Goal: Task Accomplishment & Management: Complete application form

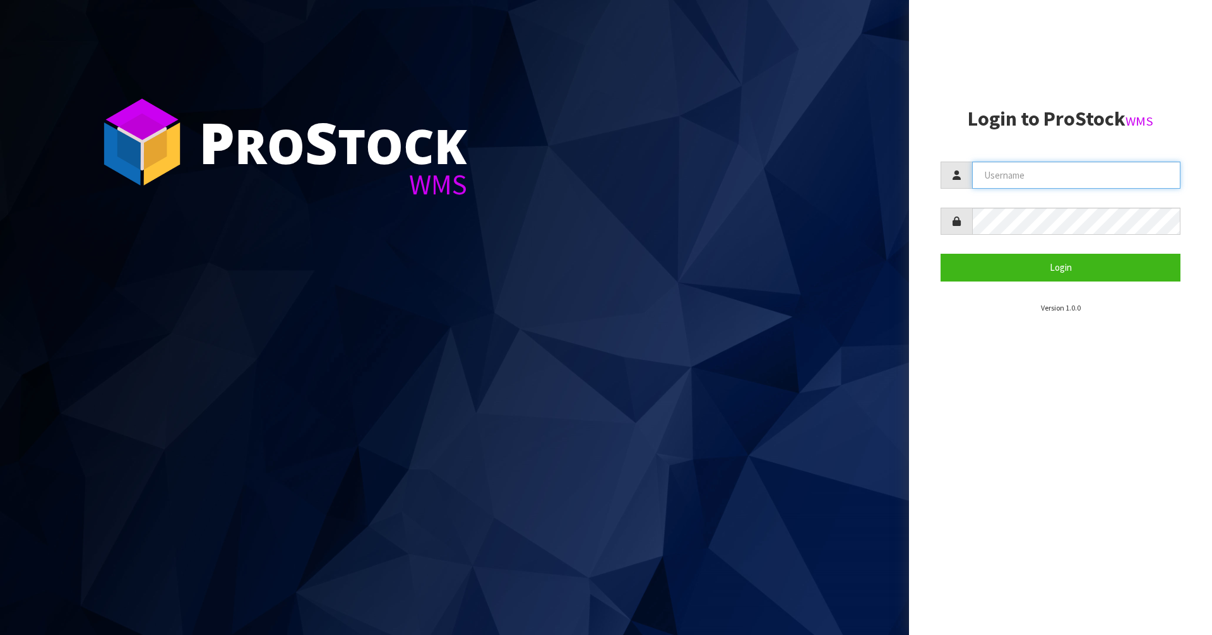
type input "[PERSON_NAME]"
click at [1051, 287] on section "Login to ProStock WMS [PERSON_NAME] Login Version 1.0.0" at bounding box center [1061, 211] width 240 height 206
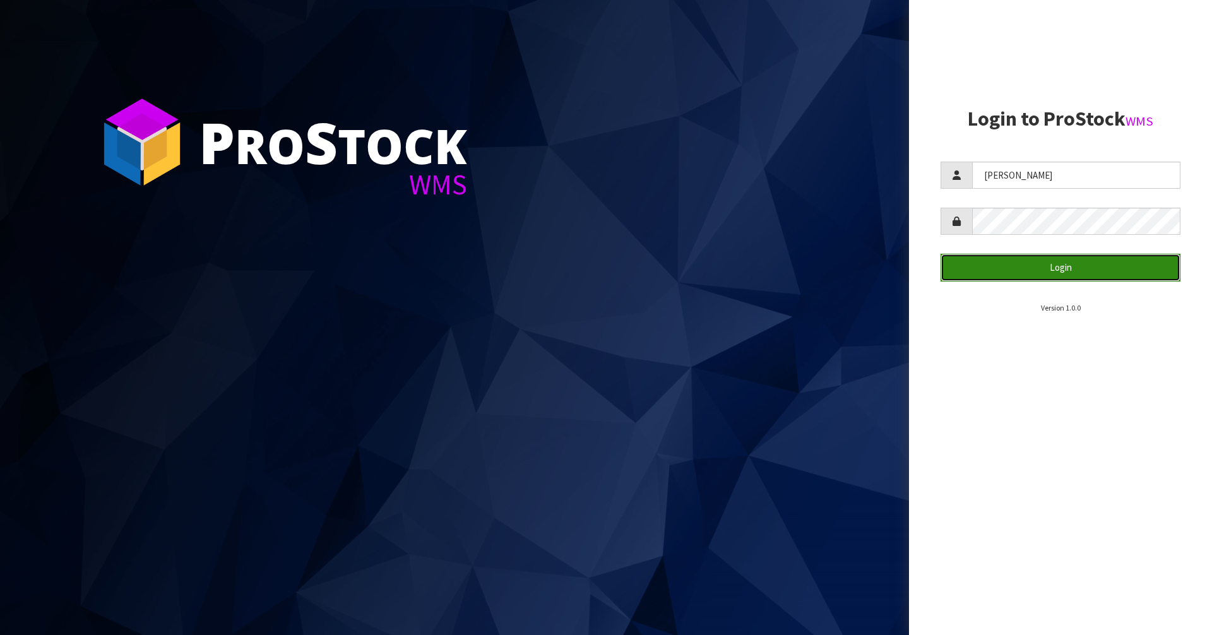
click at [1056, 278] on button "Login" at bounding box center [1061, 267] width 240 height 27
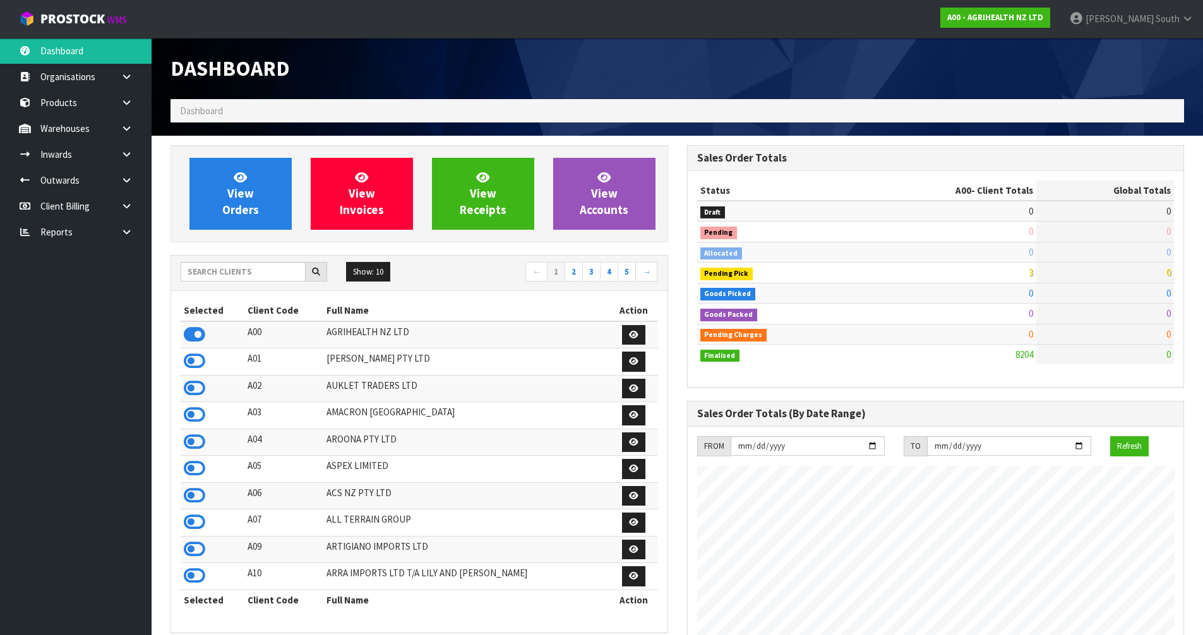
scroll to position [957, 516]
click at [244, 268] on input "text" at bounding box center [243, 272] width 125 height 20
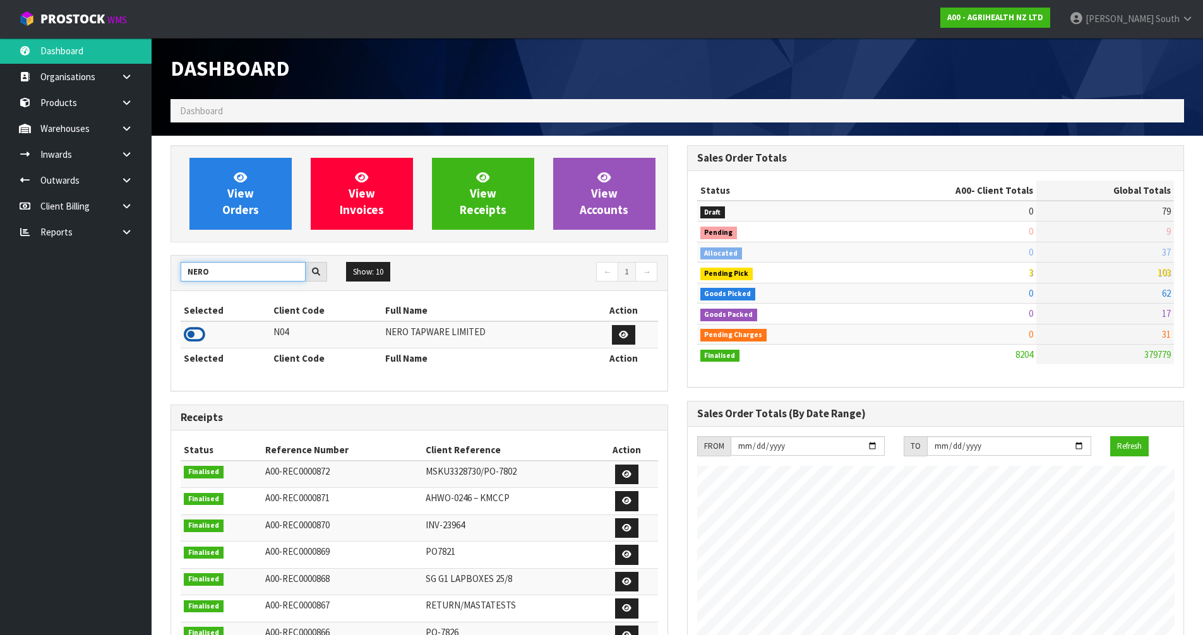
type input "NERO"
click at [200, 328] on icon at bounding box center [194, 334] width 21 height 19
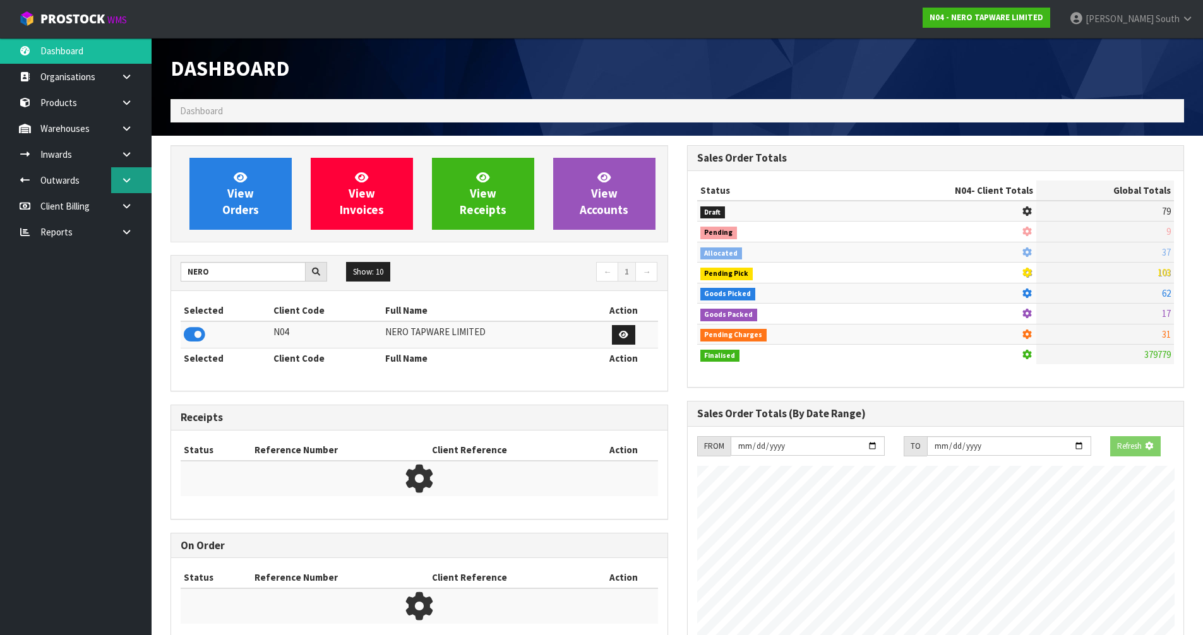
scroll to position [787, 516]
click at [147, 179] on link at bounding box center [131, 180] width 40 height 26
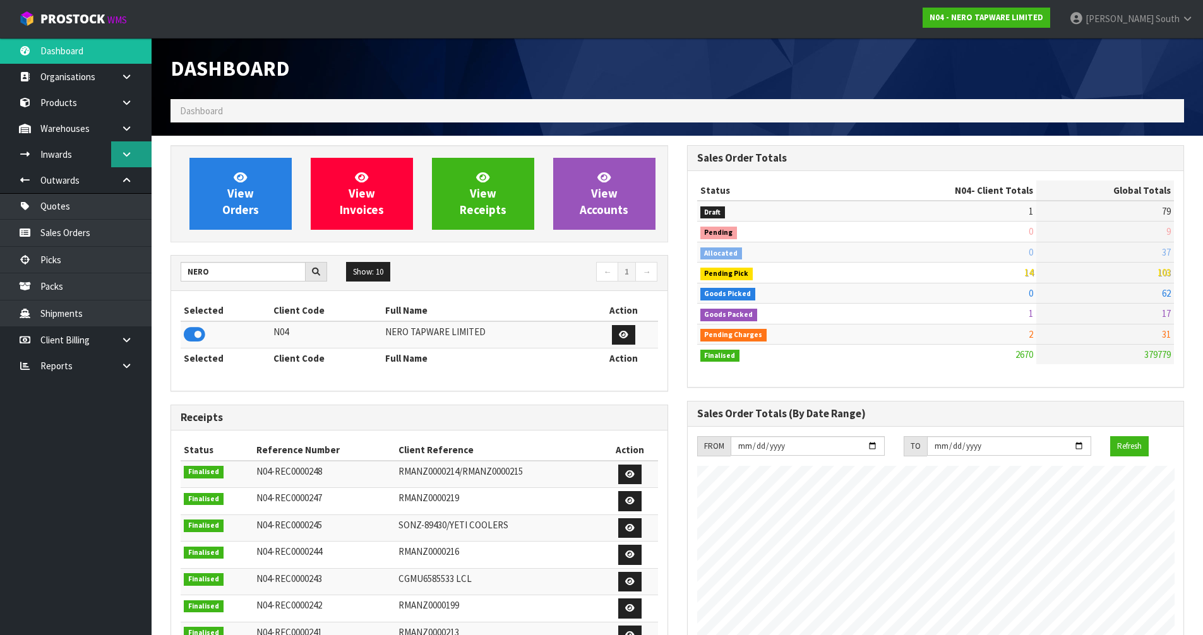
click at [131, 152] on icon at bounding box center [127, 154] width 12 height 9
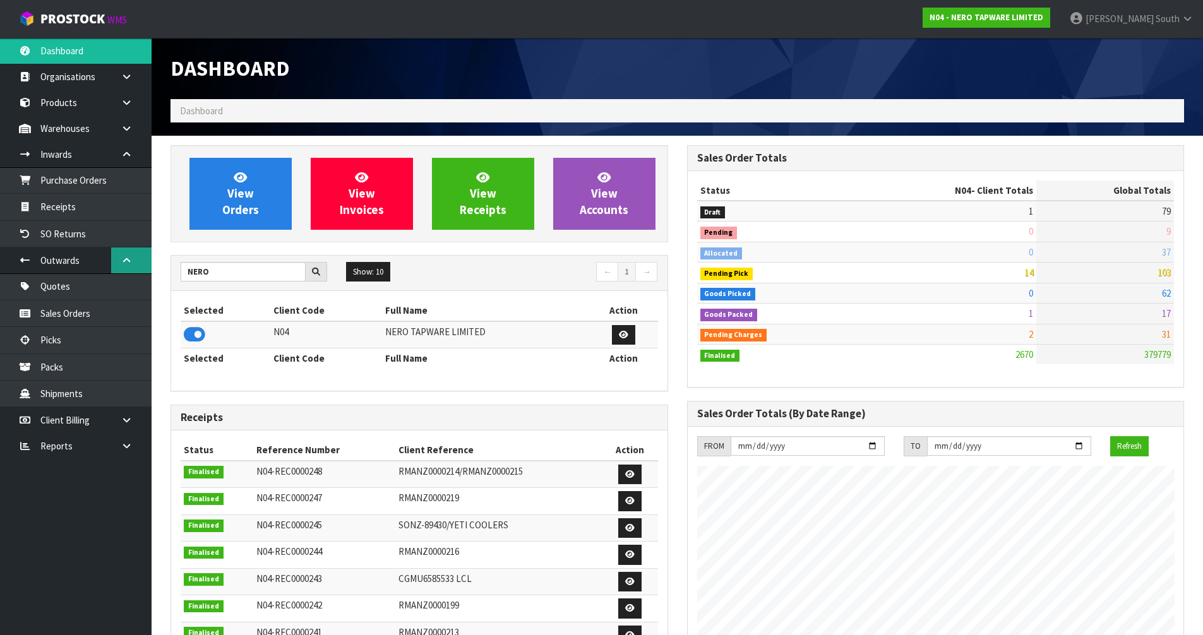
click at [131, 257] on icon at bounding box center [127, 260] width 12 height 9
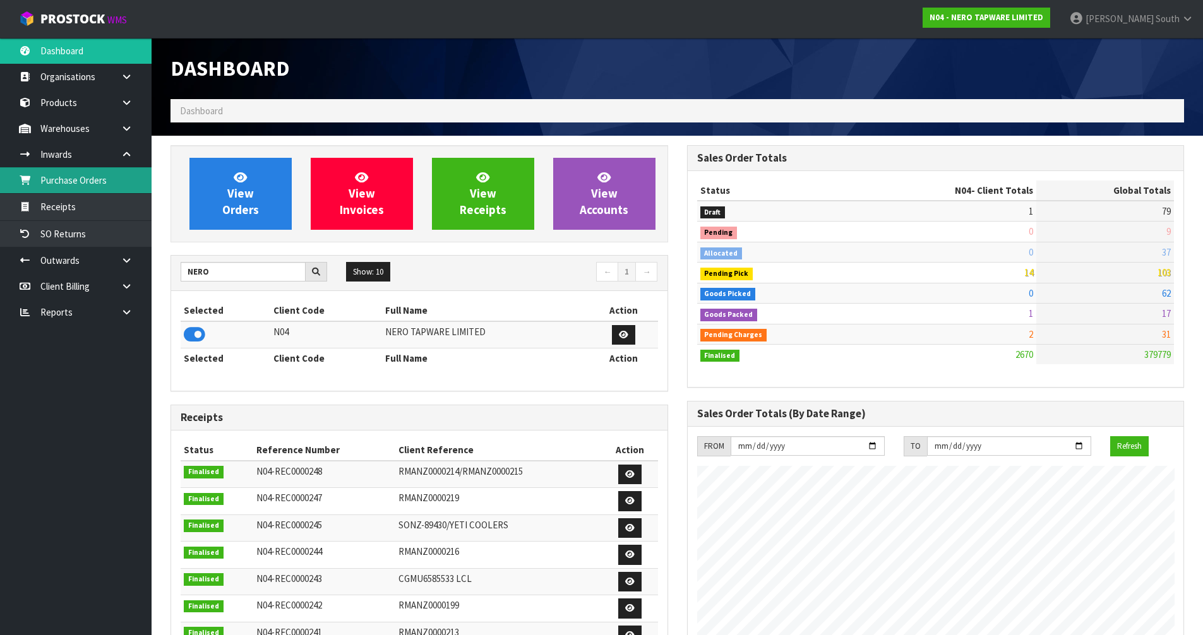
click at [121, 188] on link "Purchase Orders" at bounding box center [76, 180] width 152 height 26
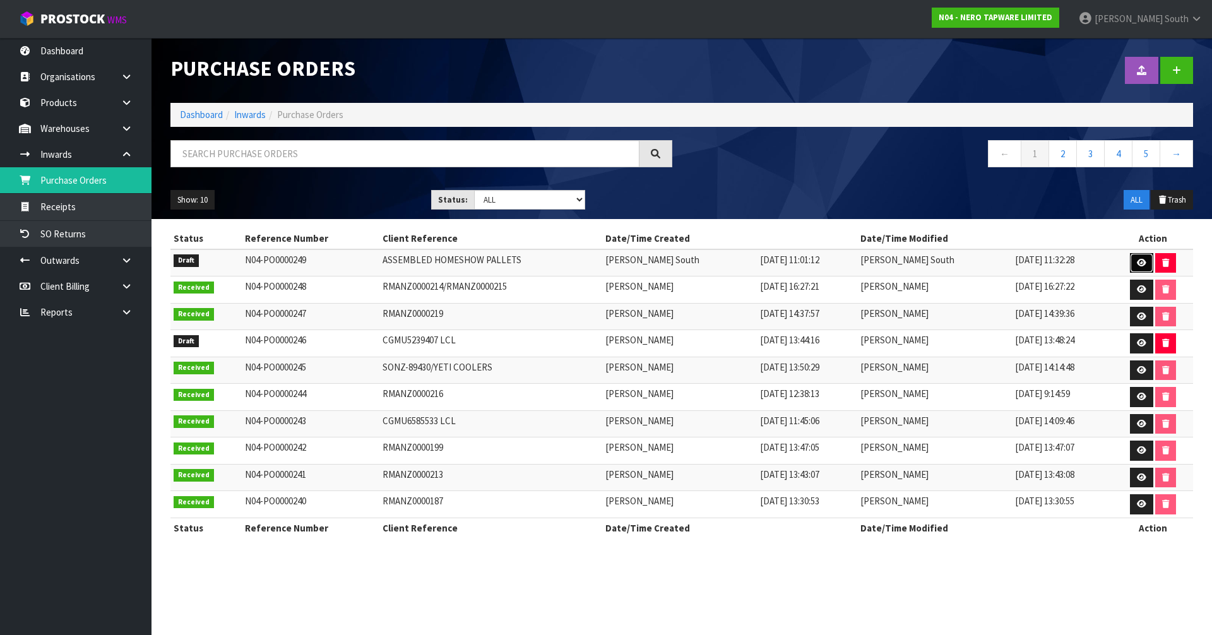
click at [1130, 264] on link at bounding box center [1141, 263] width 23 height 20
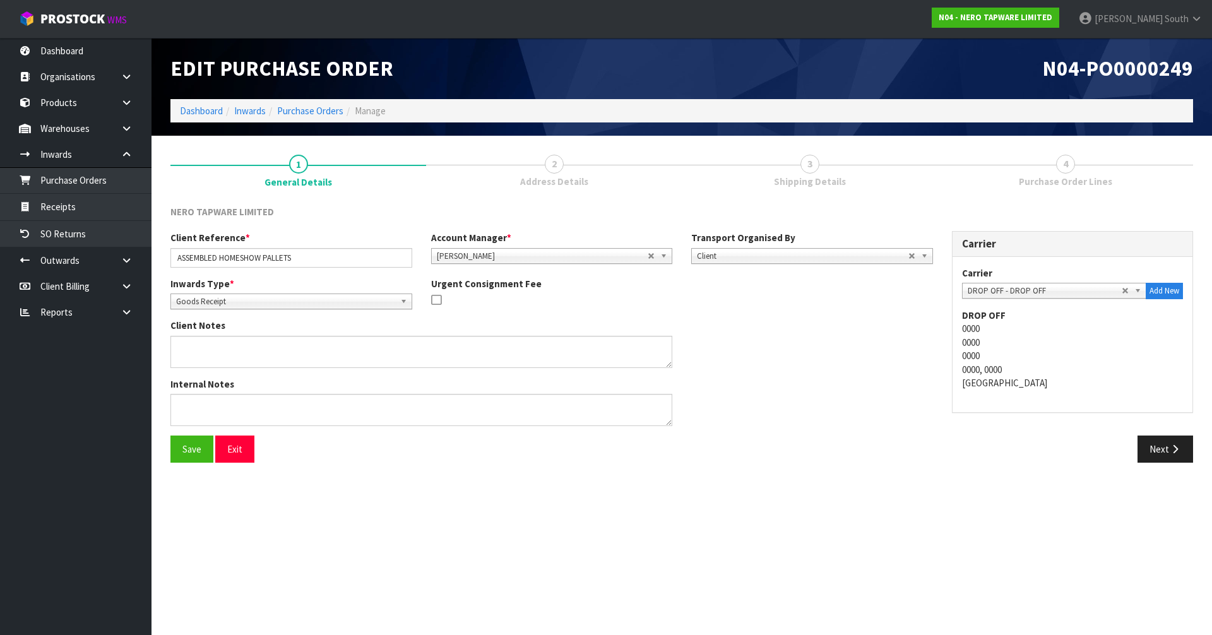
click at [570, 176] on span "Address Details" at bounding box center [554, 181] width 68 height 13
click at [1163, 441] on button "Next" at bounding box center [1166, 449] width 56 height 27
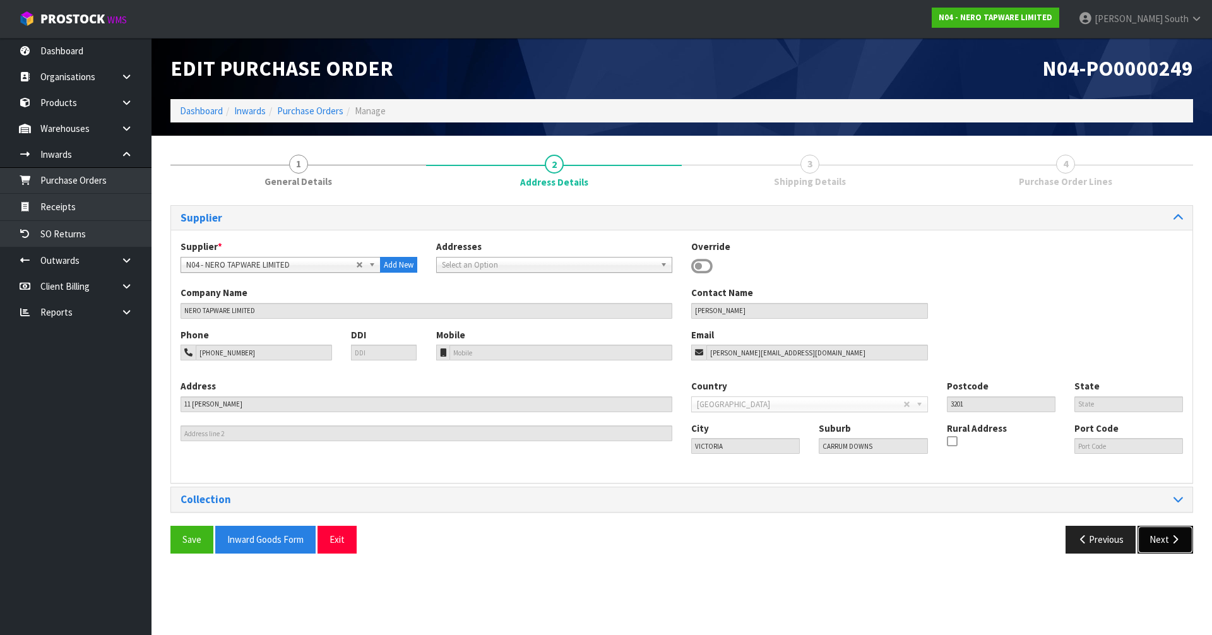
click at [1175, 551] on button "Next" at bounding box center [1166, 539] width 56 height 27
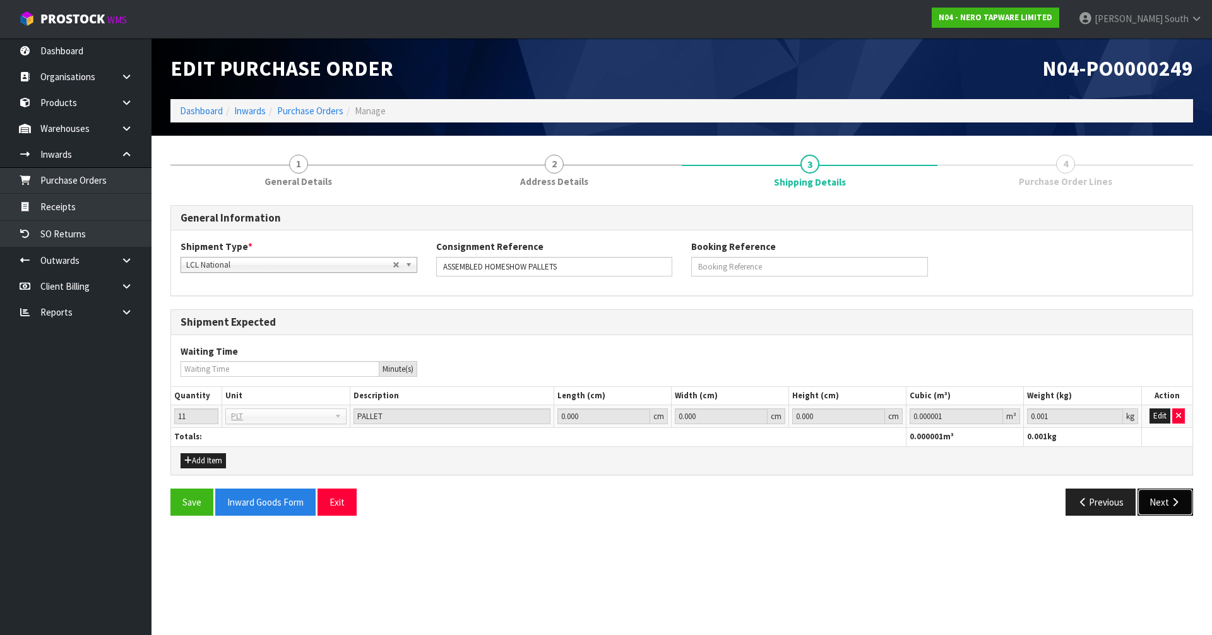
click at [1187, 508] on button "Next" at bounding box center [1166, 502] width 56 height 27
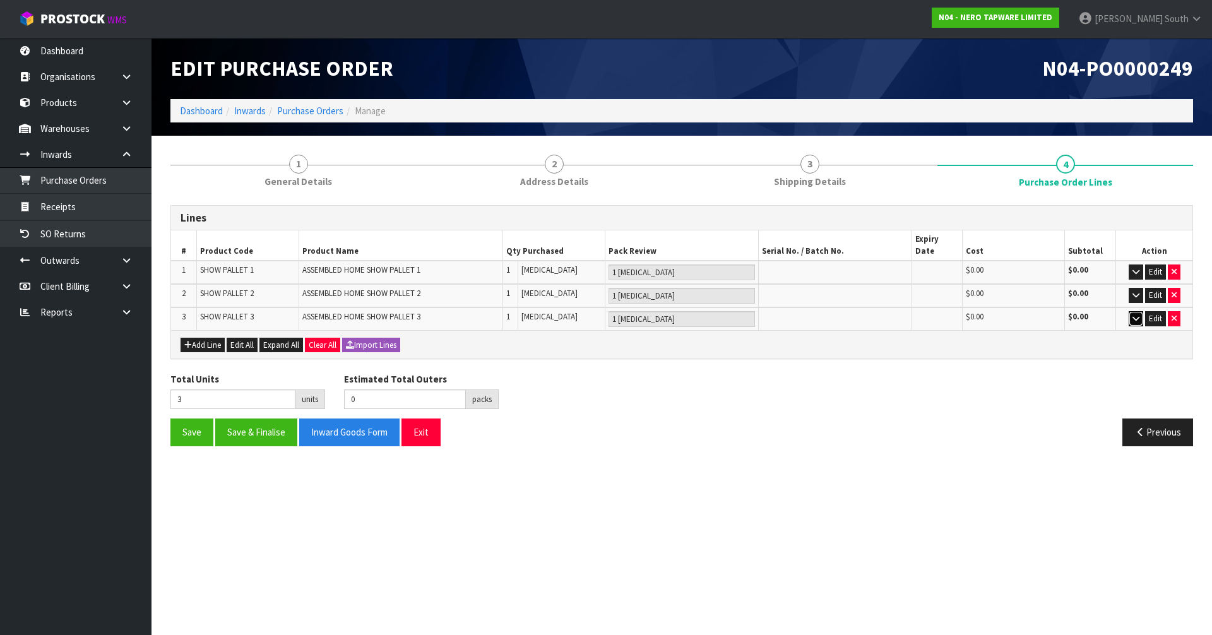
click at [1138, 314] on icon "button" at bounding box center [1136, 318] width 7 height 8
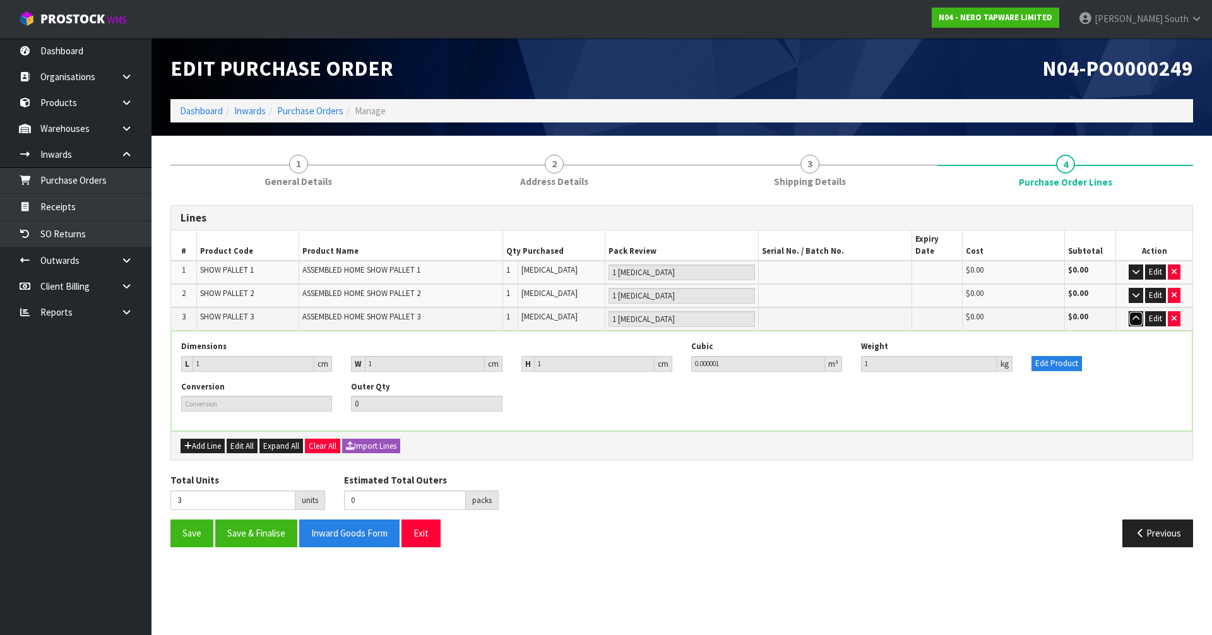
click at [1138, 314] on icon "button" at bounding box center [1136, 318] width 7 height 8
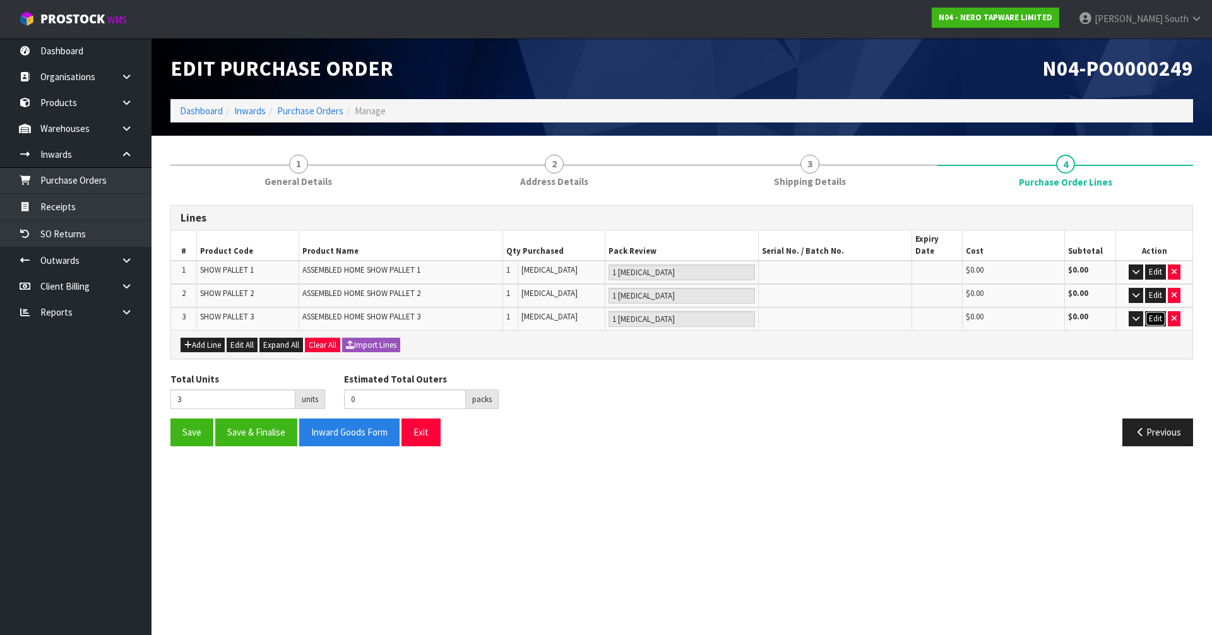
click at [1147, 311] on button "Edit" at bounding box center [1156, 318] width 21 height 15
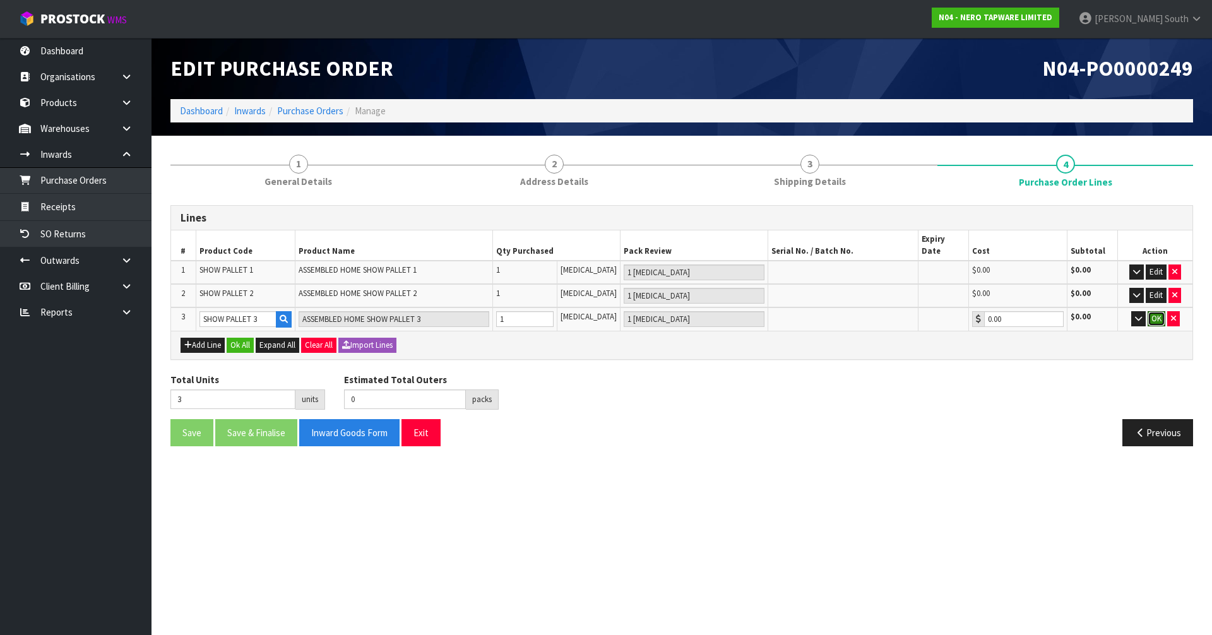
click at [1148, 311] on button "OK" at bounding box center [1157, 318] width 18 height 15
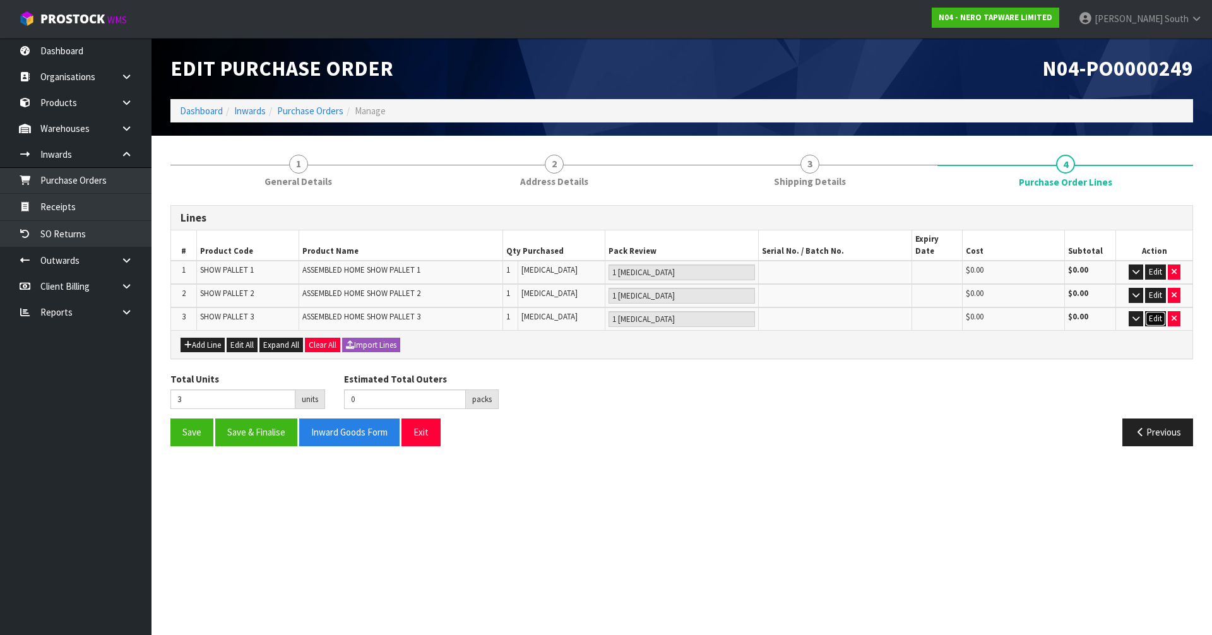
click at [1147, 311] on button "Edit" at bounding box center [1156, 318] width 21 height 15
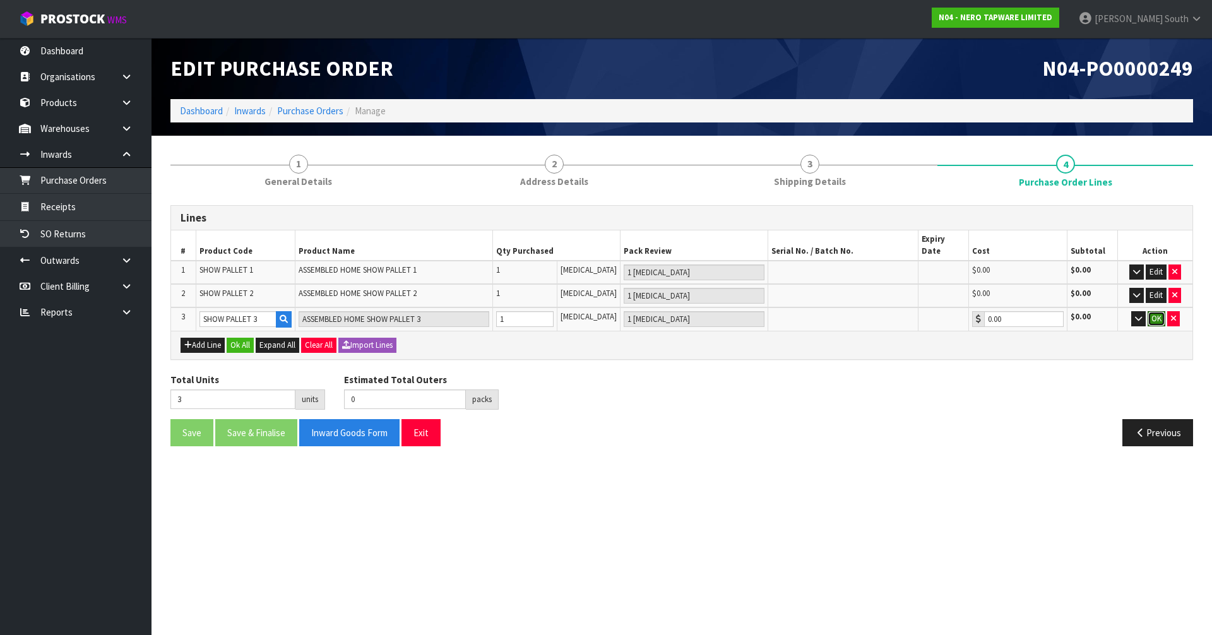
click at [1148, 311] on button "OK" at bounding box center [1157, 318] width 18 height 15
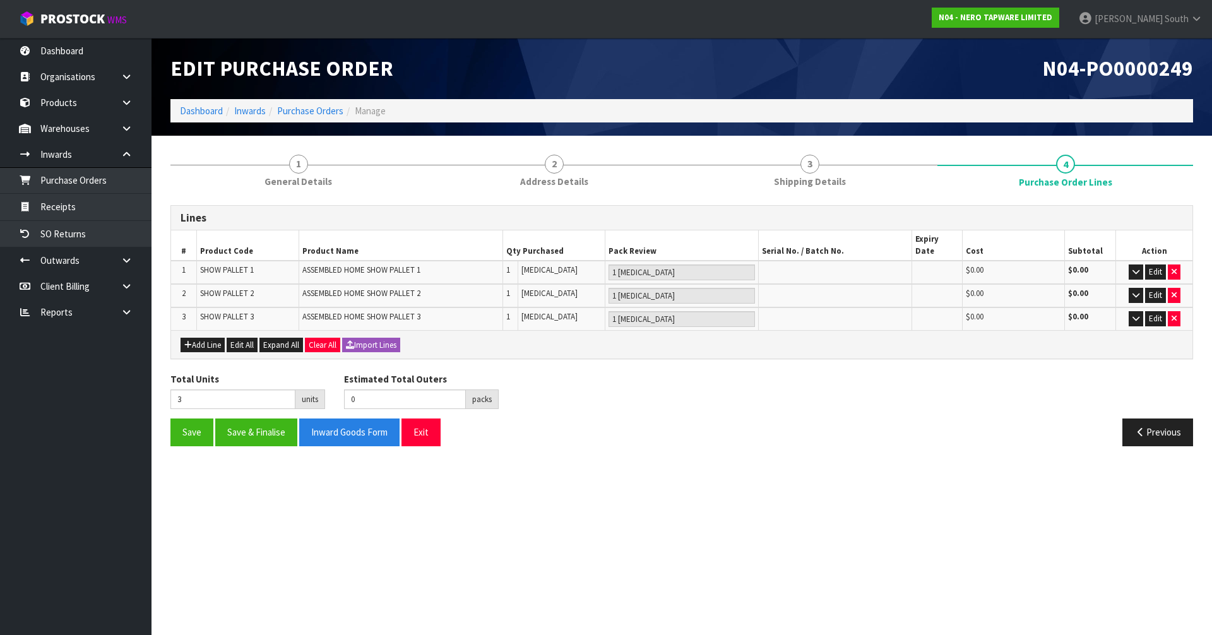
drag, startPoint x: 575, startPoint y: 402, endPoint x: 534, endPoint y: 387, distance: 43.2
click at [575, 402] on div "Total Units 3 units Estimated Total Outers 0 packs Estimated Total Pallets 0 pa…" at bounding box center [682, 396] width 1042 height 46
click at [206, 338] on button "Add Line" at bounding box center [203, 345] width 44 height 15
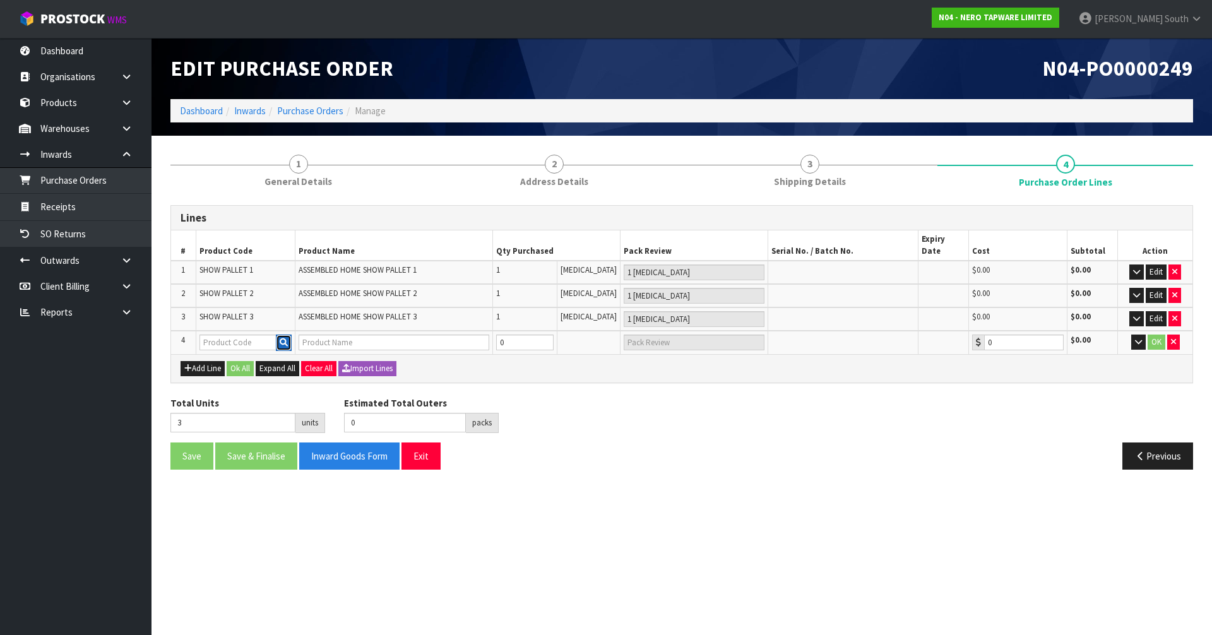
click at [284, 338] on icon "button" at bounding box center [284, 342] width 8 height 8
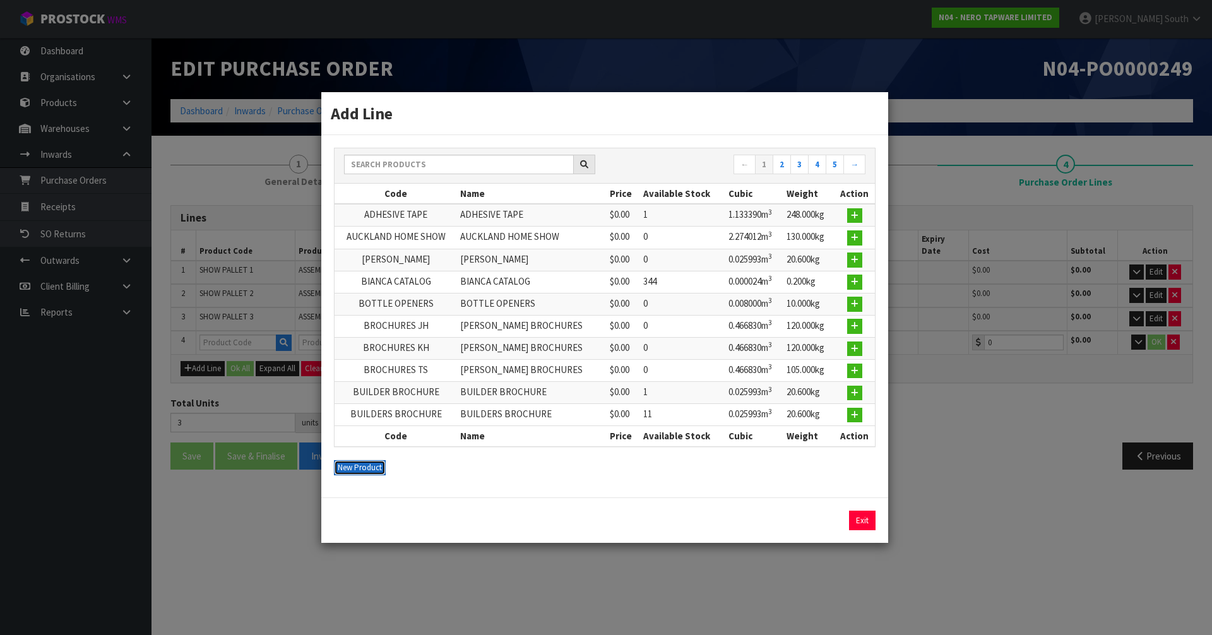
click at [359, 467] on button "New Product" at bounding box center [360, 467] width 52 height 15
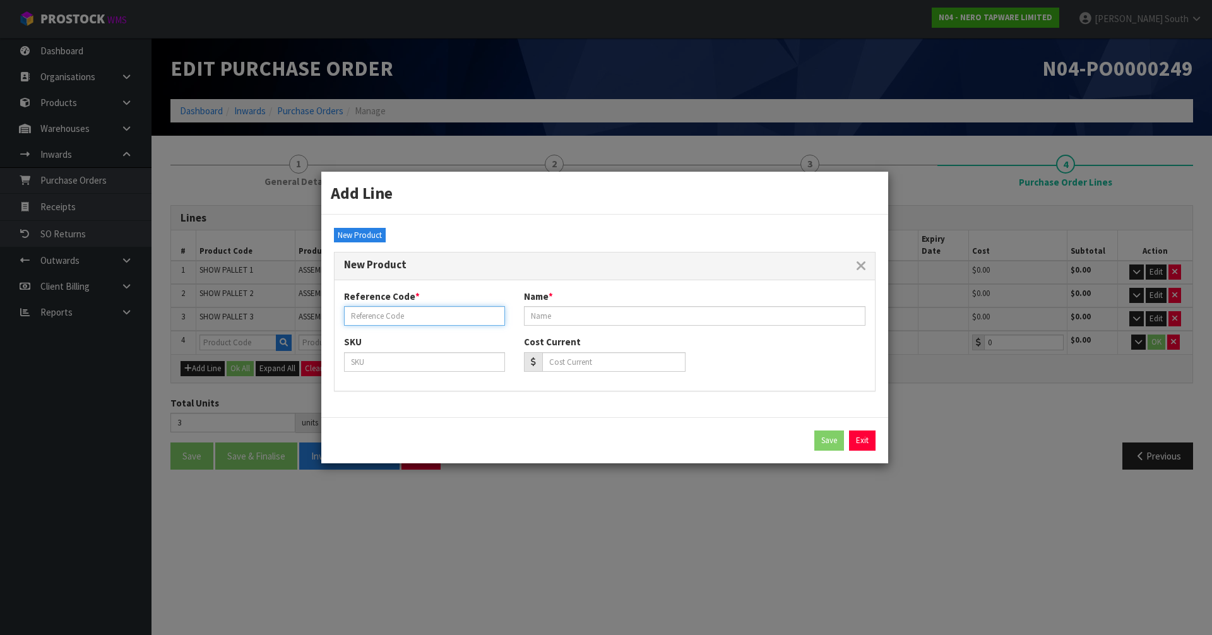
click at [407, 318] on input "text" at bounding box center [424, 316] width 161 height 20
paste input "SHOW PALLET 4"
type input "SHOW PALLET 4"
click at [758, 309] on input "text" at bounding box center [695, 316] width 342 height 20
paste input "ASSEMBLED HOME SHOW PALLET 4"
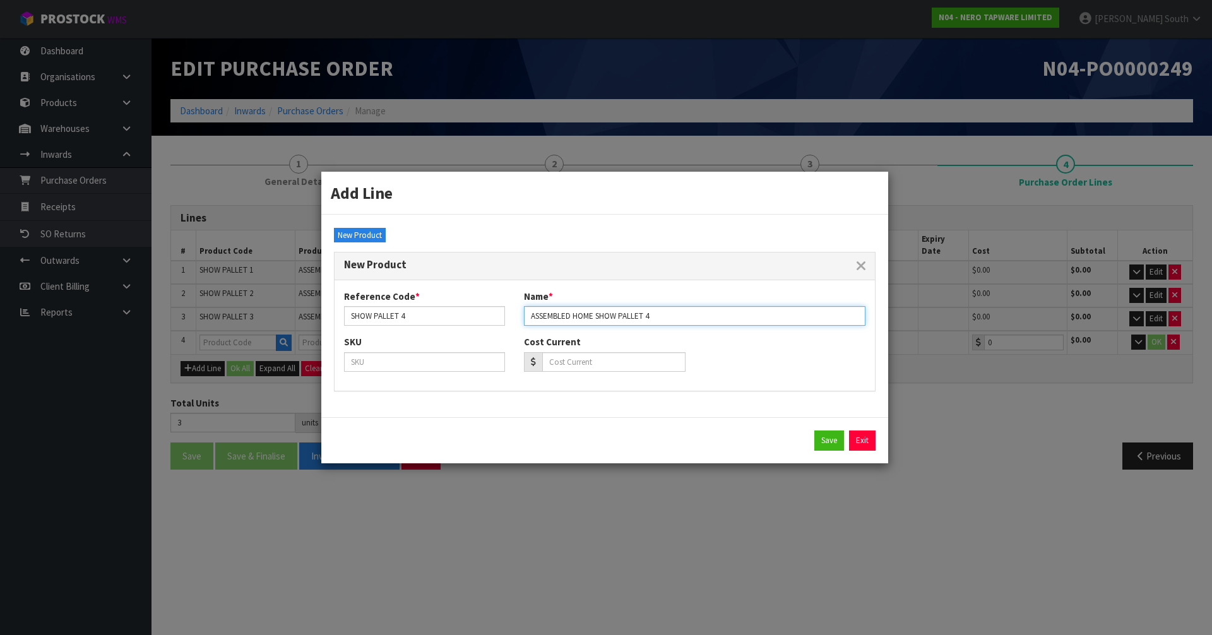
type input "ASSEMBLED HOME SHOW PALLET 4"
click at [799, 348] on div "SKU Cost Current" at bounding box center [605, 358] width 541 height 46
click at [825, 435] on button "Save" at bounding box center [830, 441] width 30 height 20
type input "SHOW PALLET 4"
type input "ASSEMBLED HOME SHOW PALLET 4"
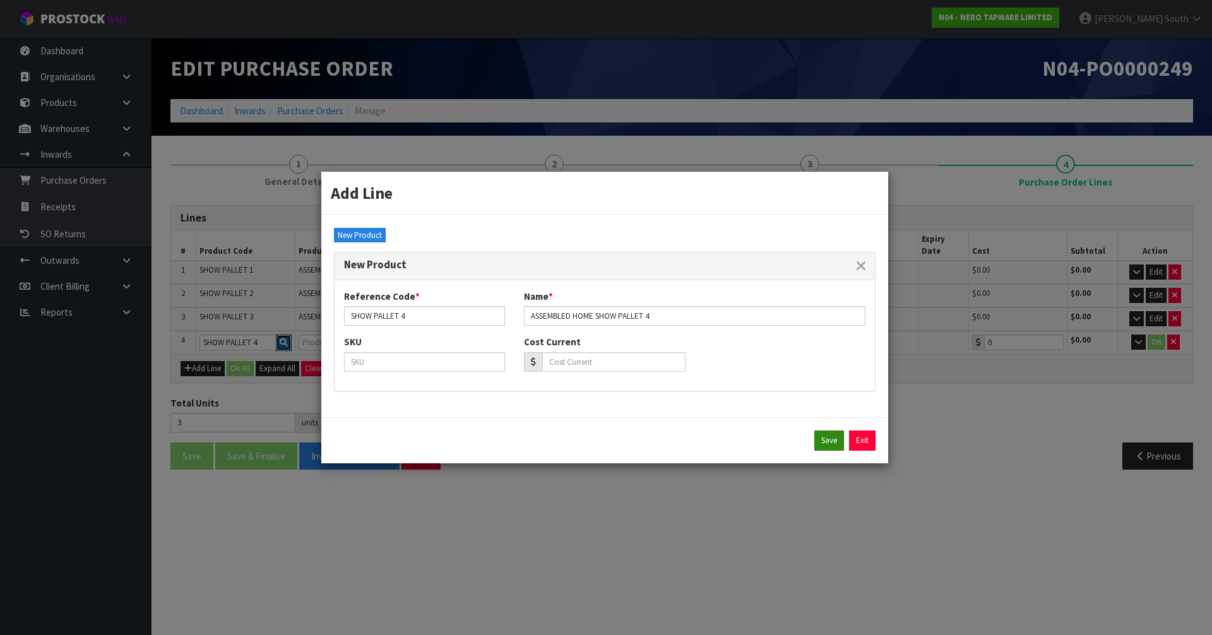
type input "0.00"
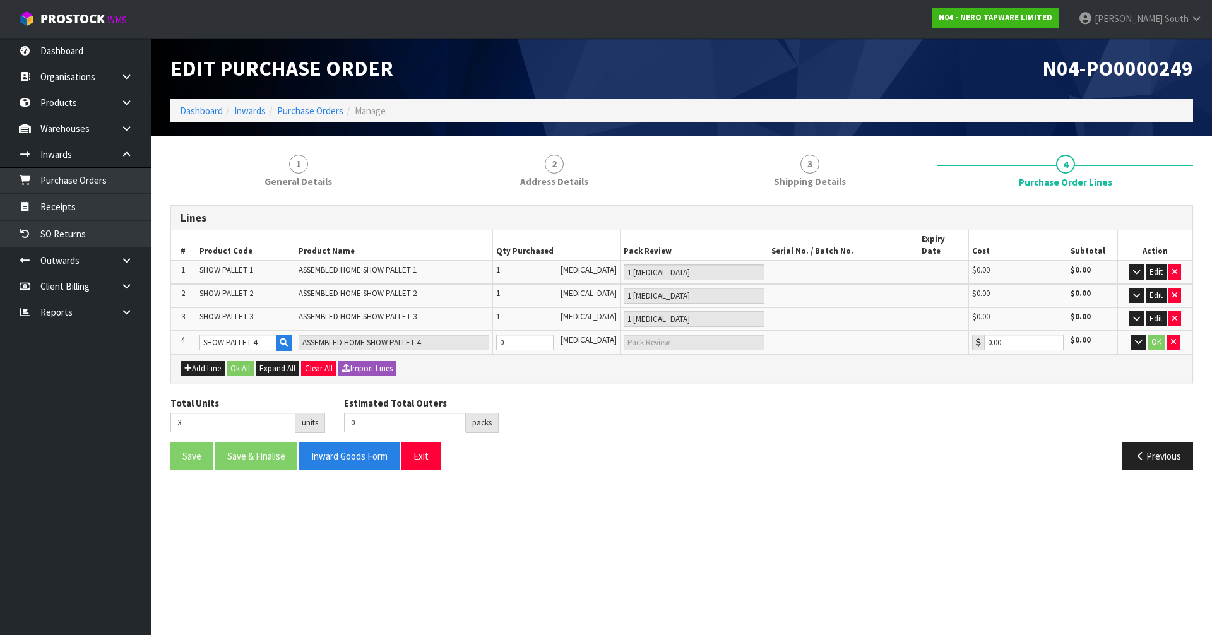
click at [741, 443] on div "Previous" at bounding box center [942, 456] width 521 height 27
type input "4"
type input "1"
type input "1 [MEDICAL_DATA]"
type input "1"
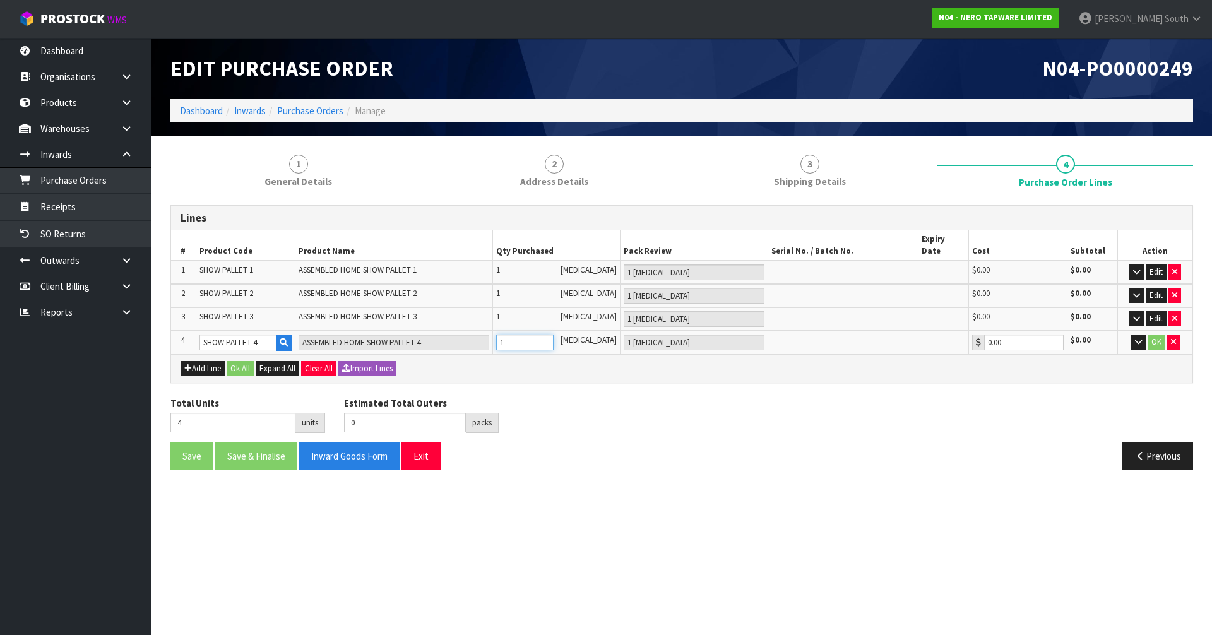
click at [554, 335] on input "1" at bounding box center [524, 343] width 57 height 16
click at [1151, 335] on button "OK" at bounding box center [1157, 342] width 18 height 15
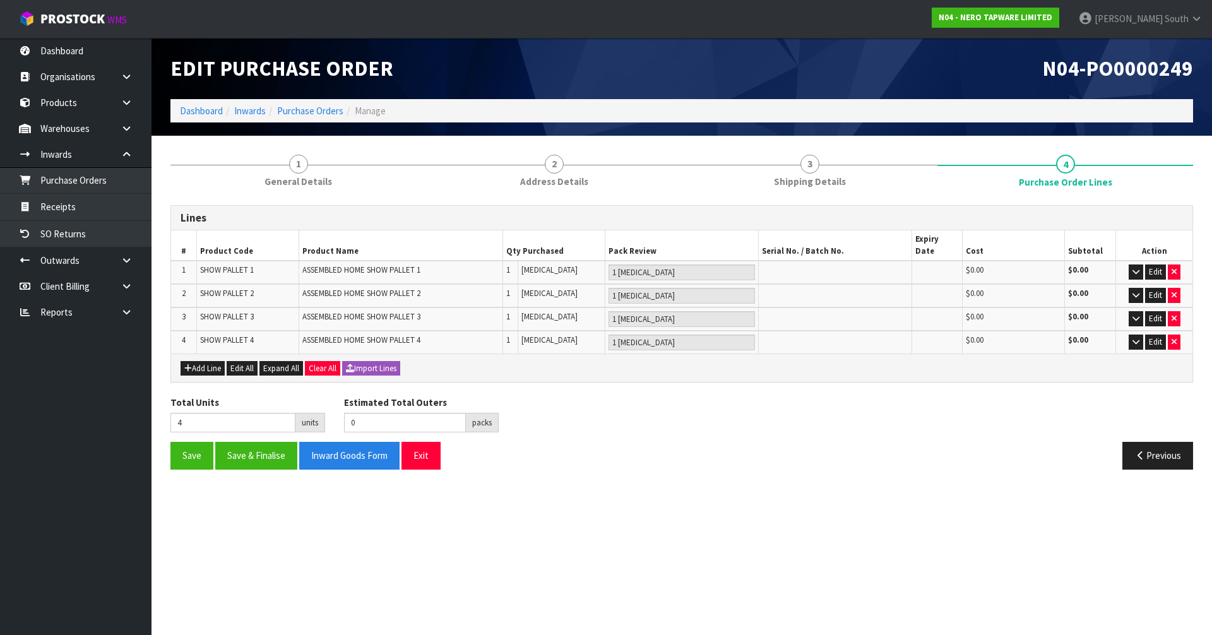
click at [683, 379] on div "Lines # Product Code Product Name Qty Purchased Pack Review Serial No. / Batch …" at bounding box center [682, 342] width 1023 height 274
click at [191, 361] on button "Add Line" at bounding box center [203, 368] width 44 height 15
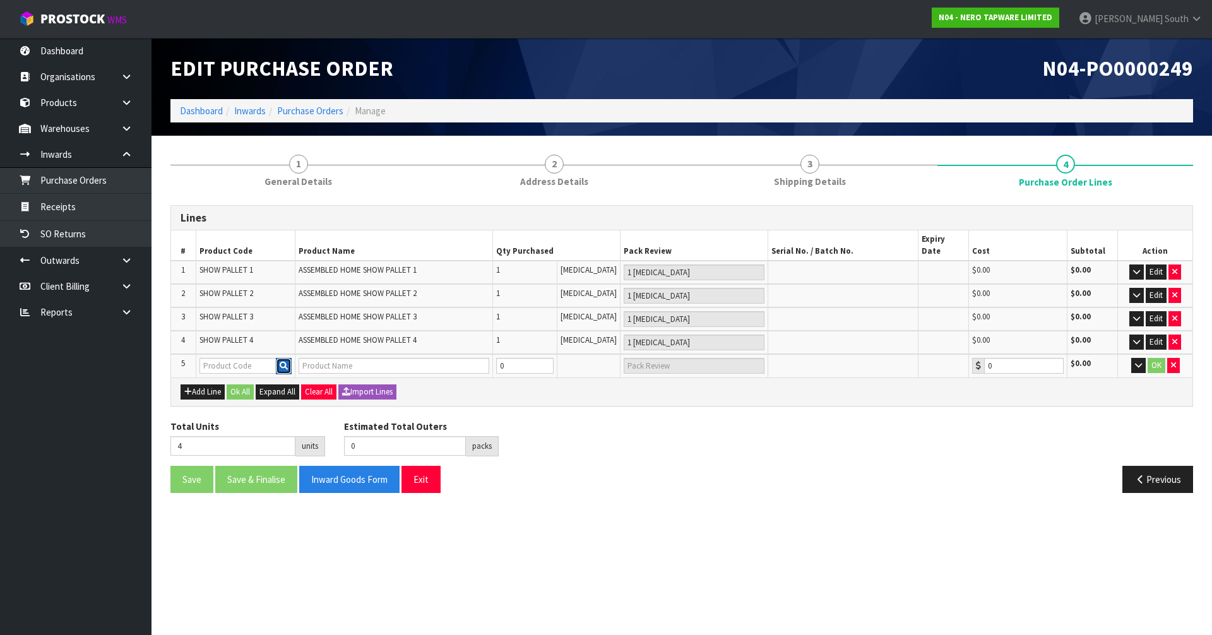
click at [285, 358] on button "button" at bounding box center [284, 366] width 16 height 16
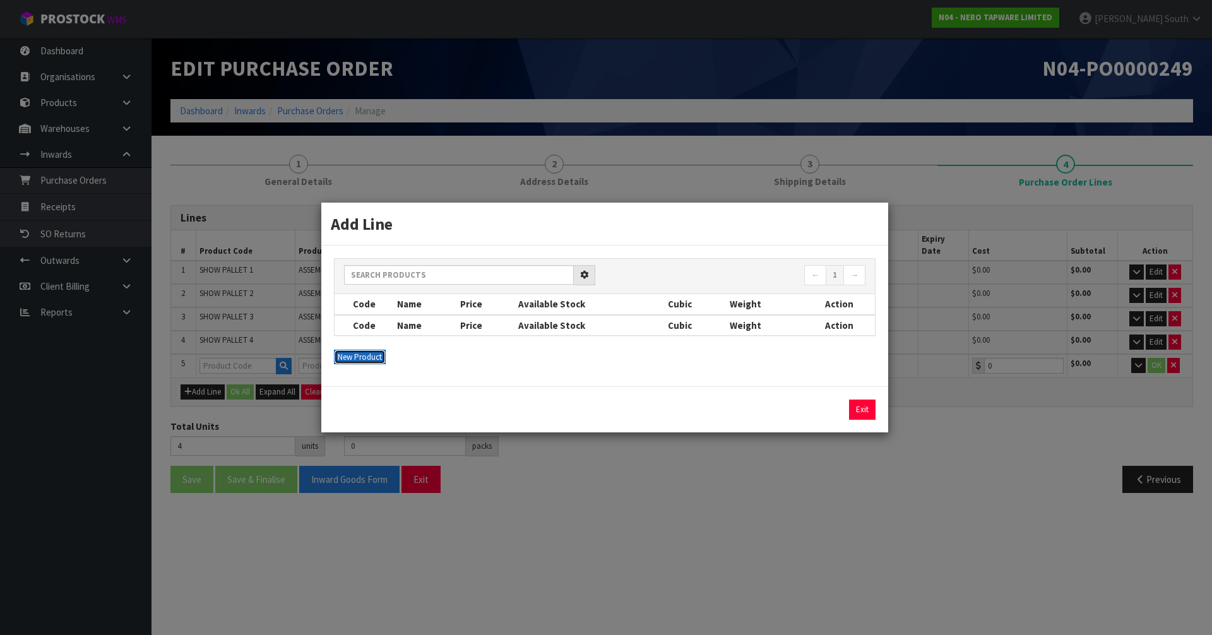
click at [364, 362] on button "New Product" at bounding box center [360, 357] width 52 height 15
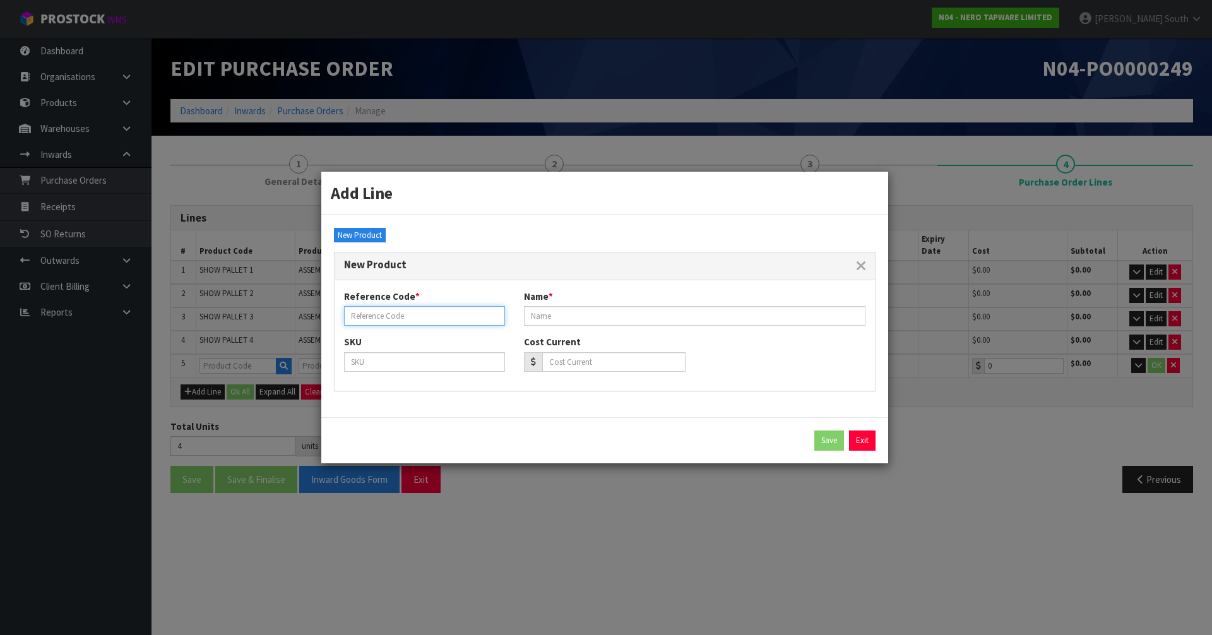
click at [416, 312] on input "text" at bounding box center [424, 316] width 161 height 20
paste input "SHOW PALLET 5"
type input "SHOW PALLET 5"
click at [613, 304] on div "Name *" at bounding box center [695, 308] width 361 height 36
click at [603, 309] on input "text" at bounding box center [695, 316] width 342 height 20
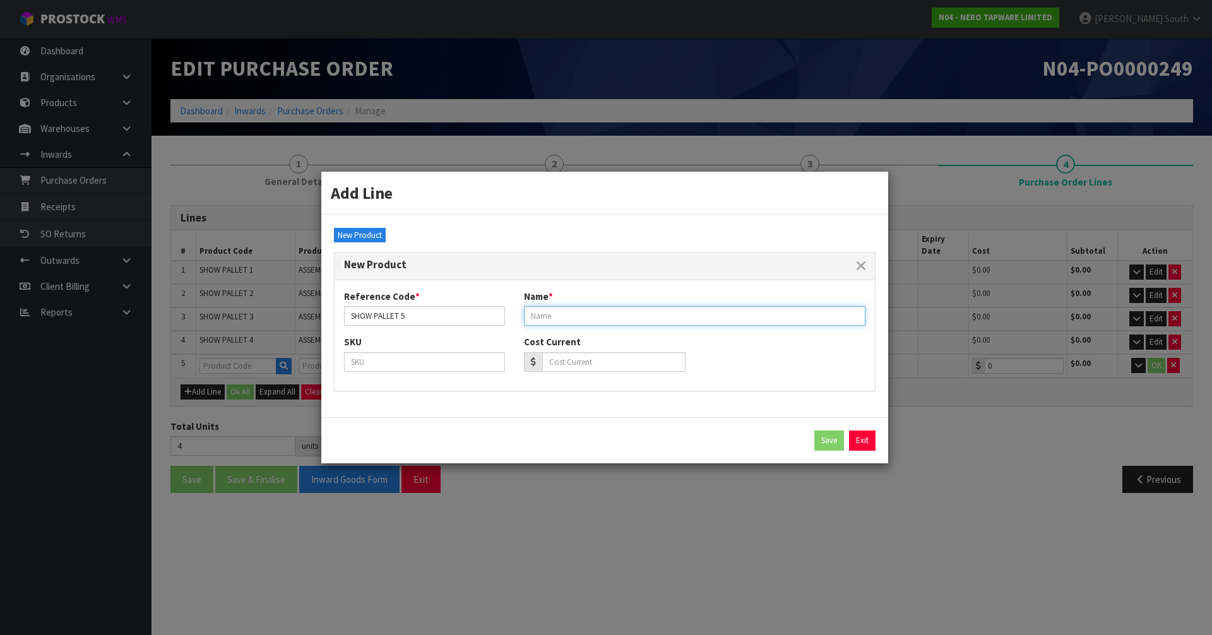
paste input "ASSEMBLED HOME SHOW PALLET 5"
type input "ASSEMBLED HOME SHOW PALLET 5"
click at [832, 445] on button "Save" at bounding box center [830, 441] width 30 height 20
type input "SHOW PALLET 5"
type input "ASSEMBLED HOME SHOW PALLET 5"
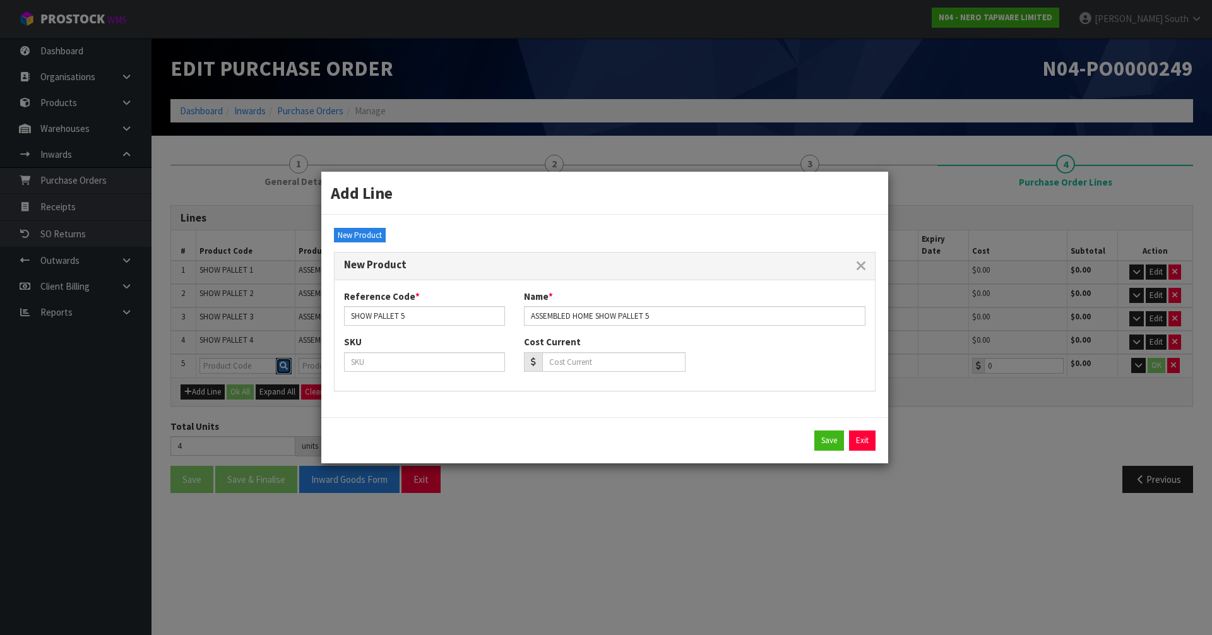
type input "0.00"
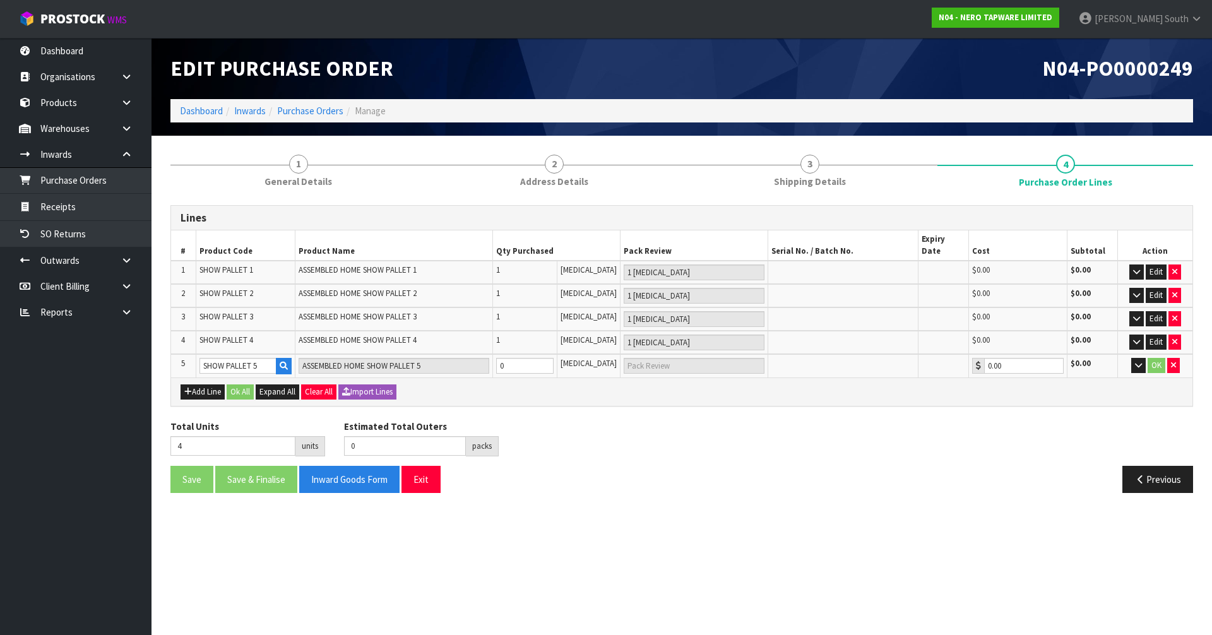
click at [866, 476] on div "Previous" at bounding box center [942, 479] width 521 height 27
drag, startPoint x: 549, startPoint y: 353, endPoint x: 620, endPoint y: 364, distance: 71.5
click at [549, 358] on input "0" at bounding box center [524, 366] width 57 height 16
type input "5"
type input "1"
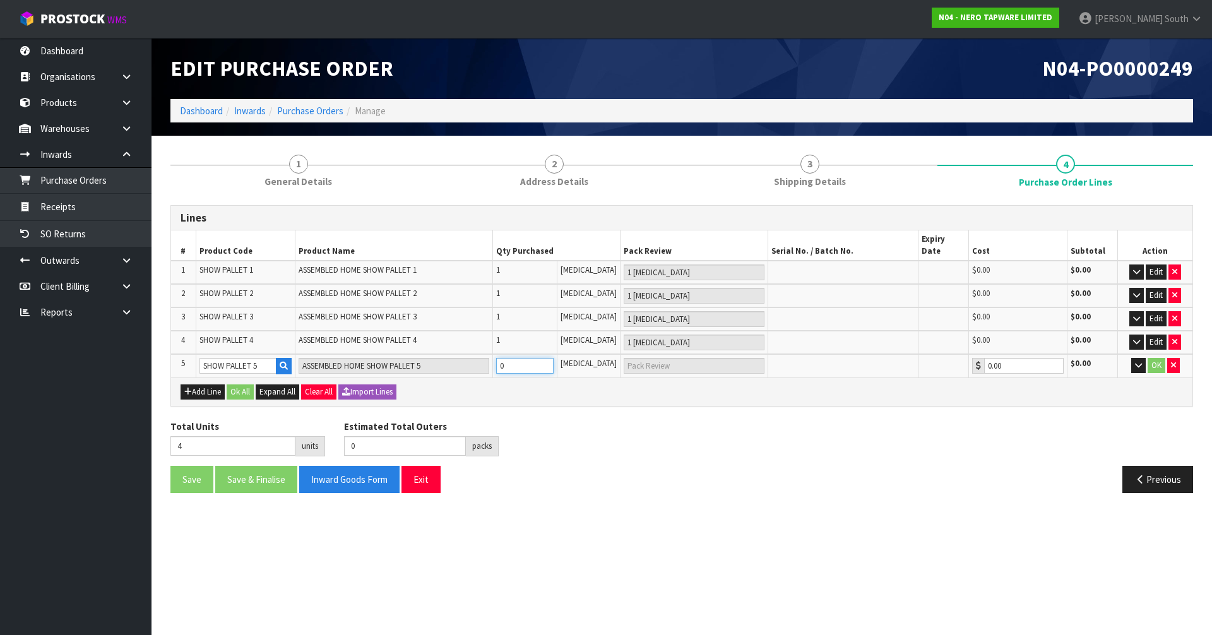
type input "1 [MEDICAL_DATA]"
type input "1"
click at [554, 358] on input "1" at bounding box center [524, 366] width 57 height 16
click at [1146, 354] on td "OK" at bounding box center [1155, 365] width 75 height 23
click at [1150, 358] on button "OK" at bounding box center [1157, 365] width 18 height 15
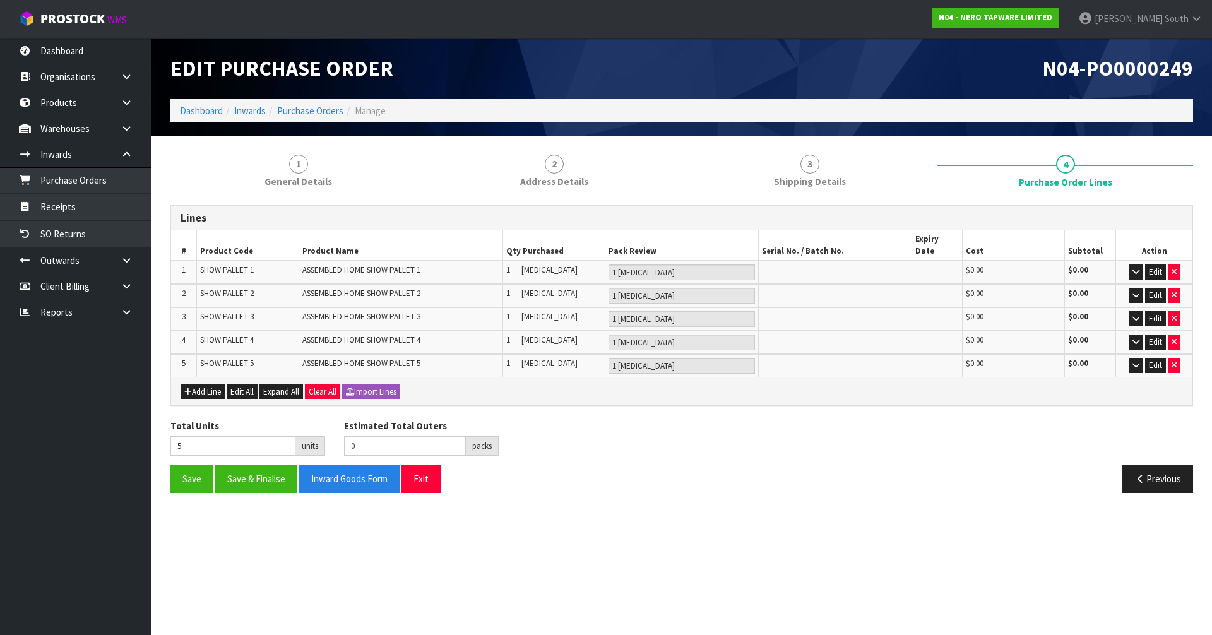
click at [671, 426] on div "Total Units 5 units Estimated Total Outers 0 packs Estimated Total Pallets 0 pa…" at bounding box center [682, 442] width 1042 height 46
click at [213, 385] on button "Add Line" at bounding box center [203, 392] width 44 height 15
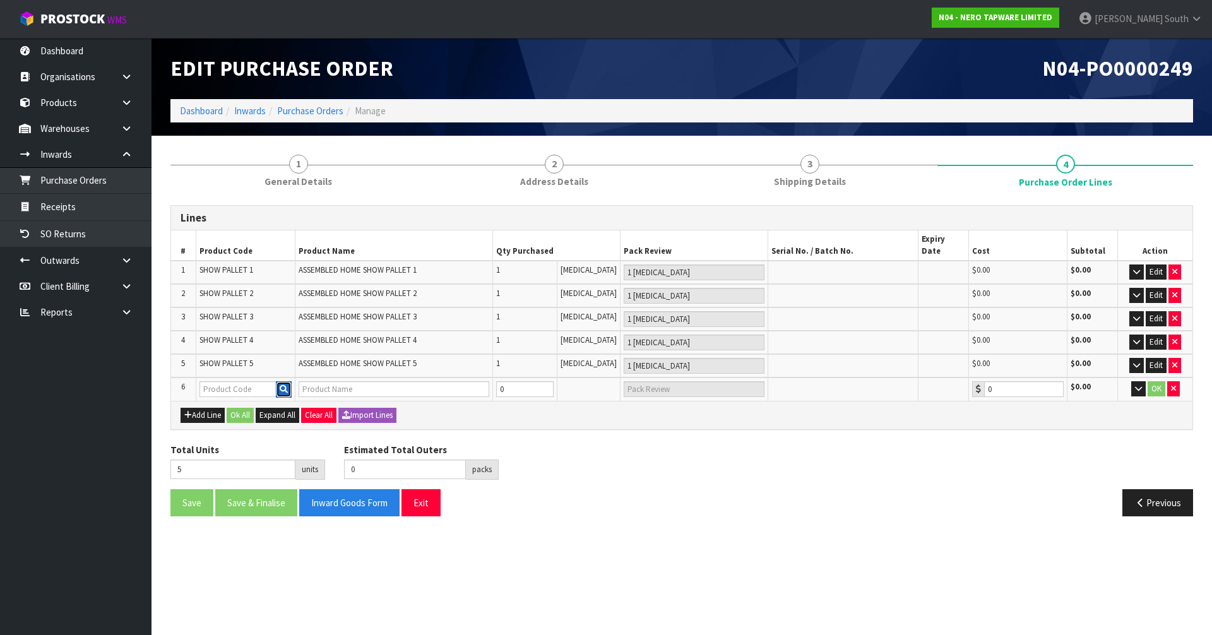
click at [287, 385] on icon "button" at bounding box center [284, 389] width 8 height 8
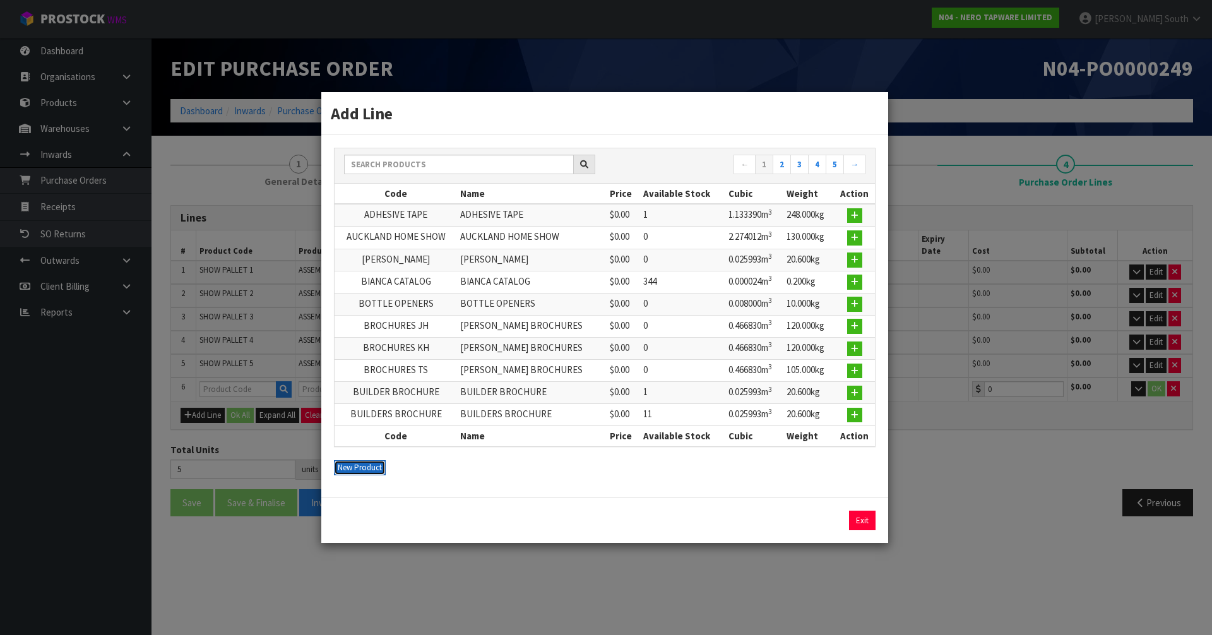
click at [377, 472] on button "New Product" at bounding box center [360, 467] width 52 height 15
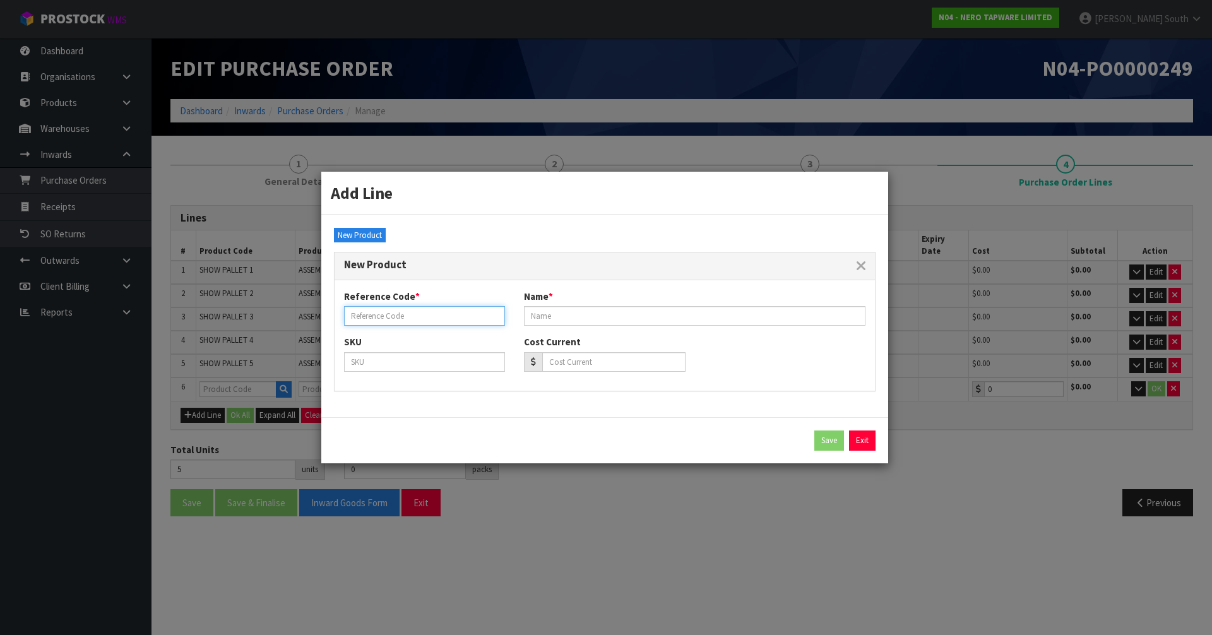
click at [427, 310] on input "text" at bounding box center [424, 316] width 161 height 20
paste input "SHOW PALLET 6"
type input "SHOW PALLET 6"
click at [685, 357] on input "number" at bounding box center [613, 362] width 143 height 20
click at [675, 326] on div "Reference Code * SHOW PALLET 6 Name *" at bounding box center [605, 312] width 541 height 45
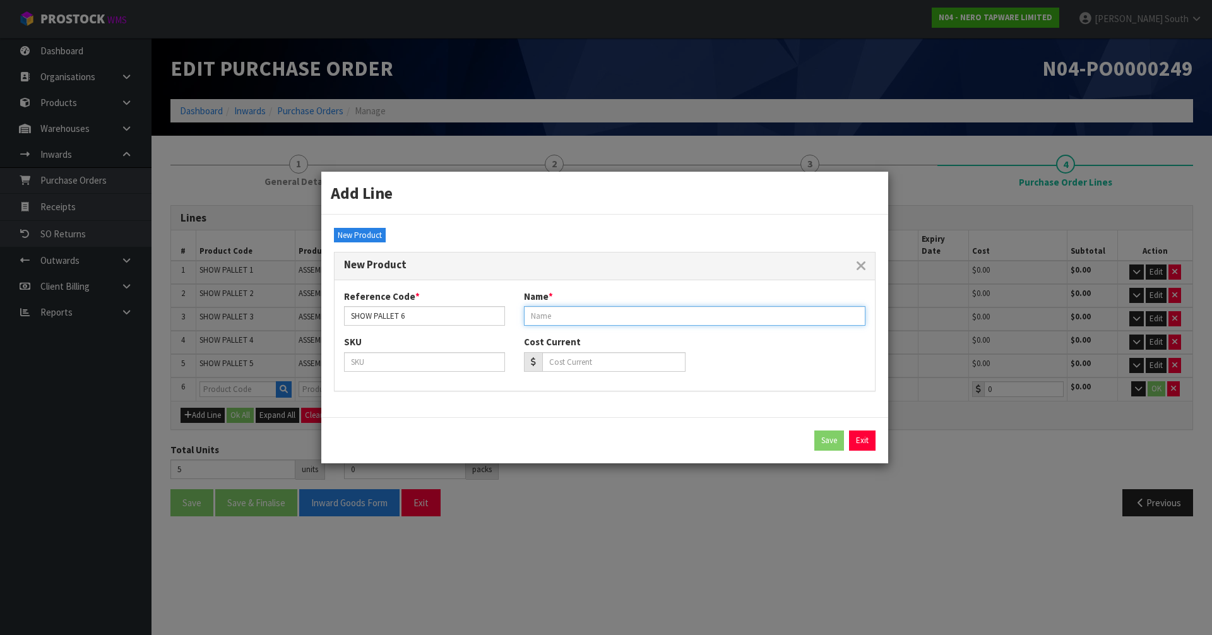
click at [676, 322] on input "text" at bounding box center [695, 316] width 342 height 20
paste input "ASSEMBLED HOME SHOW PALLET 6"
type input "ASSEMBLED HOME SHOW PALLET 6"
click at [815, 438] on button "Save" at bounding box center [830, 441] width 30 height 20
type input "SHOW PALLET 6"
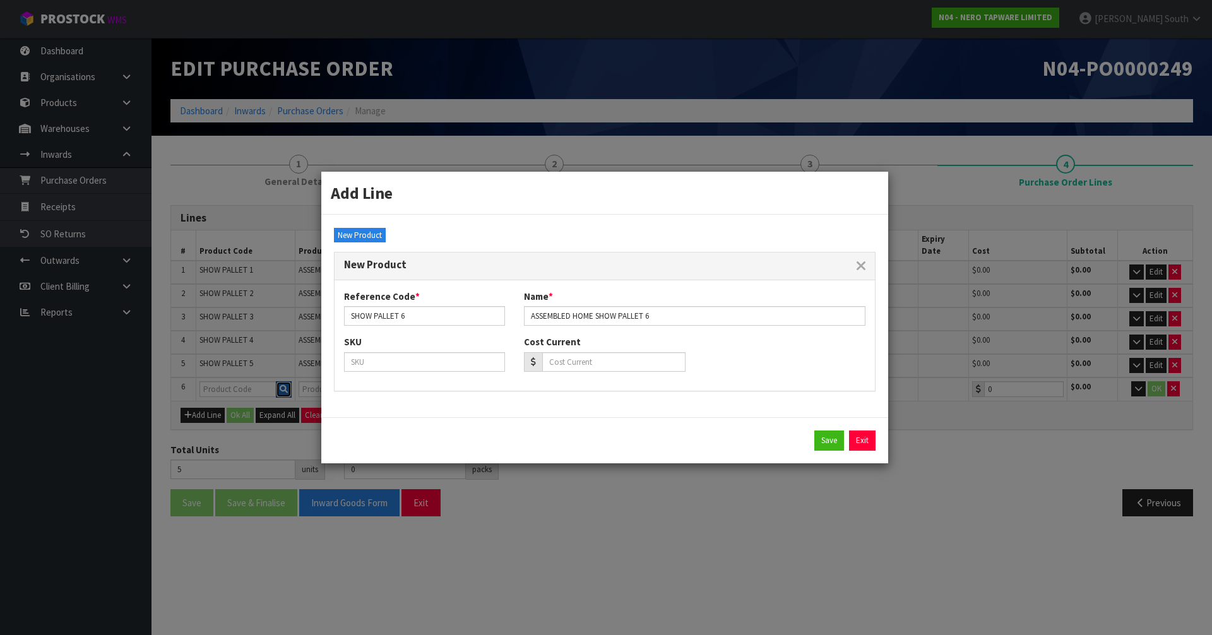
type input "ASSEMBLED HOME SHOW PALLET 6"
type input "0.00"
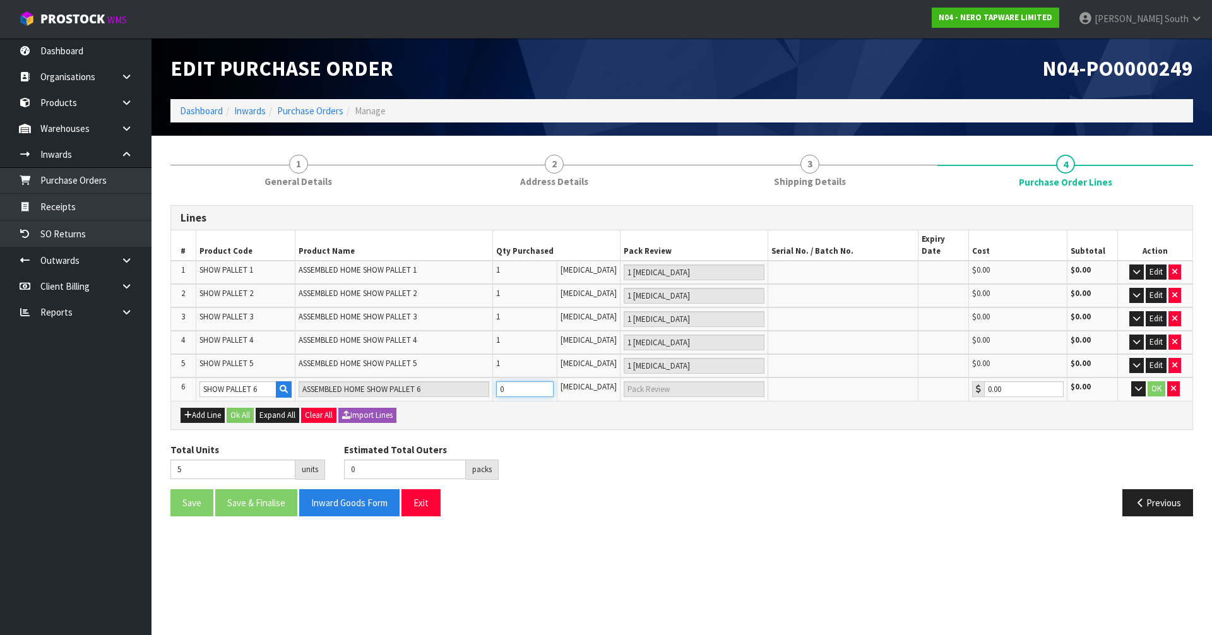
type input "6"
type input "1"
type input "1 [MEDICAL_DATA]"
type input "1"
click at [554, 381] on input "1" at bounding box center [524, 389] width 57 height 16
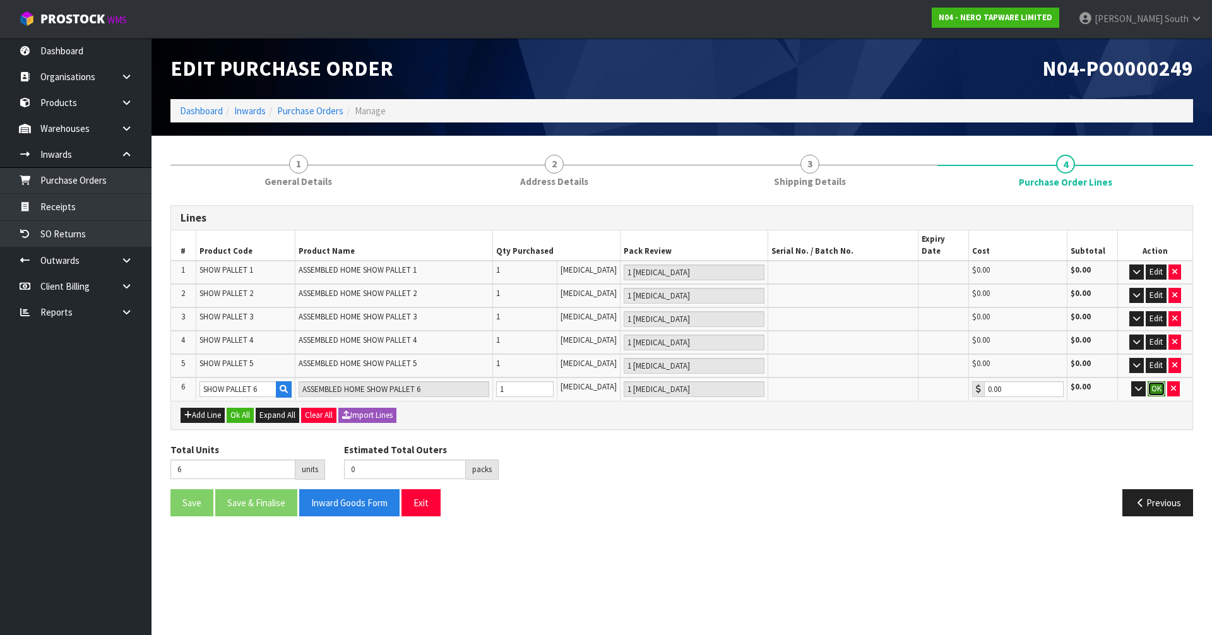
click at [1149, 381] on button "OK" at bounding box center [1157, 388] width 18 height 15
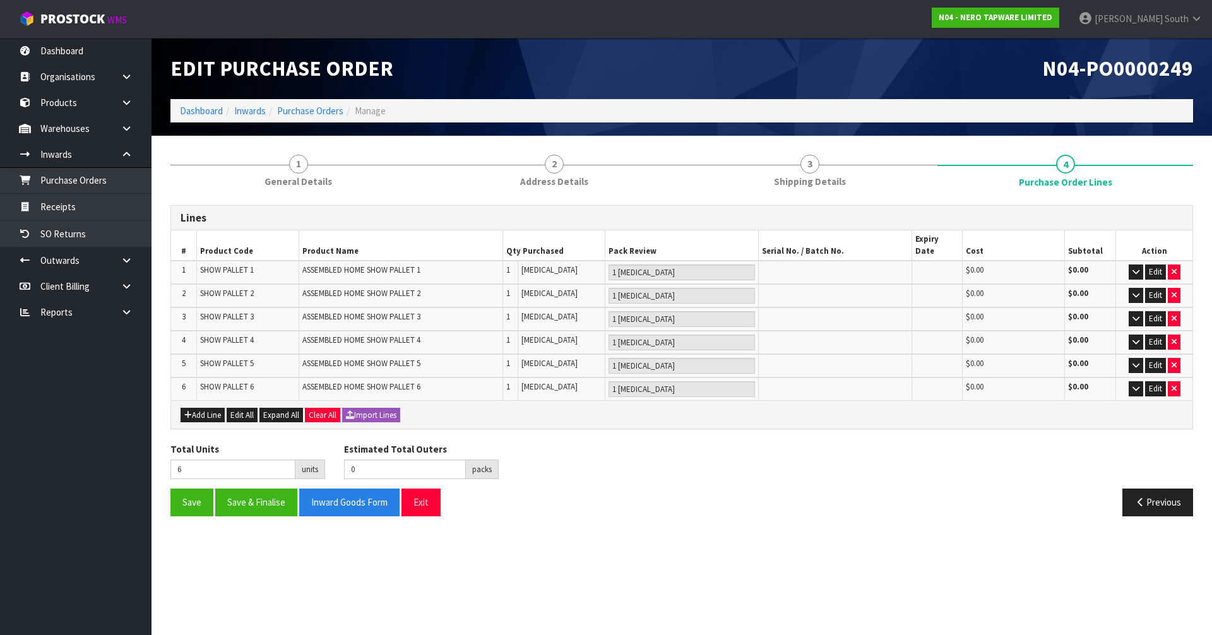
click at [720, 514] on div "Save Save & Finalise Inward Goods Form Exit Previous" at bounding box center [682, 507] width 1042 height 37
click at [212, 408] on button "Add Line" at bounding box center [203, 415] width 44 height 15
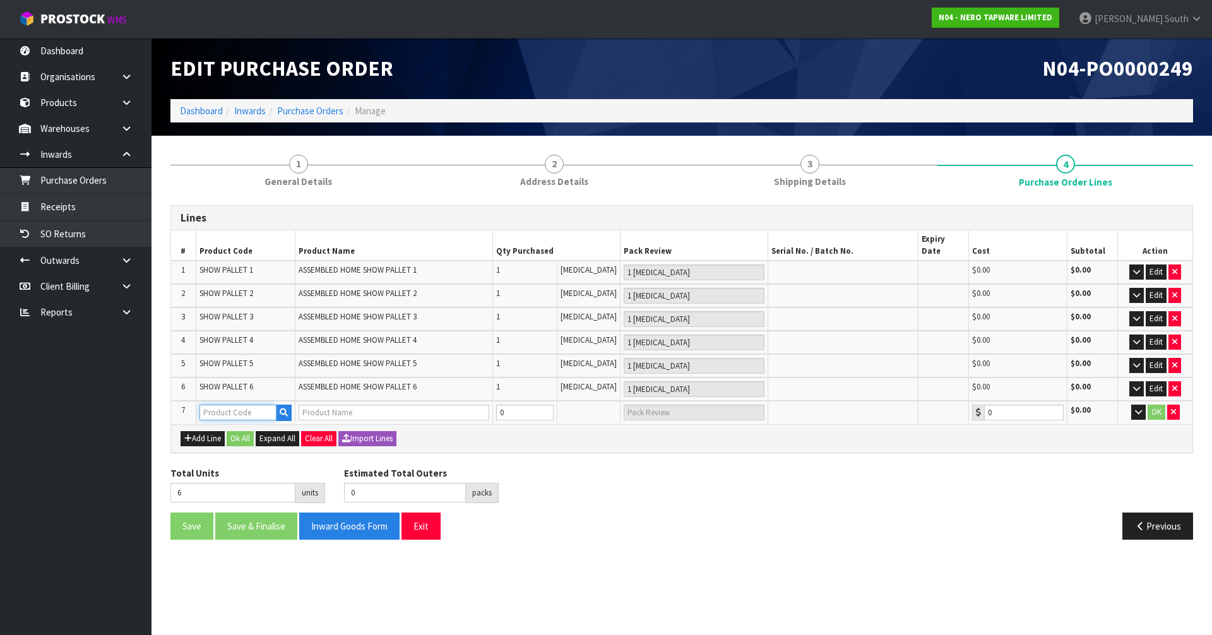
click at [232, 406] on input "text" at bounding box center [238, 413] width 77 height 16
click at [288, 409] on icon "button" at bounding box center [284, 413] width 8 height 8
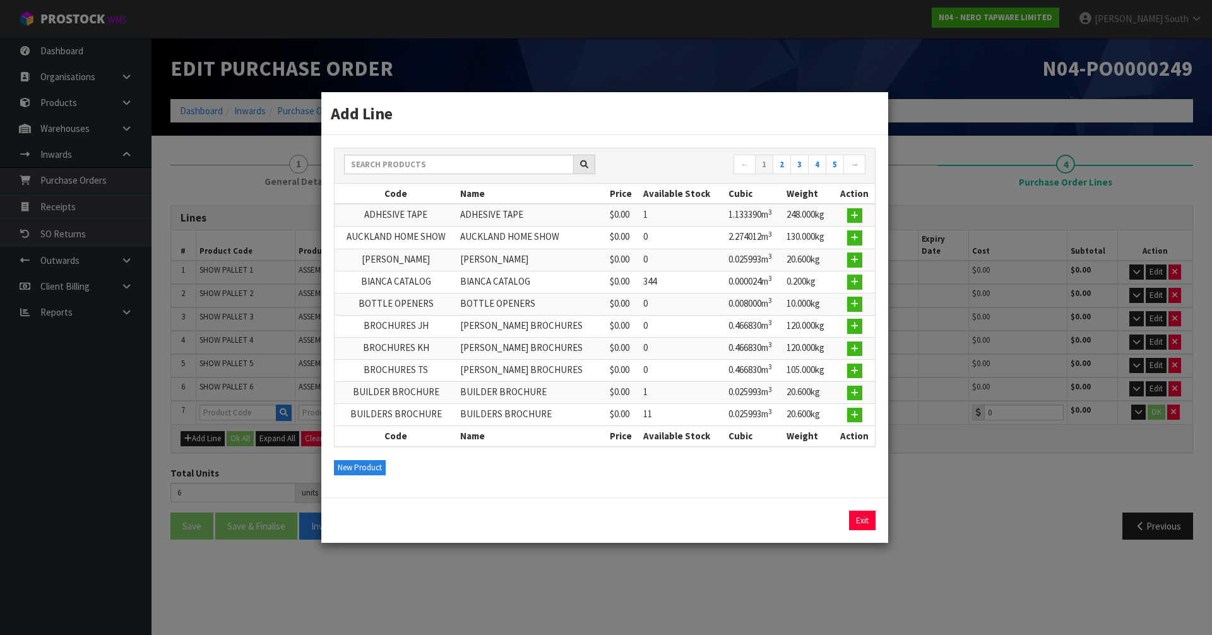
click at [353, 455] on div "← 1 2 3 4 5 → Code Name Price Available Stock Cubic Weight Action ADHESIVE TAPE…" at bounding box center [604, 316] width 567 height 362
click at [354, 458] on div "← 1 2 3 4 5 → Code Name Price Available Stock Cubic Weight Action ADHESIVE TAPE…" at bounding box center [604, 316] width 567 height 362
click at [356, 471] on button "New Product" at bounding box center [360, 467] width 52 height 15
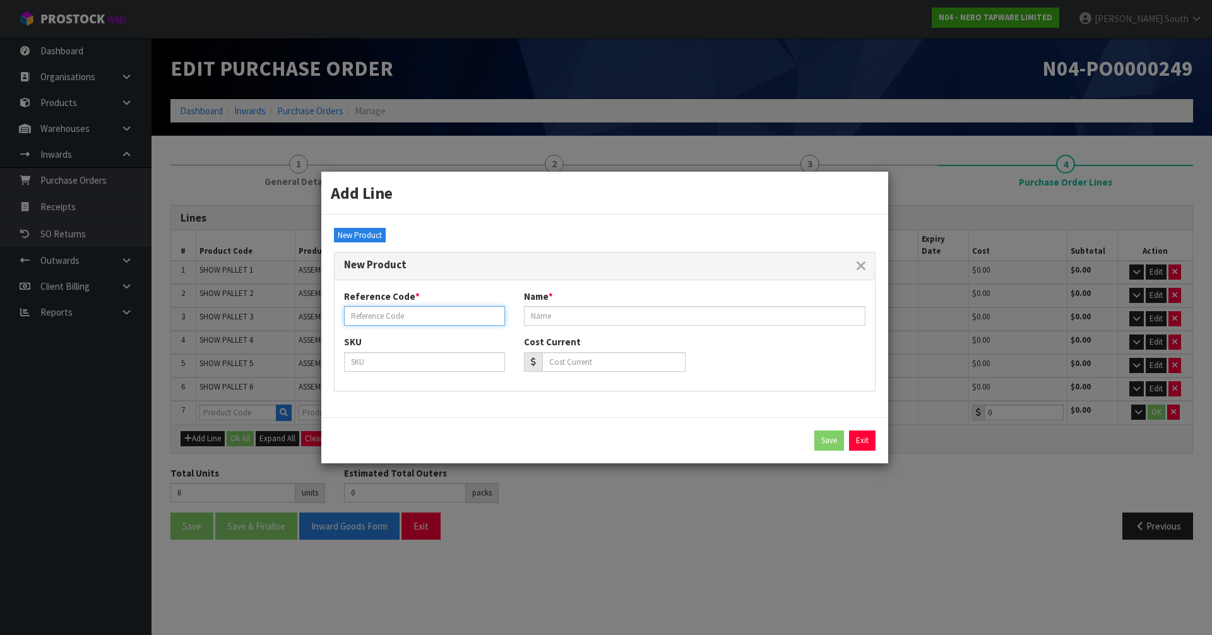
click at [454, 308] on input "text" at bounding box center [424, 316] width 161 height 20
paste input "SHOW PALLET 7"
type input "SHOW PALLET 7"
click at [559, 314] on input "text" at bounding box center [695, 316] width 342 height 20
paste input "ASSEMBLED HOME SHOW PALLET 7"
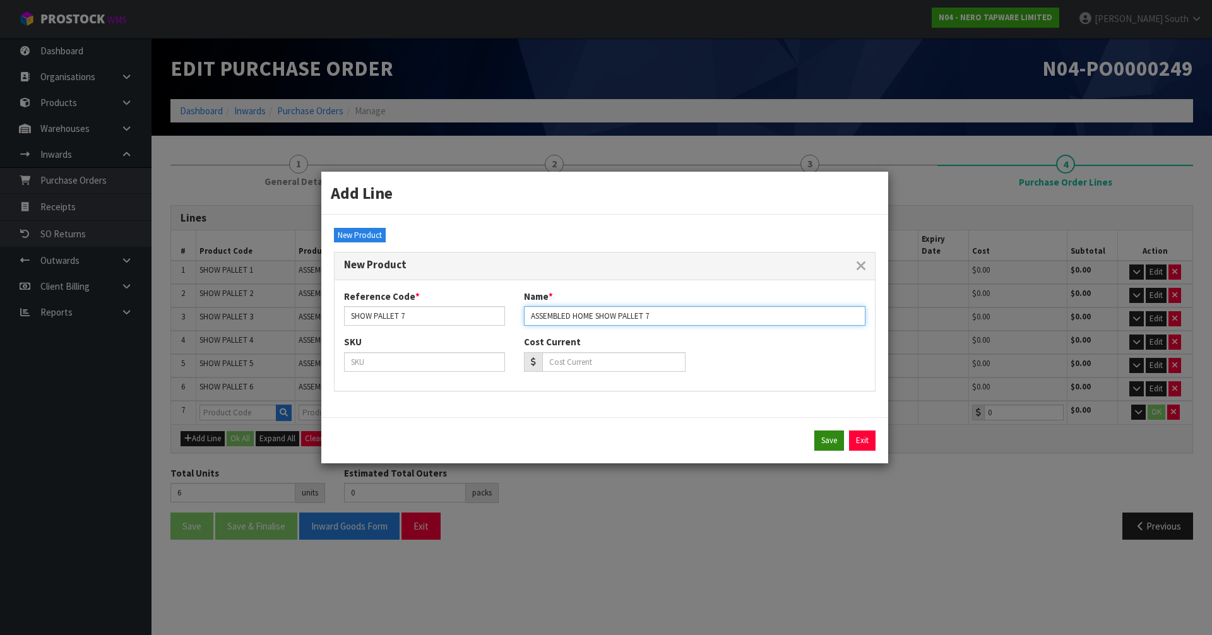
type input "ASSEMBLED HOME SHOW PALLET 7"
click at [835, 443] on button "Save" at bounding box center [830, 441] width 30 height 20
type input "SHOW PALLET 7"
type input "ASSEMBLED HOME SHOW PALLET 7"
type input "0.00"
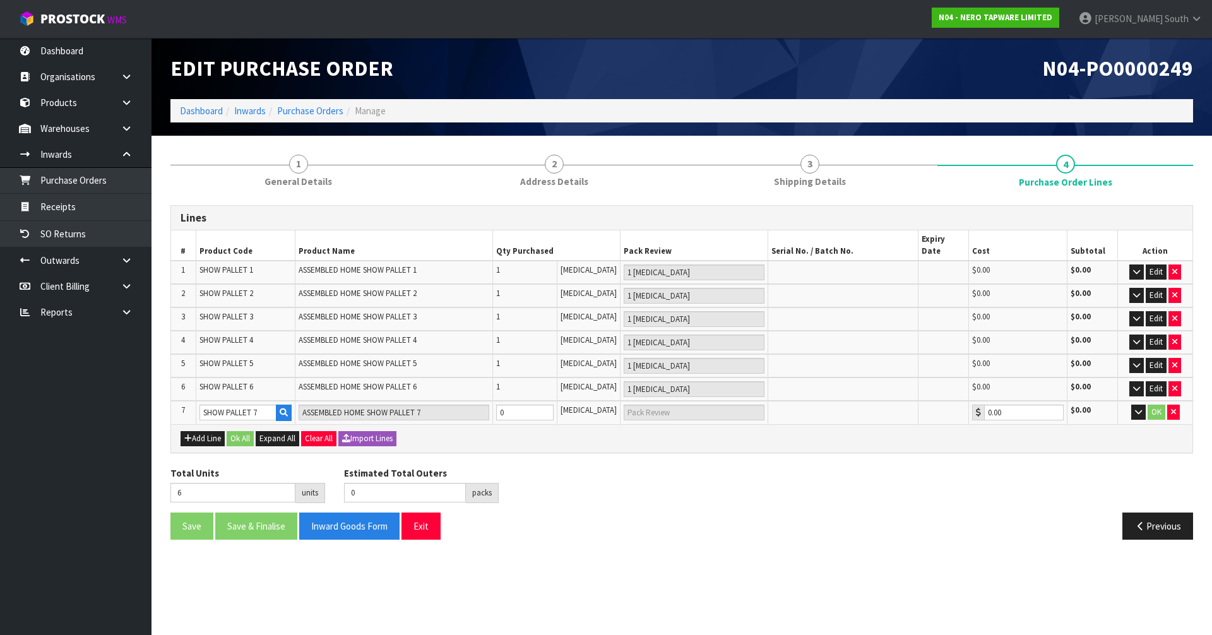
click at [700, 523] on div "Previous" at bounding box center [942, 526] width 521 height 27
type input "7"
type input "1"
type input "1 [MEDICAL_DATA]"
type input "1"
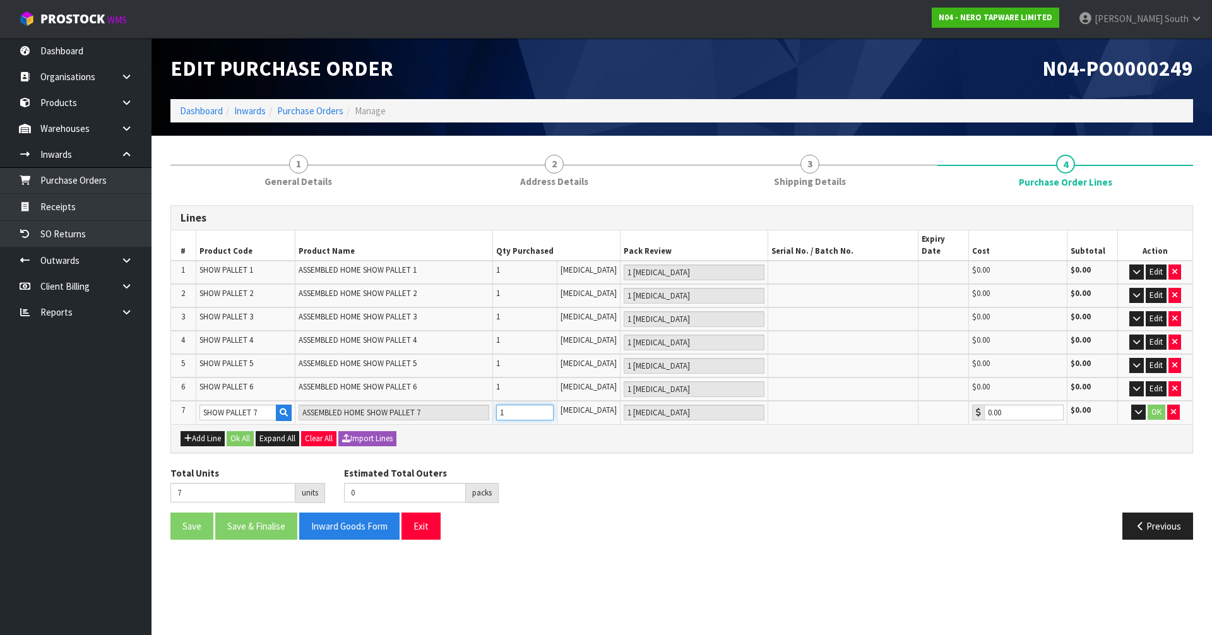
click at [554, 405] on input "1" at bounding box center [524, 413] width 57 height 16
click at [1151, 405] on button "OK" at bounding box center [1157, 412] width 18 height 15
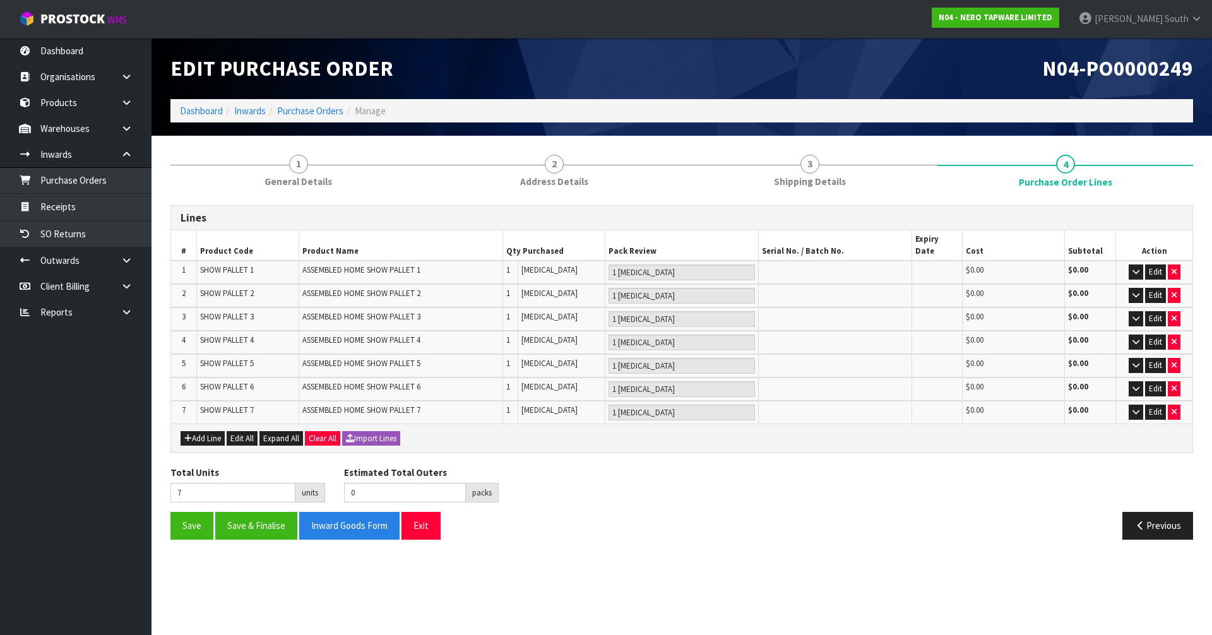
click at [614, 444] on div "Lines # Product Code Product Name Qty Purchased Pack Review Serial No. / Batch …" at bounding box center [682, 377] width 1023 height 344
click at [210, 431] on button "Add Line" at bounding box center [203, 438] width 44 height 15
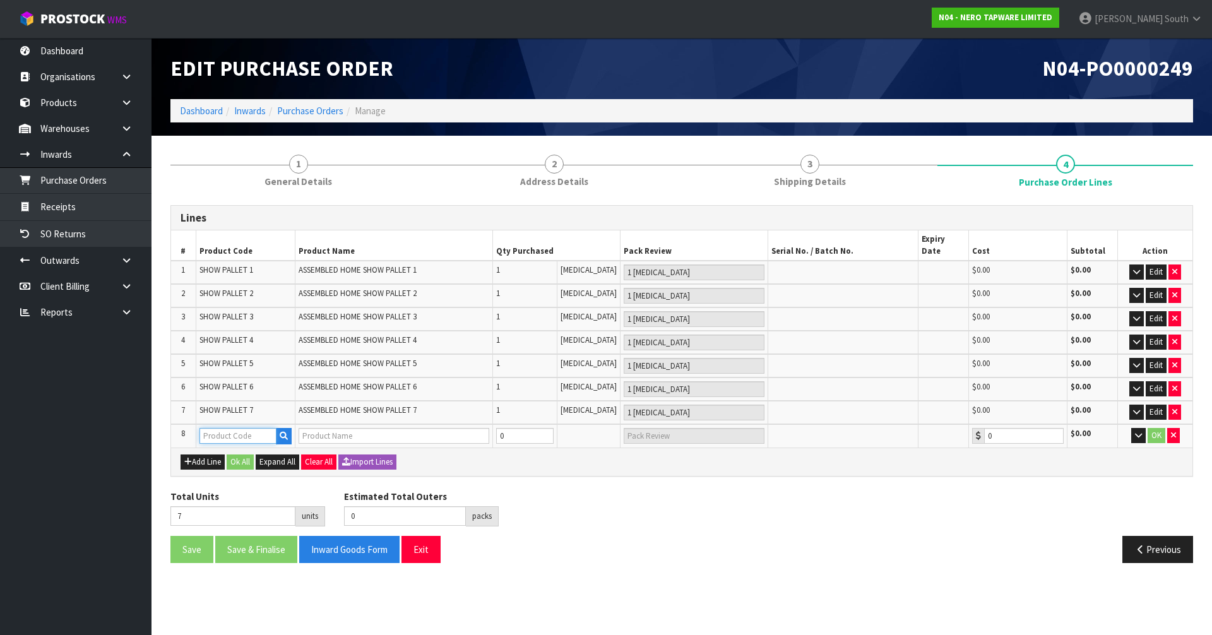
click at [225, 428] on input "text" at bounding box center [238, 436] width 77 height 16
click at [289, 429] on button "button" at bounding box center [284, 436] width 16 height 16
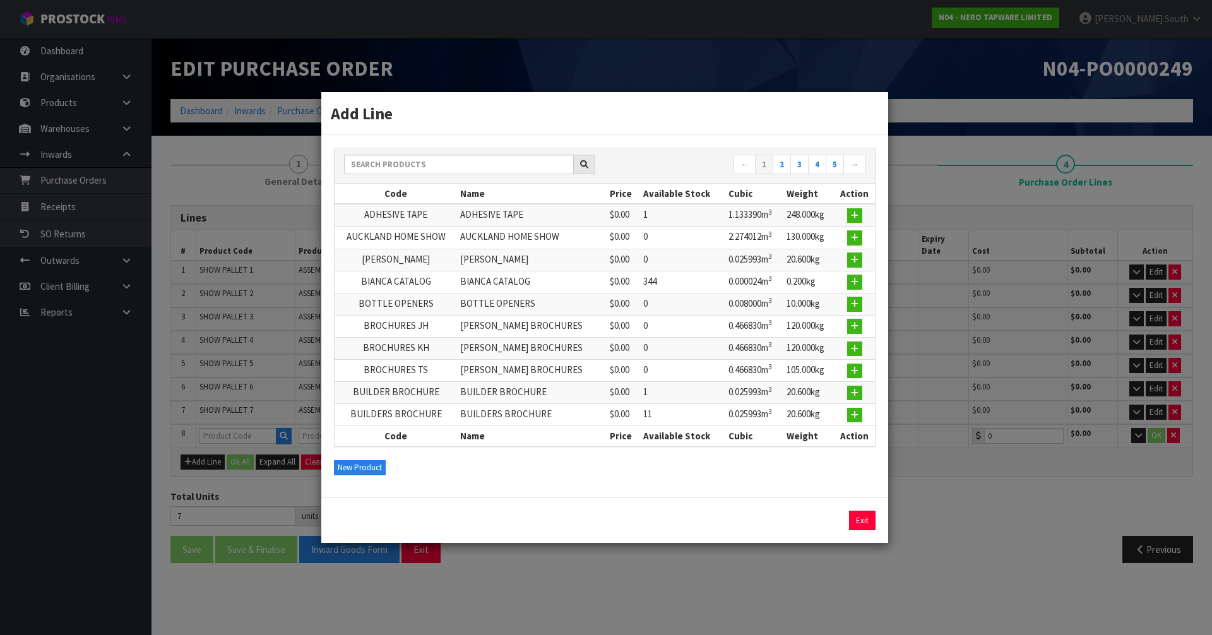
click at [359, 459] on div "← 1 2 3 4 5 → Code Name Price Available Stock Cubic Weight Action ADHESIVE TAPE…" at bounding box center [604, 316] width 567 height 362
click at [360, 467] on button "New Product" at bounding box center [360, 467] width 52 height 15
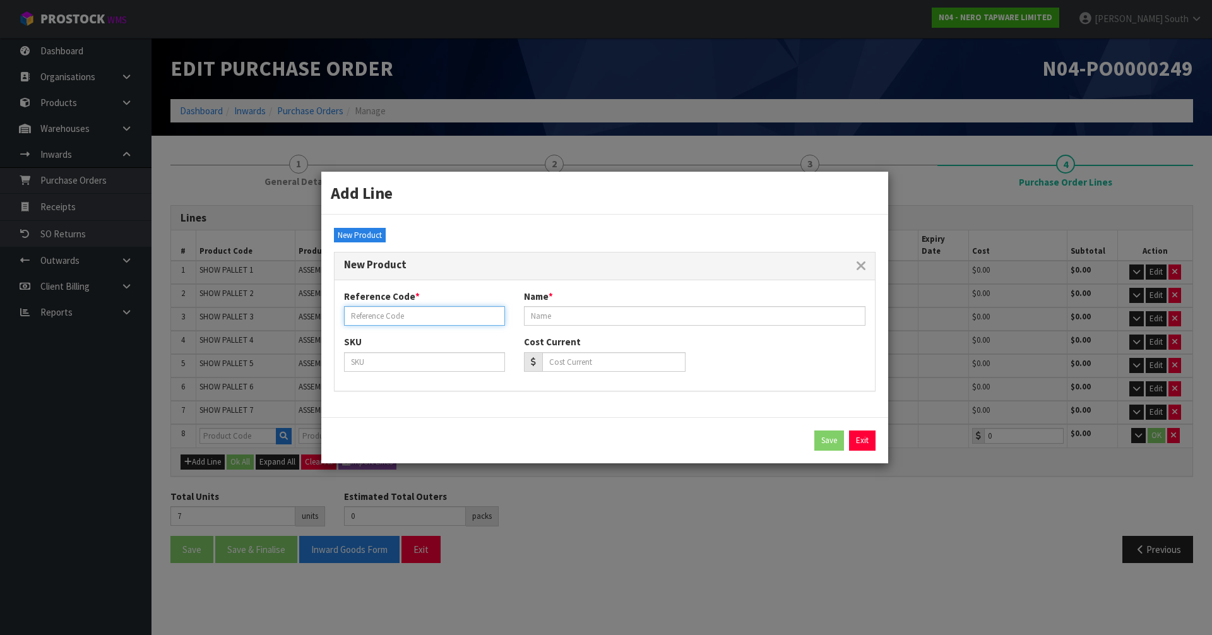
click at [414, 313] on input "text" at bounding box center [424, 316] width 161 height 20
click at [412, 317] on input "text" at bounding box center [424, 316] width 161 height 20
paste input "SHOW PALLET 8"
type input "SHOW PALLET 8"
click at [604, 304] on div "Name *" at bounding box center [695, 308] width 361 height 36
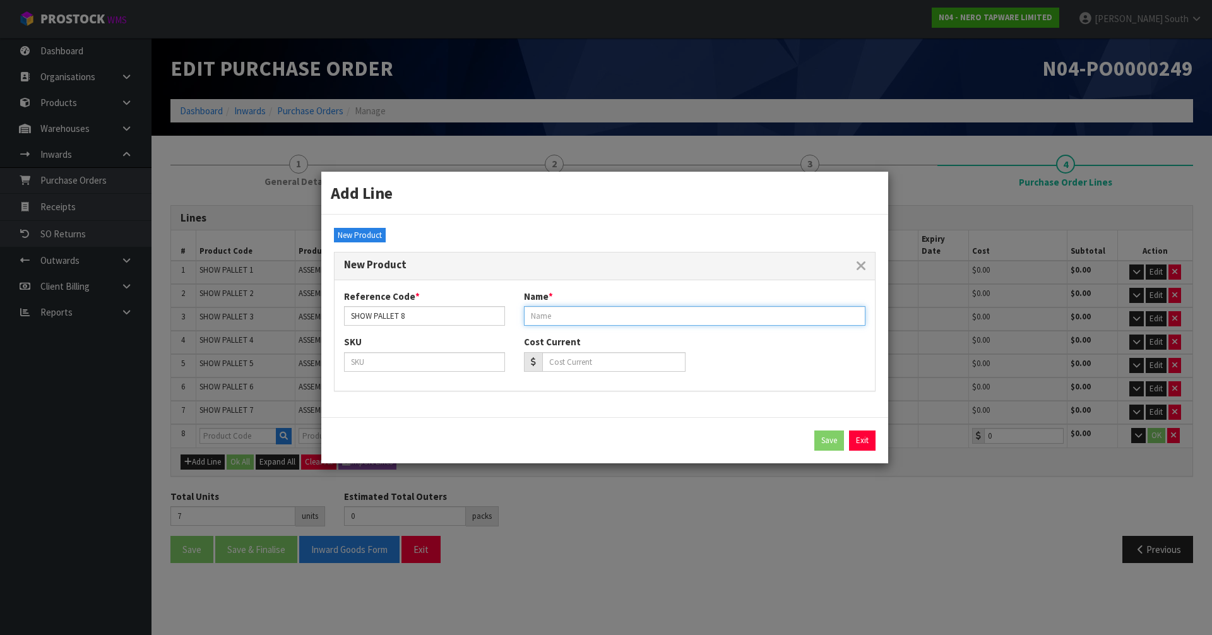
click at [606, 315] on input "text" at bounding box center [695, 316] width 342 height 20
paste input "ASSEMBLED HOME SHOW PALLET 8"
type input "ASSEMBLED HOME SHOW PALLET 8"
click at [833, 443] on button "Save" at bounding box center [830, 441] width 30 height 20
type input "SHOW PALLET 8"
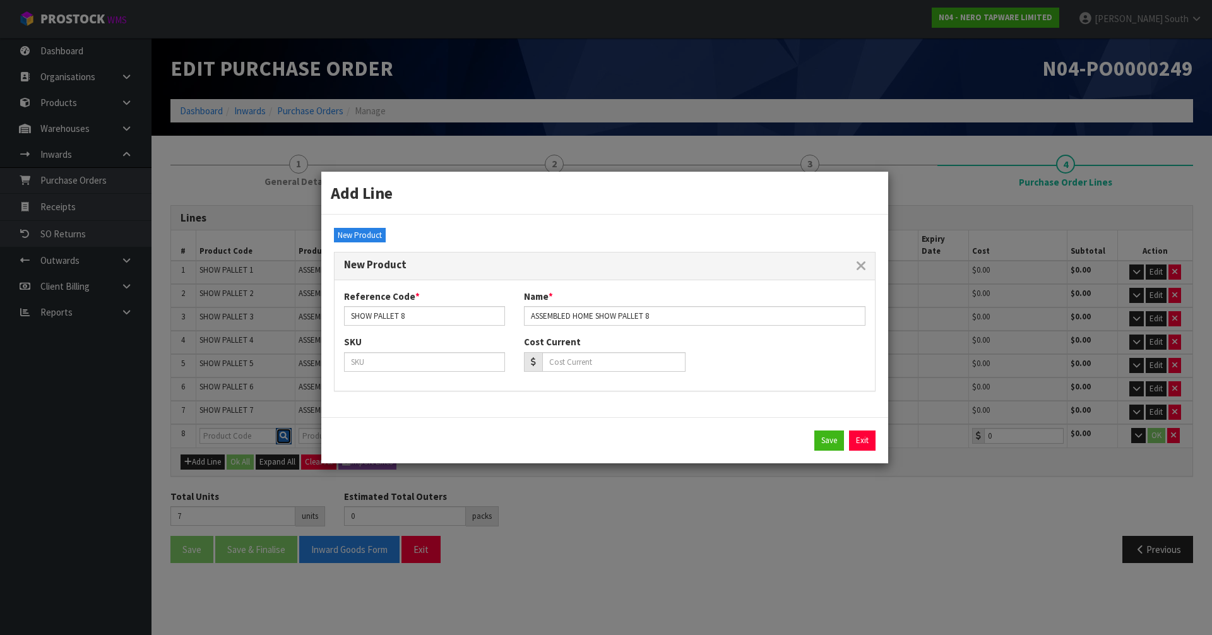
type input "ASSEMBLED HOME SHOW PALLET 8"
type input "0.00"
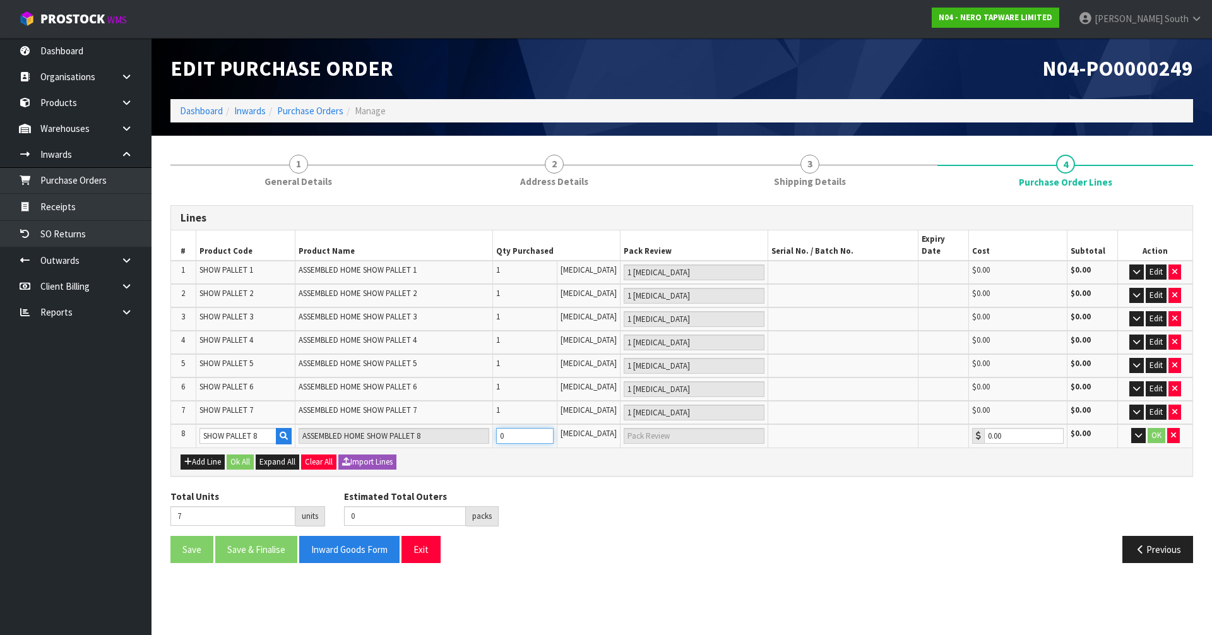
type input "8"
type input "1"
type input "1 [MEDICAL_DATA]"
type input "1"
click at [554, 428] on input "1" at bounding box center [524, 436] width 57 height 16
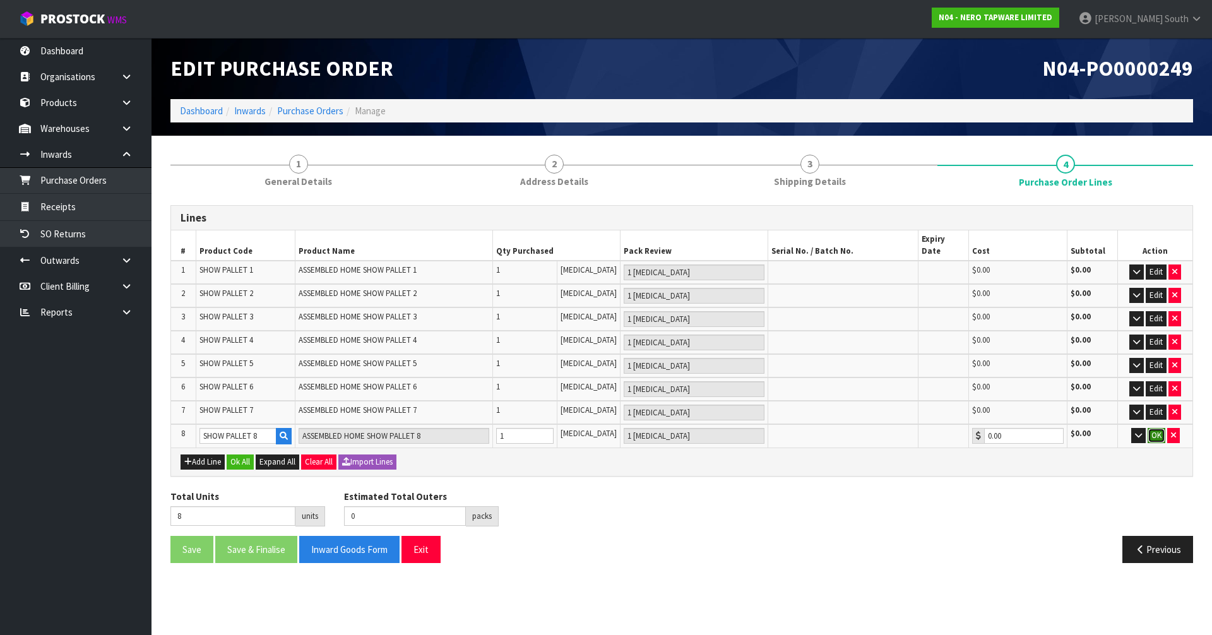
click at [1148, 428] on button "OK" at bounding box center [1157, 435] width 18 height 15
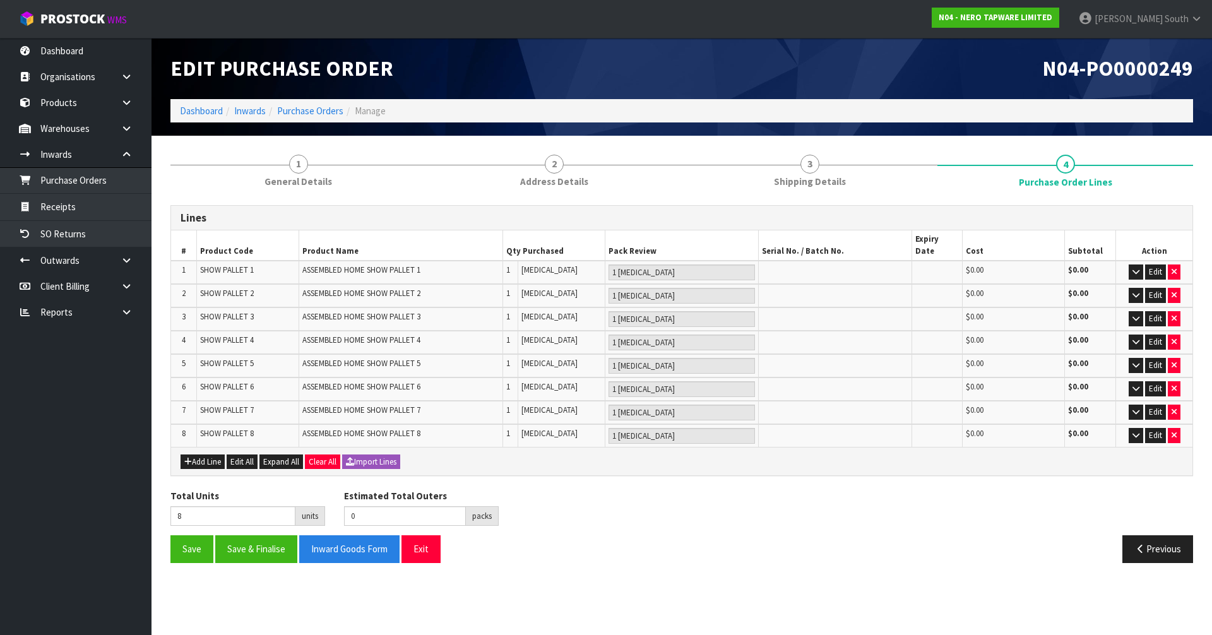
click at [693, 517] on div "Total Units 8 units Estimated Total Outers 0 packs Estimated Total Pallets 0 pa…" at bounding box center [682, 512] width 1042 height 46
click at [696, 467] on div "Lines # Product Code Product Name Qty Purchased Pack Review Serial No. / Batch …" at bounding box center [682, 389] width 1023 height 368
click at [212, 455] on button "Add Line" at bounding box center [203, 462] width 44 height 15
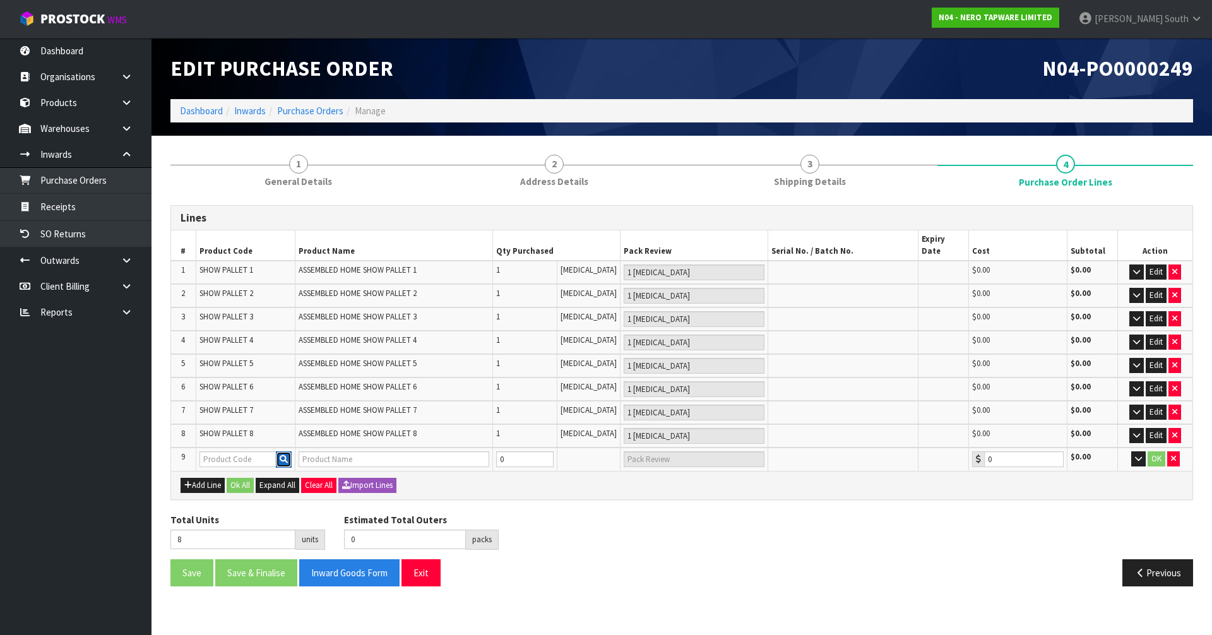
click at [288, 455] on icon "button" at bounding box center [284, 459] width 8 height 8
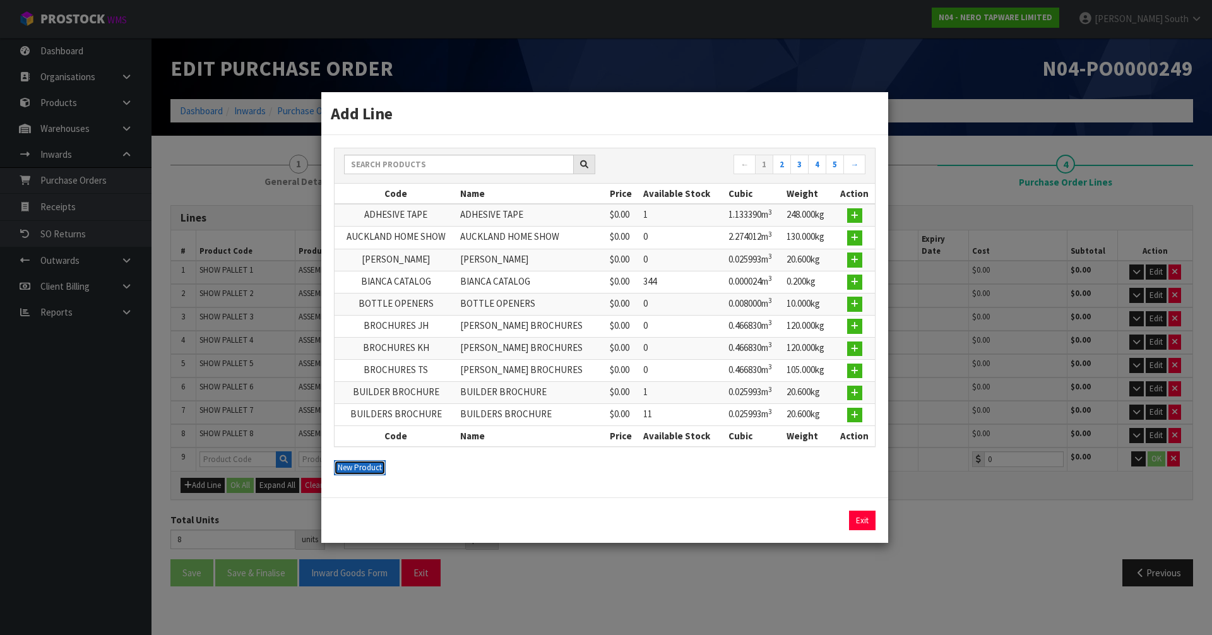
click at [360, 469] on button "New Product" at bounding box center [360, 467] width 52 height 15
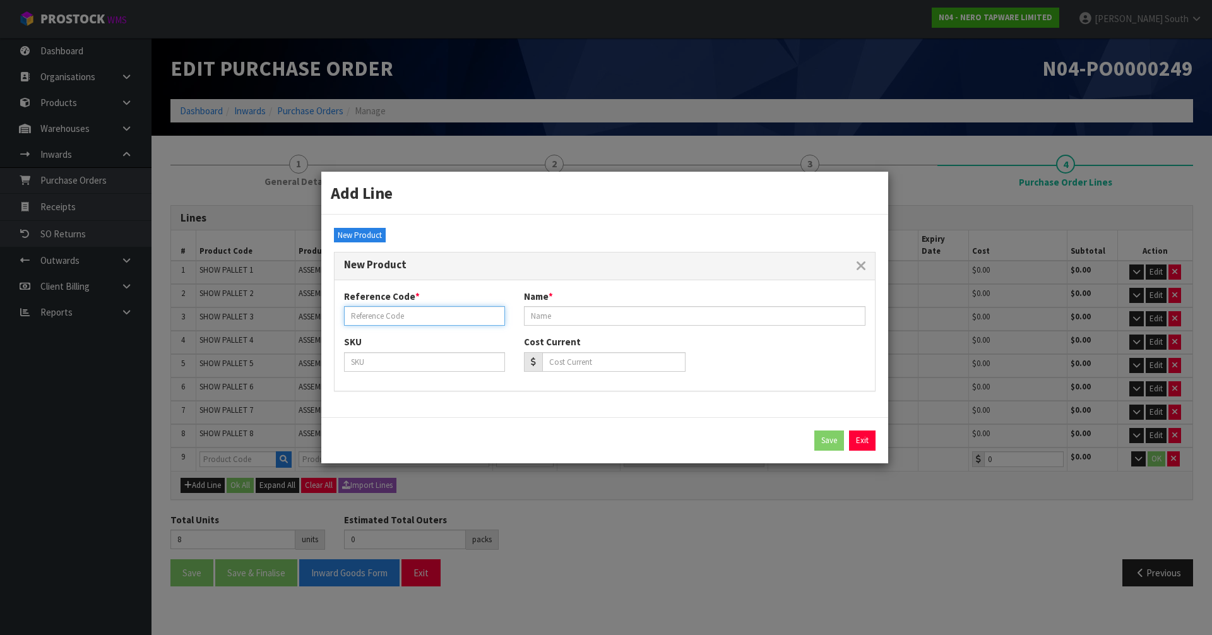
click at [470, 310] on input "text" at bounding box center [424, 316] width 161 height 20
paste input "SHOW PALLET 9"
type input "SHOW PALLET 9"
click at [612, 304] on div "Name *" at bounding box center [695, 308] width 361 height 36
click at [602, 311] on input "text" at bounding box center [695, 316] width 342 height 20
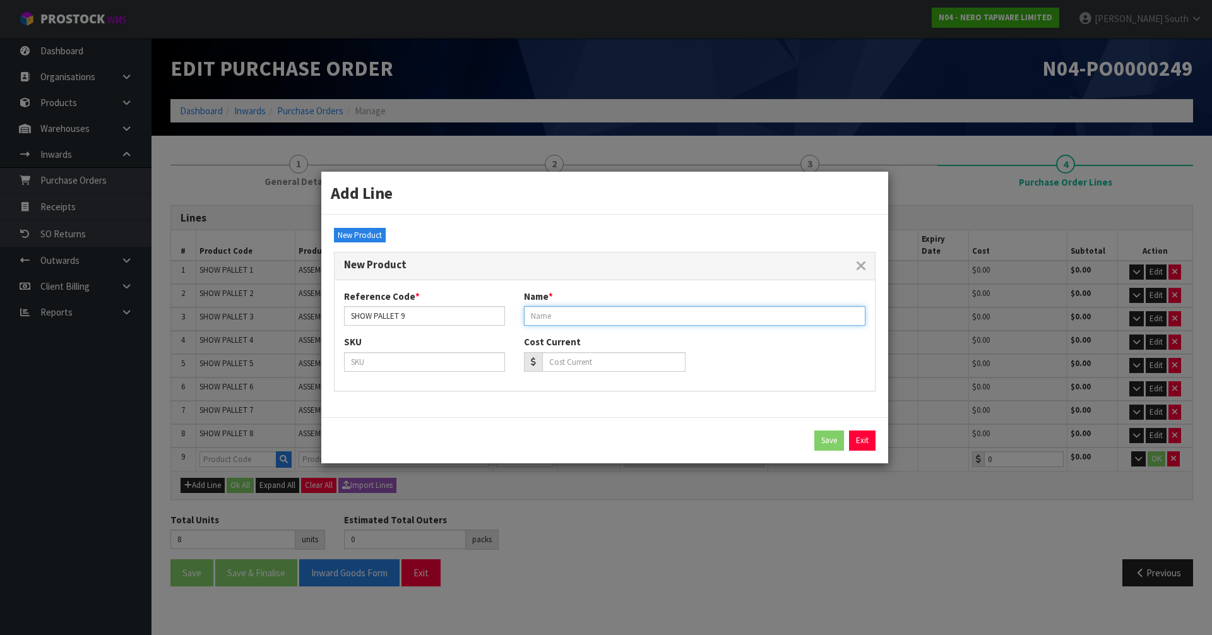
paste input "ASSEMBLED HOME SHOW PALLET 9"
type input "ASSEMBLED HOME SHOW PALLET 9"
click at [823, 436] on button "Save" at bounding box center [830, 441] width 30 height 20
type input "SHOW PALLET 9"
type input "ASSEMBLED HOME SHOW PALLET 9"
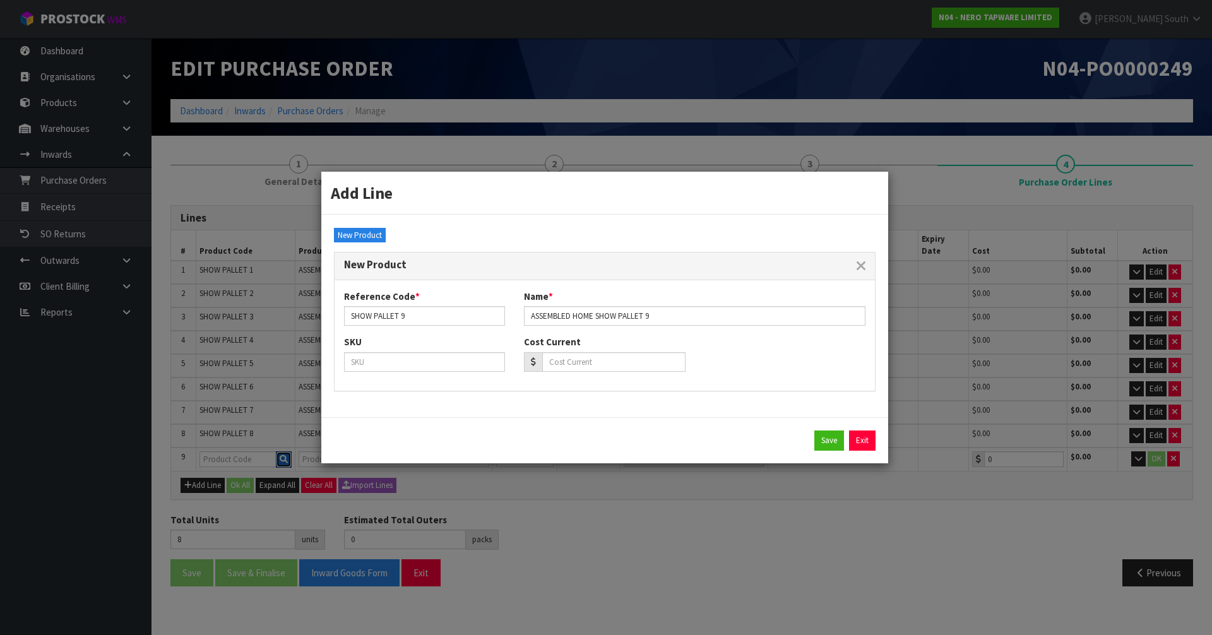
type input "0.00"
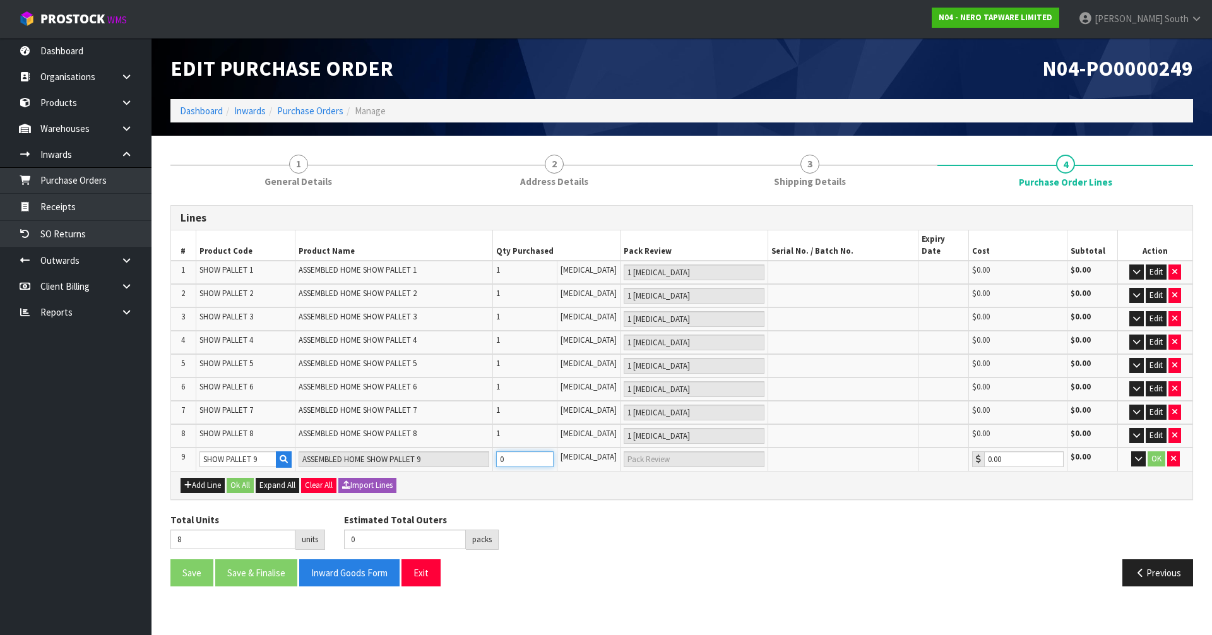
type input "9"
type input "1"
type input "1 [MEDICAL_DATA]"
type input "1"
click at [554, 452] on input "1" at bounding box center [524, 460] width 57 height 16
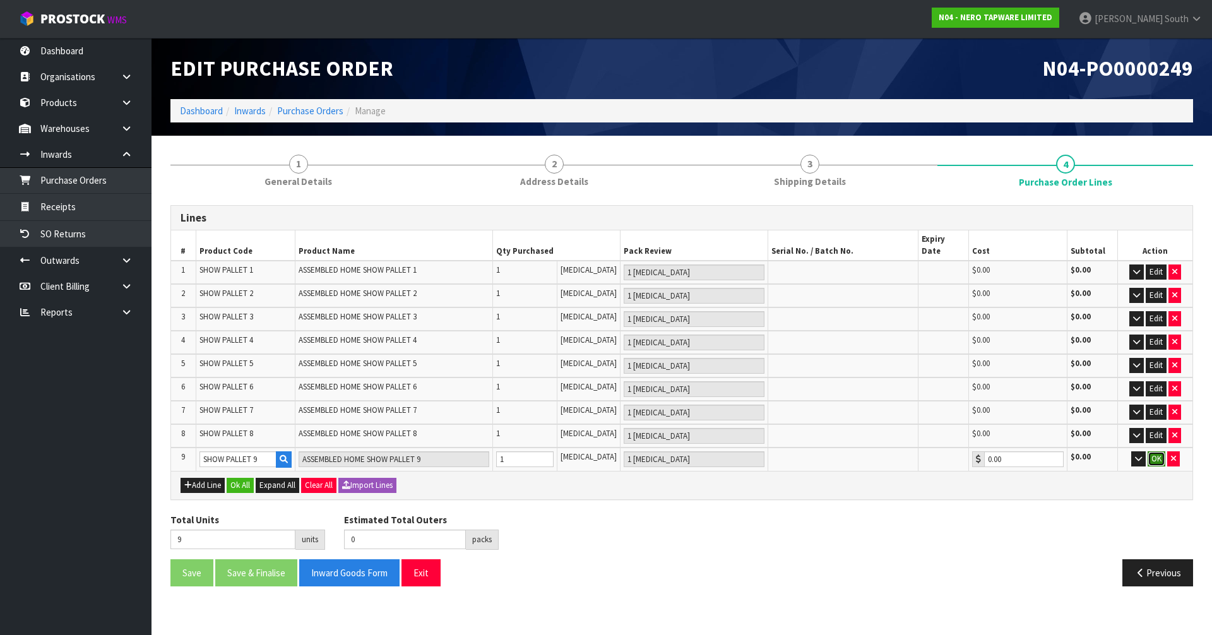
click at [1158, 452] on button "OK" at bounding box center [1157, 459] width 18 height 15
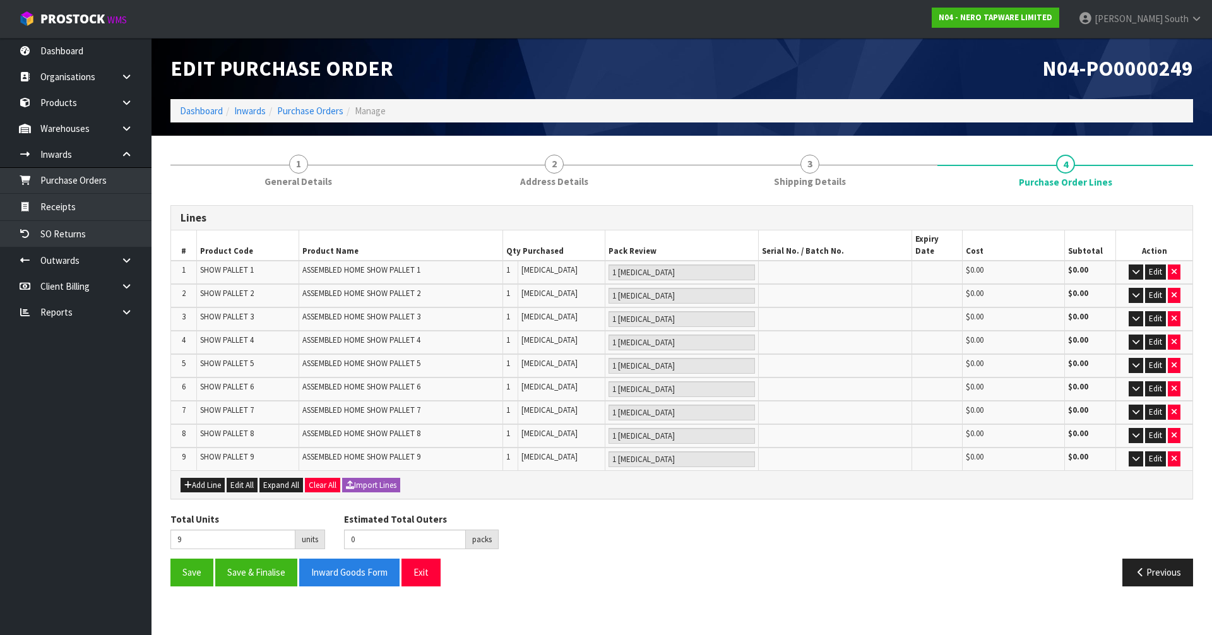
click at [820, 519] on div "Total Units 9 units Estimated Total Outers 0 packs Estimated Total Pallets 0 pa…" at bounding box center [682, 536] width 1042 height 46
click at [202, 484] on div "Add Line Edit All Expand All Clear All Import Lines" at bounding box center [682, 484] width 1022 height 28
click at [205, 478] on button "Add Line" at bounding box center [203, 485] width 44 height 15
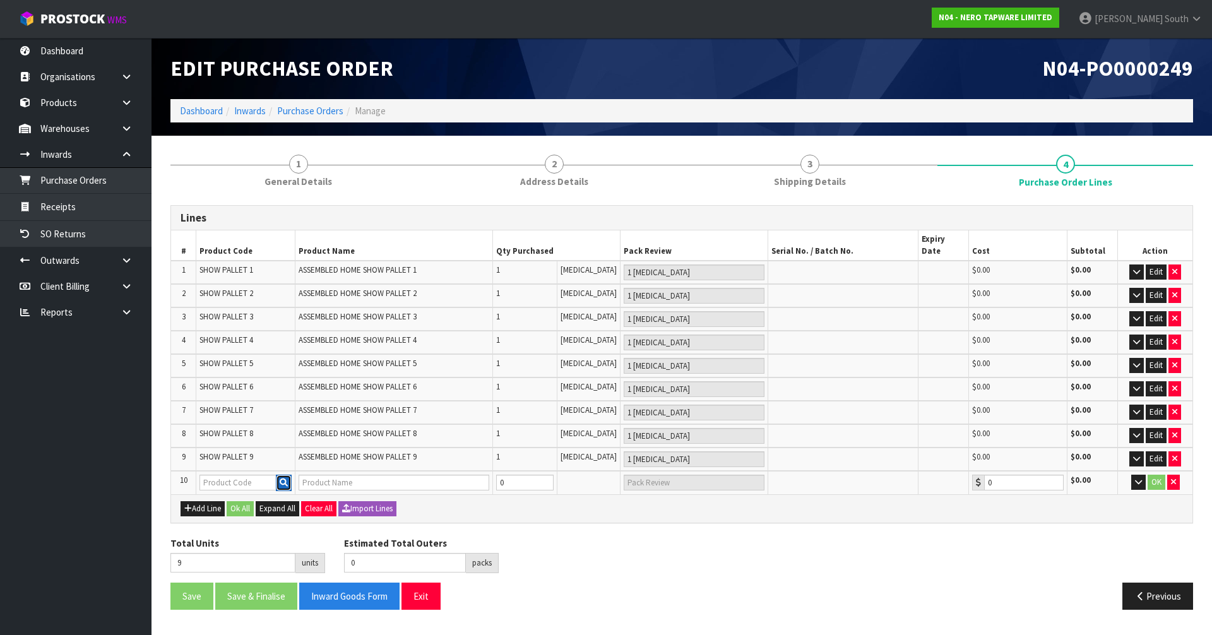
click at [285, 479] on icon "button" at bounding box center [284, 483] width 8 height 8
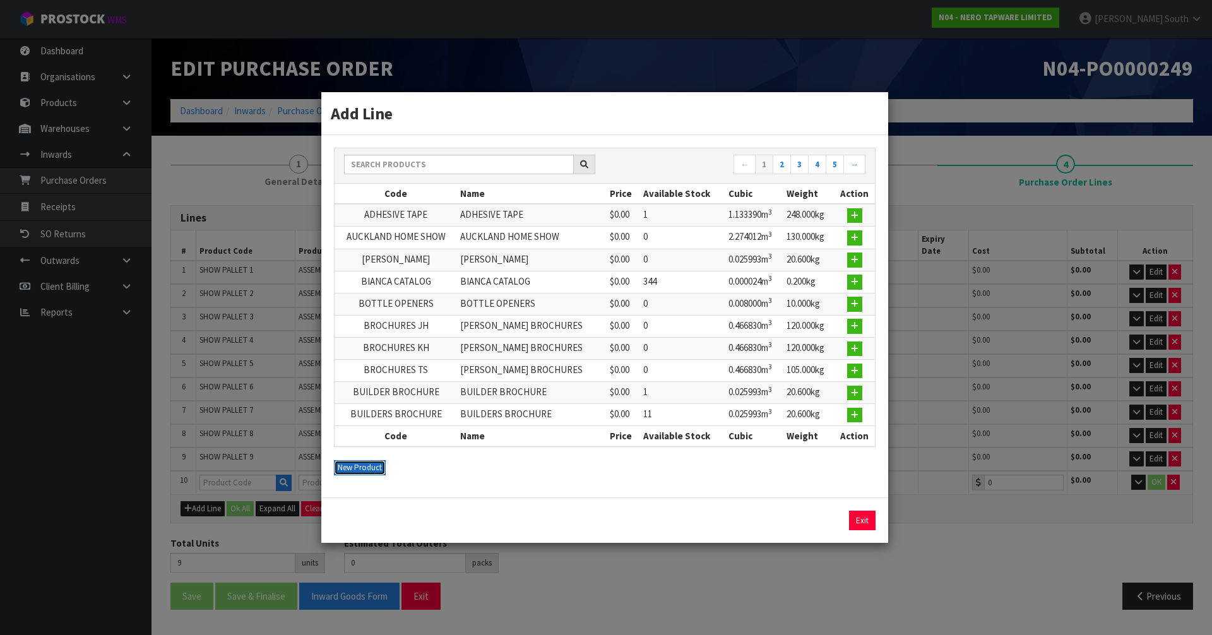
click at [371, 474] on button "New Product" at bounding box center [360, 467] width 52 height 15
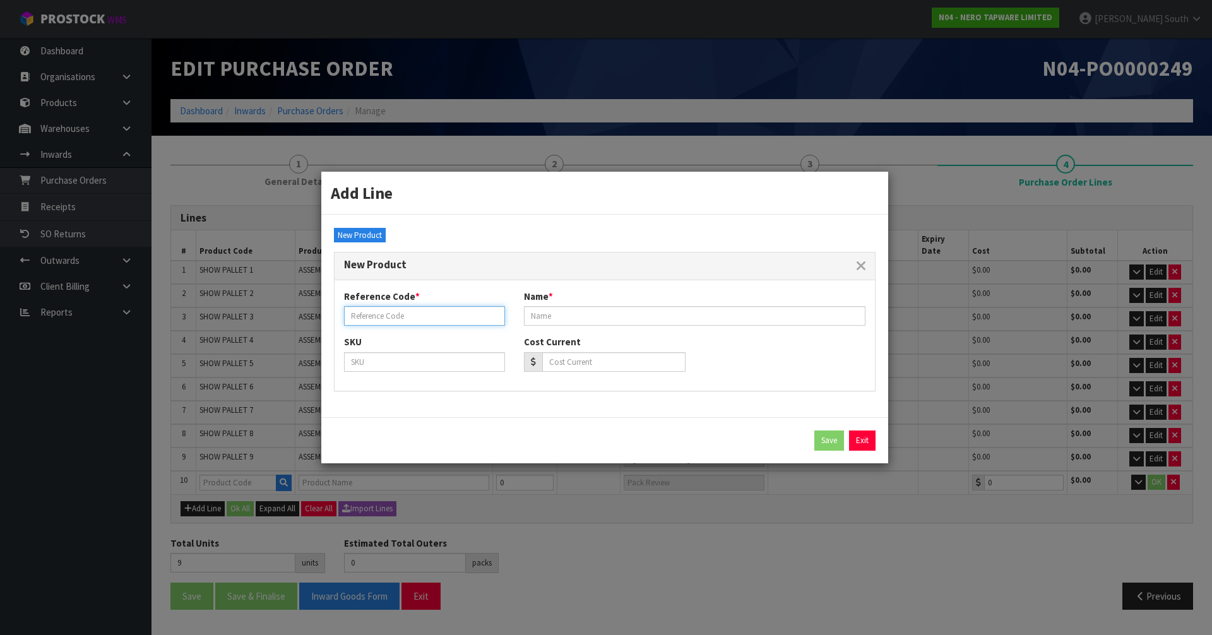
click at [449, 314] on input "text" at bounding box center [424, 316] width 161 height 20
paste input "SHOW PALLET 10"
type input "SHOW PALLET 10"
click at [632, 304] on div "Name *" at bounding box center [695, 308] width 361 height 36
click at [614, 315] on input "text" at bounding box center [695, 316] width 342 height 20
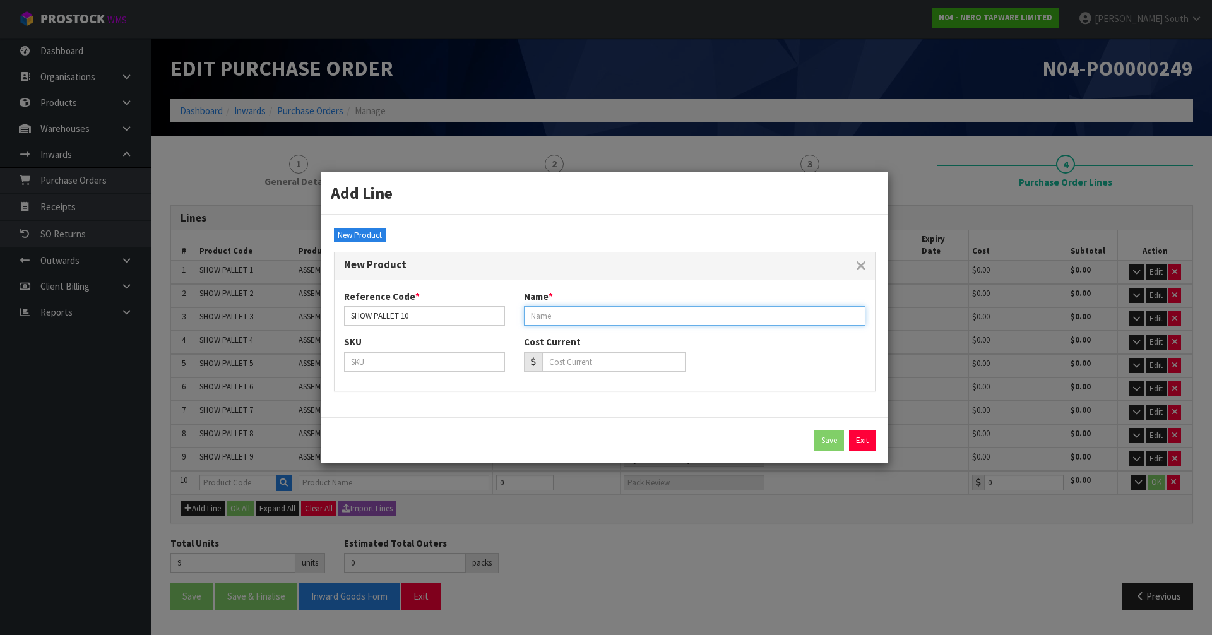
paste input "ASSEMBLED HOME SHOW PALLET 10"
type input "ASSEMBLED HOME SHOW PALLET 10"
click at [837, 433] on button "Save" at bounding box center [830, 441] width 30 height 20
type input "SHOW PALLET 10"
type input "ASSEMBLED HOME SHOW PALLET 10"
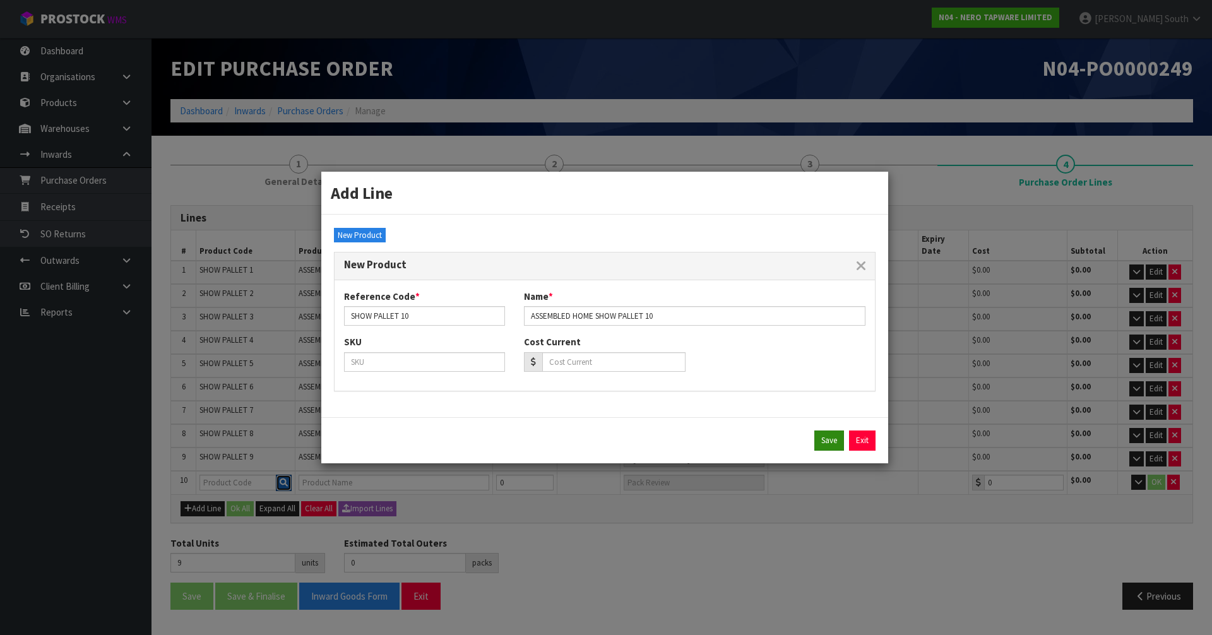
type input "0.00"
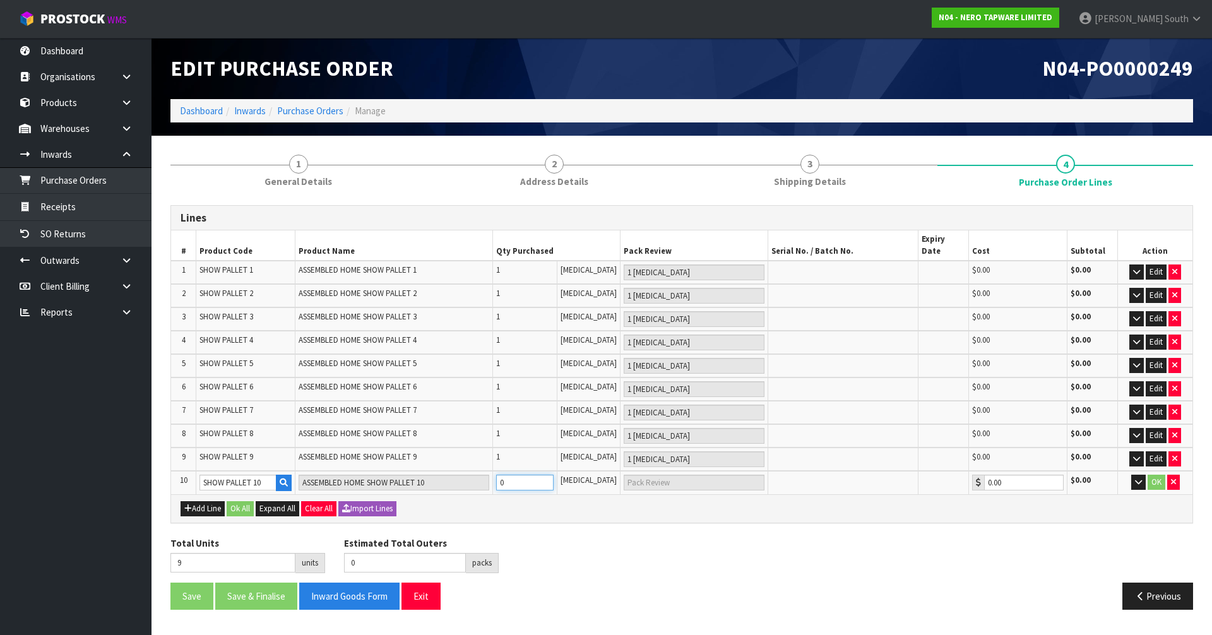
type input "10"
type input "1"
type input "1 [MEDICAL_DATA]"
type input "1"
click at [554, 475] on input "1" at bounding box center [524, 483] width 57 height 16
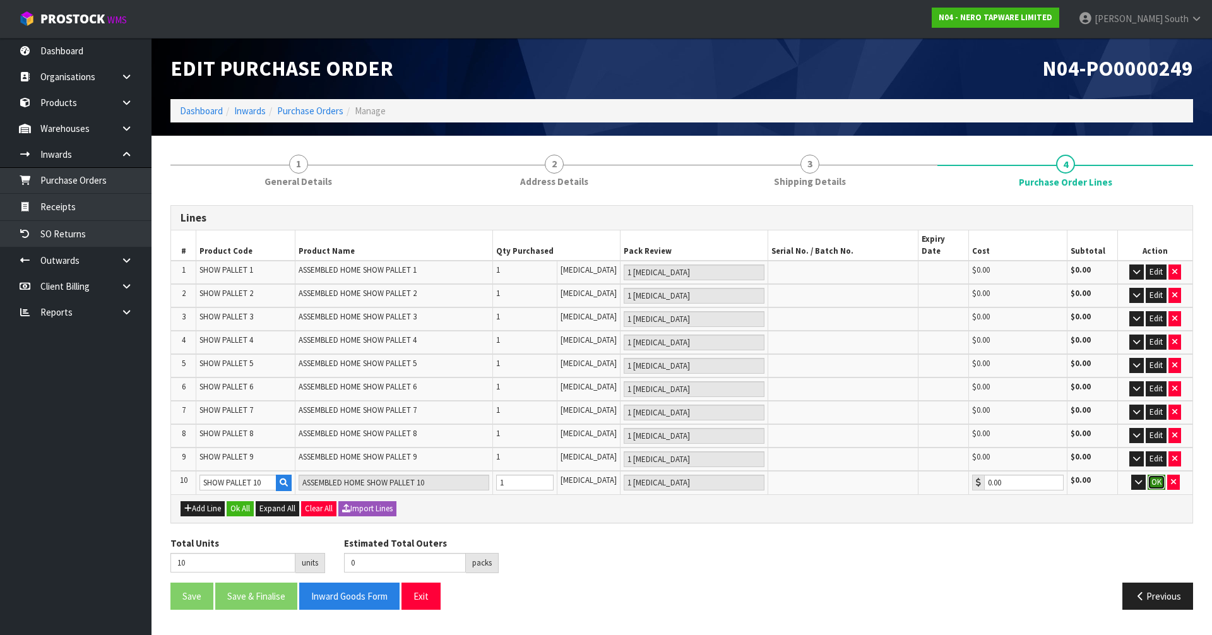
click at [1148, 475] on button "OK" at bounding box center [1157, 482] width 18 height 15
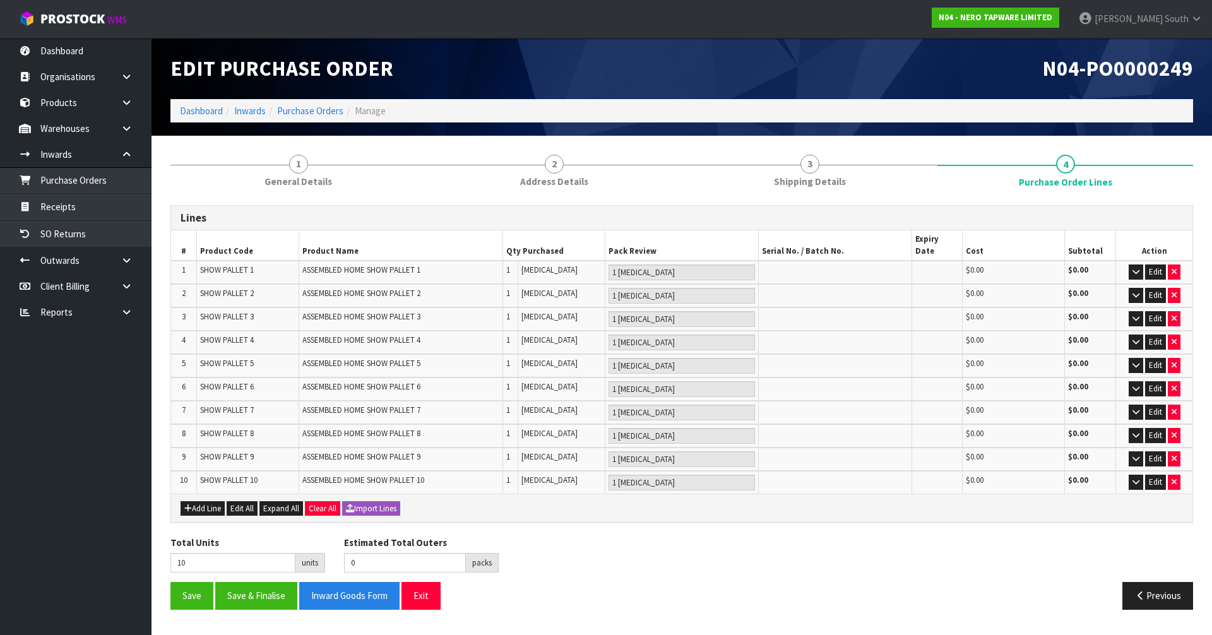
click at [822, 518] on div "Lines # Product Code Product Name Qty Purchased Pack Review Serial No. / Batch …" at bounding box center [682, 412] width 1023 height 414
click at [758, 521] on div "Lines # Product Code Product Name Qty Purchased Pack Review Serial No. / Batch …" at bounding box center [682, 412] width 1023 height 414
click at [201, 501] on button "Add Line" at bounding box center [203, 508] width 44 height 15
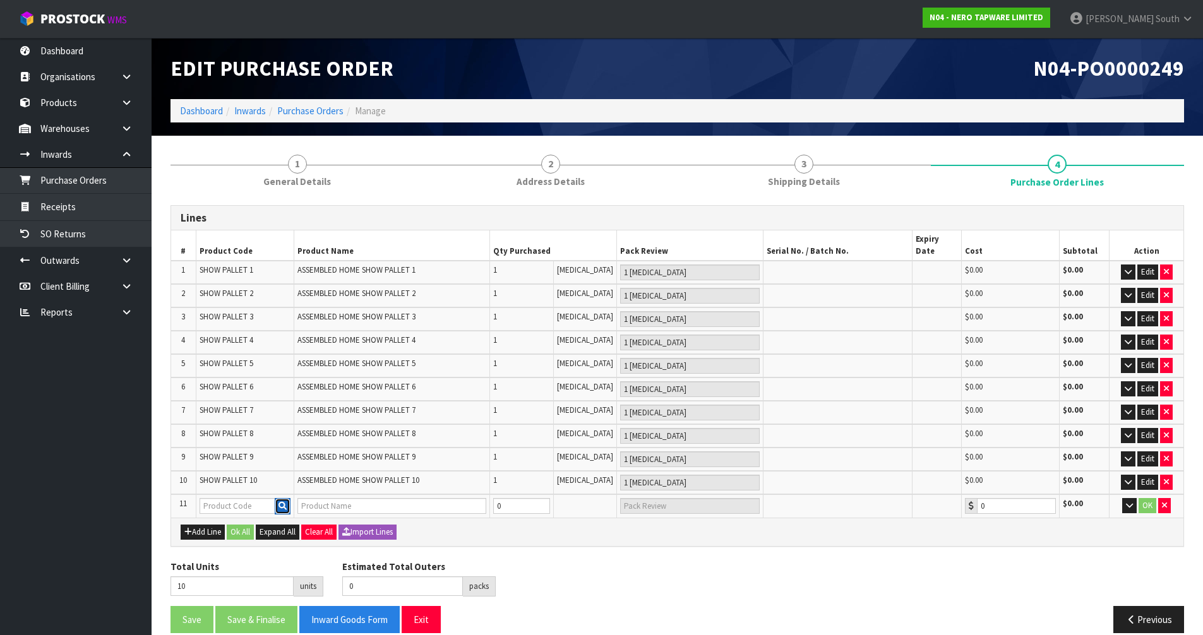
click at [280, 498] on button "button" at bounding box center [283, 506] width 16 height 16
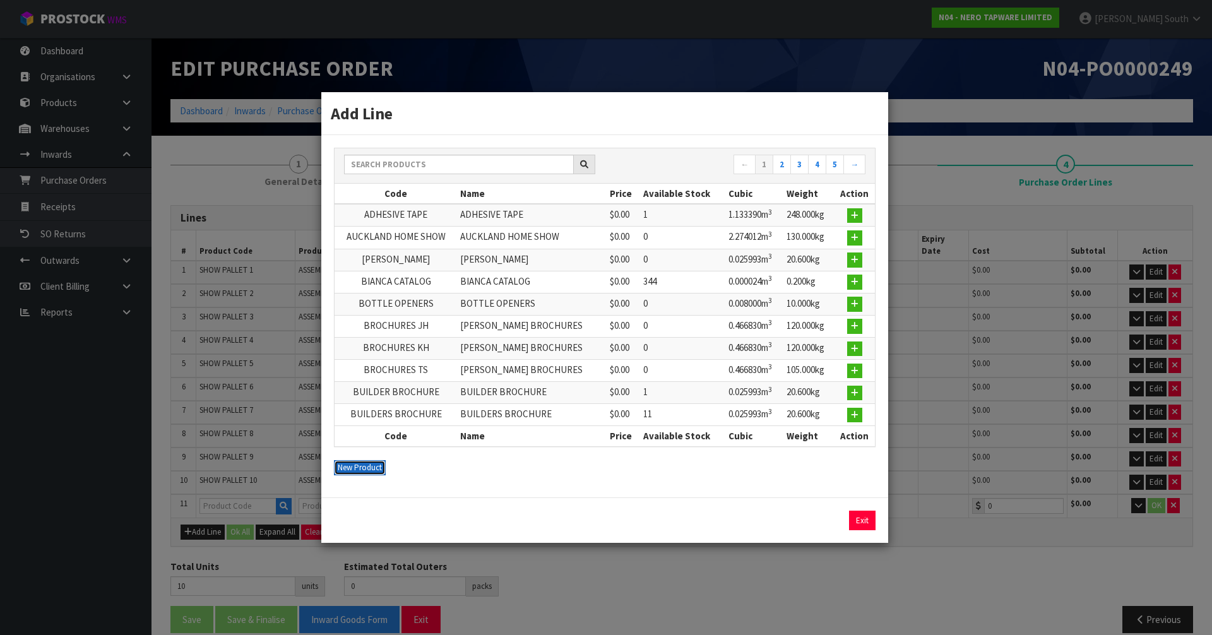
click at [356, 467] on button "New Product" at bounding box center [360, 467] width 52 height 15
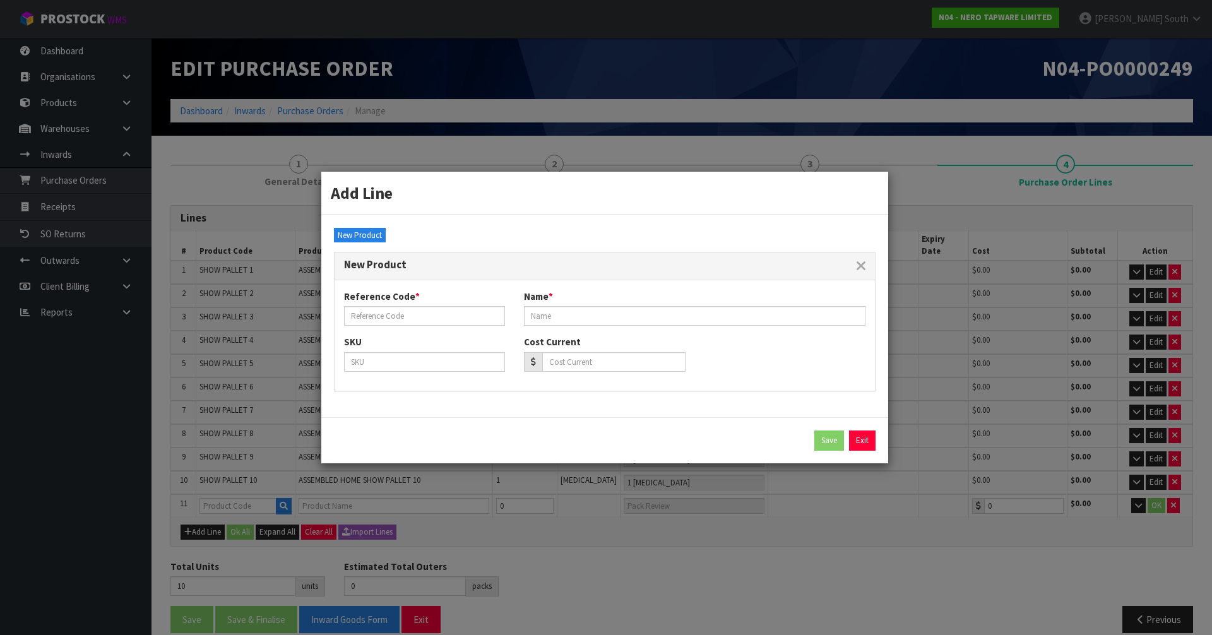
click at [421, 301] on div "Reference Code *" at bounding box center [425, 308] width 180 height 36
click at [422, 314] on input "text" at bounding box center [424, 316] width 161 height 20
paste input "PULL-APART PALLET"
type input "PULL-APART PALLET"
click at [571, 322] on input "text" at bounding box center [695, 316] width 342 height 20
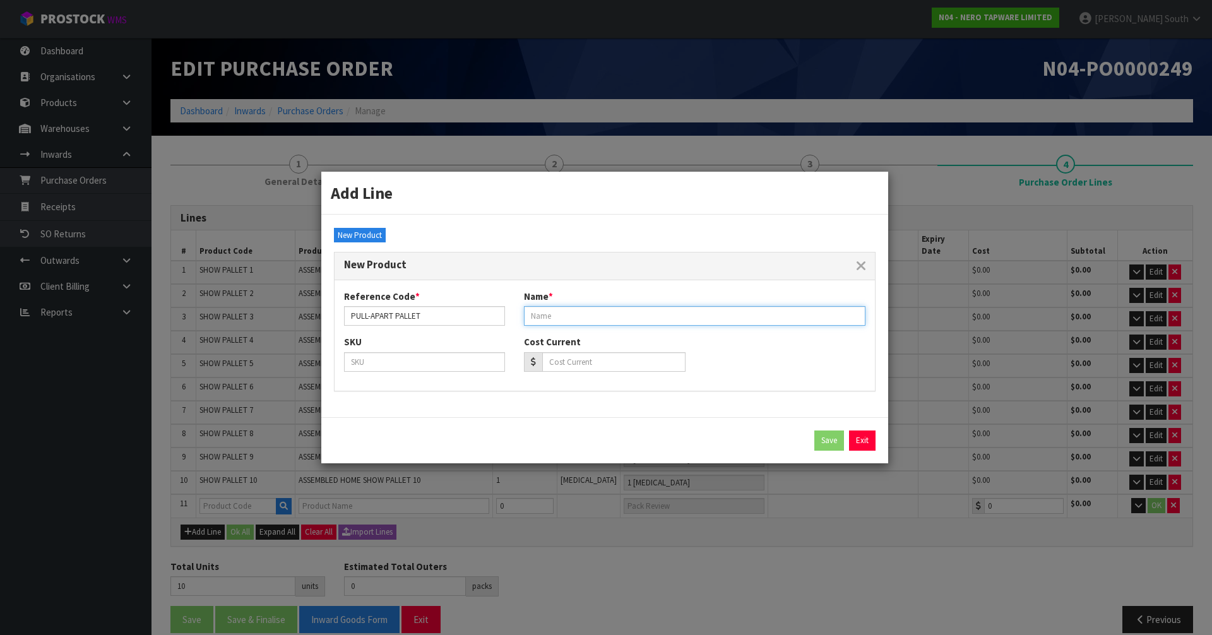
click at [559, 325] on input "text" at bounding box center [695, 316] width 342 height 20
paste input "PULL-APART PALLET"
type input "PULL-APART PALLET"
click at [715, 362] on div "SKU Cost Current" at bounding box center [605, 358] width 541 height 46
click at [826, 445] on button "Save" at bounding box center [830, 441] width 30 height 20
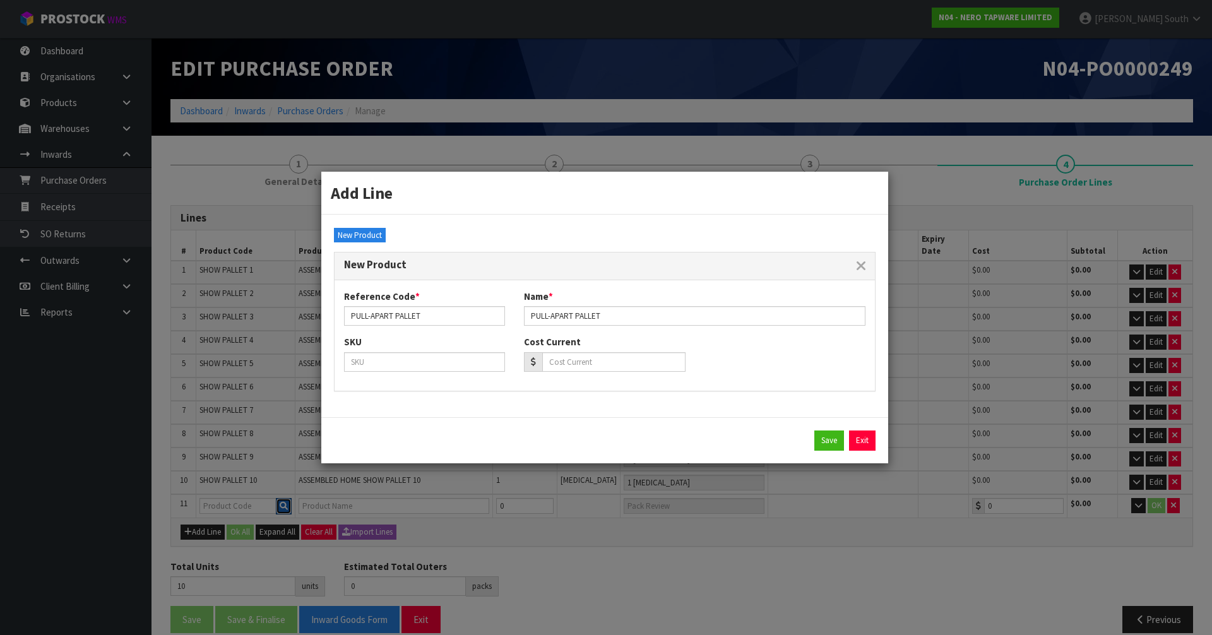
type input "PULL-APART PALLET"
type input "0.00"
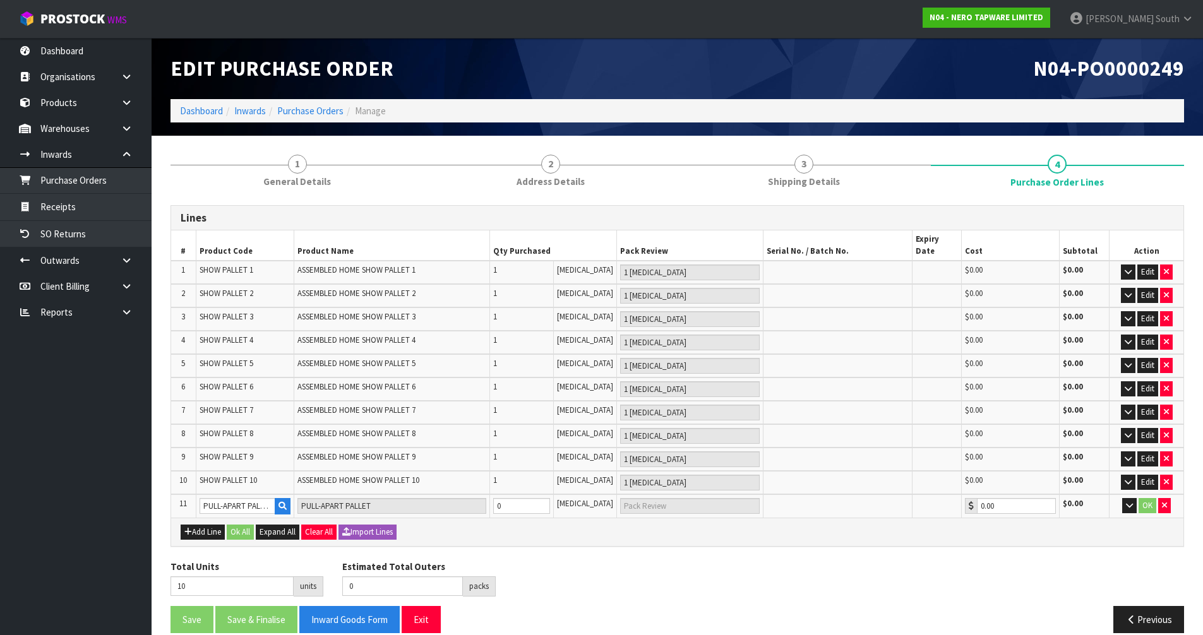
click at [613, 548] on div "Lines # Product Code Product Name Qty Purchased Pack Review Serial No. / Batch …" at bounding box center [678, 424] width 1014 height 438
type input "11"
type input "1"
type input "1 [MEDICAL_DATA]"
type input "1"
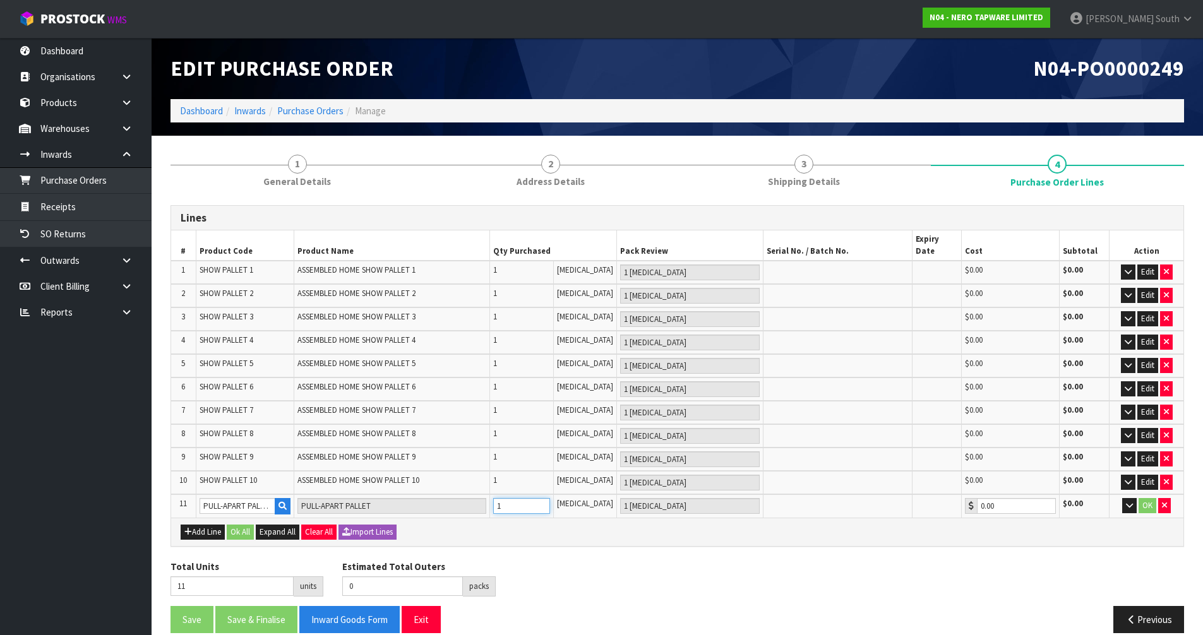
click at [550, 498] on input "1" at bounding box center [521, 506] width 57 height 16
click at [766, 561] on div "Total Units 11 units Estimated Total Outers 0 packs Estimated Total Pallets 0 p…" at bounding box center [677, 583] width 1032 height 46
click at [1146, 498] on button "OK" at bounding box center [1148, 505] width 18 height 15
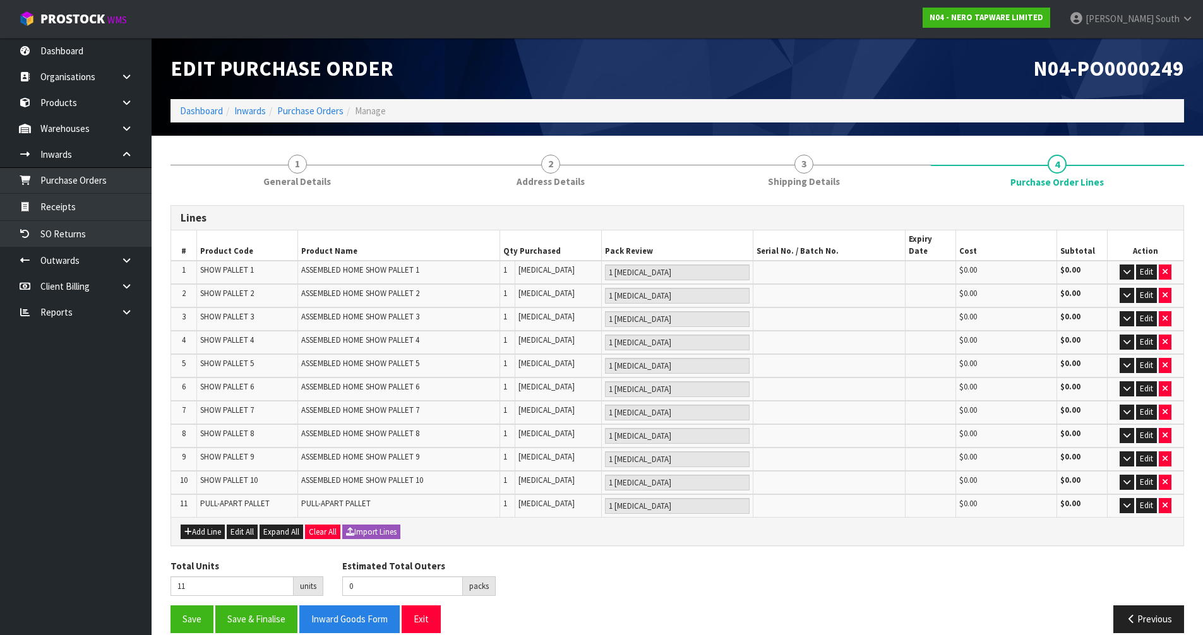
click at [813, 534] on div "Add Line Edit All Expand All Clear All Import Lines" at bounding box center [677, 531] width 1012 height 28
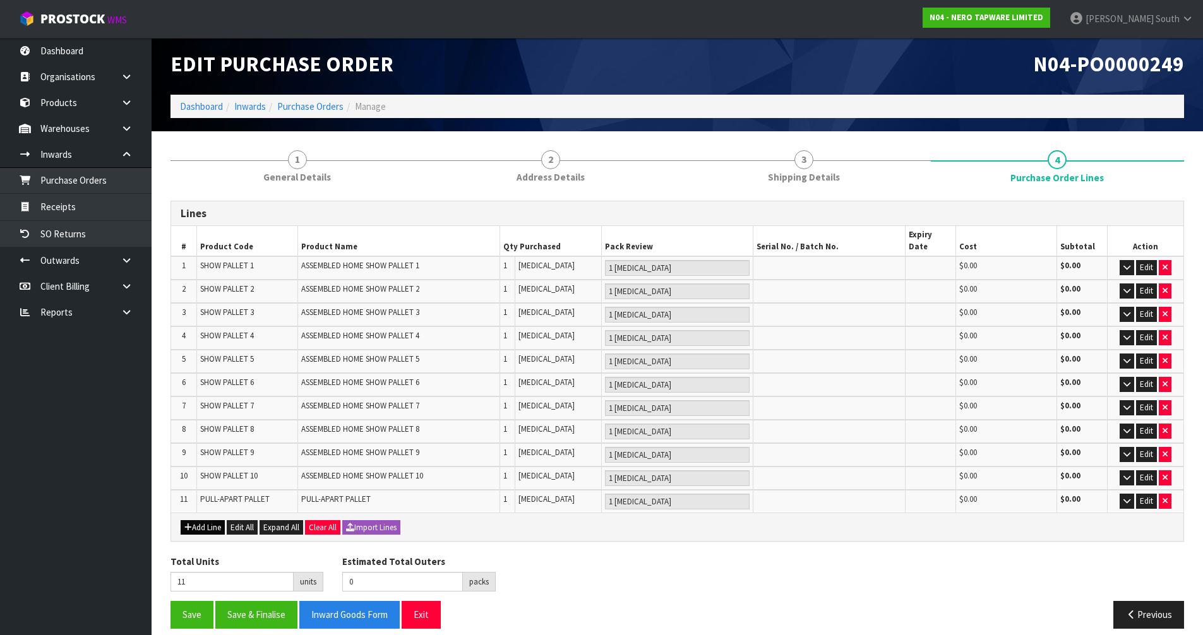
scroll to position [5, 0]
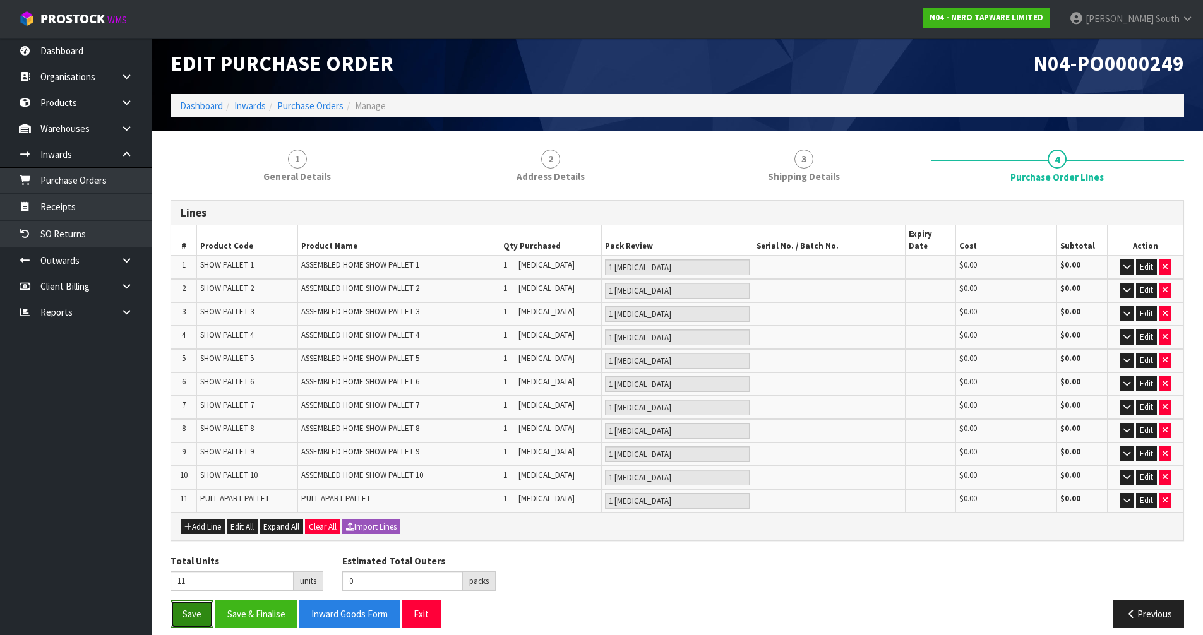
click at [188, 601] on button "Save" at bounding box center [192, 614] width 43 height 27
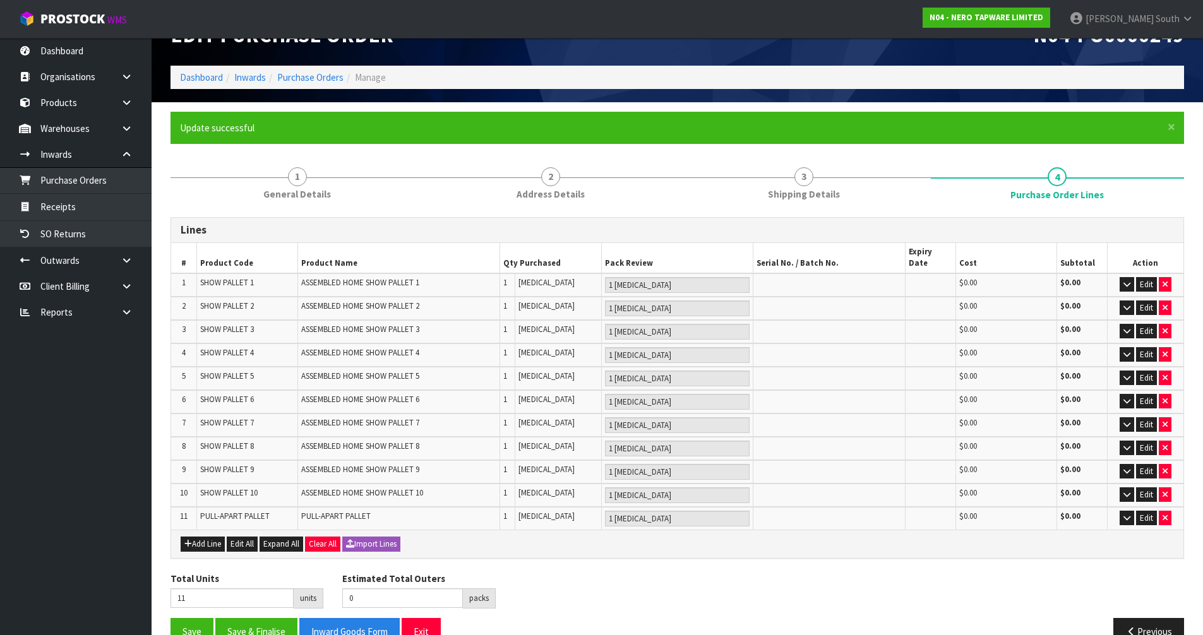
scroll to position [51, 0]
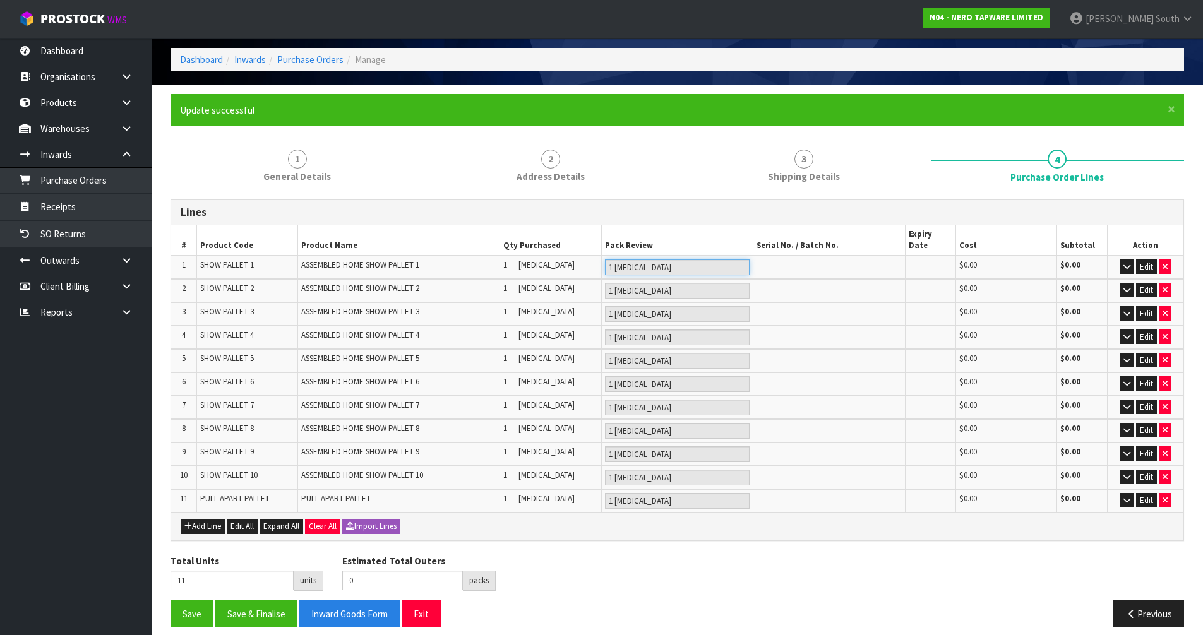
click at [625, 260] on input "1 [MEDICAL_DATA]" at bounding box center [677, 268] width 145 height 16
click at [632, 260] on input "1 [MEDICAL_DATA]" at bounding box center [677, 268] width 145 height 16
click at [630, 215] on h3 "Lines" at bounding box center [677, 212] width 993 height 12
click at [196, 601] on button "Save" at bounding box center [192, 614] width 43 height 27
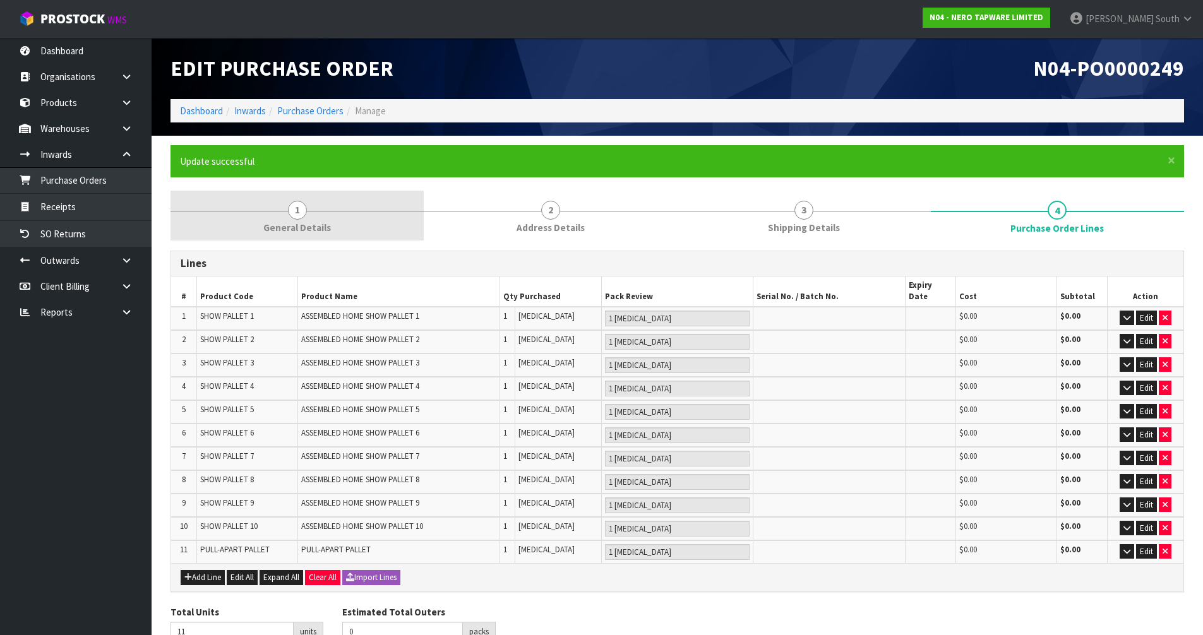
click at [324, 233] on span "General Details" at bounding box center [297, 227] width 68 height 13
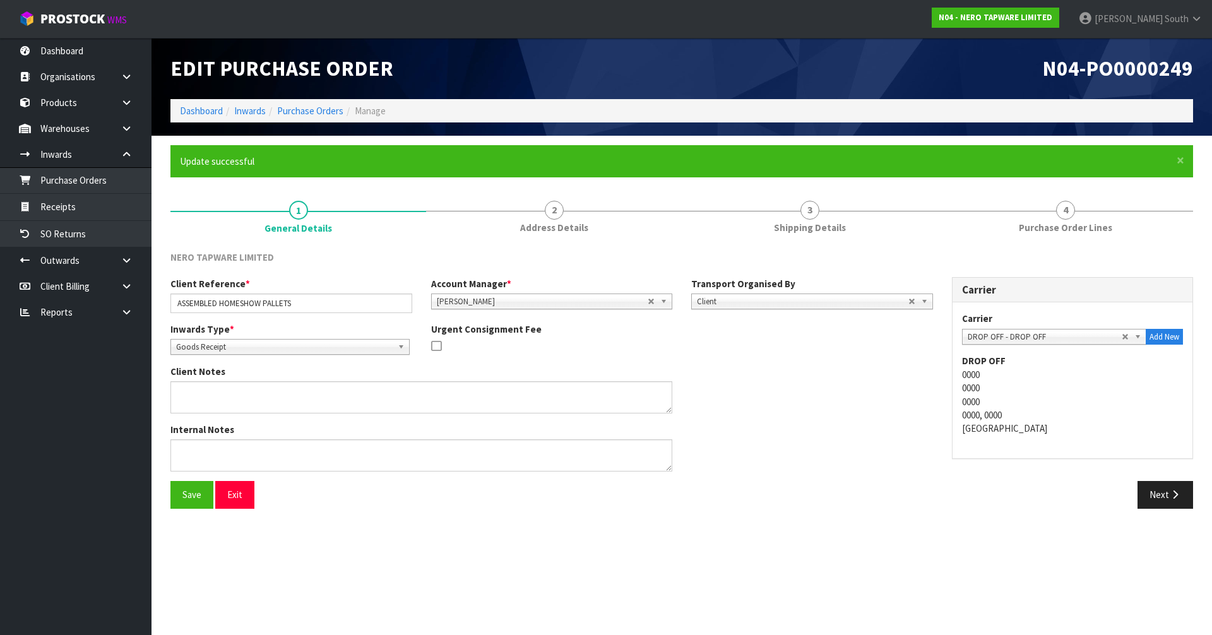
click at [643, 220] on link "2 Address Details" at bounding box center [554, 216] width 256 height 50
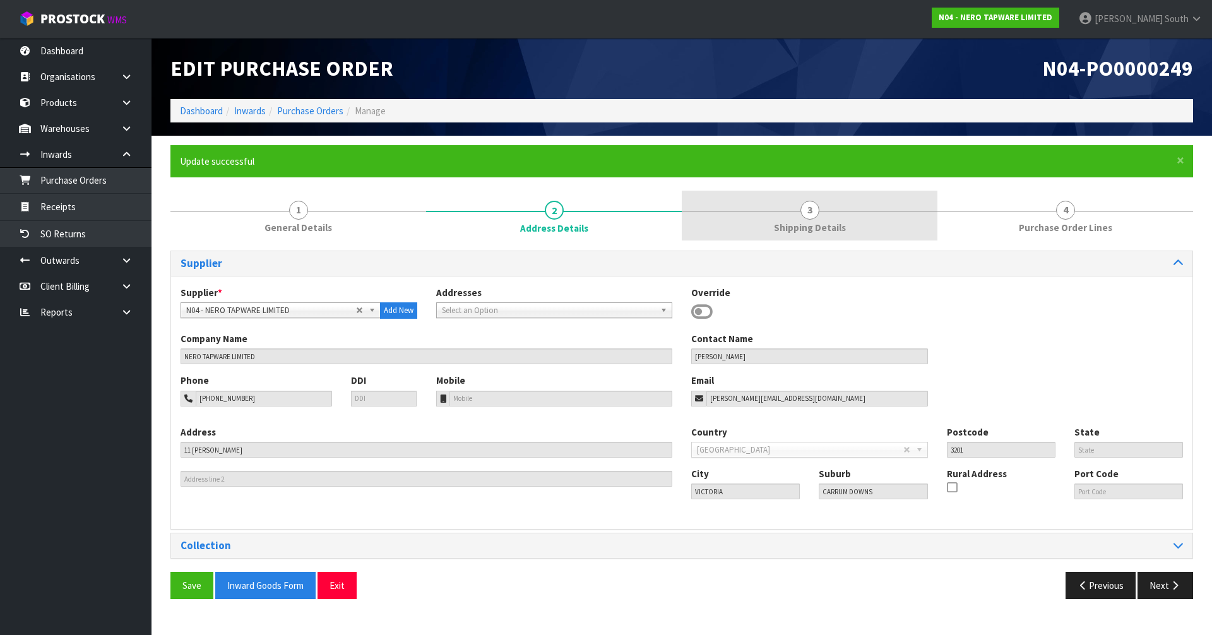
click at [708, 229] on link "3 Shipping Details" at bounding box center [810, 216] width 256 height 50
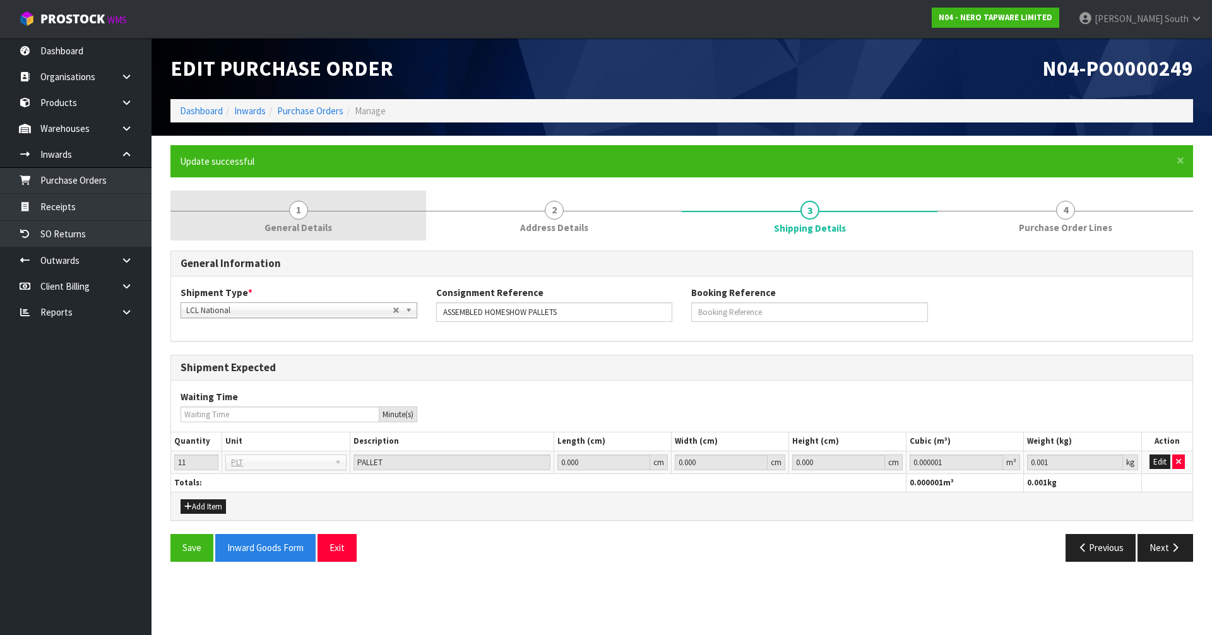
click at [314, 221] on span "General Details" at bounding box center [299, 227] width 68 height 13
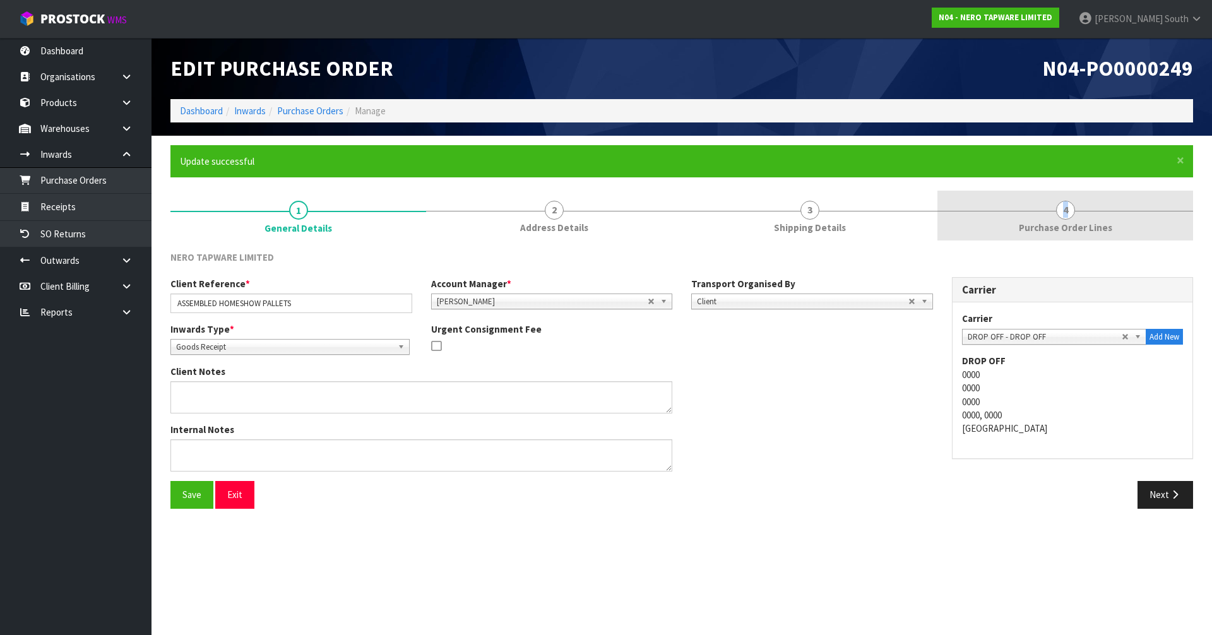
drag, startPoint x: 995, startPoint y: 212, endPoint x: 991, endPoint y: 205, distance: 8.2
click at [991, 205] on link "4 Purchase Order Lines" at bounding box center [1066, 216] width 256 height 50
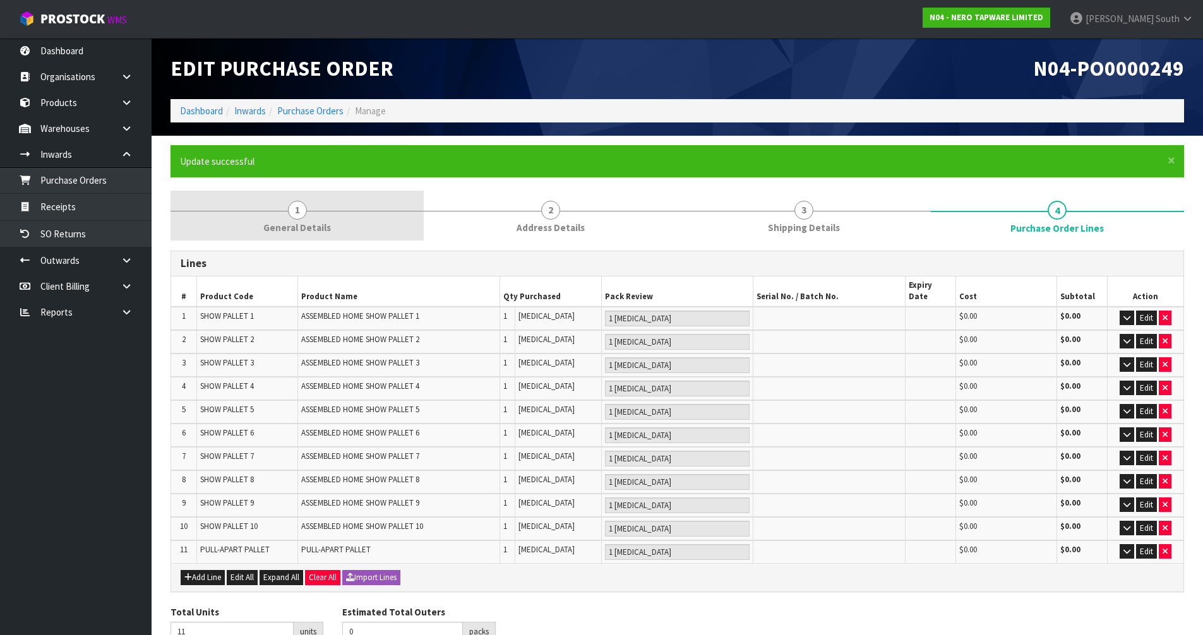
click at [297, 194] on link "1 General Details" at bounding box center [297, 216] width 253 height 50
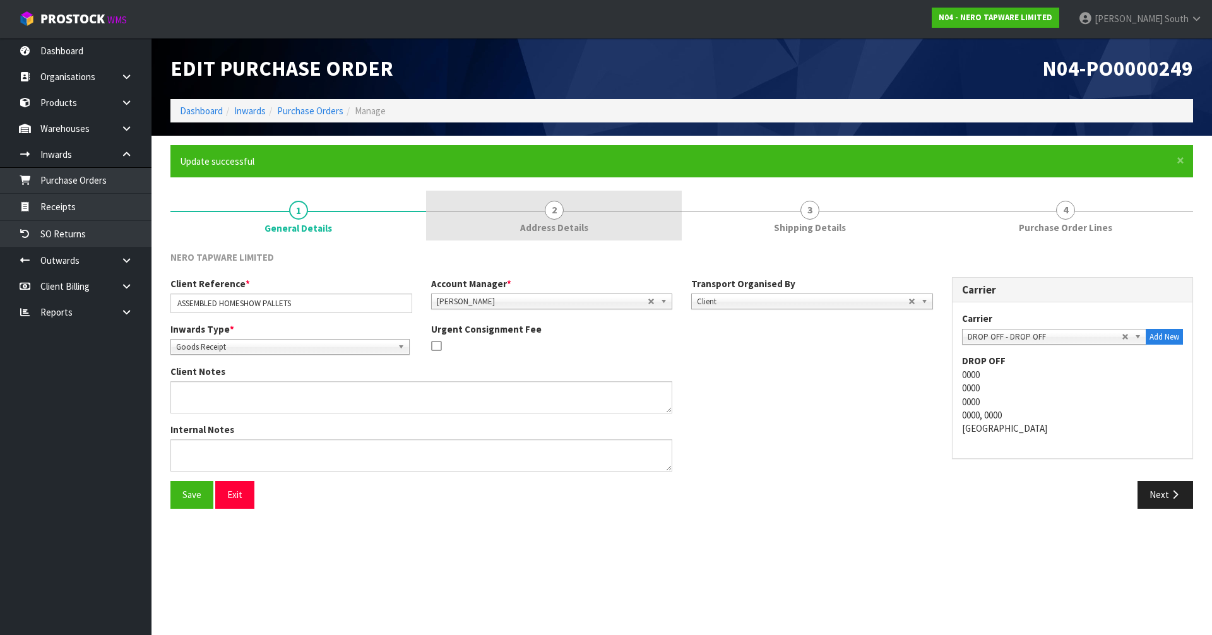
click at [475, 222] on link "2 Address Details" at bounding box center [554, 216] width 256 height 50
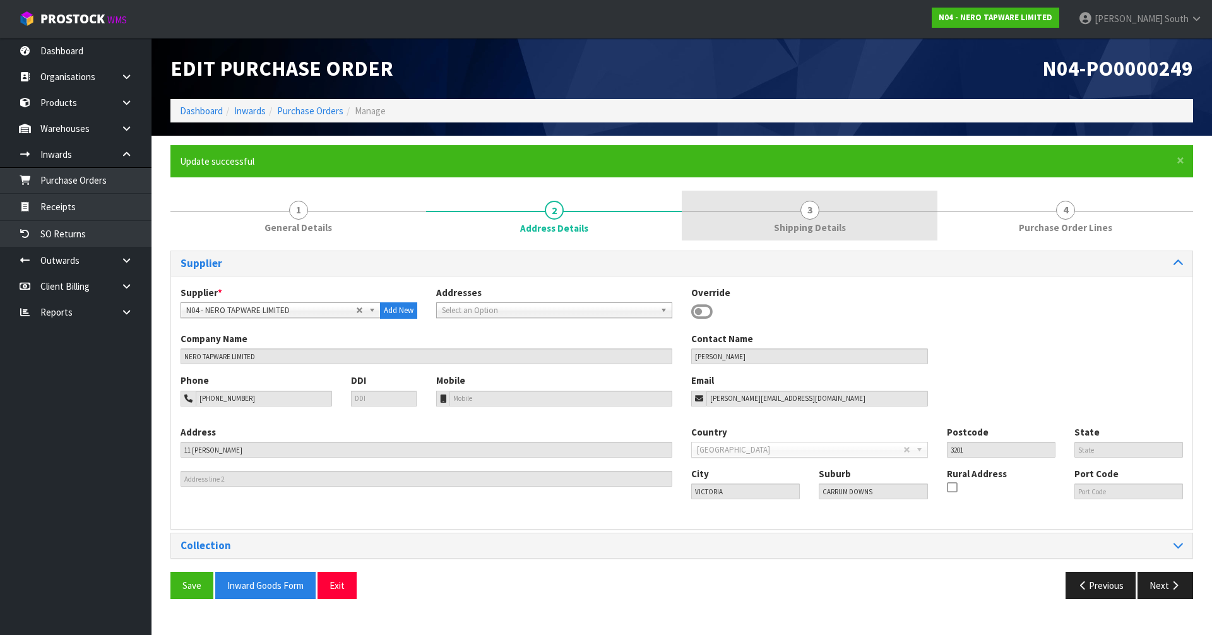
click at [734, 225] on link "3 Shipping Details" at bounding box center [810, 216] width 256 height 50
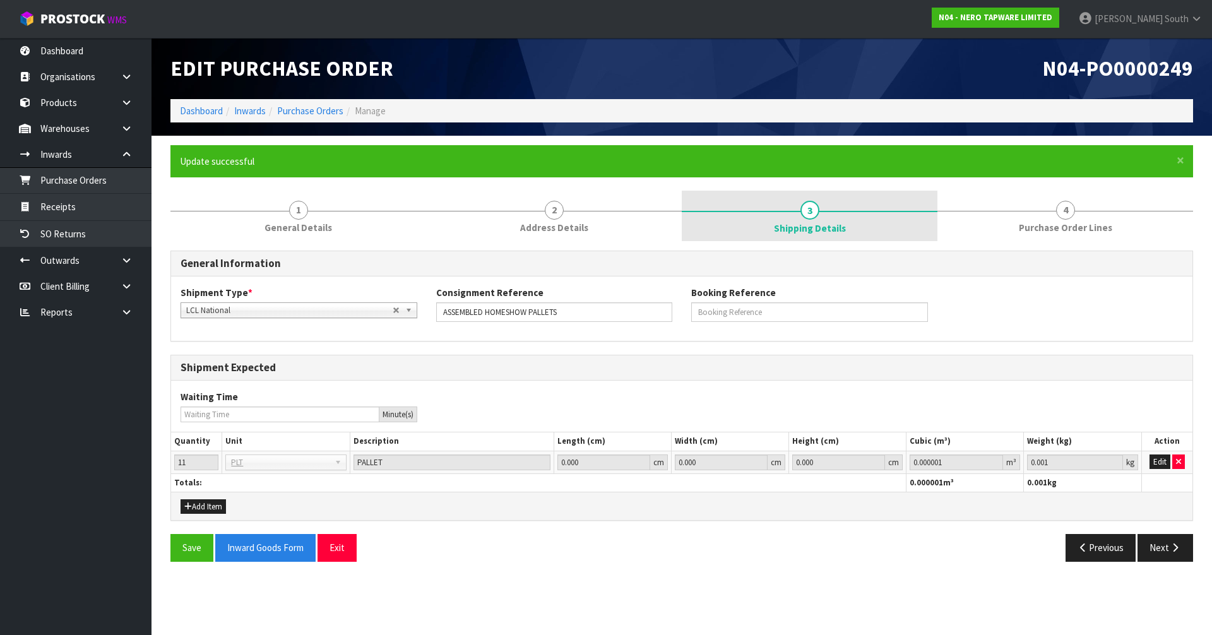
click at [934, 227] on link "3 Shipping Details" at bounding box center [810, 216] width 256 height 51
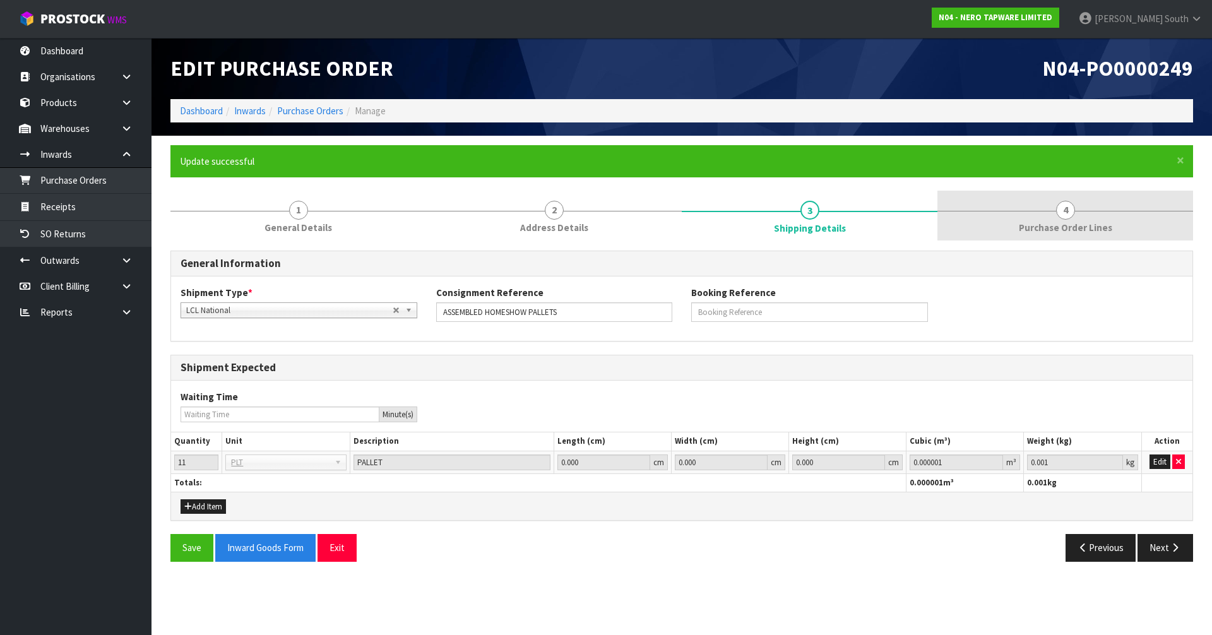
click at [968, 227] on link "4 Purchase Order Lines" at bounding box center [1066, 216] width 256 height 50
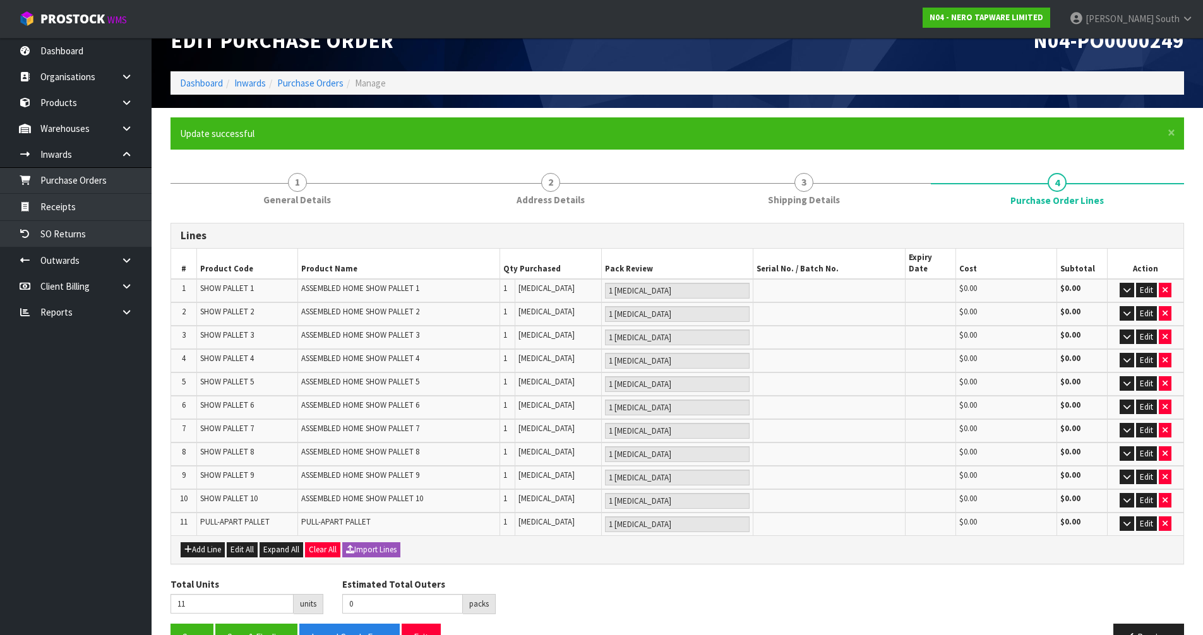
scroll to position [51, 0]
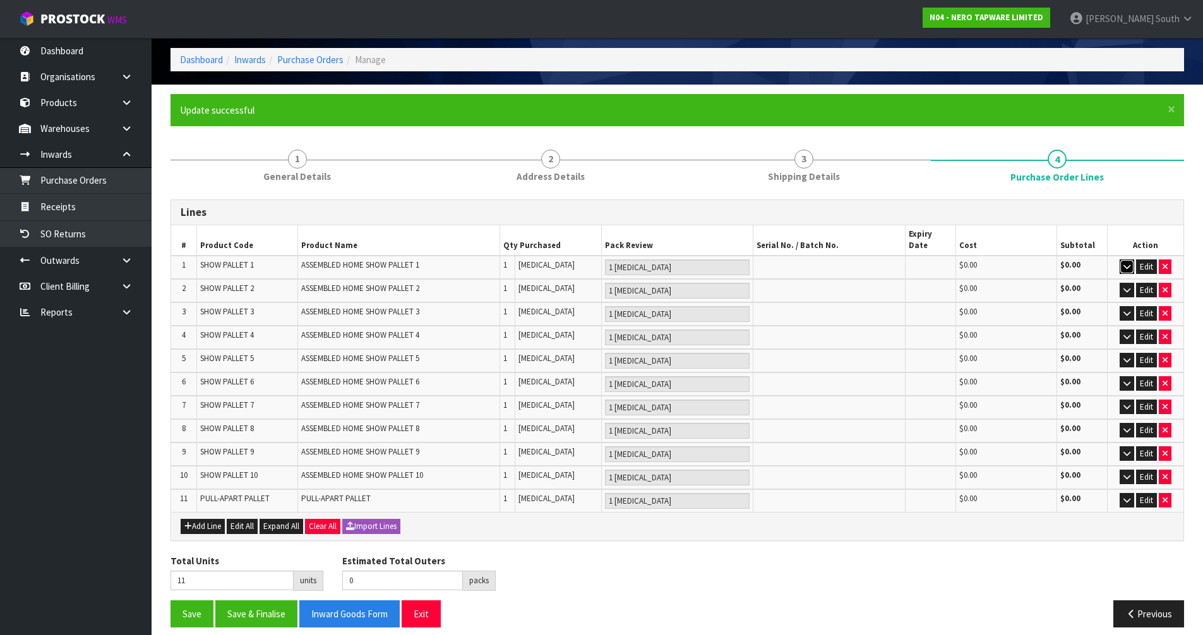
click at [1124, 263] on icon "button" at bounding box center [1126, 267] width 7 height 8
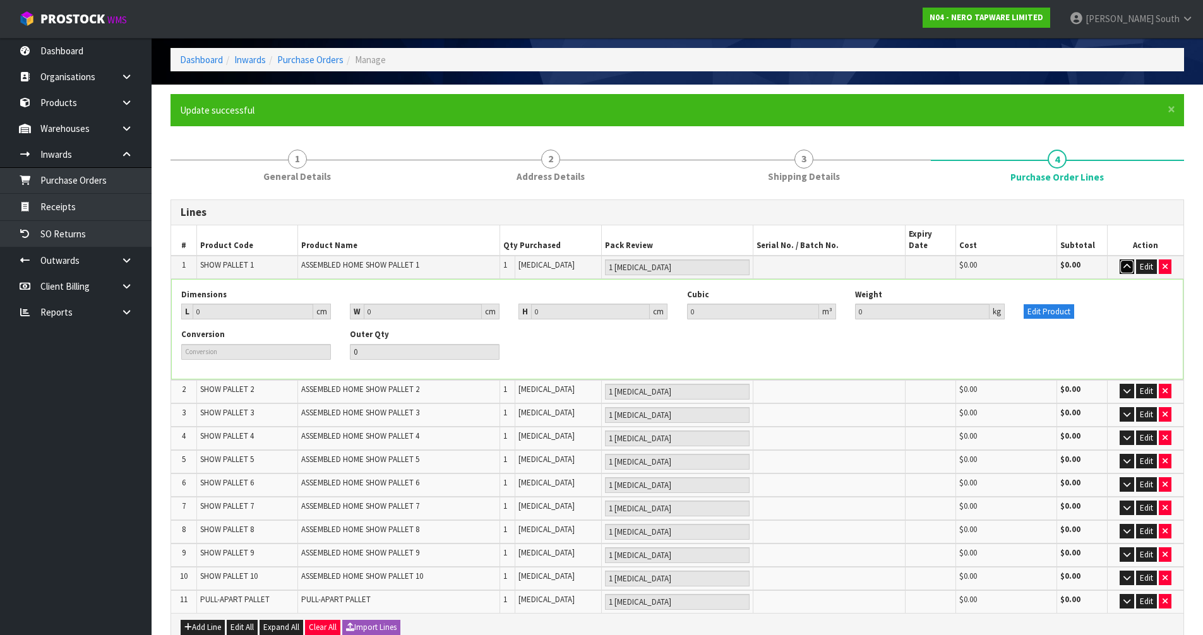
click at [1125, 263] on icon "button" at bounding box center [1126, 267] width 7 height 8
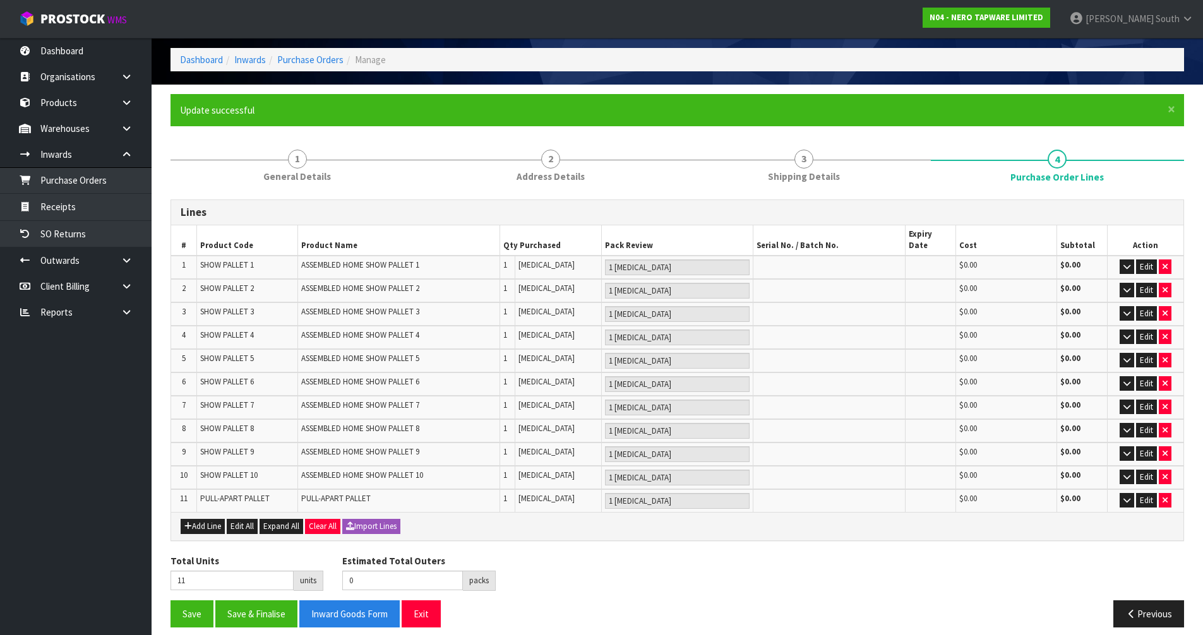
click at [946, 128] on form "× Close Update successful 1 General Details 2 Address Details 3 Shipping Detail…" at bounding box center [678, 365] width 1014 height 543
click at [1170, 105] on span "×" at bounding box center [1172, 109] width 8 height 18
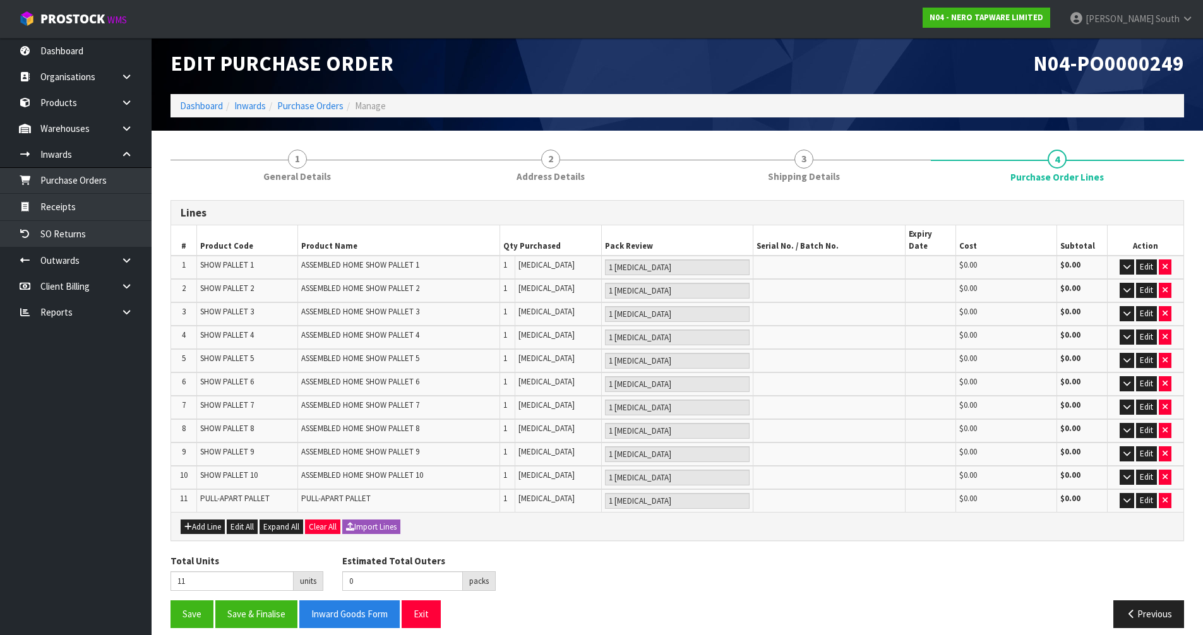
click at [945, 135] on section "1 General Details 2 Address Details 3 Shipping Details 4 Purchase Order Lines L…" at bounding box center [677, 389] width 1051 height 517
click at [967, 567] on div "Total Units 11 units Estimated Total Outers 0 packs Estimated Total Pallets 0 p…" at bounding box center [677, 577] width 1032 height 46
click at [785, 541] on div "Lines # Product Code Product Name Qty Purchased Pack Review Serial No. / Batch …" at bounding box center [678, 419] width 1014 height 438
click at [791, 554] on div "Total Units 11 units Estimated Total Outers 0 packs Estimated Total Pallets 0 p…" at bounding box center [677, 577] width 1032 height 46
click at [660, 554] on div "Total Units 11 units Estimated Total Outers 0 packs Estimated Total Pallets 0 p…" at bounding box center [677, 577] width 1032 height 46
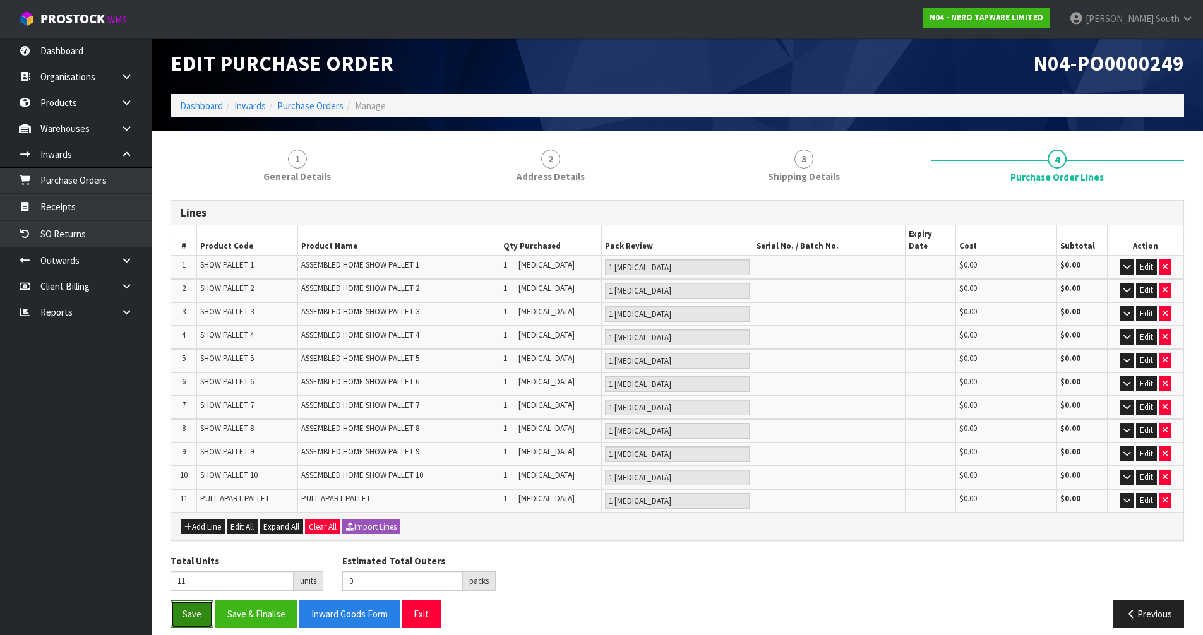
click at [204, 601] on button "Save" at bounding box center [192, 614] width 43 height 27
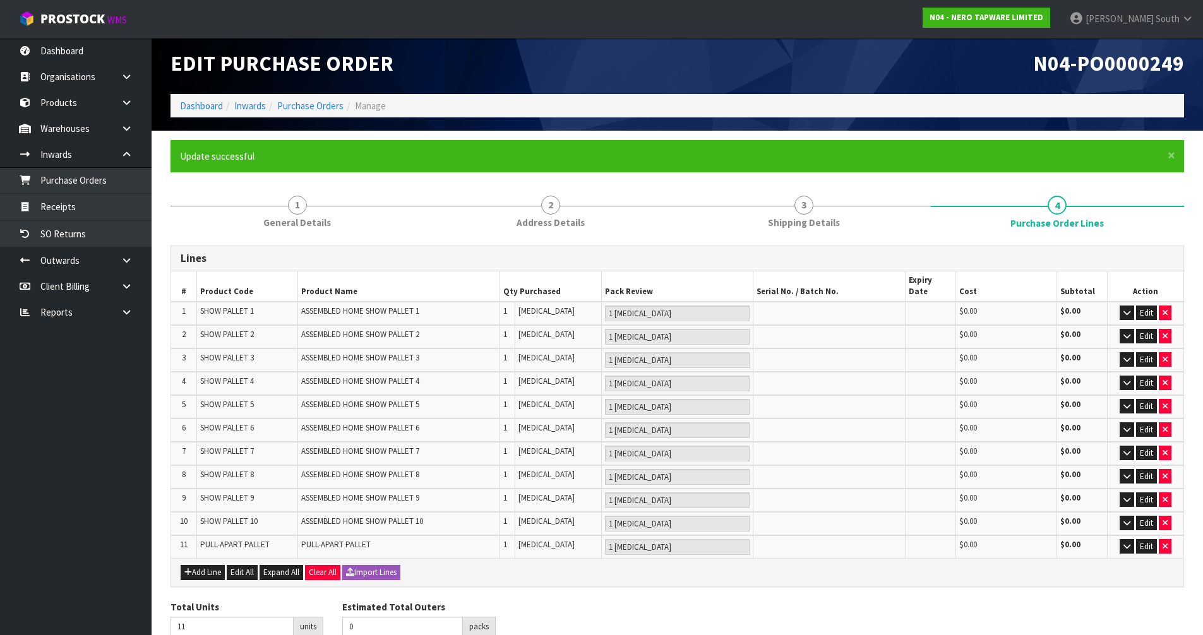
scroll to position [0, 0]
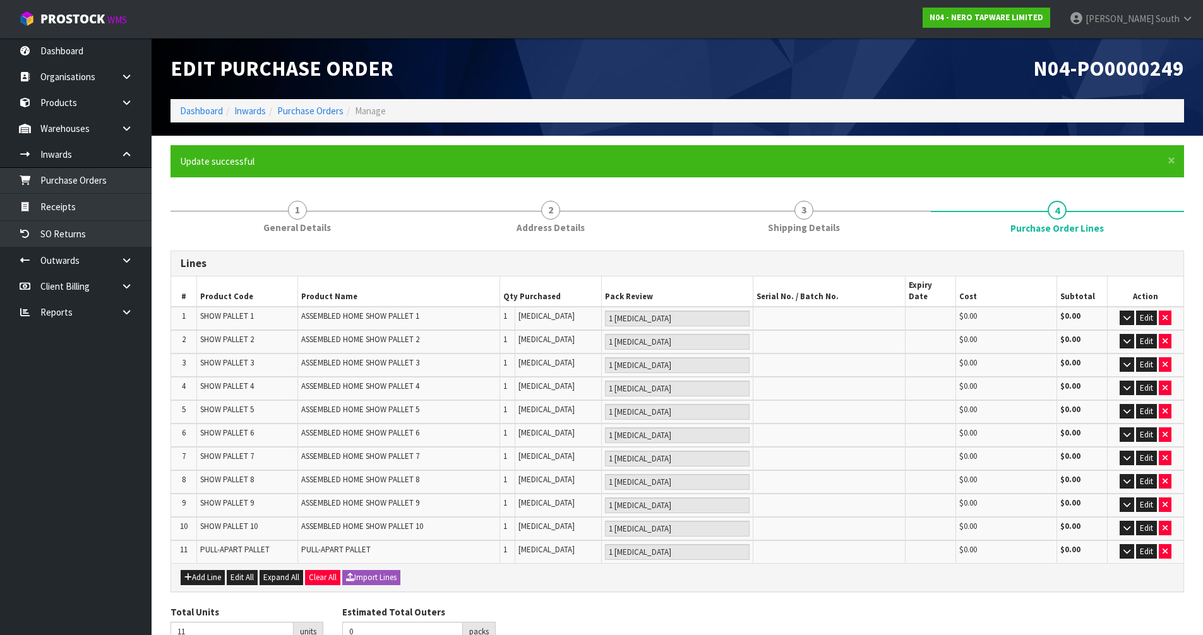
click at [674, 247] on div "Lines # Product Code Product Name Qty Purchased Pack Review Serial No. / Batch …" at bounding box center [678, 464] width 1014 height 447
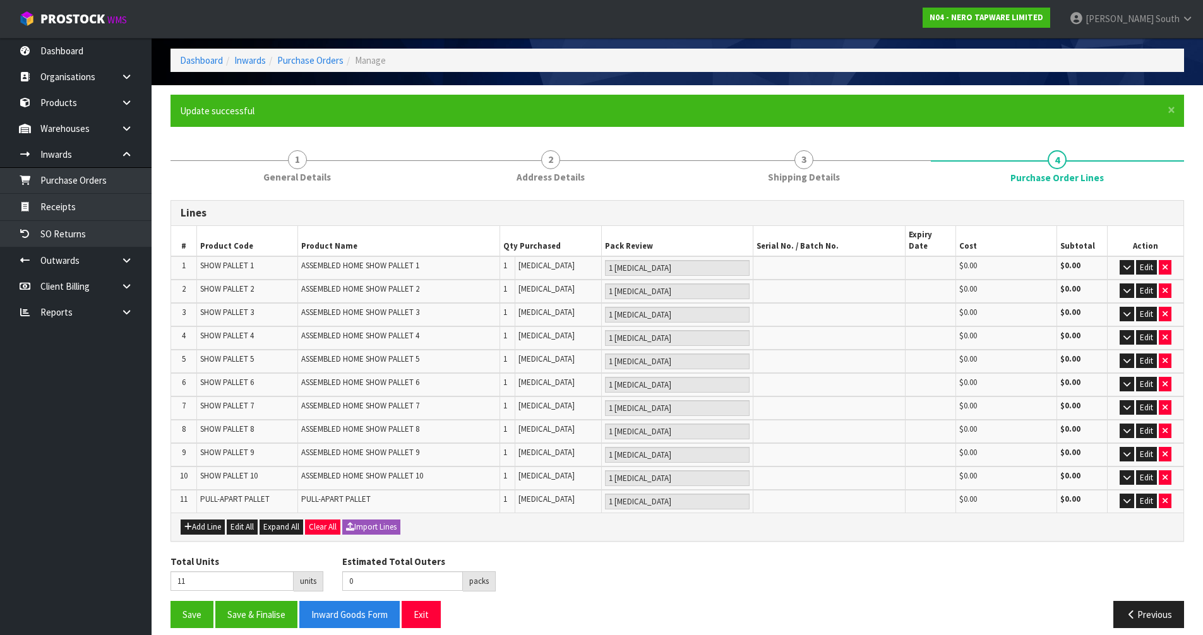
scroll to position [51, 0]
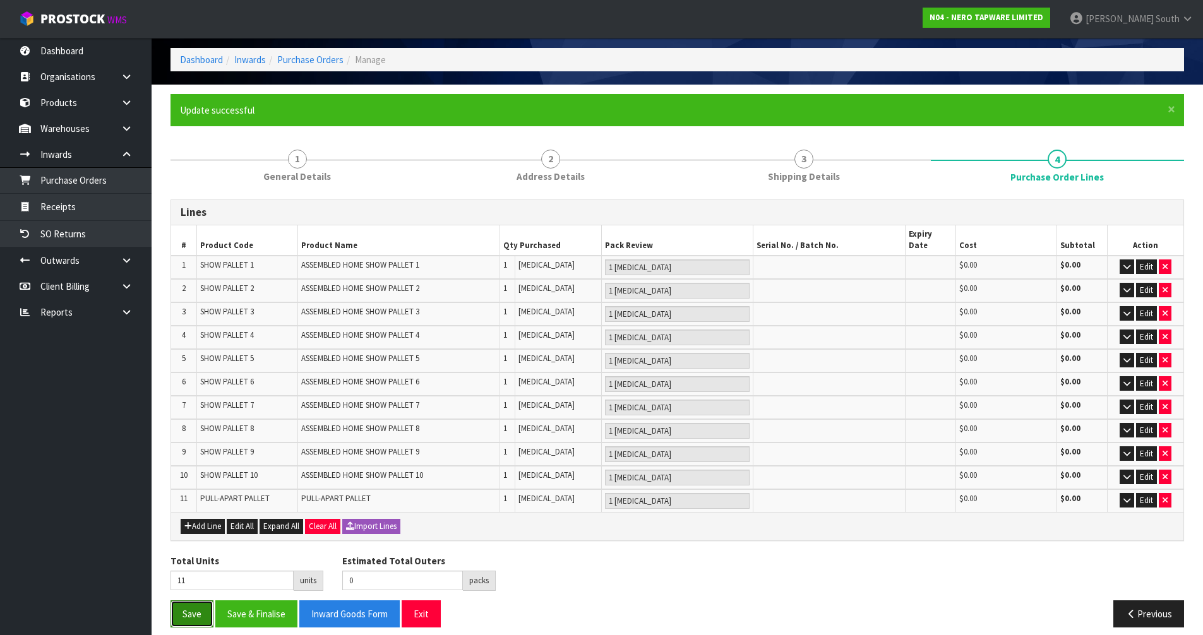
click at [201, 607] on button "Save" at bounding box center [192, 614] width 43 height 27
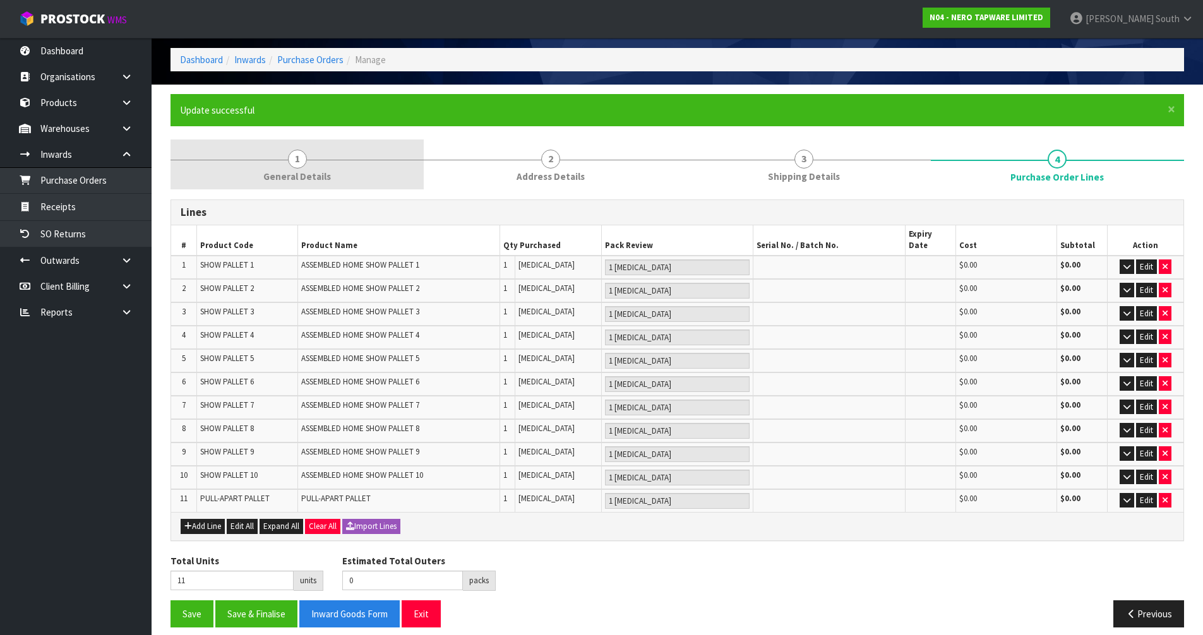
click at [326, 186] on link "1 General Details" at bounding box center [297, 165] width 253 height 50
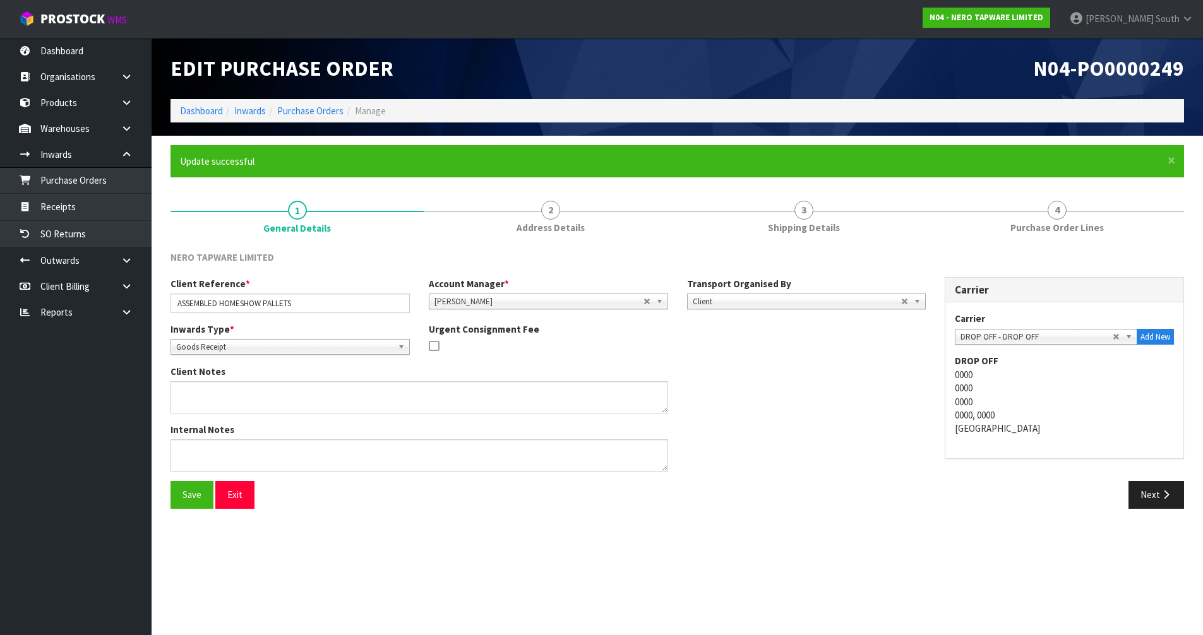
scroll to position [0, 0]
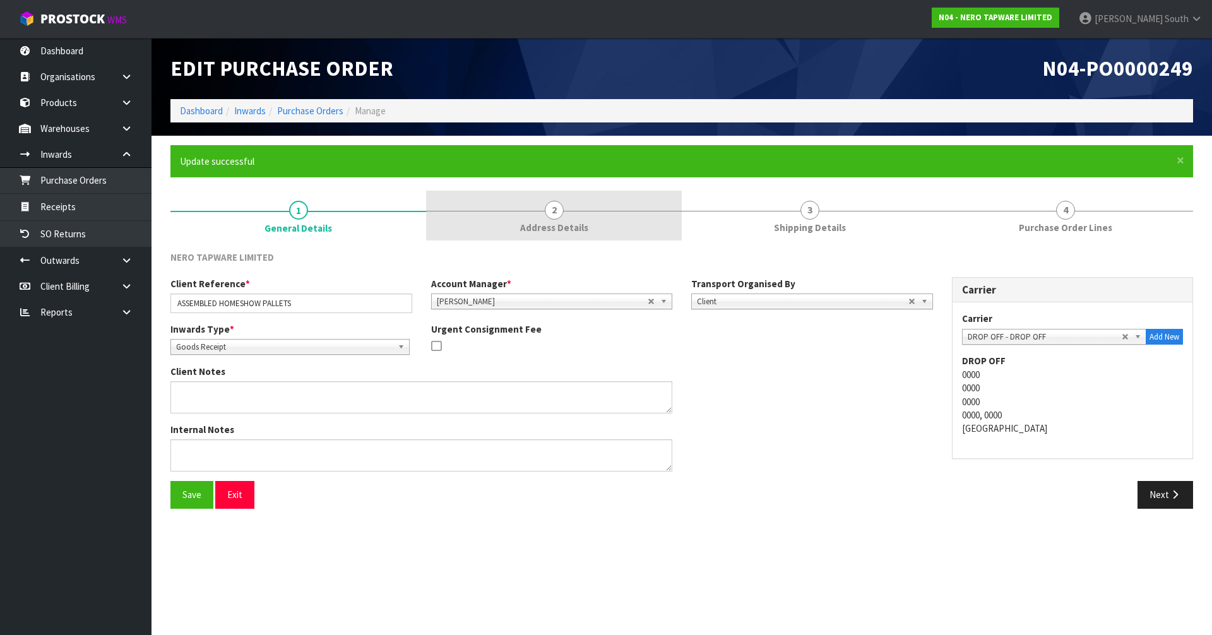
click at [480, 227] on link "2 Address Details" at bounding box center [554, 216] width 256 height 50
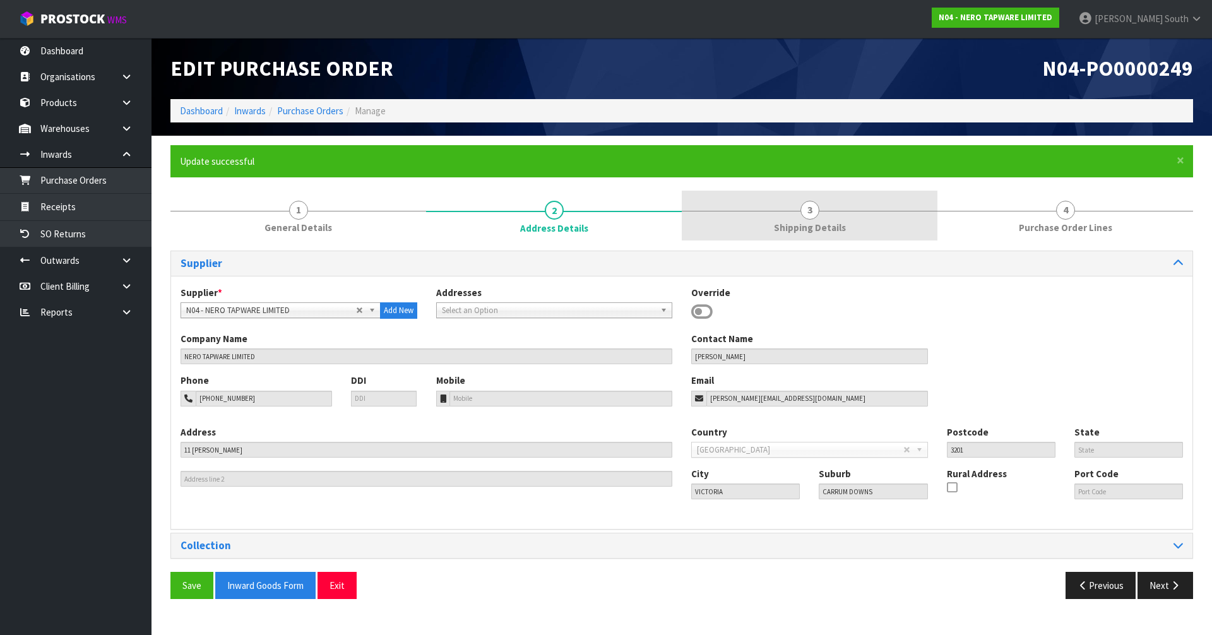
click at [775, 214] on link "3 Shipping Details" at bounding box center [810, 216] width 256 height 50
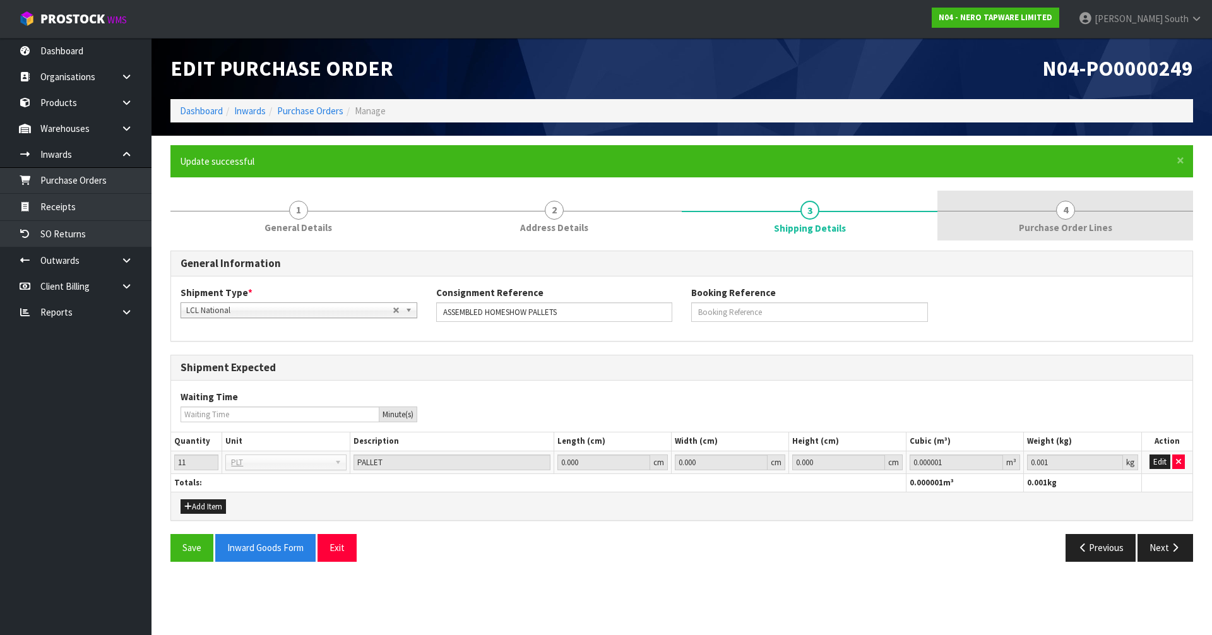
click at [1102, 205] on link "4 Purchase Order Lines" at bounding box center [1066, 216] width 256 height 50
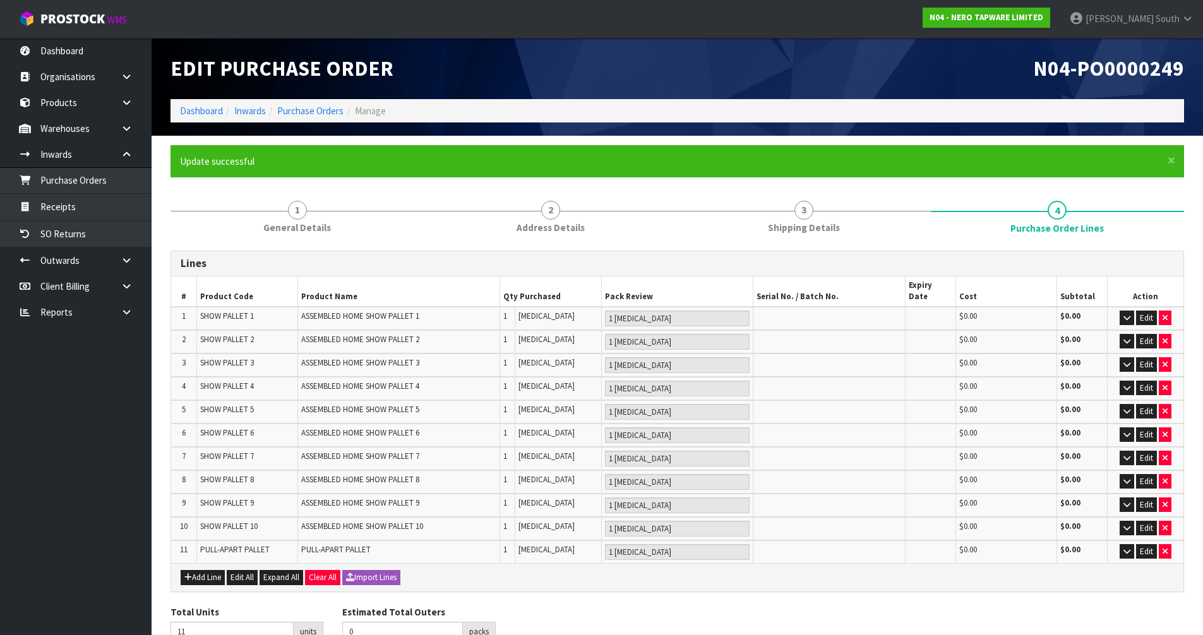
scroll to position [51, 0]
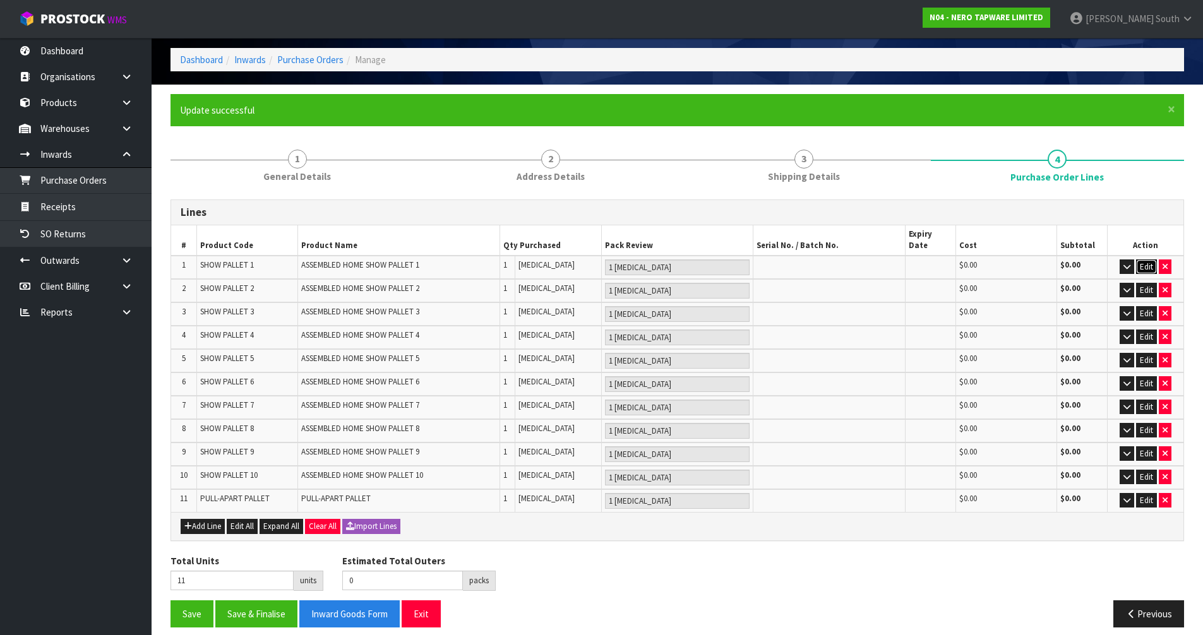
click at [1142, 260] on button "Edit" at bounding box center [1146, 267] width 21 height 15
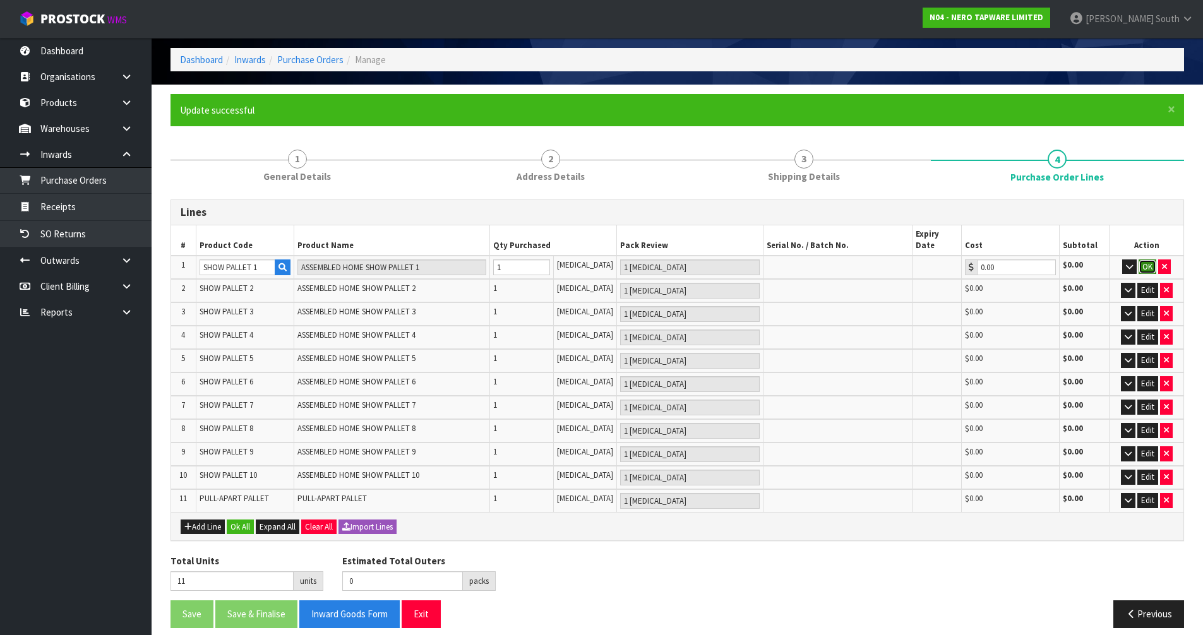
click at [1149, 260] on button "OK" at bounding box center [1148, 267] width 18 height 15
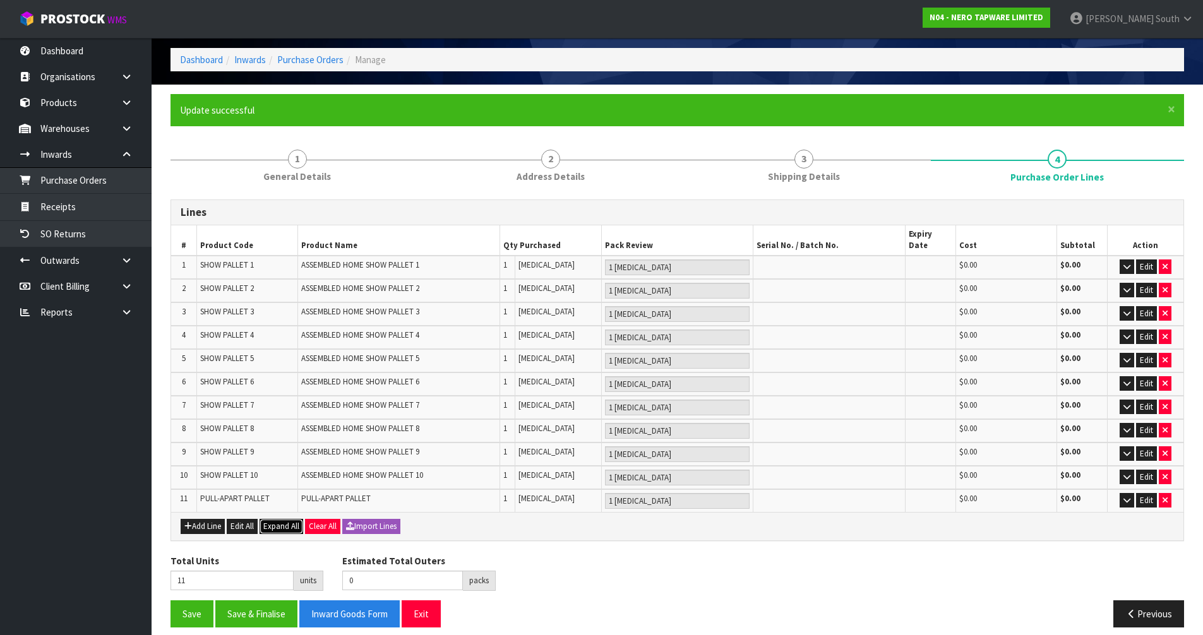
click at [291, 521] on span "Expand All" at bounding box center [281, 526] width 36 height 11
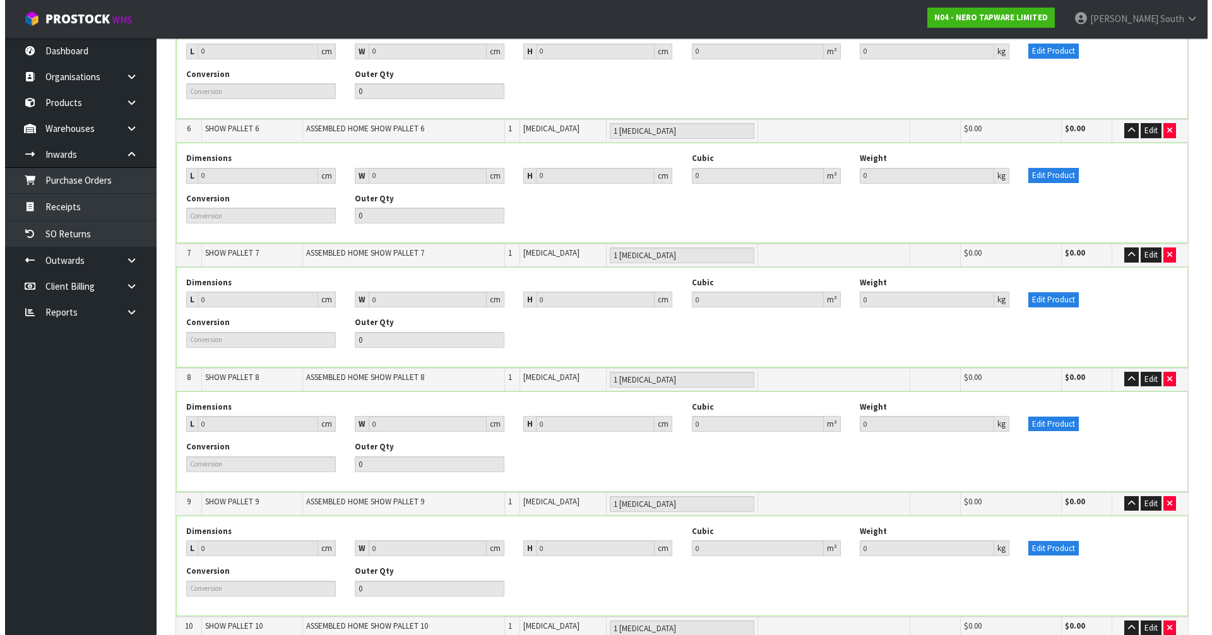
scroll to position [1161, 0]
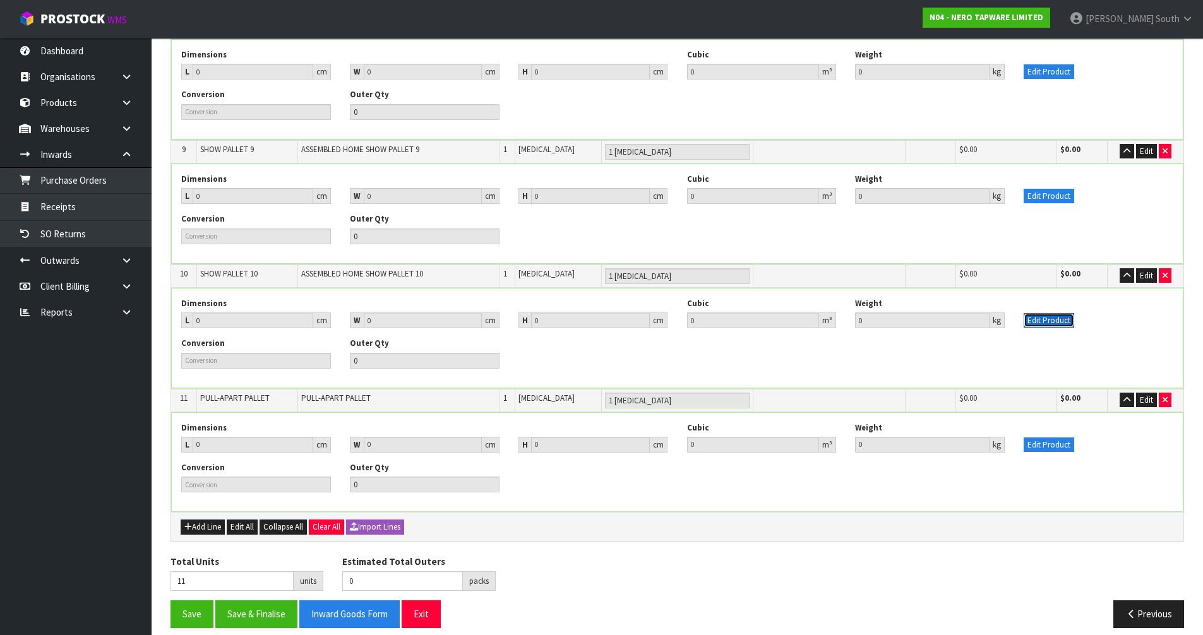
click at [1062, 313] on button "Edit Product" at bounding box center [1049, 320] width 51 height 15
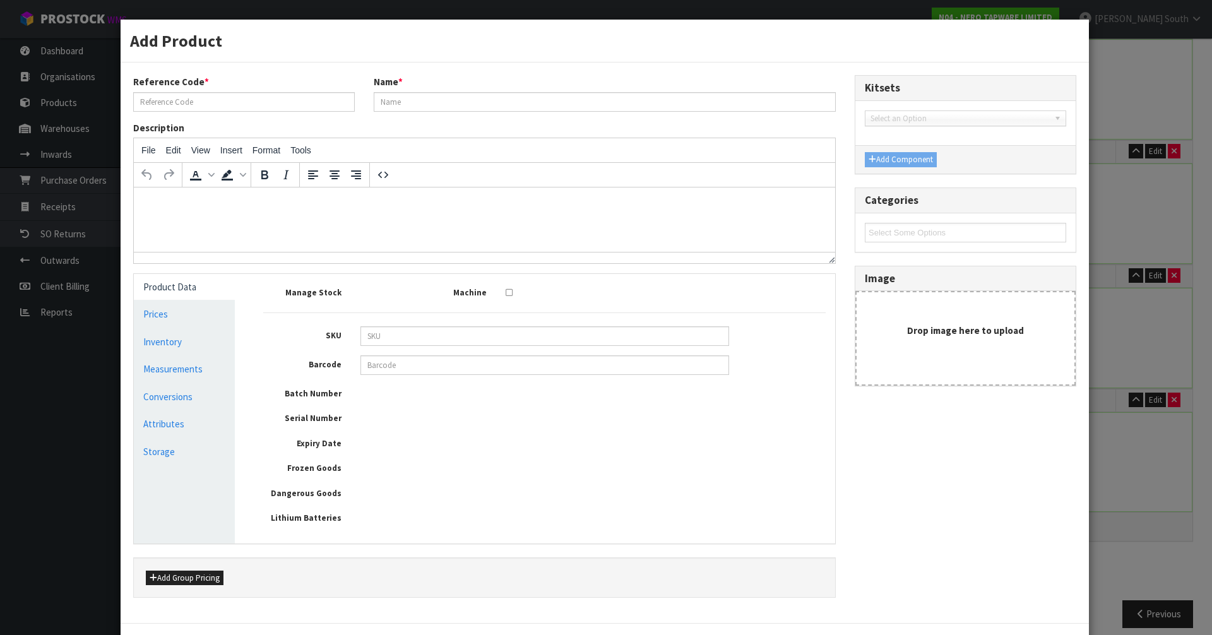
type input "SHOW PALLET 10"
type input "ASSEMBLED HOME SHOW PALLET 10"
click at [189, 370] on link "Measurements" at bounding box center [184, 369] width 101 height 26
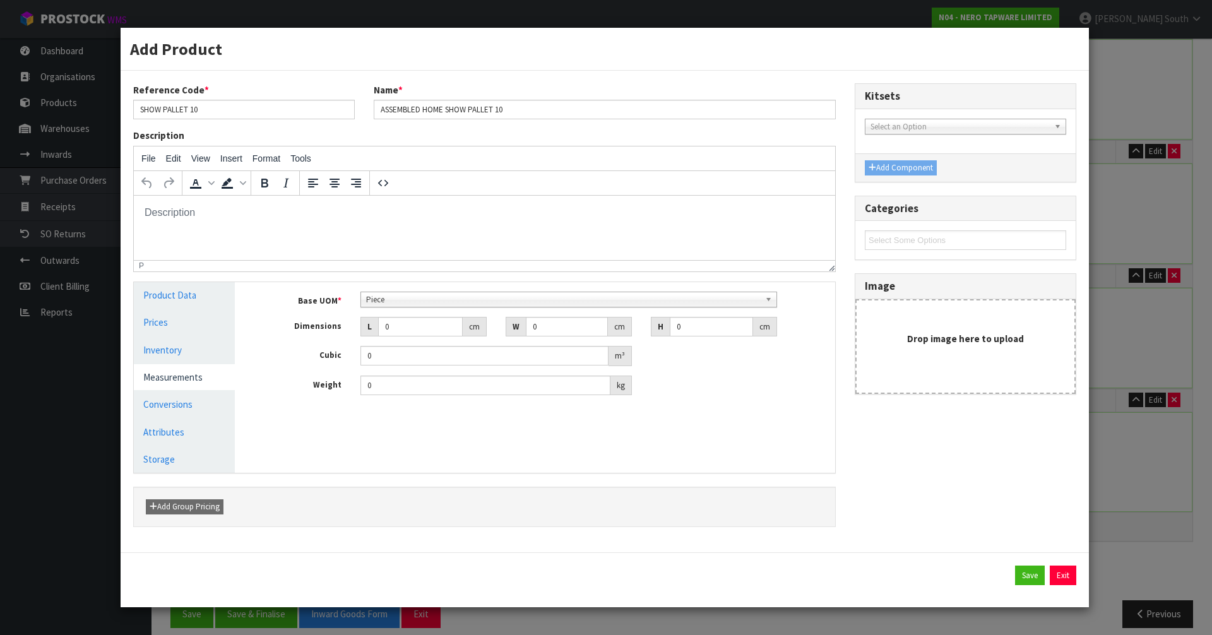
click at [403, 299] on span "Piece" at bounding box center [563, 299] width 395 height 15
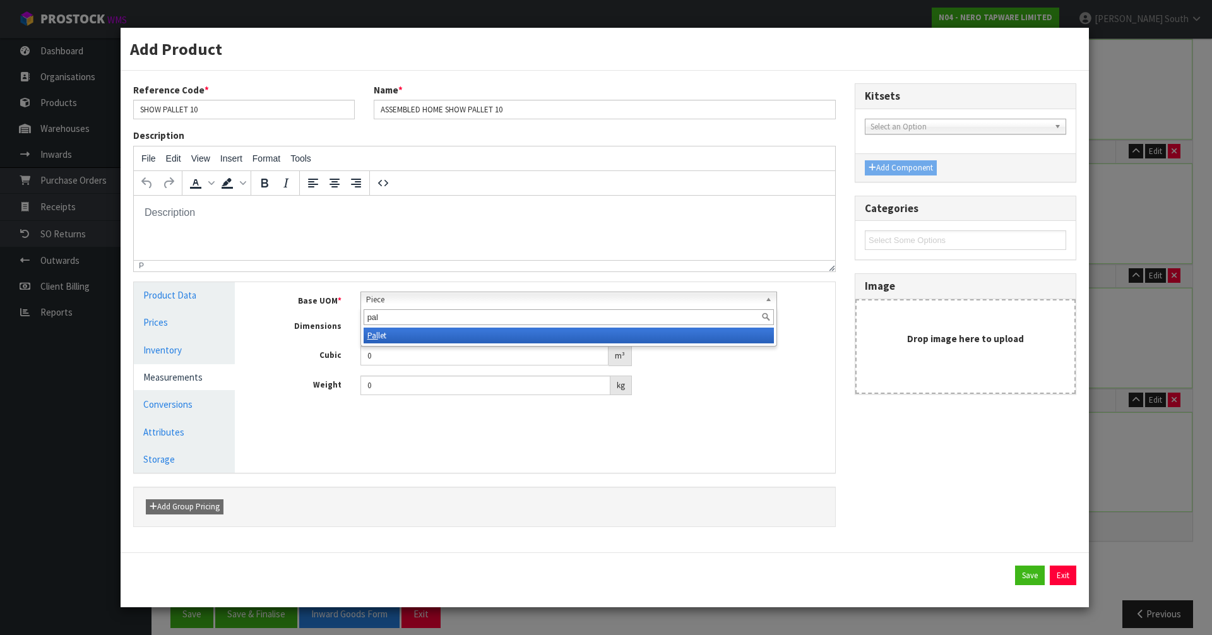
type input "pal"
click at [374, 339] on em "Pal" at bounding box center [373, 335] width 11 height 11
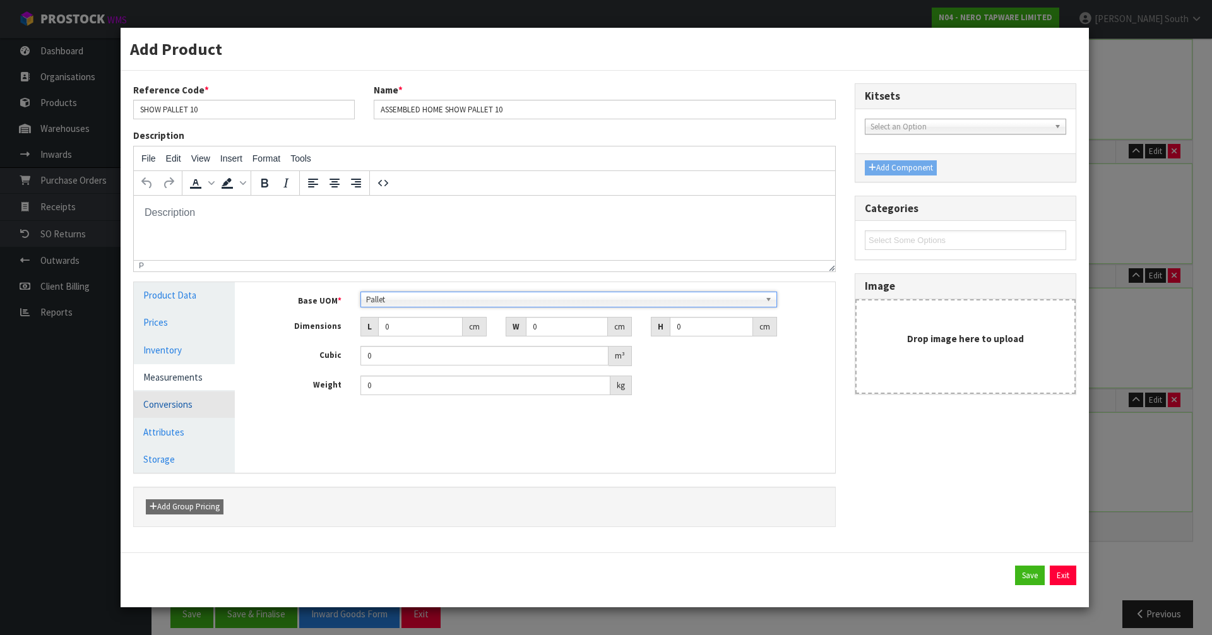
click at [198, 408] on link "Conversions" at bounding box center [184, 405] width 101 height 26
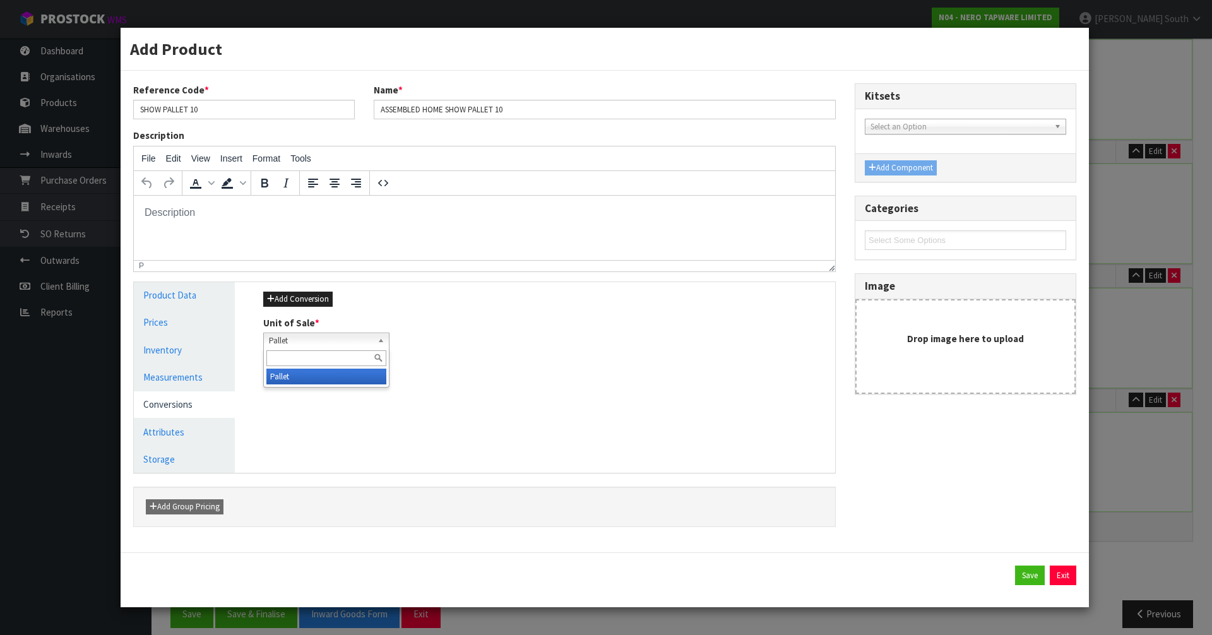
click at [289, 345] on span "Pallet" at bounding box center [321, 340] width 104 height 15
click at [314, 374] on li "Pallet" at bounding box center [326, 377] width 120 height 16
click at [203, 382] on link "Measurements" at bounding box center [184, 377] width 101 height 26
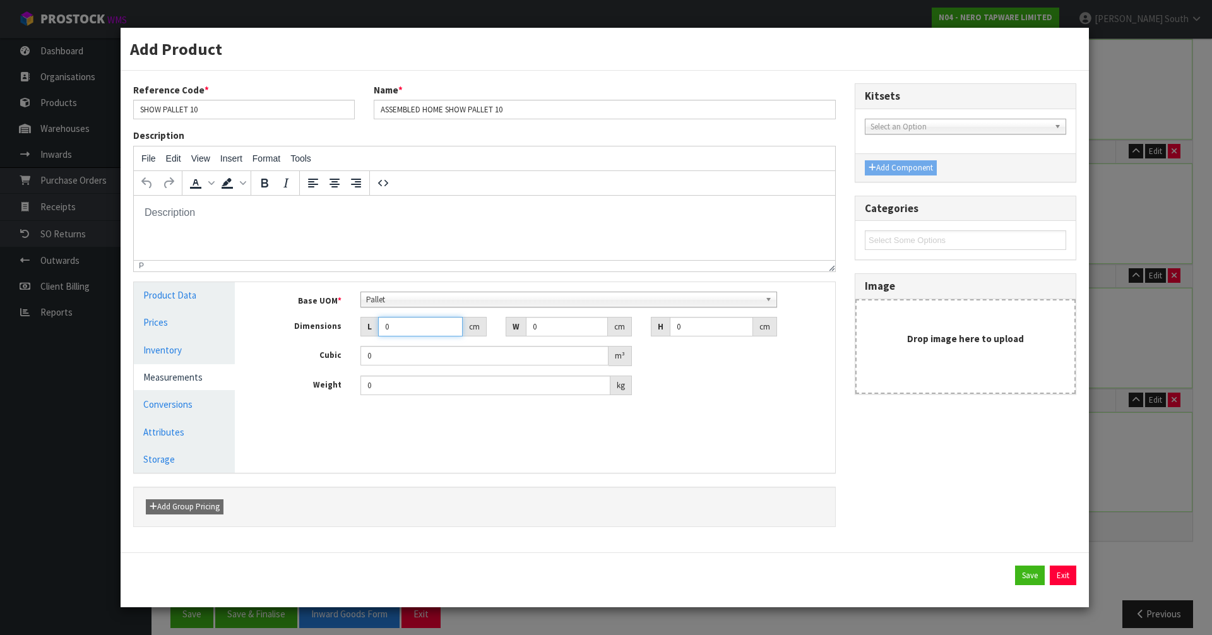
click at [361, 323] on div "L 0 cm" at bounding box center [424, 327] width 126 height 20
type input "2"
type input "0.000001"
type input "216"
type input "234"
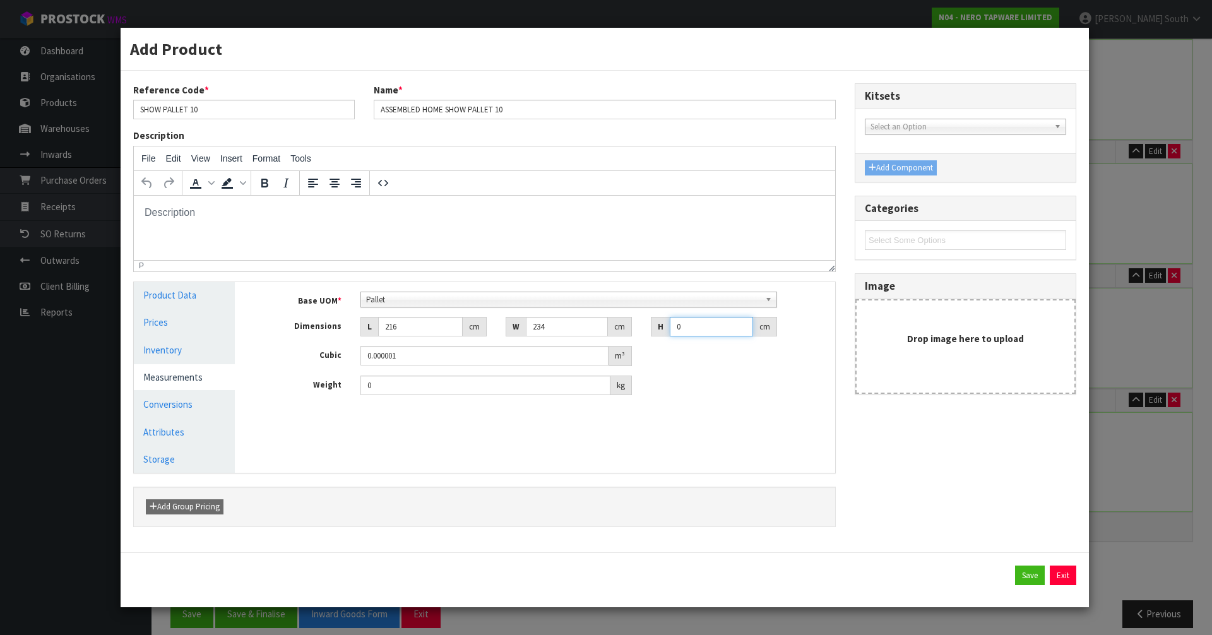
type input "5"
type input "0.25272"
type input "55"
type input "2.77992"
type input "55"
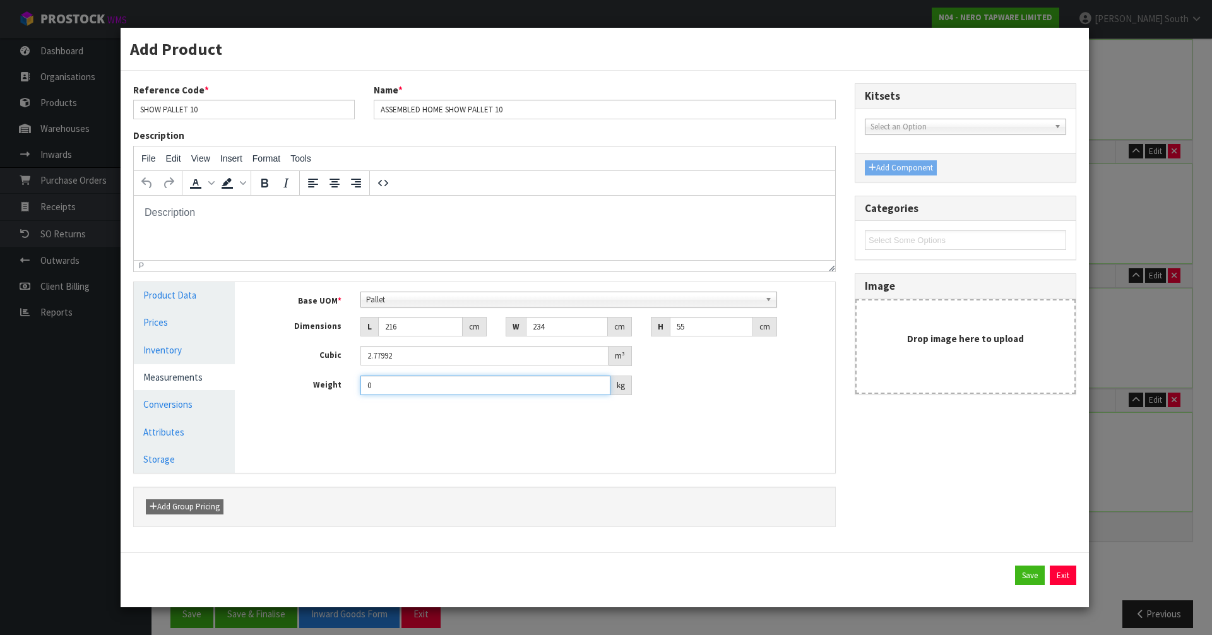
drag, startPoint x: 389, startPoint y: 385, endPoint x: 322, endPoint y: 386, distance: 67.0
click at [322, 386] on div "Weight 0 kg" at bounding box center [545, 386] width 582 height 20
type input "162"
click at [452, 453] on div "Manage Stock Machine SKU Barcode Batch Number Serial Number Expiry Date Frozen …" at bounding box center [544, 377] width 601 height 191
click at [204, 399] on link "Conversions" at bounding box center [184, 405] width 101 height 26
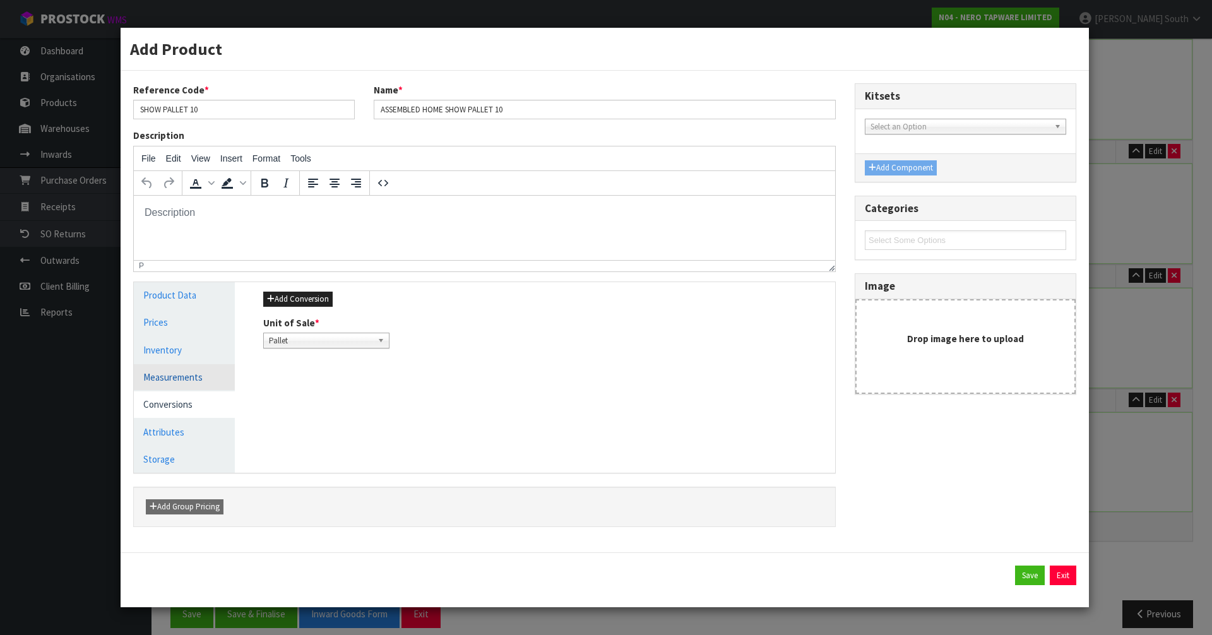
click at [202, 364] on link "Measurements" at bounding box center [184, 377] width 101 height 26
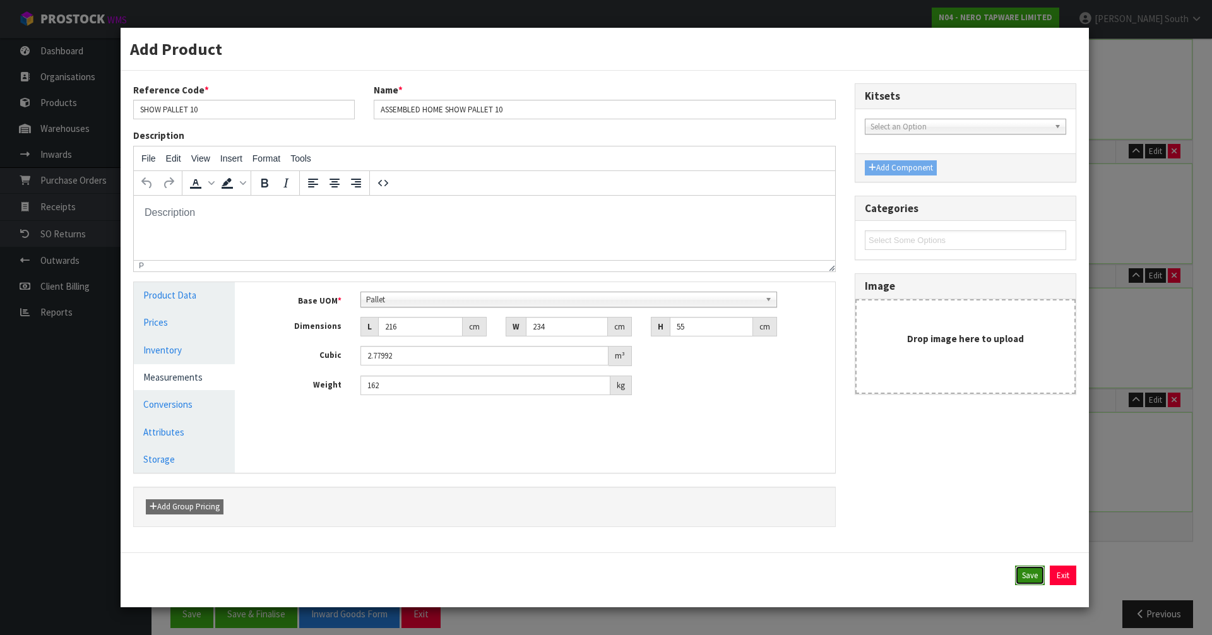
click at [1023, 585] on button "Save" at bounding box center [1030, 576] width 30 height 20
type input "1 PLT"
type input "216"
type input "234"
type input "55"
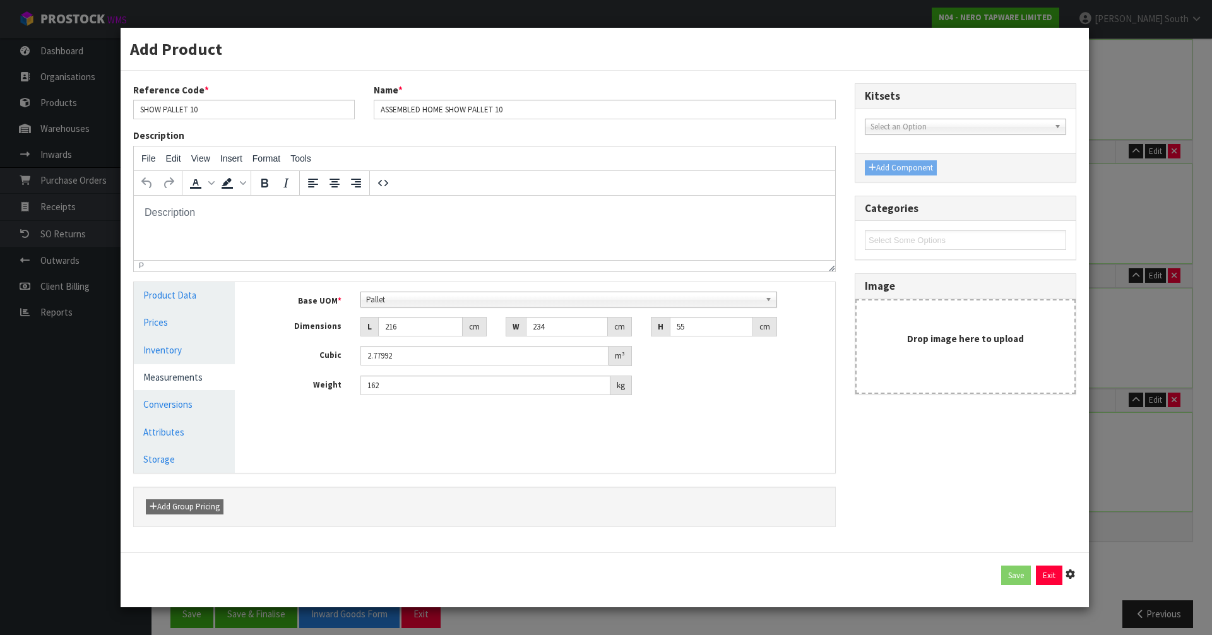
type input "2.77992"
type input "162"
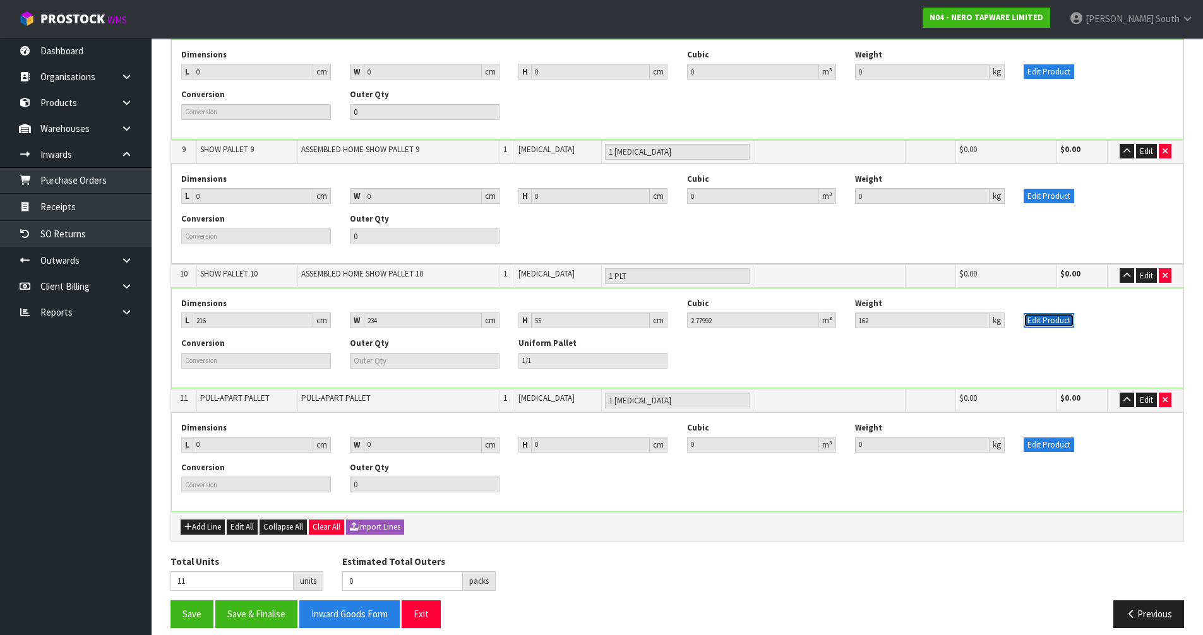
click at [1065, 313] on button "Edit Product" at bounding box center [1049, 320] width 51 height 15
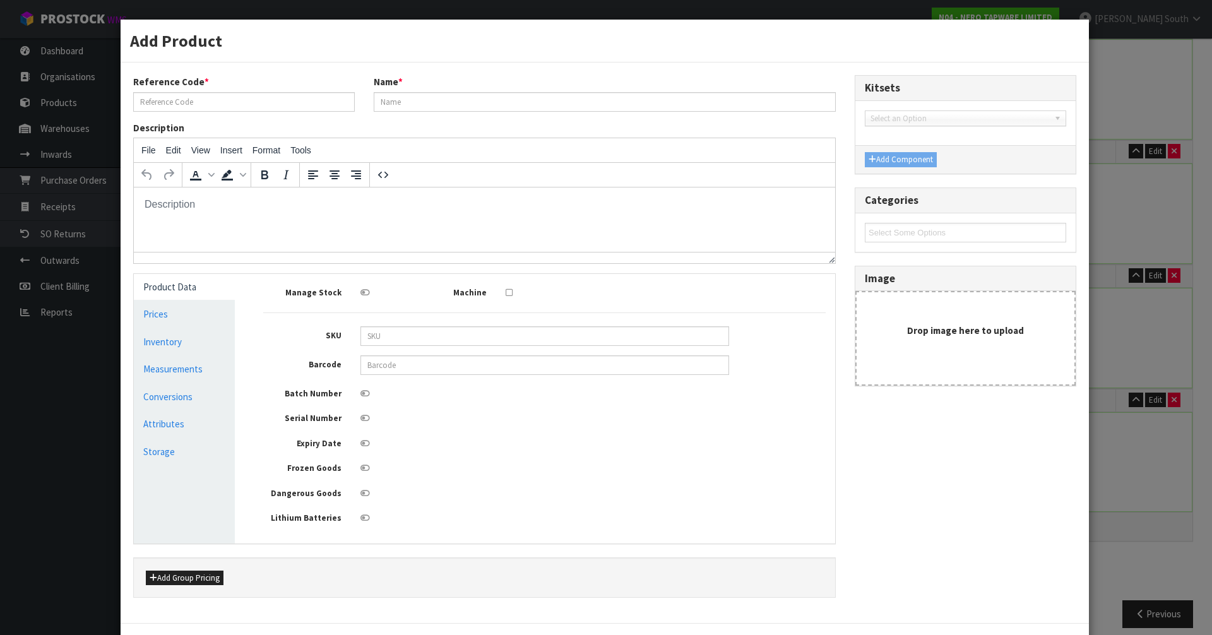
type input "SHOW PALLET 10"
type input "ASSEMBLED HOME SHOW PALLET 10"
click at [201, 385] on link "Conversions" at bounding box center [184, 397] width 101 height 26
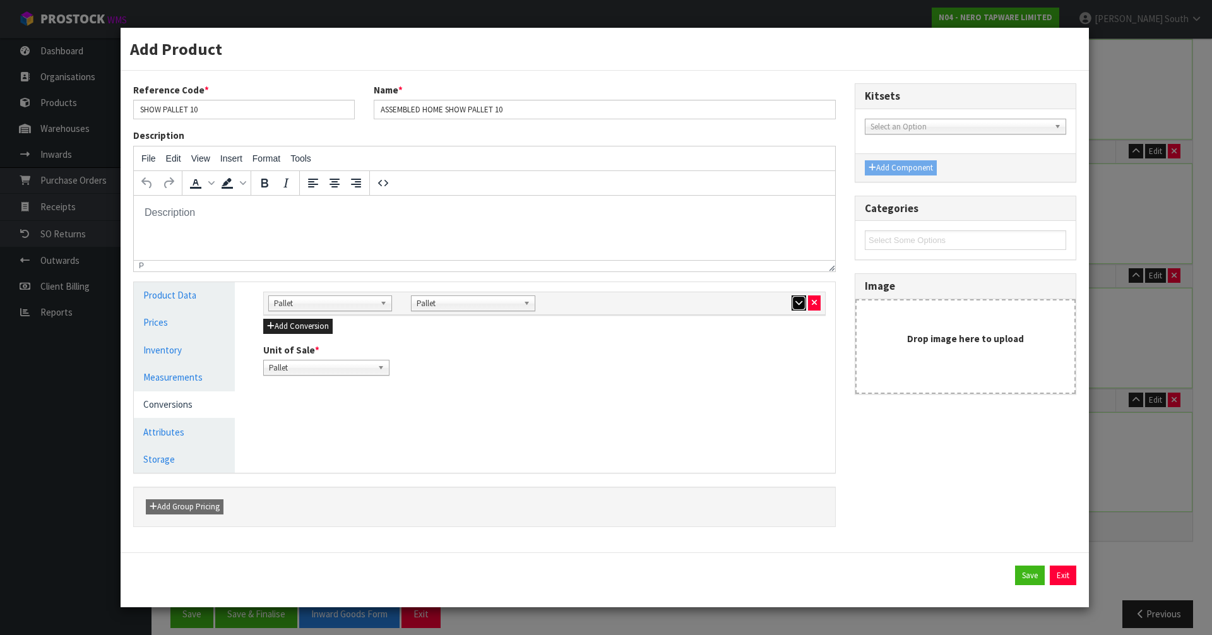
click at [792, 303] on button "button" at bounding box center [799, 303] width 15 height 15
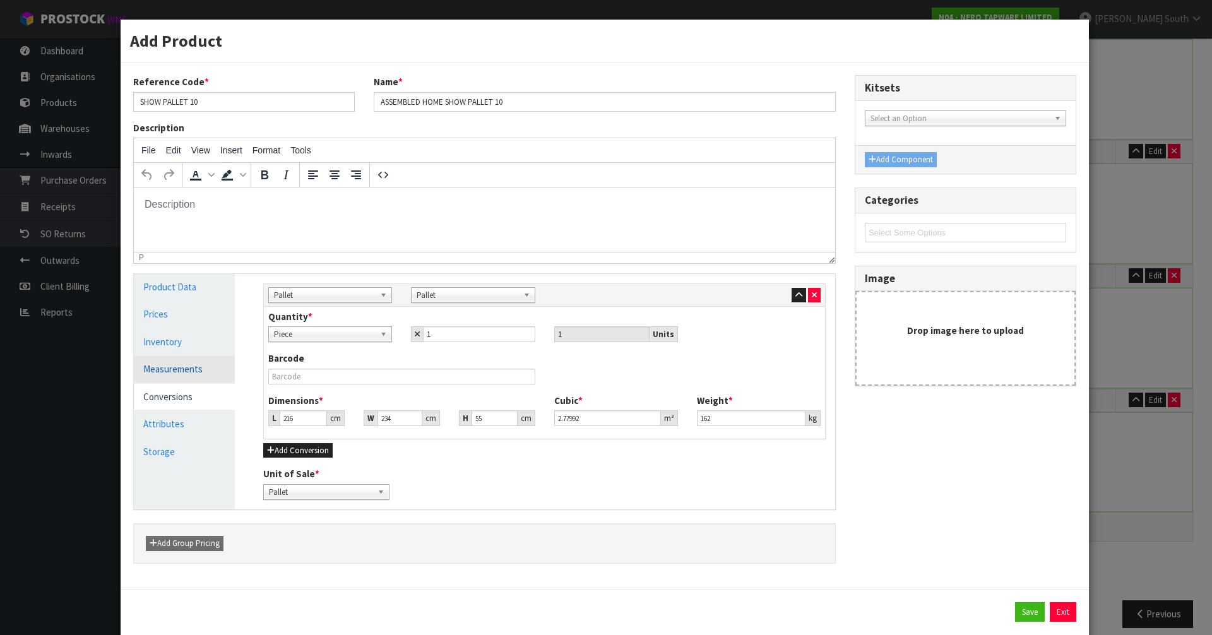
click at [189, 369] on link "Measurements" at bounding box center [184, 369] width 101 height 26
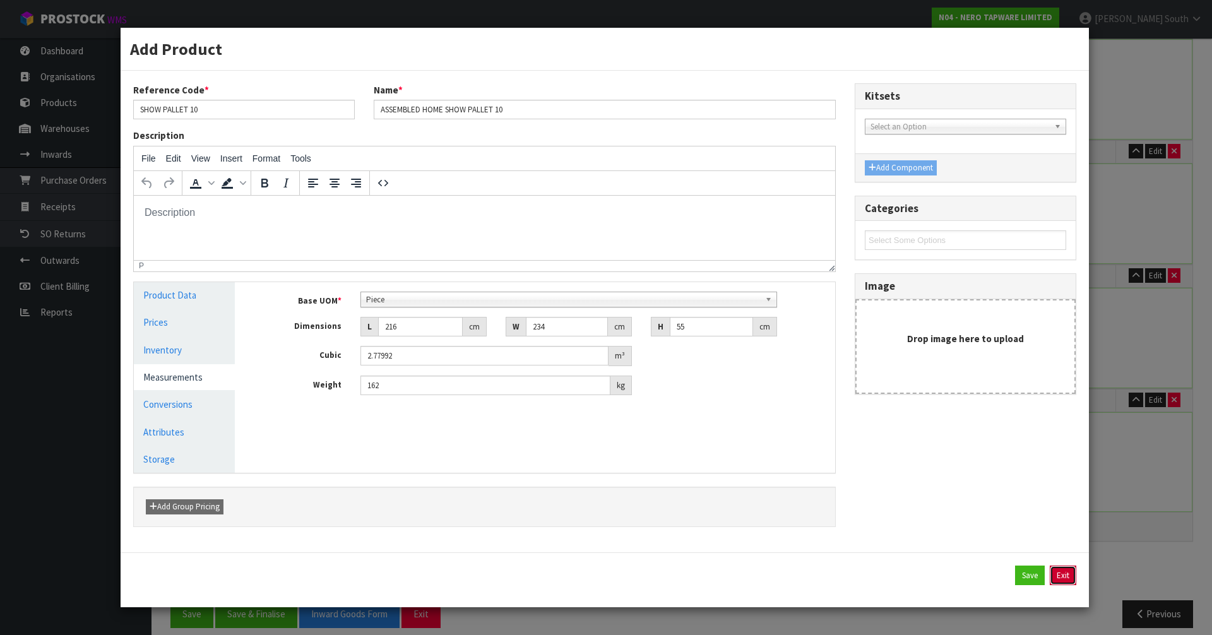
click at [1070, 578] on button "Exit" at bounding box center [1063, 576] width 27 height 20
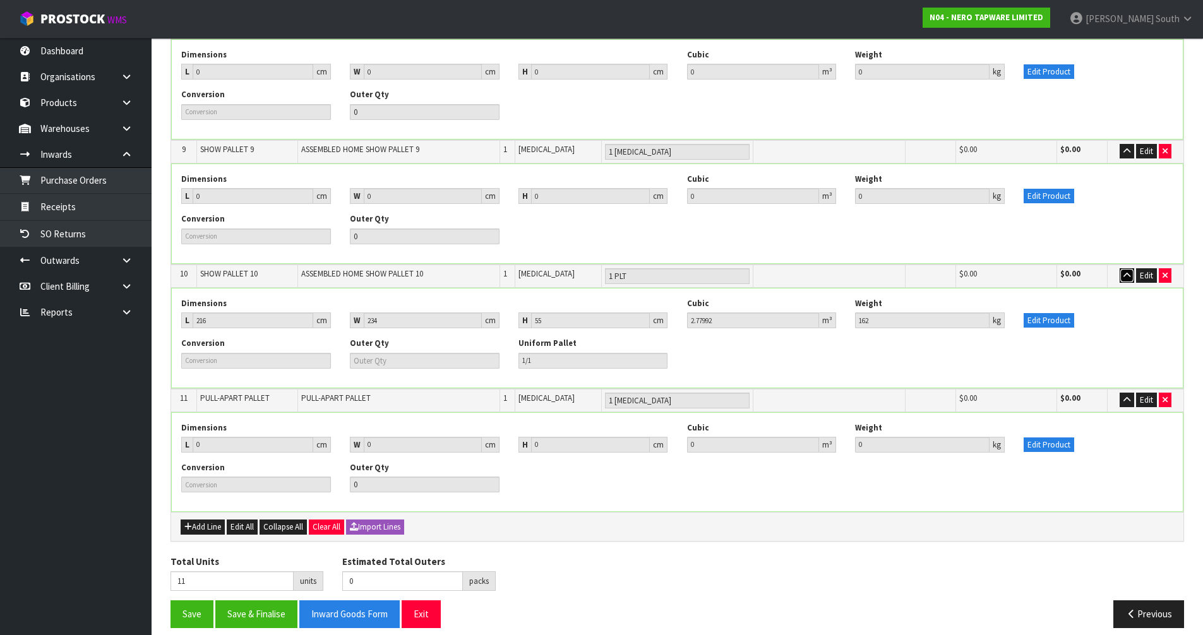
click at [1122, 268] on button "button" at bounding box center [1127, 275] width 15 height 15
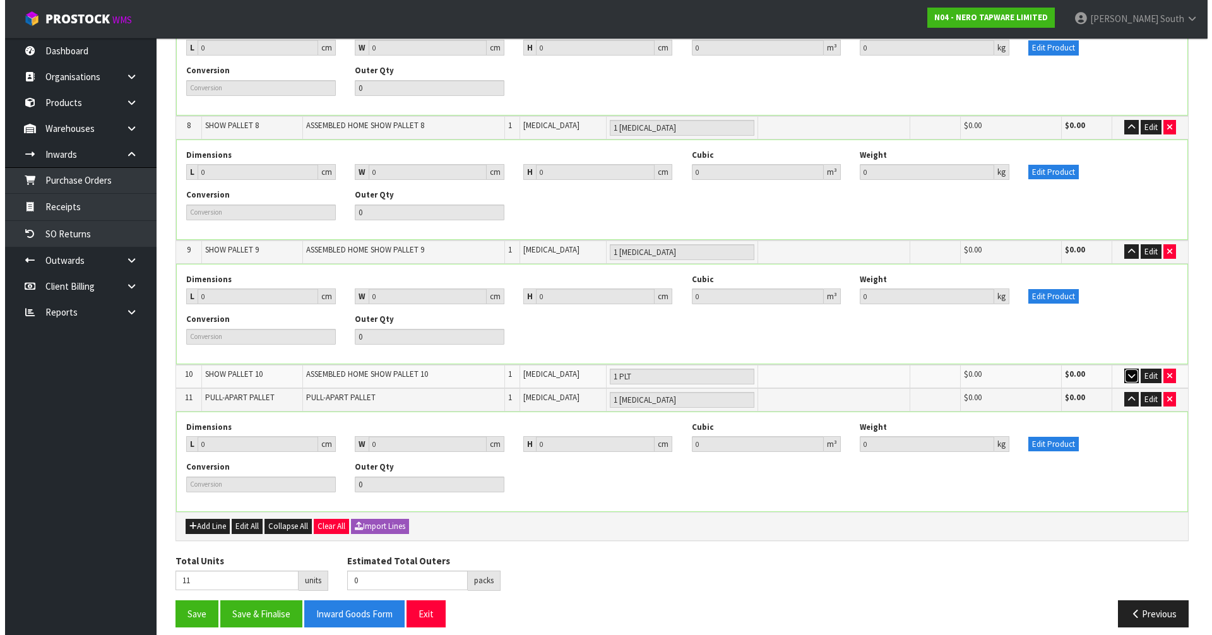
scroll to position [998, 0]
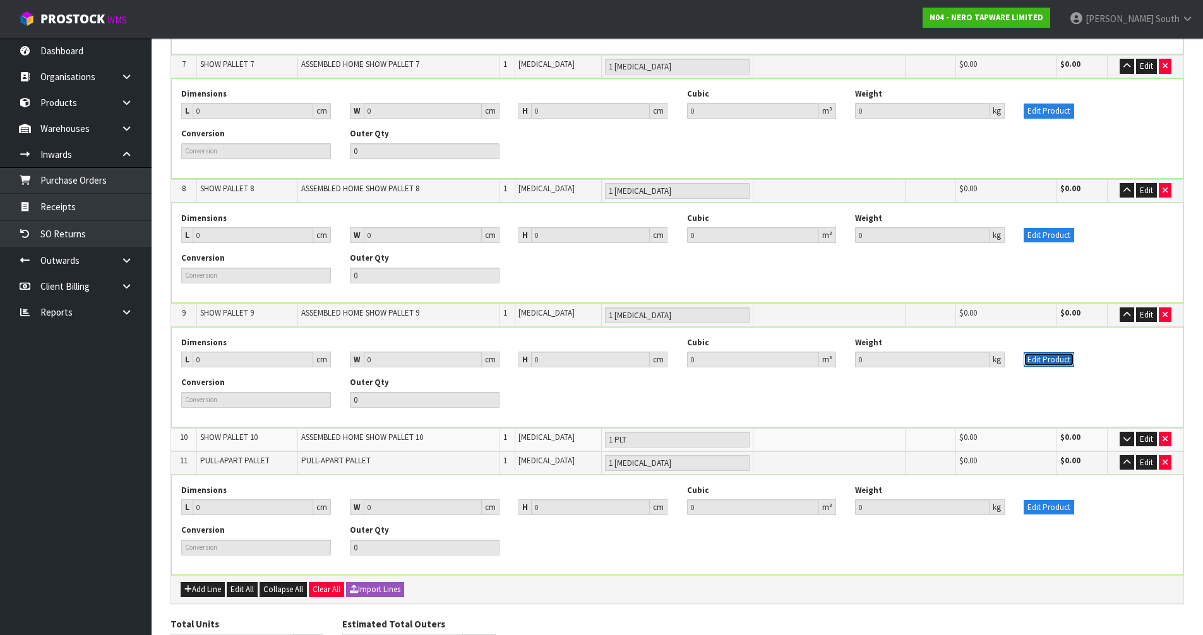
click at [1055, 352] on button "Edit Product" at bounding box center [1049, 359] width 51 height 15
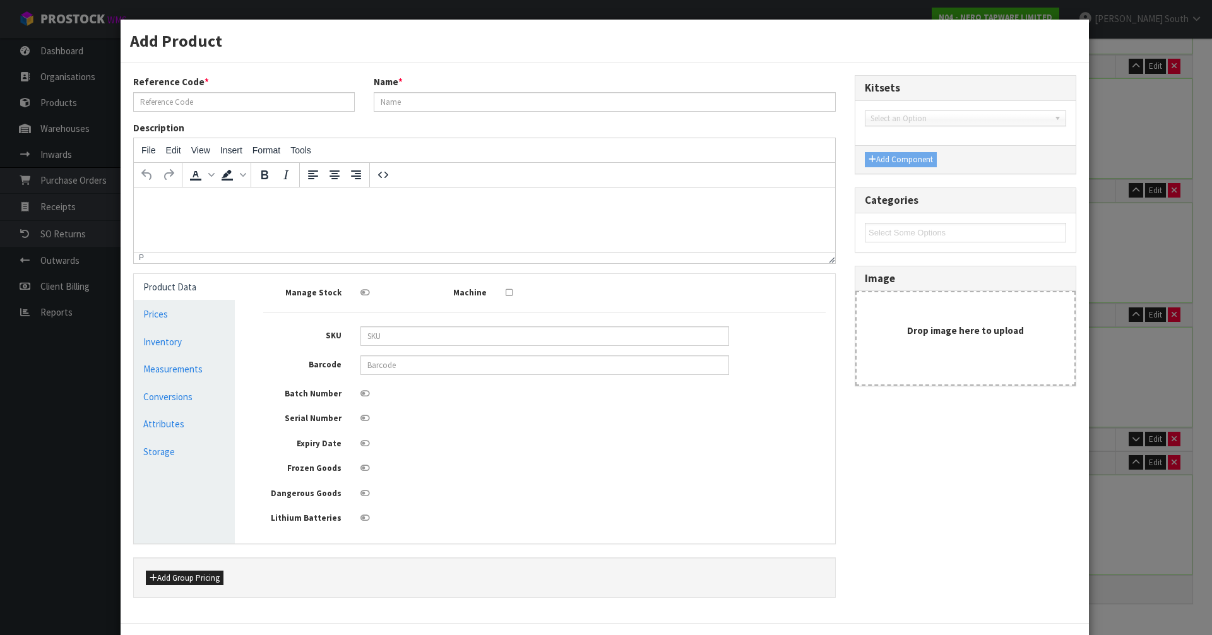
type input "SHOW PALLET 9"
type input "ASSEMBLED HOME SHOW PALLET 9"
click at [186, 374] on link "Measurements" at bounding box center [184, 369] width 101 height 26
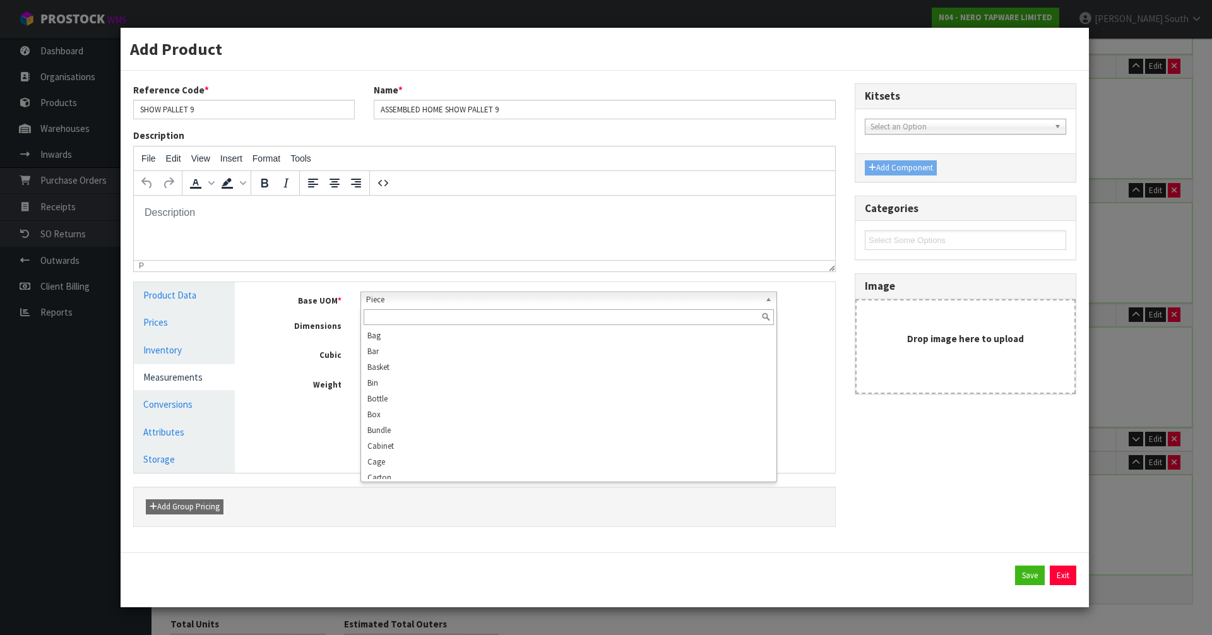
click at [430, 301] on span "Piece" at bounding box center [563, 299] width 395 height 15
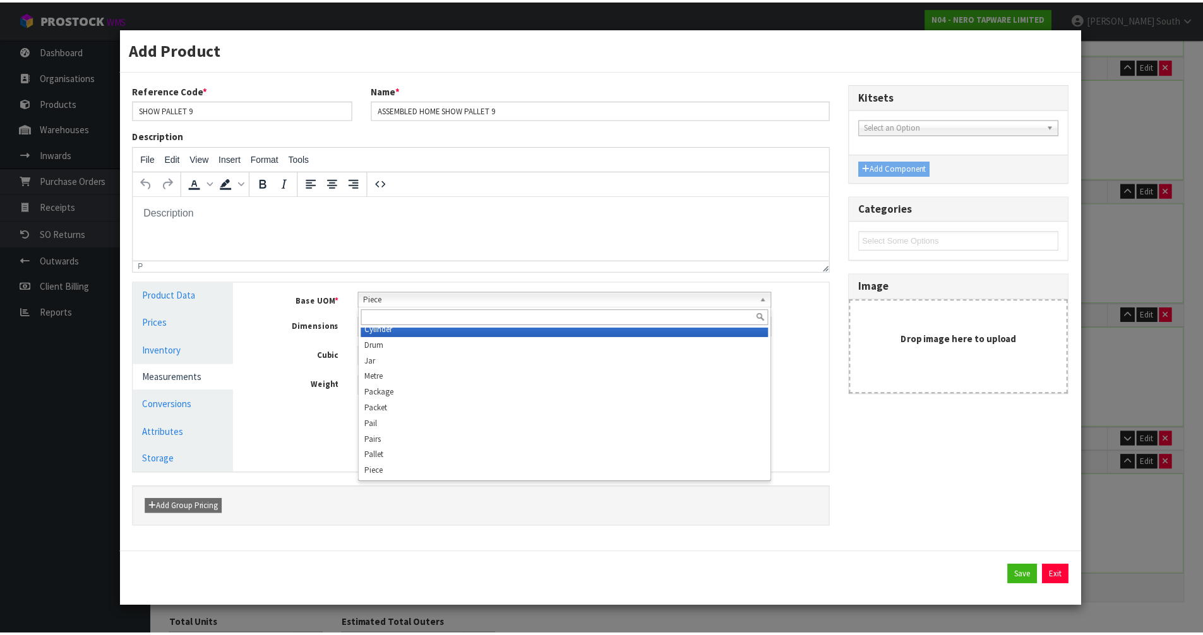
scroll to position [237, 0]
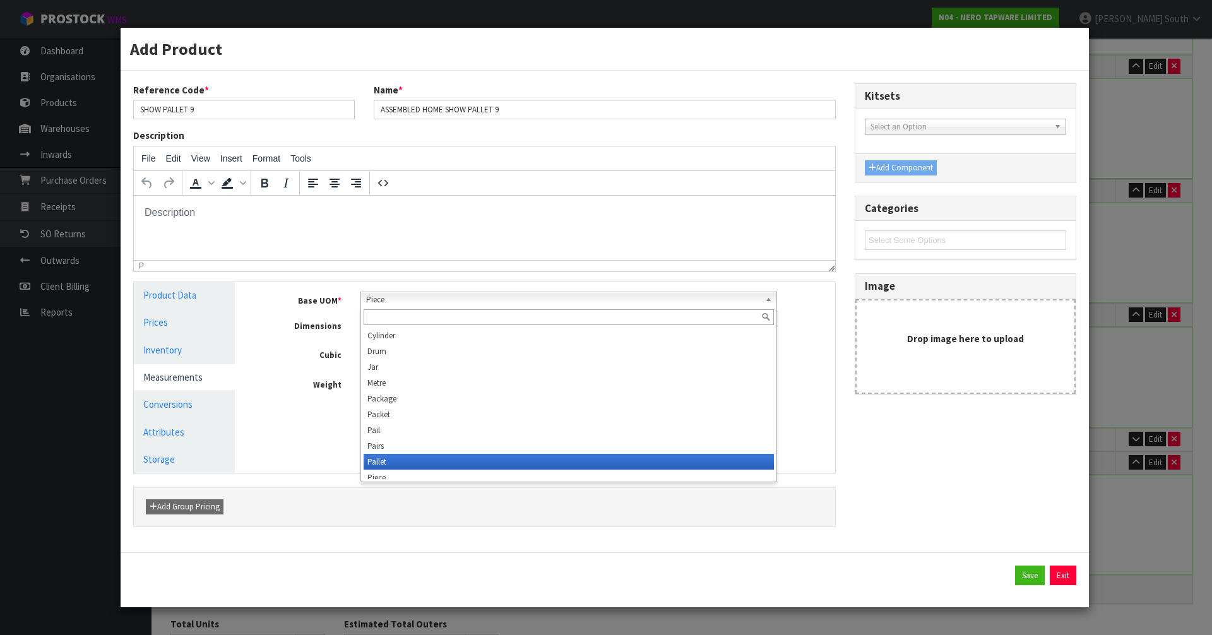
click at [407, 459] on li "Pallet" at bounding box center [569, 462] width 411 height 16
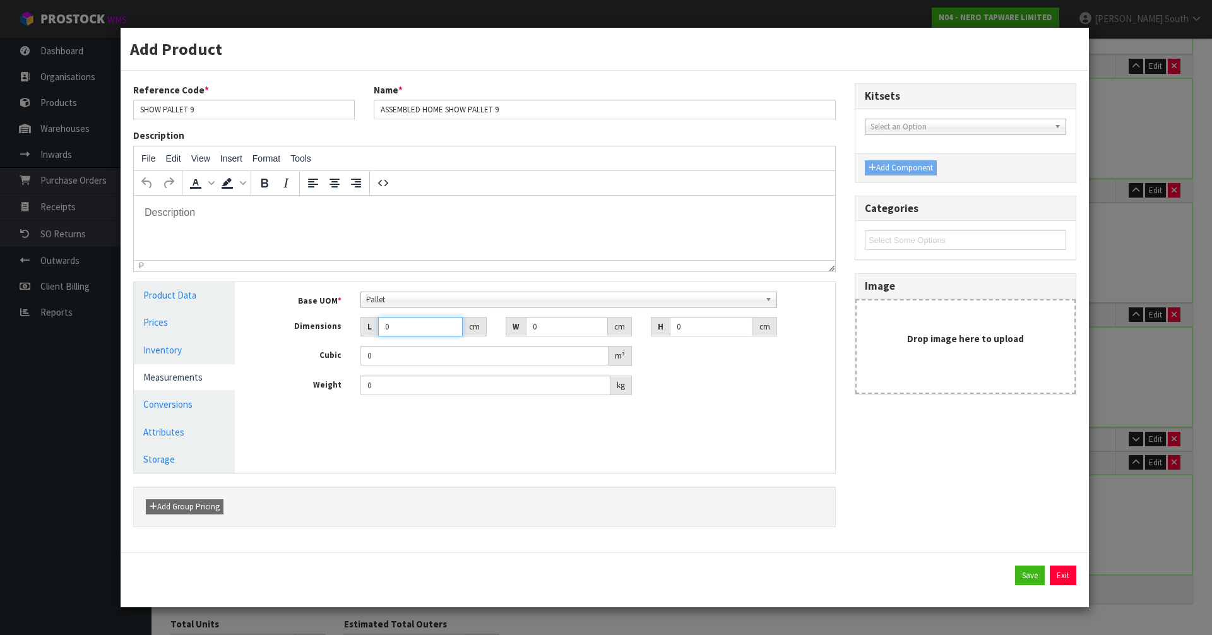
drag, startPoint x: 409, startPoint y: 333, endPoint x: 383, endPoint y: 333, distance: 25.9
click at [383, 333] on input "0" at bounding box center [420, 327] width 85 height 20
type input "0.000001"
type input "100"
type input "157"
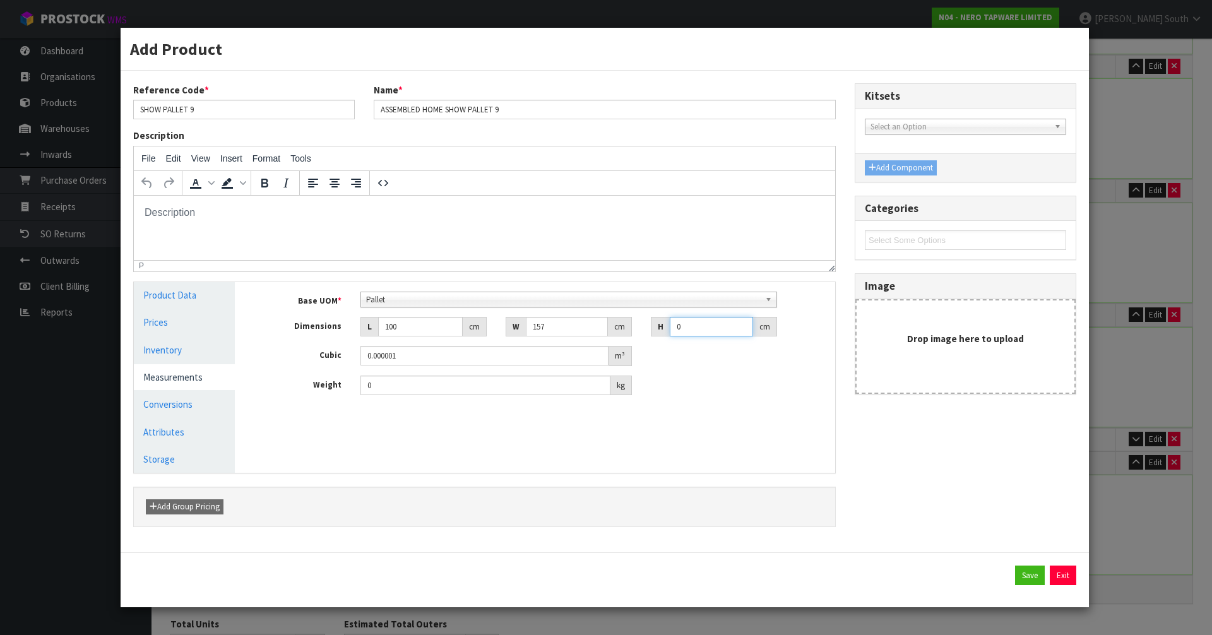
type input "1"
type input "0.0157"
type input "12"
type input "0.1884"
type input "129"
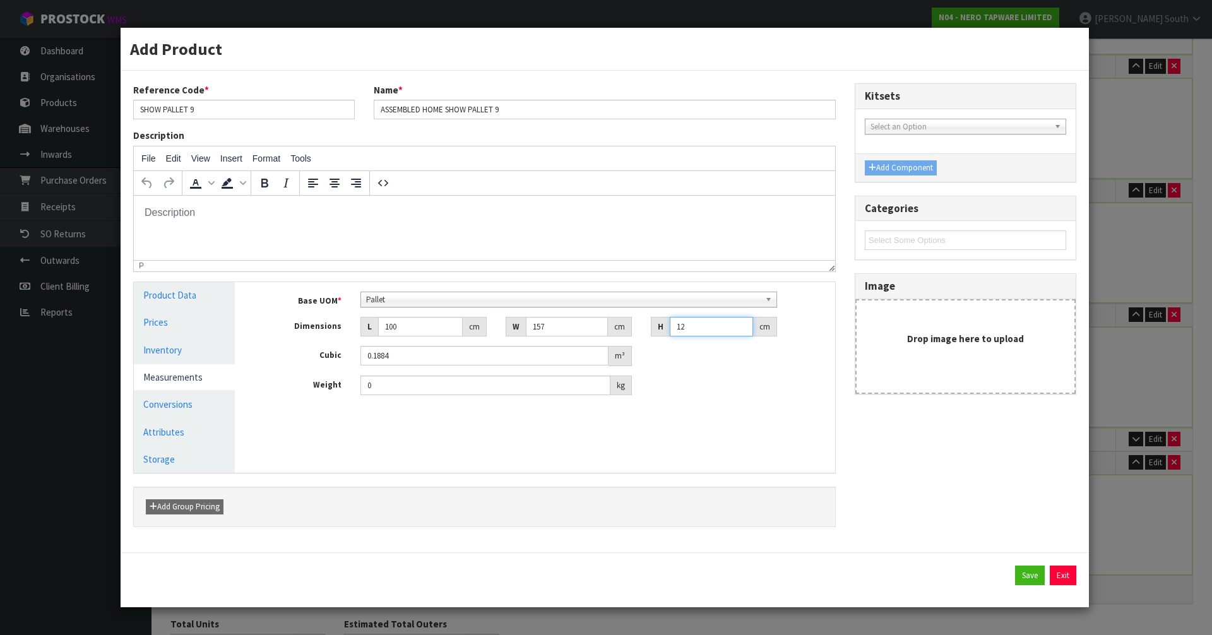
type input "2.0253"
type input "129"
drag, startPoint x: 400, startPoint y: 388, endPoint x: 170, endPoint y: 383, distance: 229.9
click at [170, 383] on div "Product Data Prices Inventory Measurements Conversions Attributes Storage Manag…" at bounding box center [484, 377] width 721 height 191
type input "59"
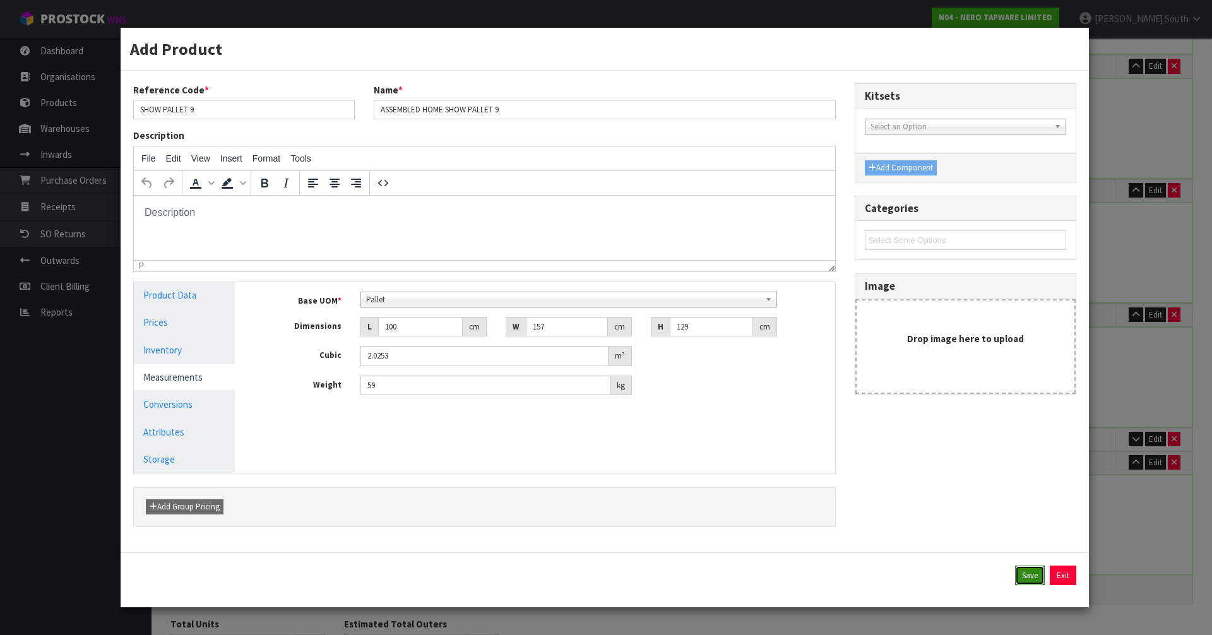
click at [1036, 575] on button "Save" at bounding box center [1030, 576] width 30 height 20
type input "1 PLT"
type input "100"
type input "157"
type input "129"
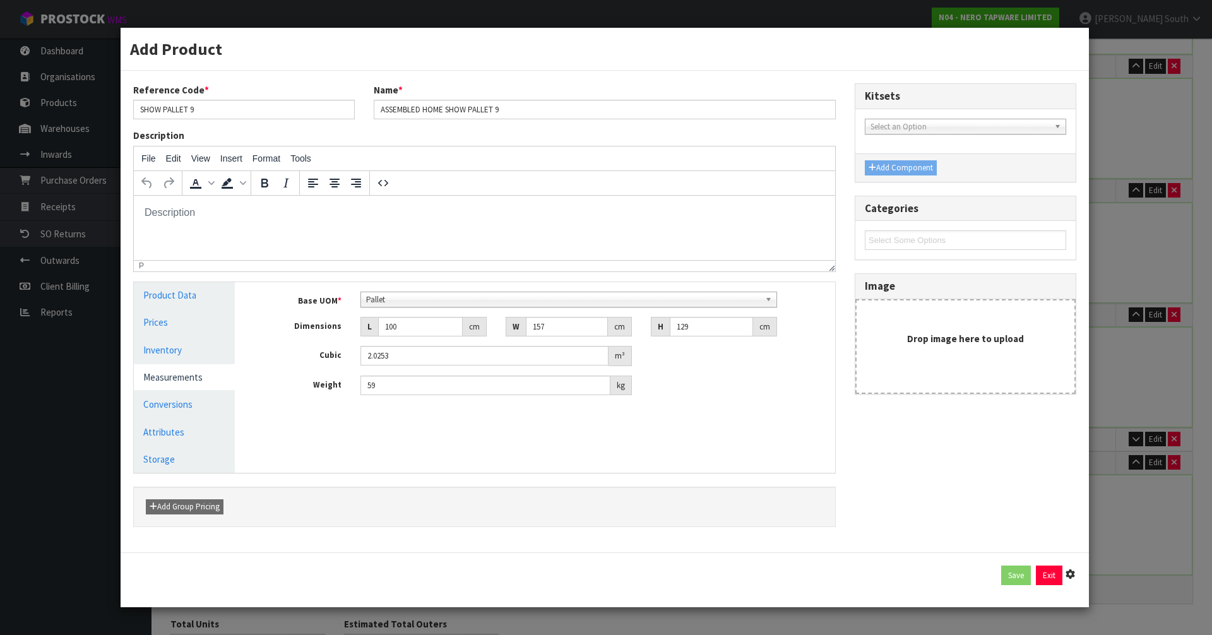
type input "2.0253"
type input "59"
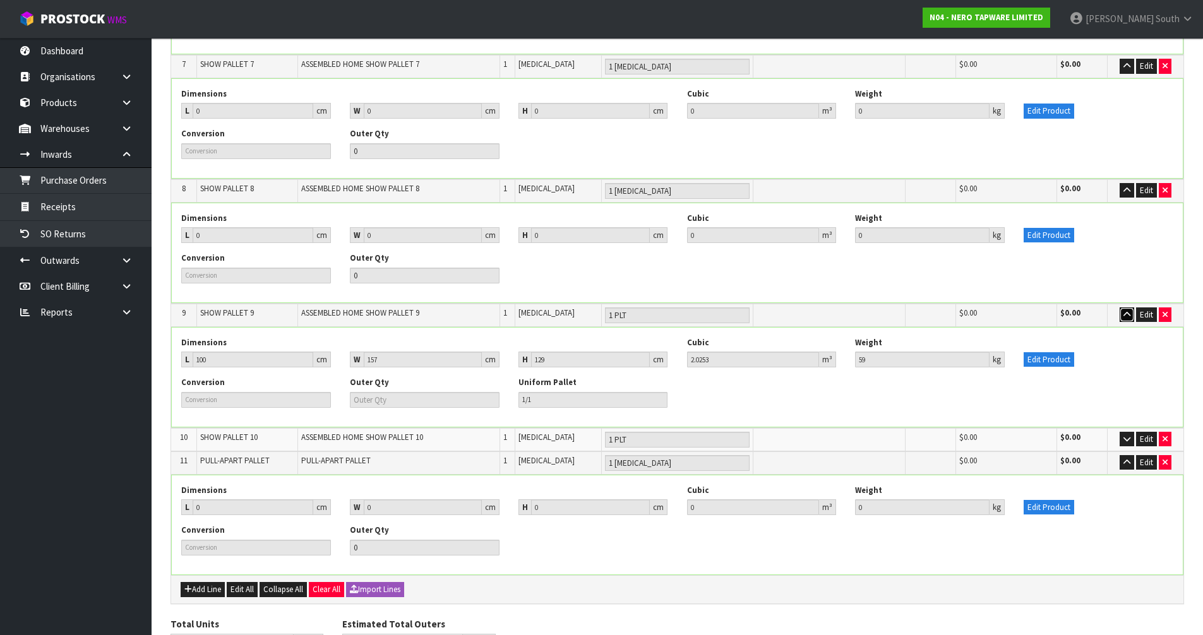
click at [1129, 311] on icon "button" at bounding box center [1126, 315] width 7 height 8
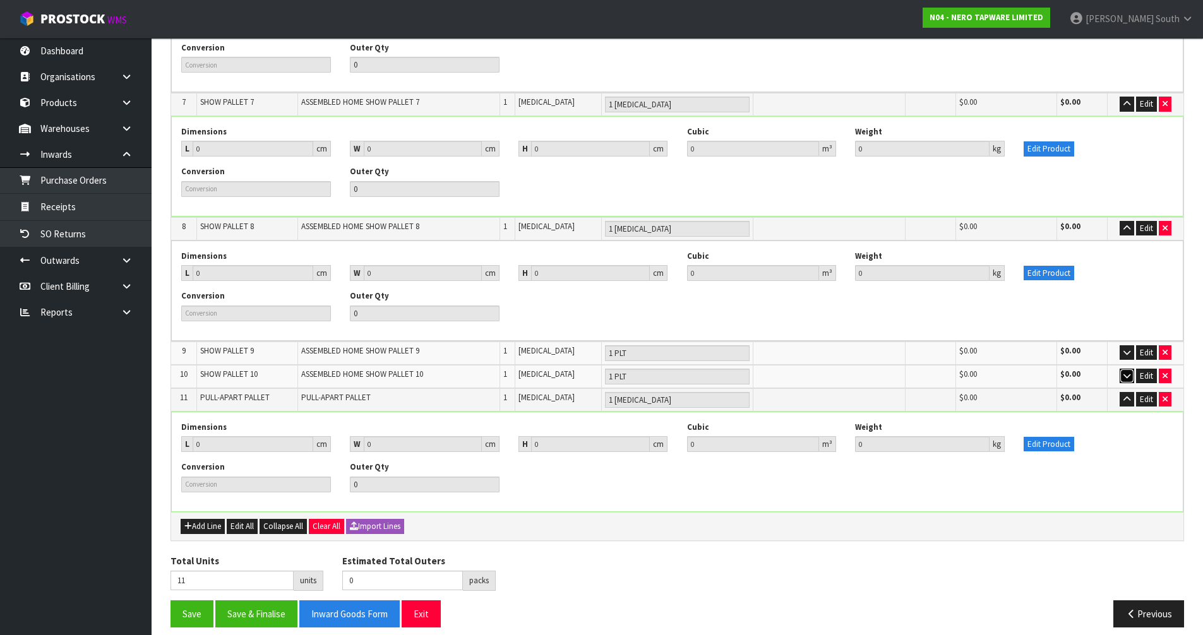
click at [1128, 372] on icon "button" at bounding box center [1126, 376] width 7 height 8
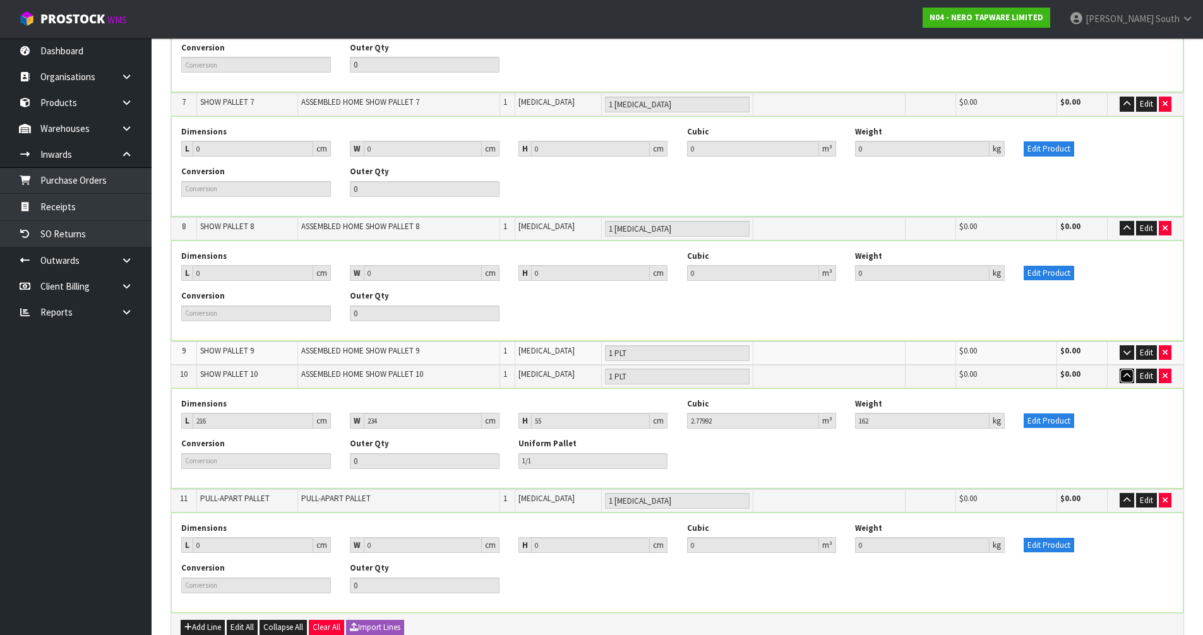
click at [1128, 372] on icon "button" at bounding box center [1126, 376] width 7 height 8
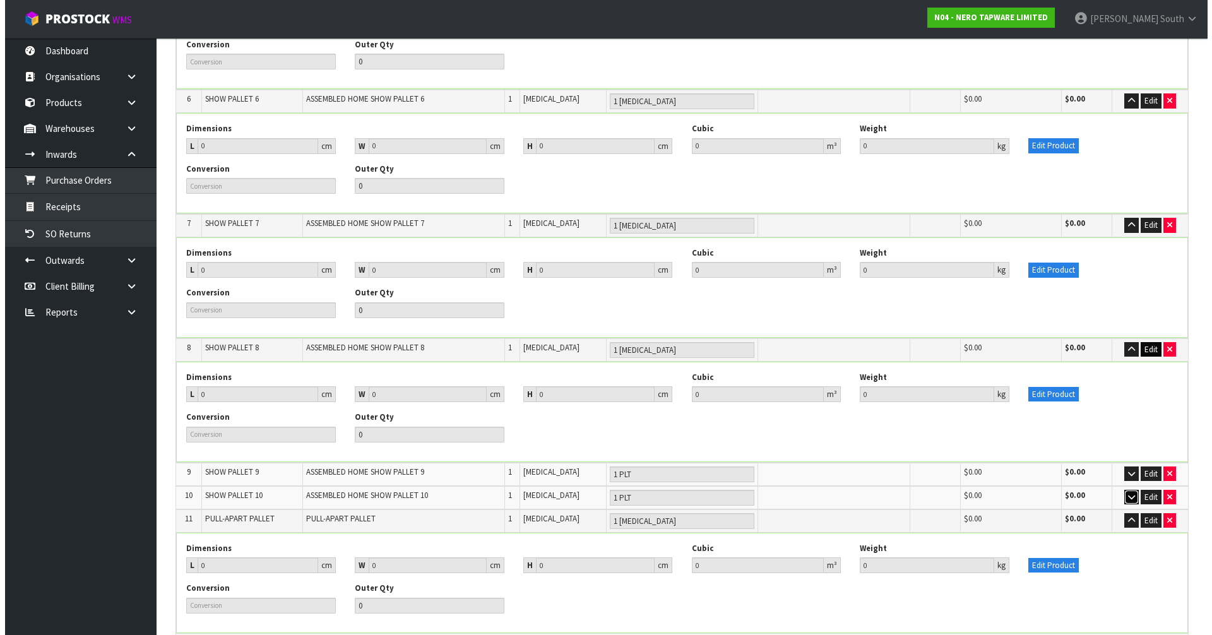
scroll to position [834, 0]
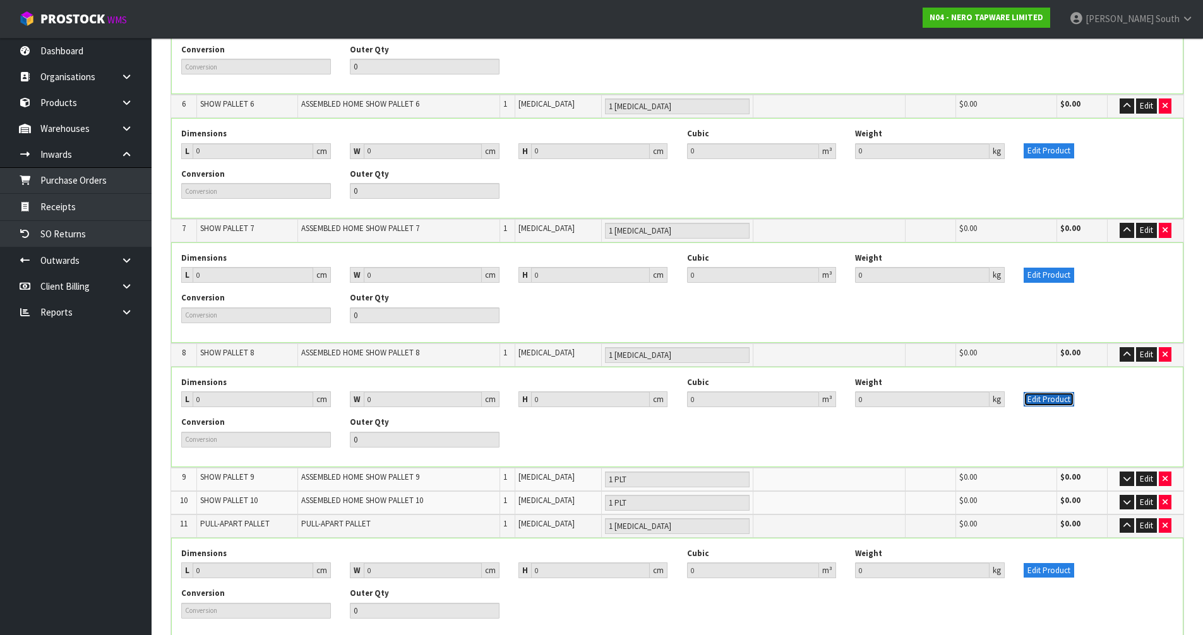
click at [1061, 392] on button "Edit Product" at bounding box center [1049, 399] width 51 height 15
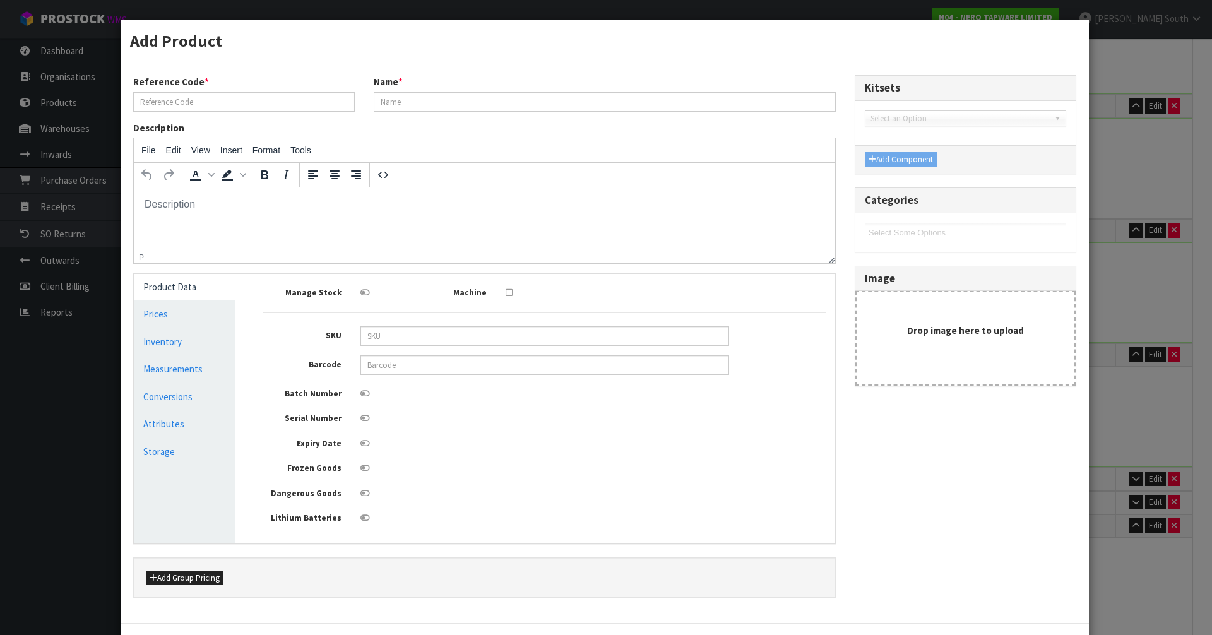
scroll to position [0, 0]
type input "SHOW PALLET 8"
type input "ASSEMBLED HOME SHOW PALLET 8"
click at [169, 361] on link "Measurements" at bounding box center [184, 369] width 101 height 26
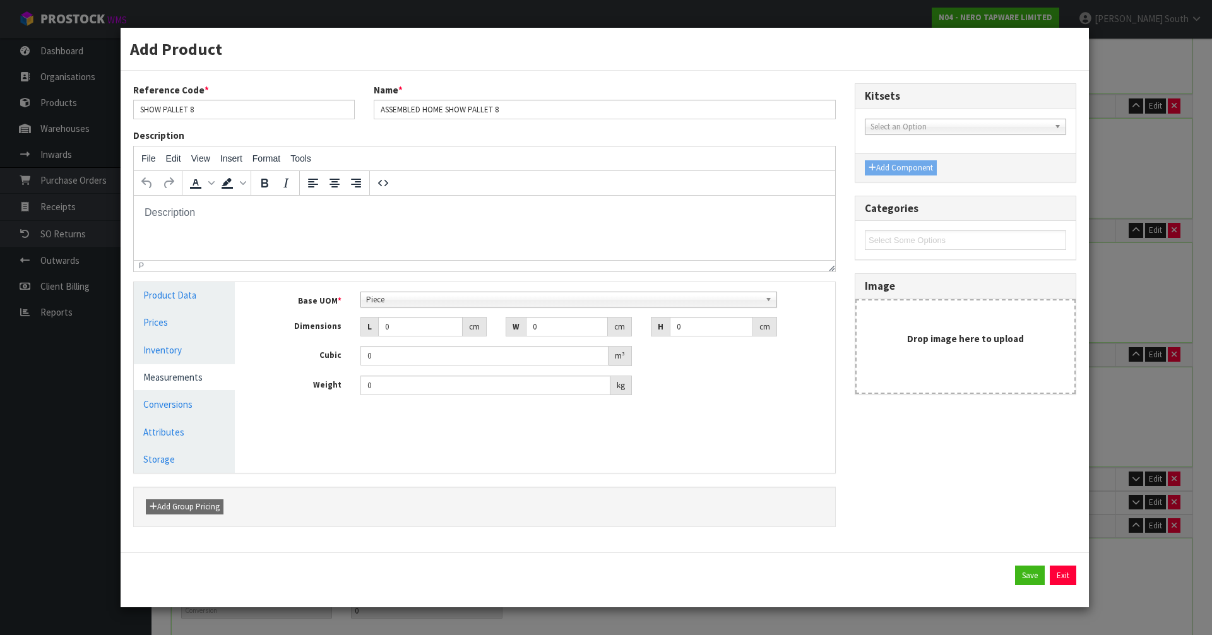
click at [442, 306] on span "Piece" at bounding box center [563, 299] width 395 height 15
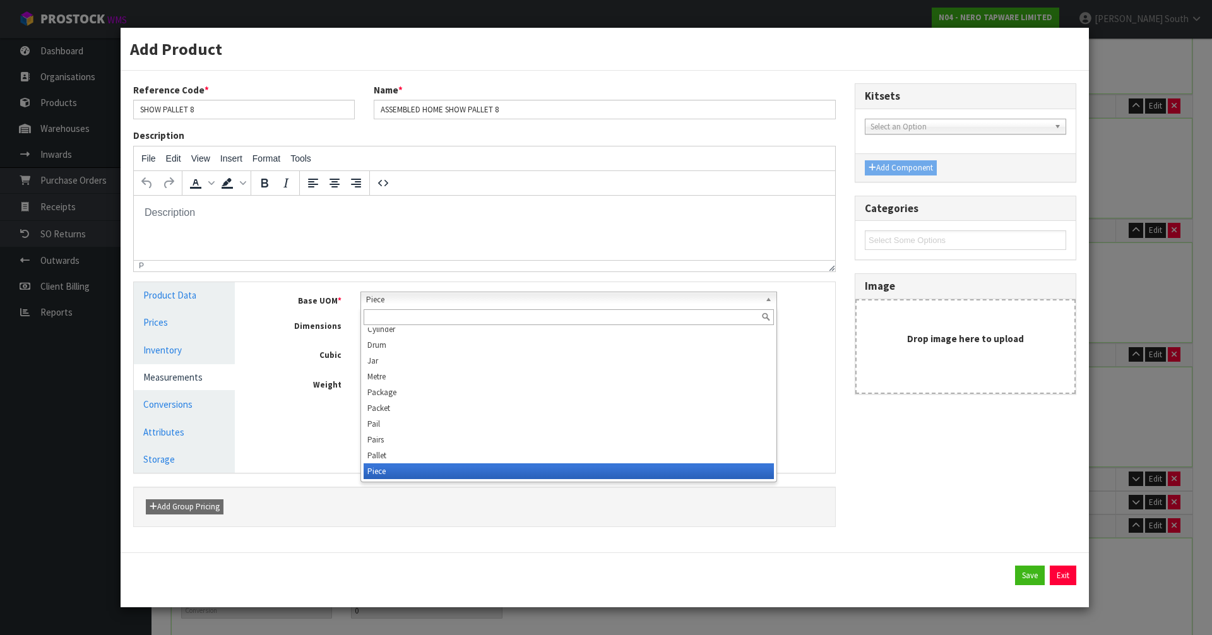
scroll to position [237, 0]
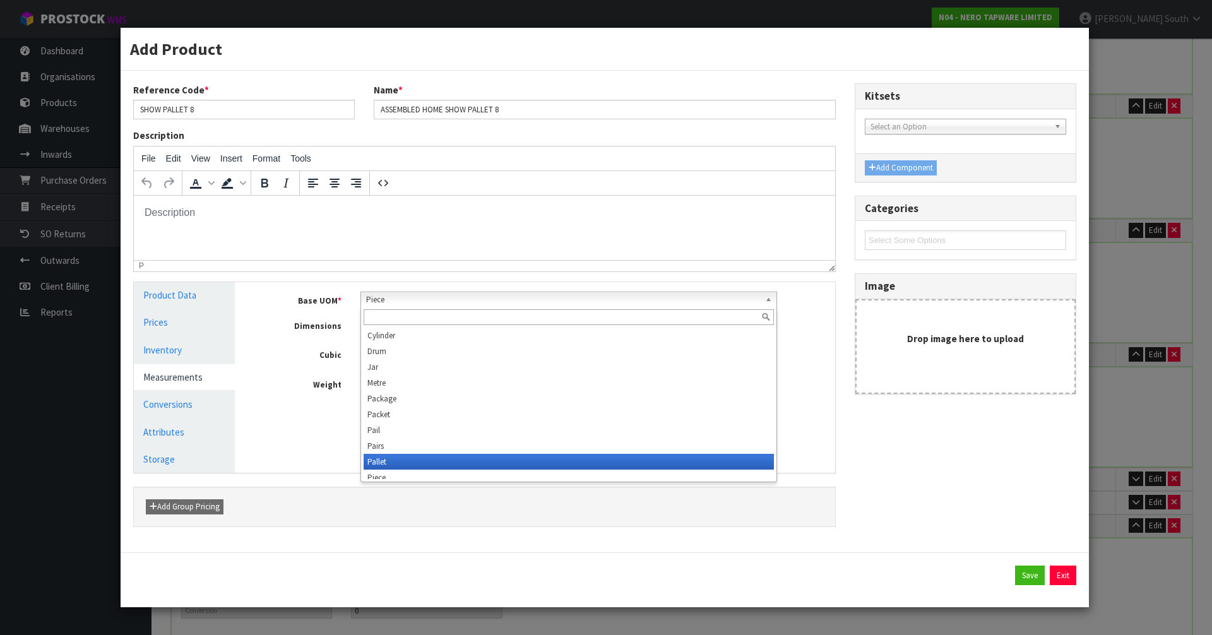
click at [410, 457] on li "Pallet" at bounding box center [569, 462] width 411 height 16
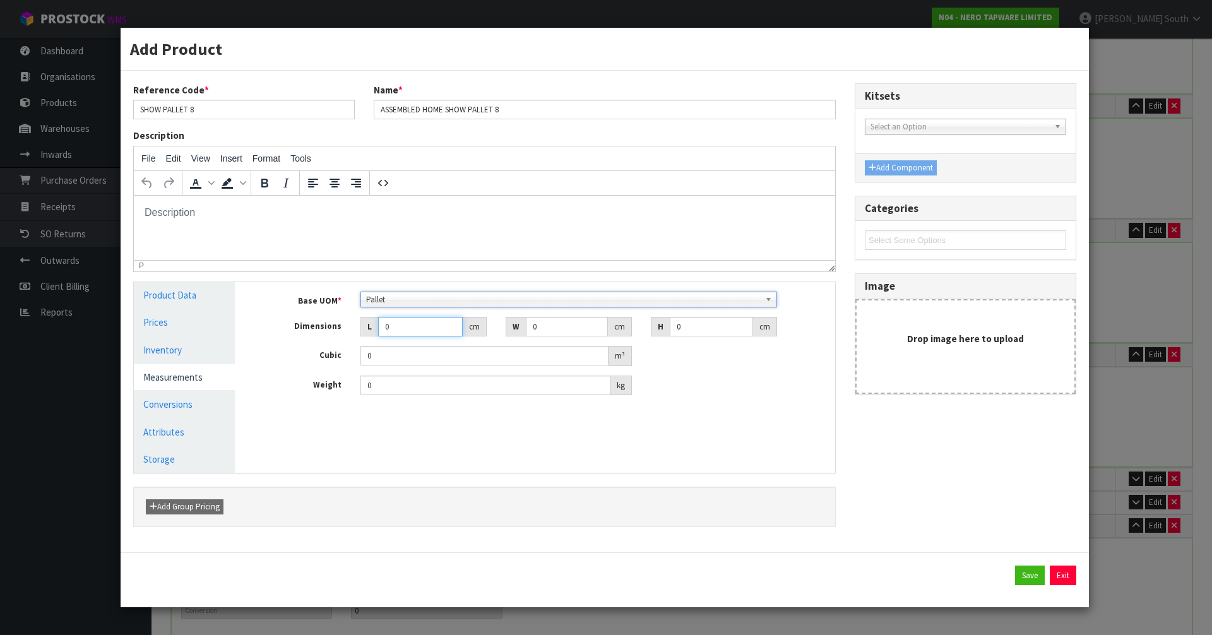
drag, startPoint x: 409, startPoint y: 326, endPoint x: 371, endPoint y: 326, distance: 37.9
click at [371, 326] on div "L 0 cm" at bounding box center [424, 327] width 126 height 20
type input "0.000001"
type input "121"
type input "100"
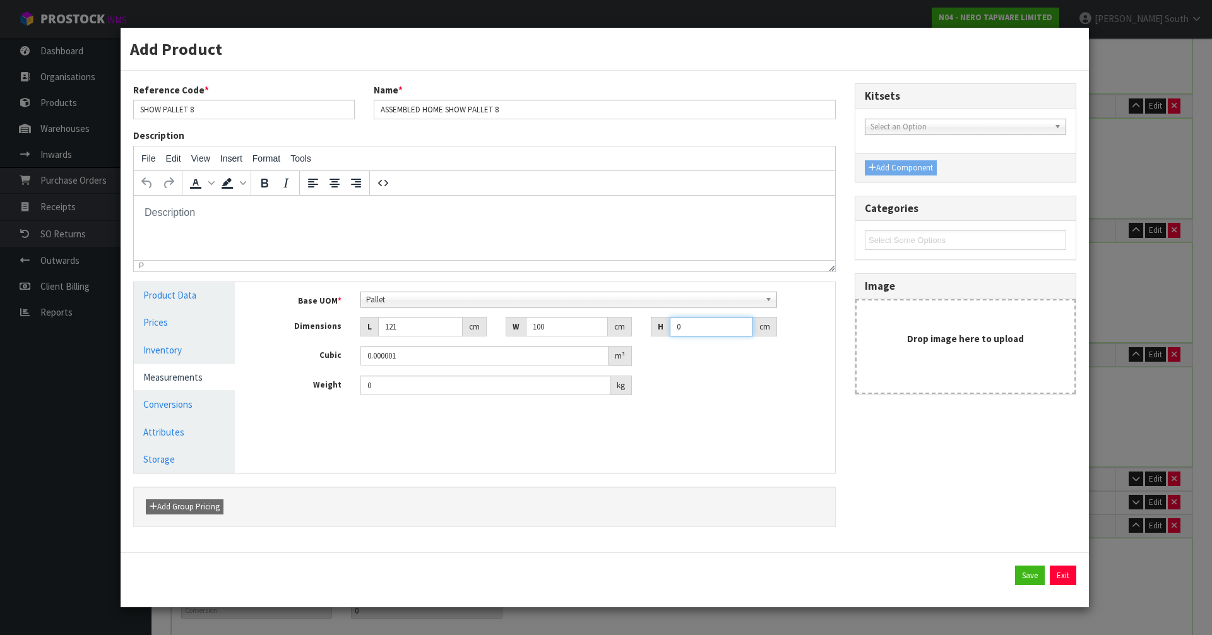
type input "1"
type input "0.0121"
type input "14"
type input "0.1694"
type input "148"
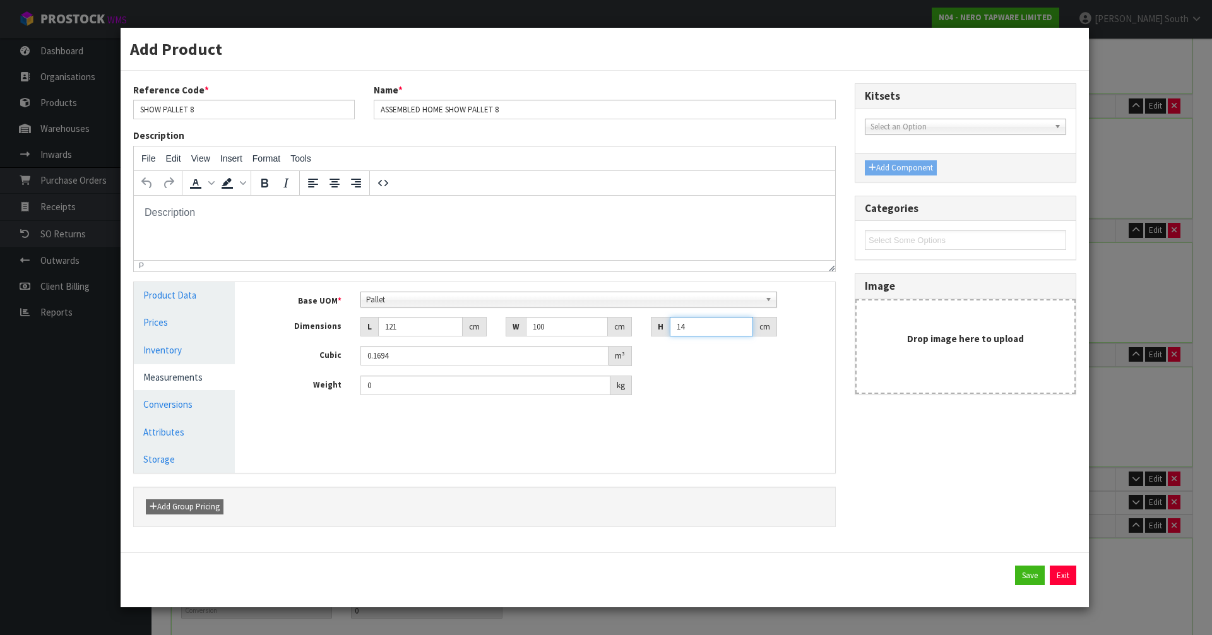
type input "1.7908"
type input "148"
type input "96"
click at [1029, 573] on button "Save" at bounding box center [1030, 576] width 30 height 20
type input "1 PLT"
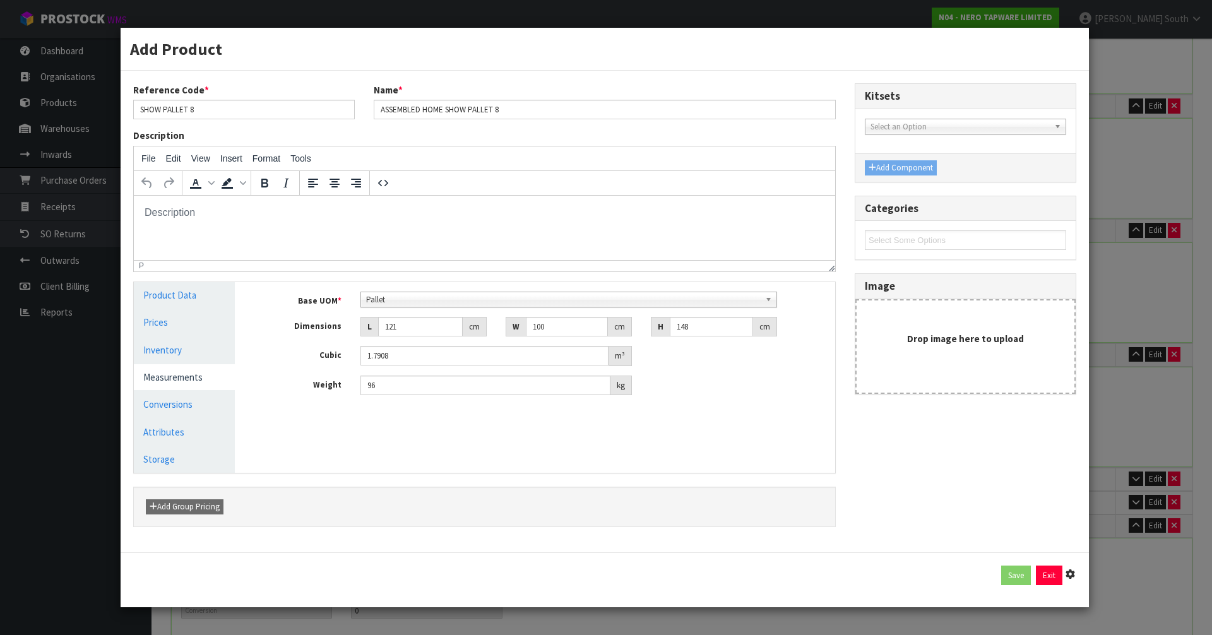
type input "121"
type input "100"
type input "148"
type input "1.7908"
type input "96"
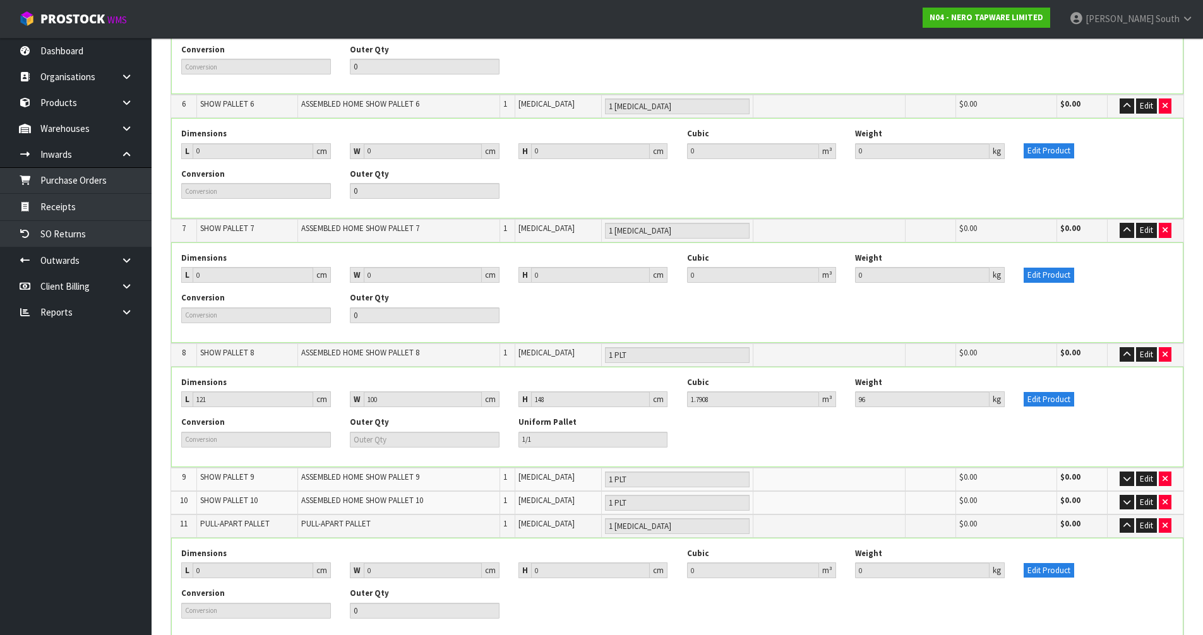
click at [1058, 380] on div "Edit Product" at bounding box center [1098, 392] width 169 height 30
click at [1058, 392] on button "Edit Product" at bounding box center [1049, 399] width 51 height 15
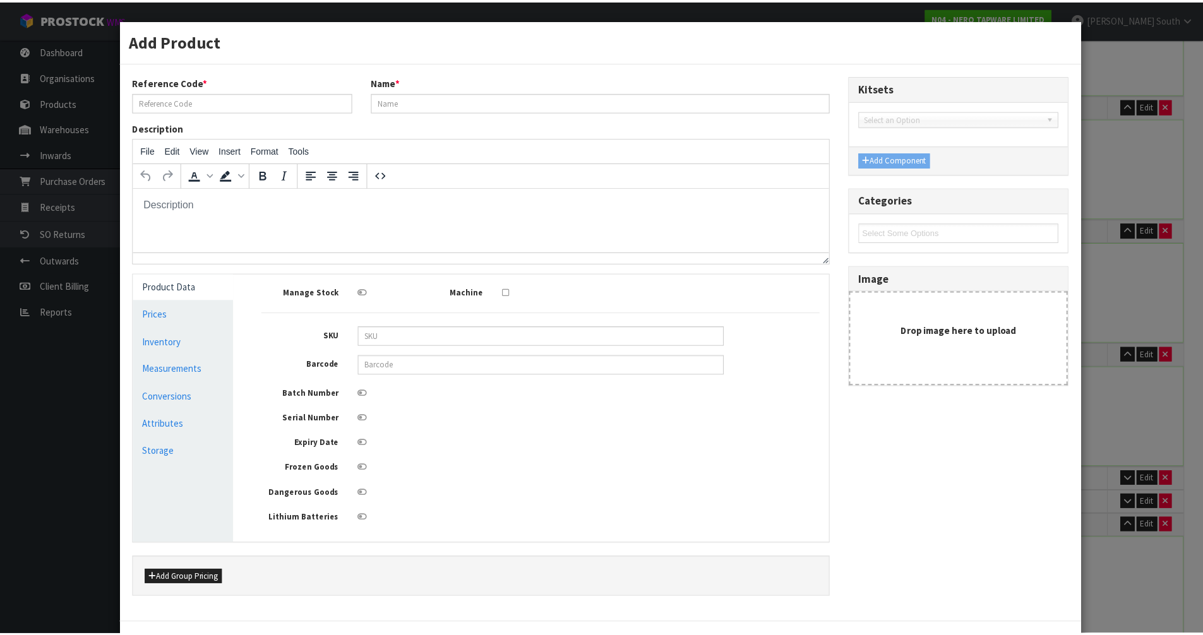
scroll to position [0, 0]
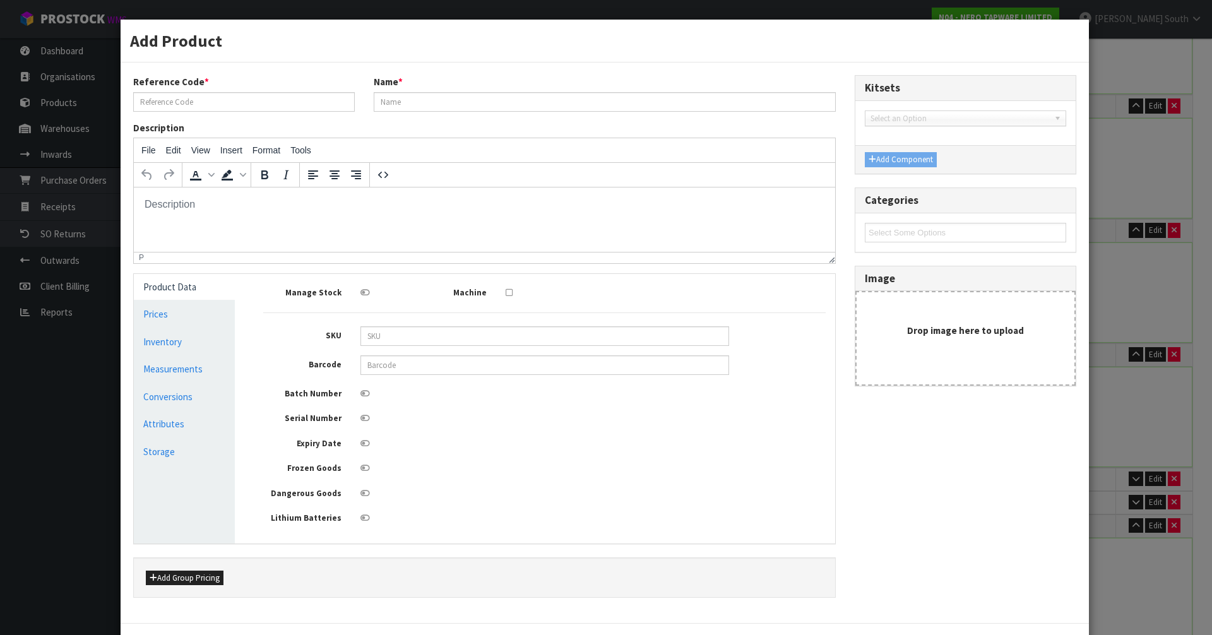
type input "SHOW PALLET 8"
type input "ASSEMBLED HOME SHOW PALLET 8"
click at [147, 378] on link "Measurements" at bounding box center [184, 369] width 101 height 26
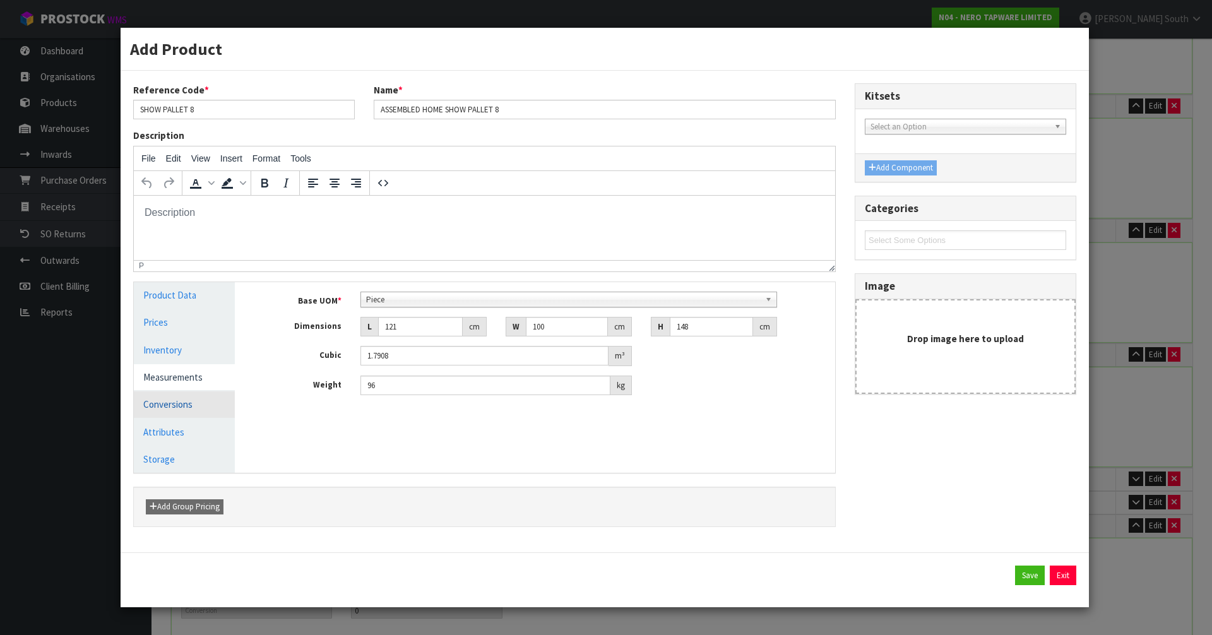
click at [202, 409] on link "Conversions" at bounding box center [184, 405] width 101 height 26
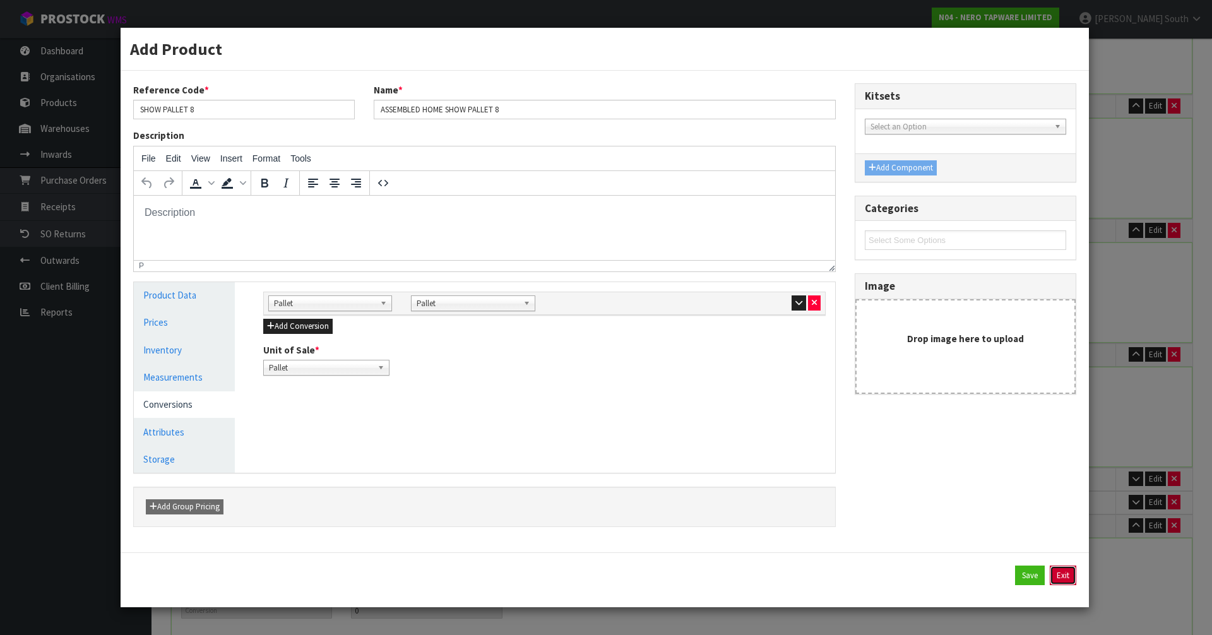
click at [1062, 583] on button "Exit" at bounding box center [1063, 576] width 27 height 20
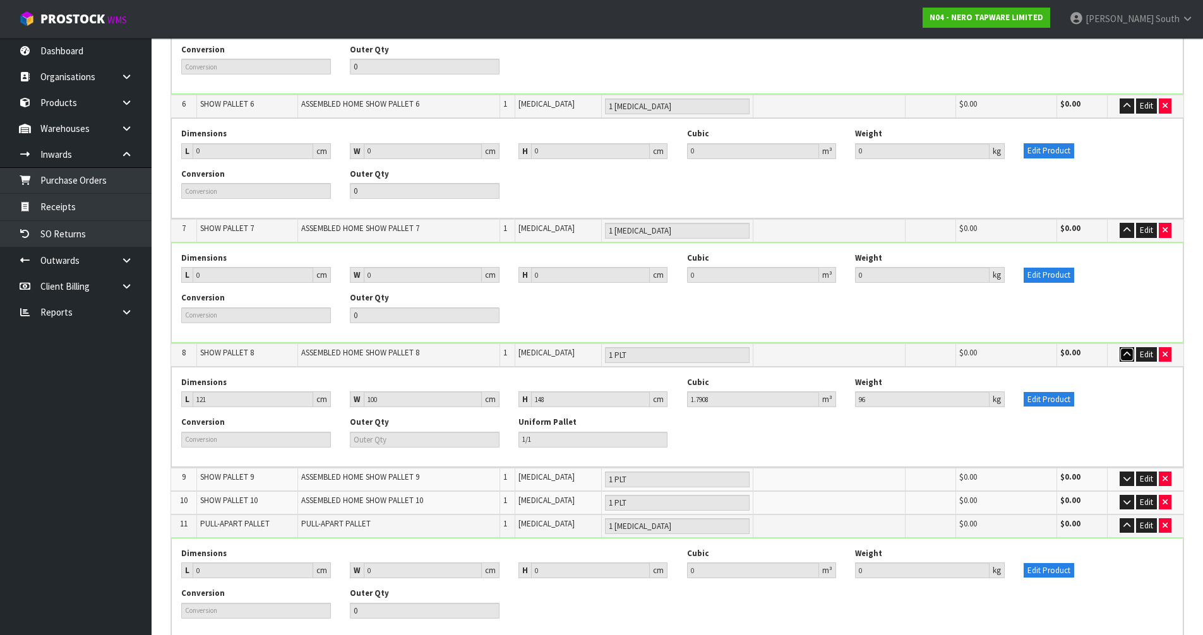
click at [1128, 350] on icon "button" at bounding box center [1126, 354] width 7 height 8
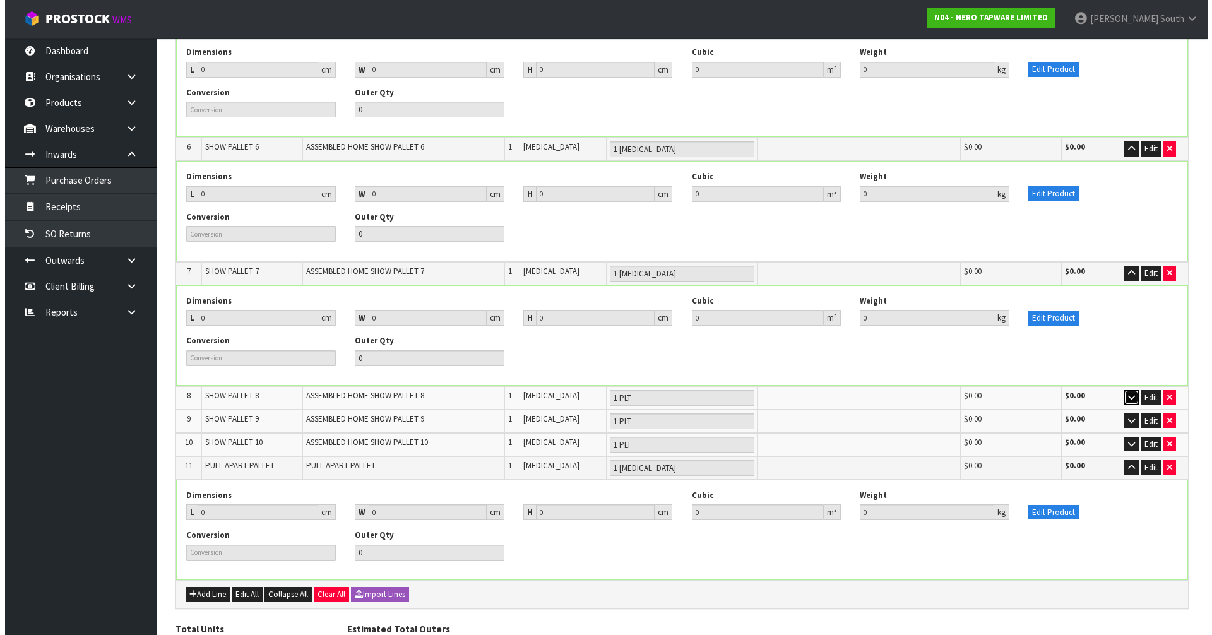
scroll to position [770, 0]
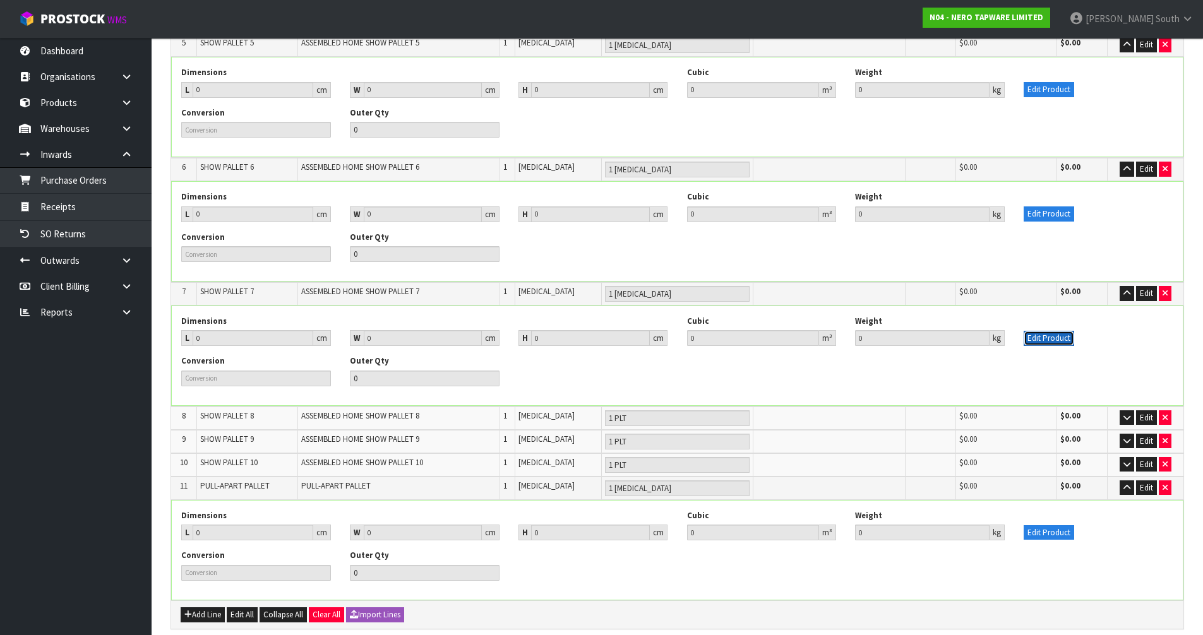
click at [1063, 331] on button "Edit Product" at bounding box center [1049, 338] width 51 height 15
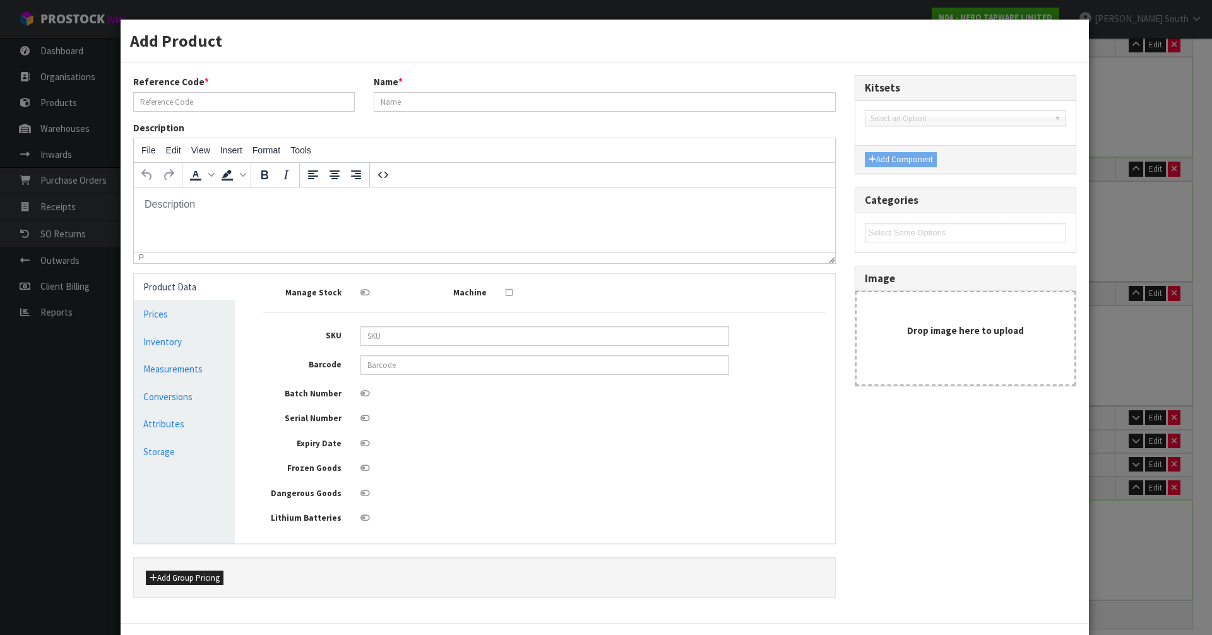
scroll to position [0, 0]
type input "SHOW PALLET 7"
type input "ASSEMBLED HOME SHOW PALLET 7"
type input "0"
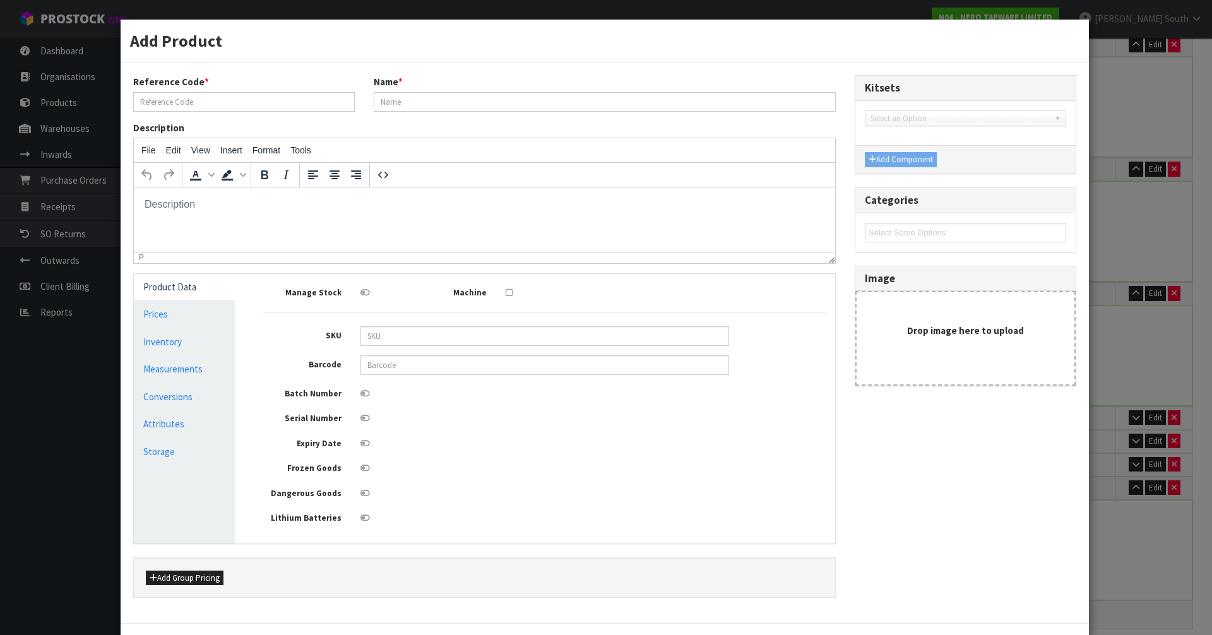
type input "0"
click at [181, 356] on link "Measurements" at bounding box center [184, 369] width 101 height 26
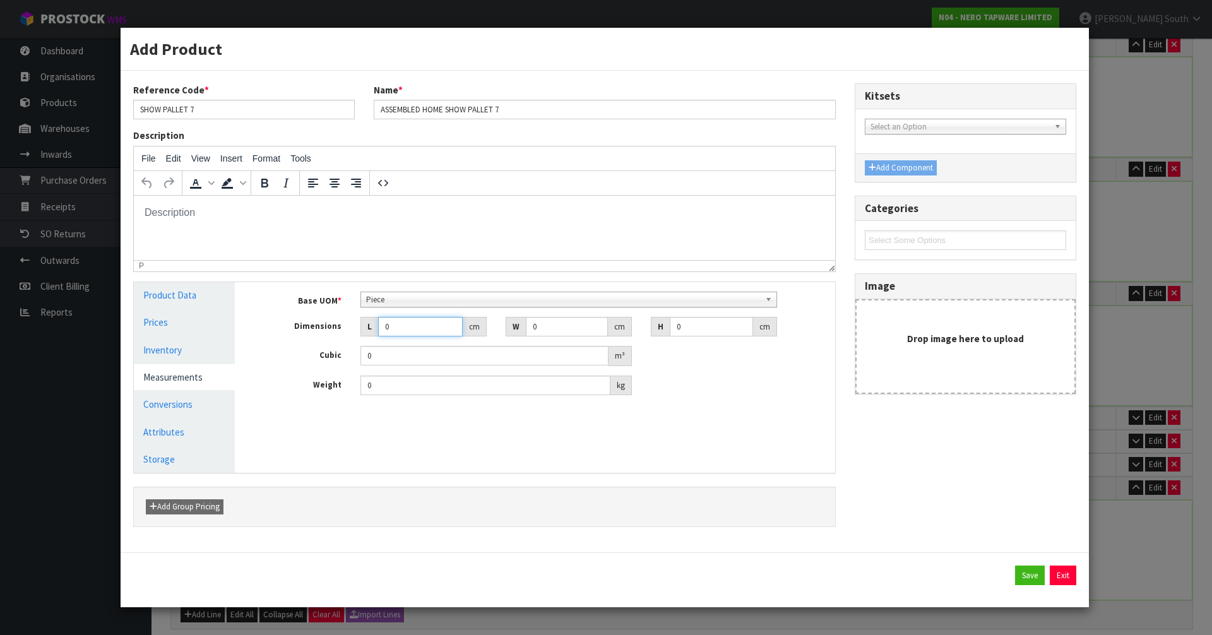
drag, startPoint x: 409, startPoint y: 326, endPoint x: 320, endPoint y: 323, distance: 89.1
click at [320, 323] on div "Dimensions L 0 cm W 0 cm H 0 cm" at bounding box center [545, 327] width 582 height 20
click at [379, 304] on span "Piece" at bounding box center [563, 299] width 395 height 15
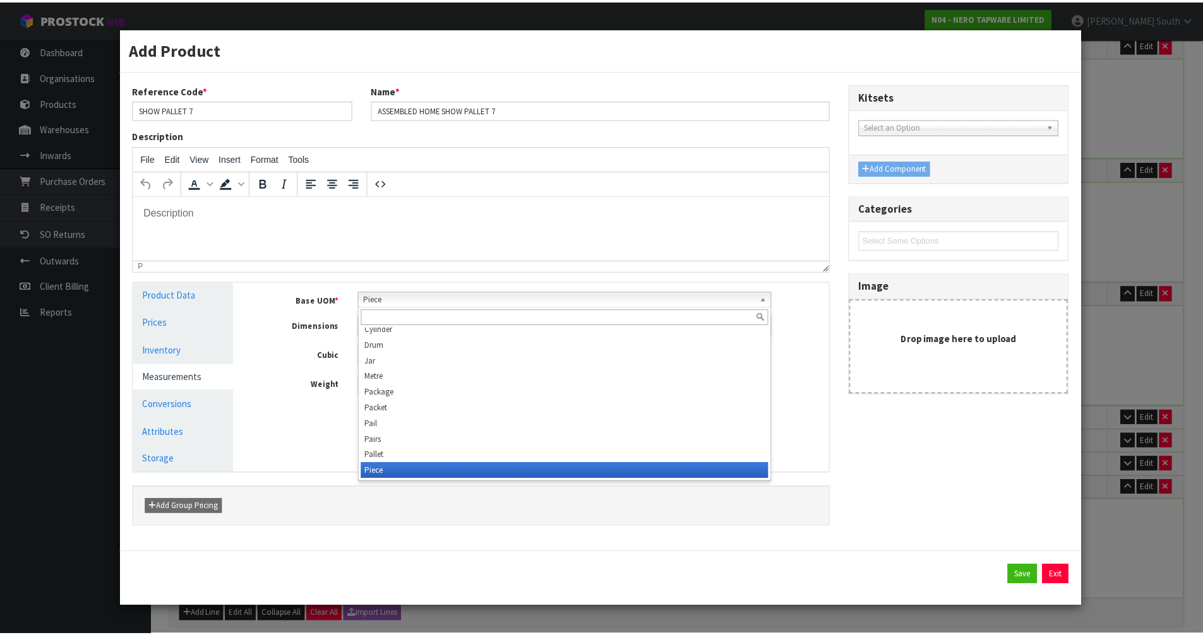
scroll to position [237, 0]
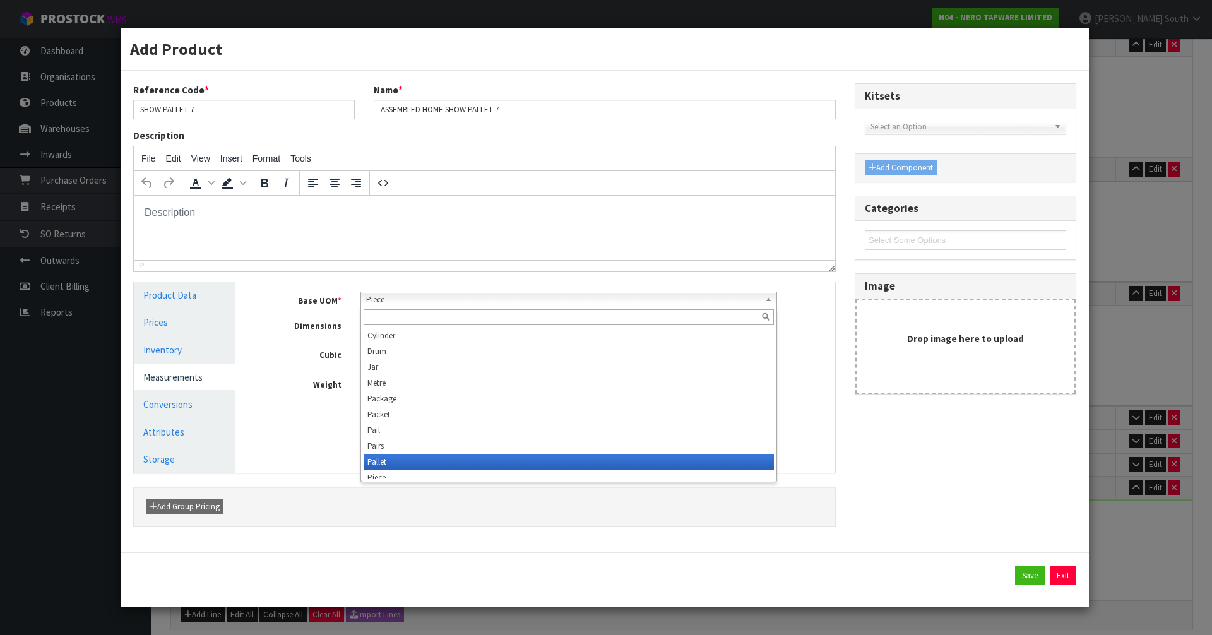
click at [388, 456] on li "Pallet" at bounding box center [569, 462] width 411 height 16
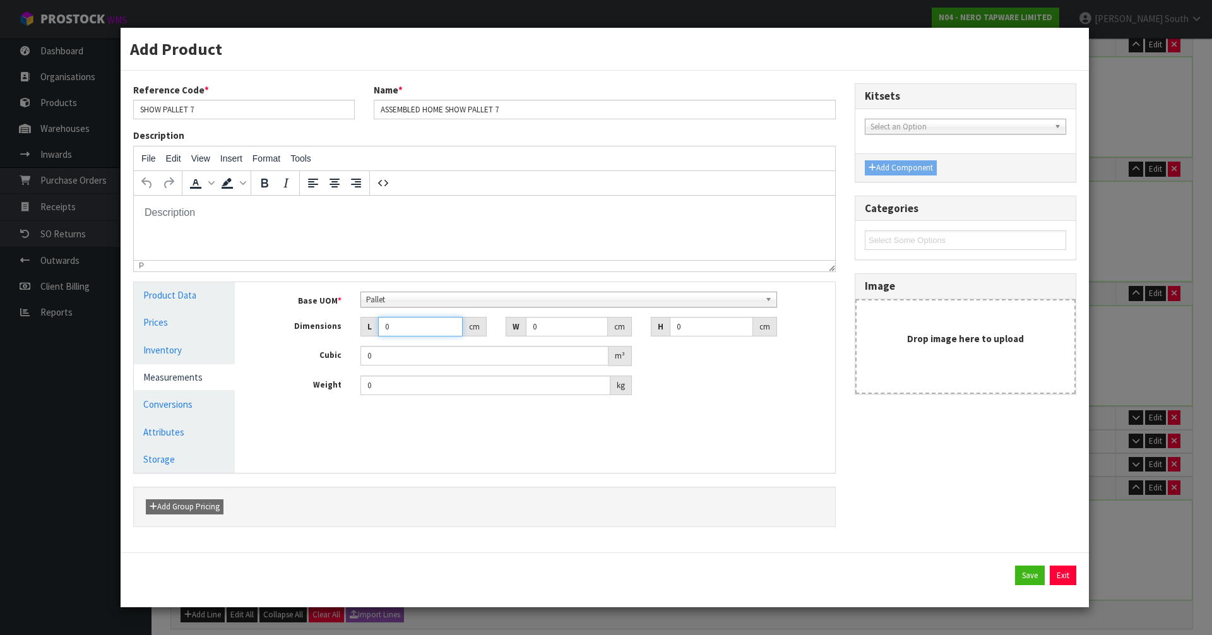
drag, startPoint x: 402, startPoint y: 332, endPoint x: 347, endPoint y: 326, distance: 55.2
click at [349, 326] on div "Dimensions L 0 cm W 0 cm H 0 cm" at bounding box center [545, 327] width 582 height 20
type input "2"
type input "0.000001"
type input "210"
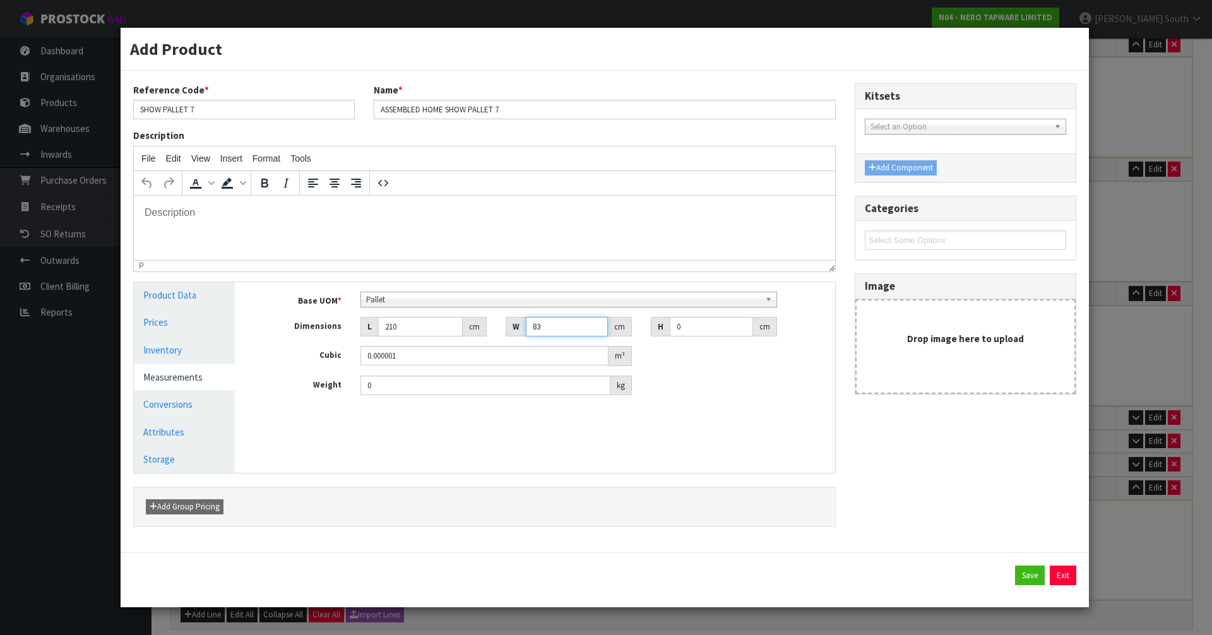
type input "83"
type input "1"
type input "0.01743"
type input "15"
type input "0.26145"
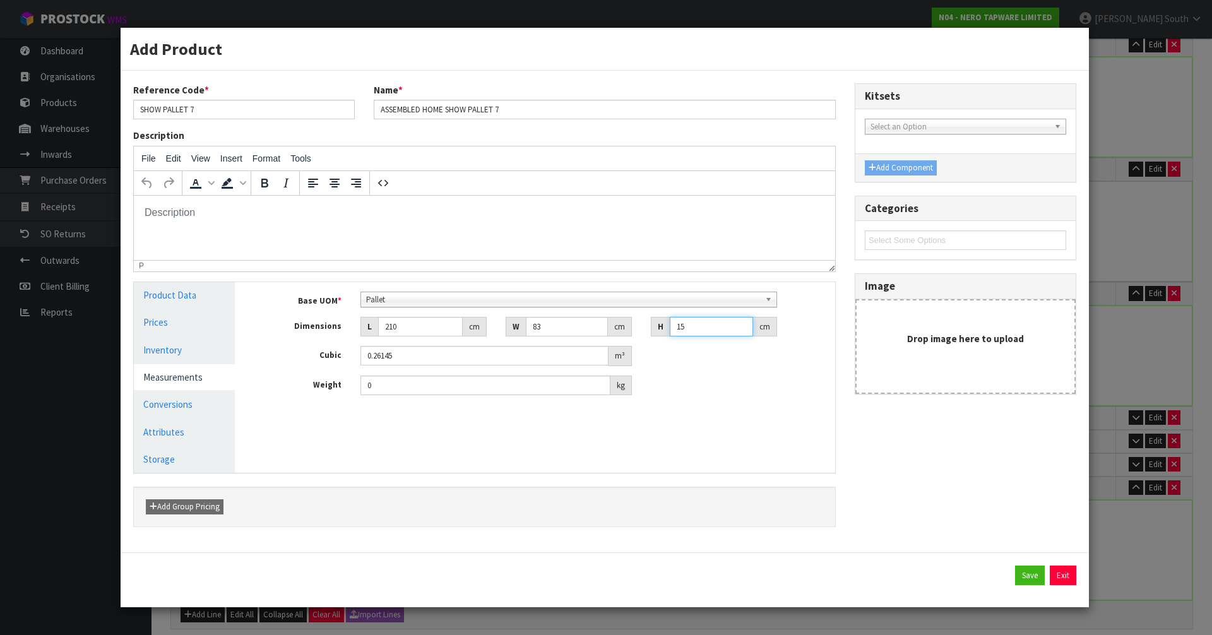
type input "150"
type input "2.6145"
type input "150"
type input "186"
click at [616, 452] on div "Manage Stock Machine SKU Barcode Batch Number Serial Number Expiry Date Frozen …" at bounding box center [544, 377] width 601 height 191
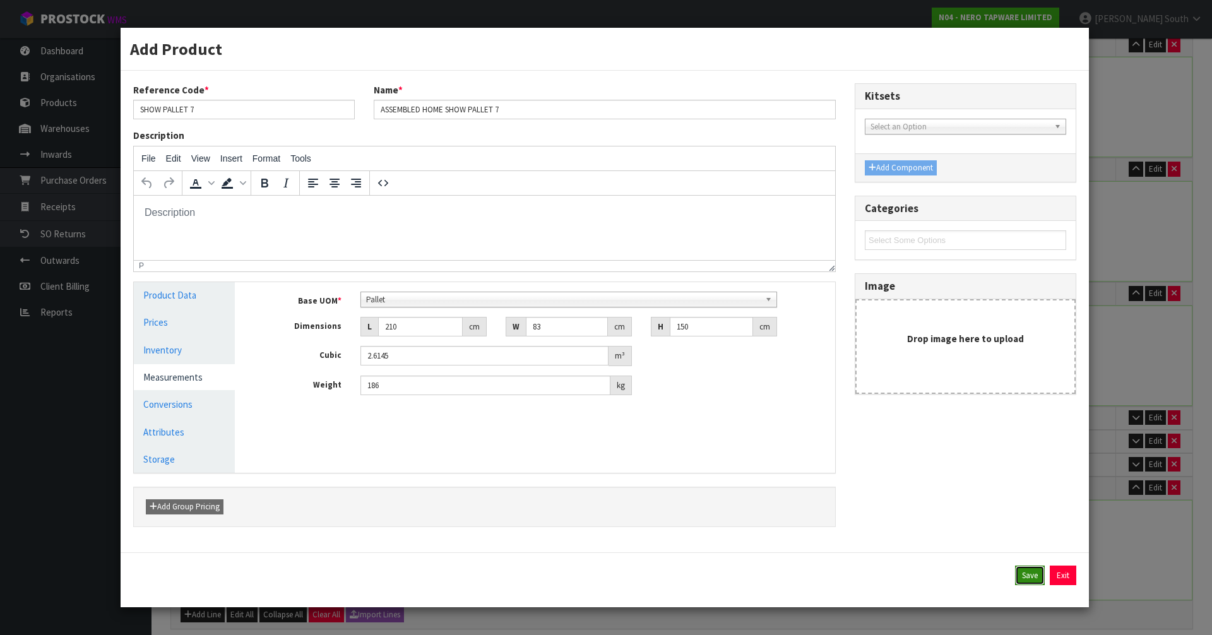
click at [1017, 573] on button "Save" at bounding box center [1030, 576] width 30 height 20
type input "1 PLT"
type input "210"
type input "83"
type input "150"
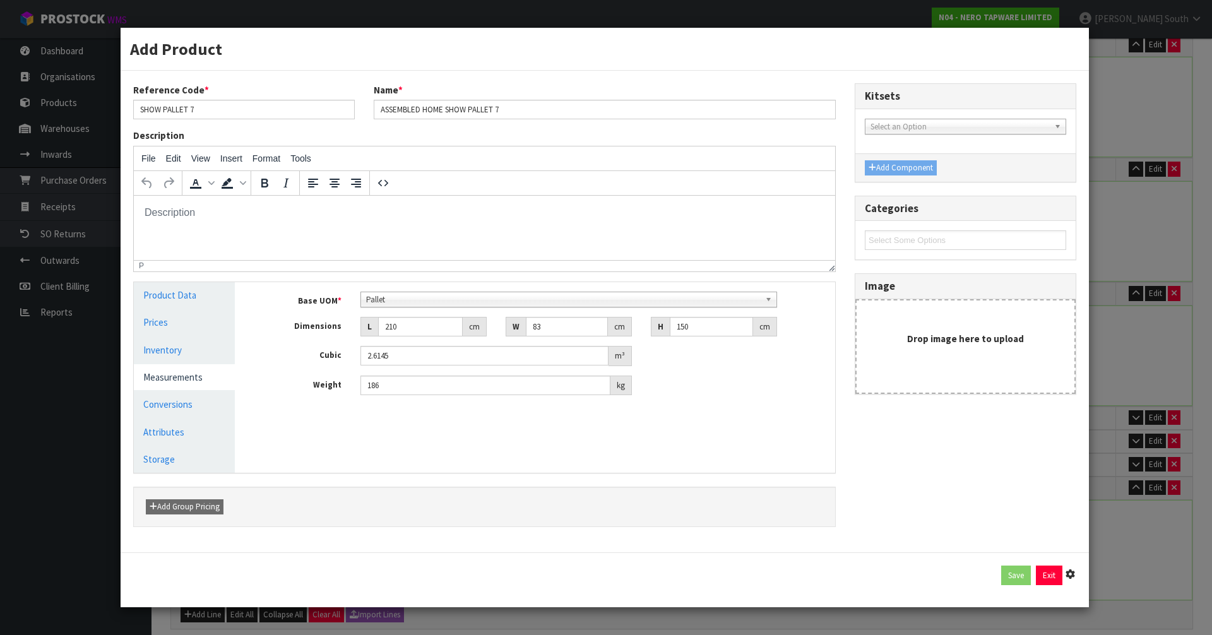
type input "2.6145"
type input "186"
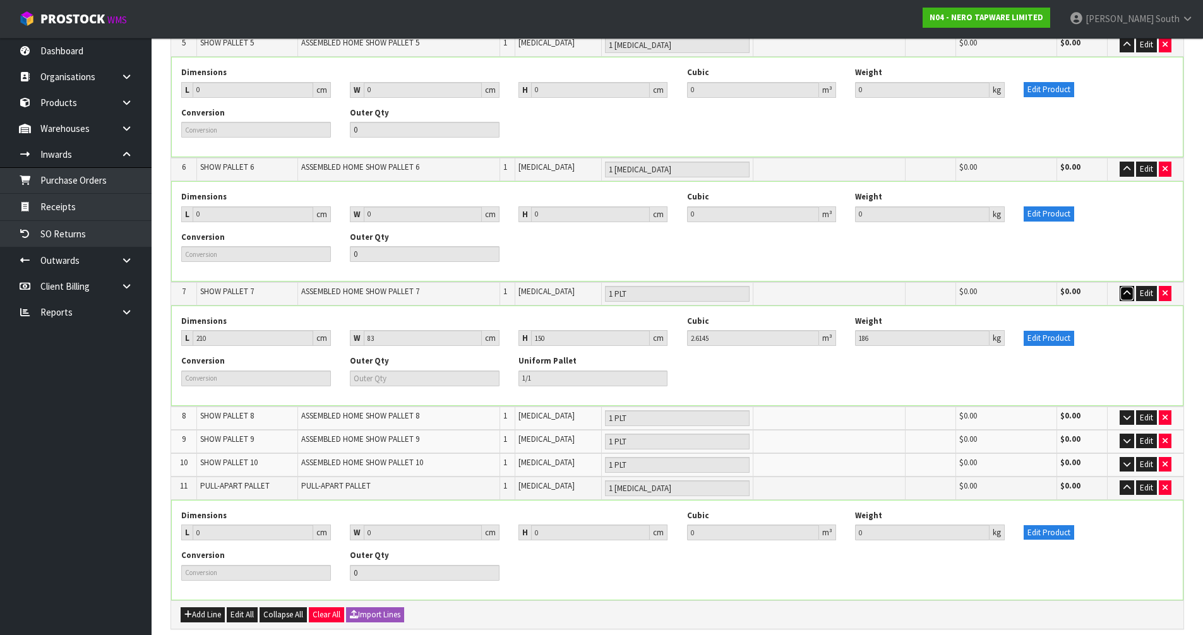
click at [1122, 286] on button "button" at bounding box center [1127, 293] width 15 height 15
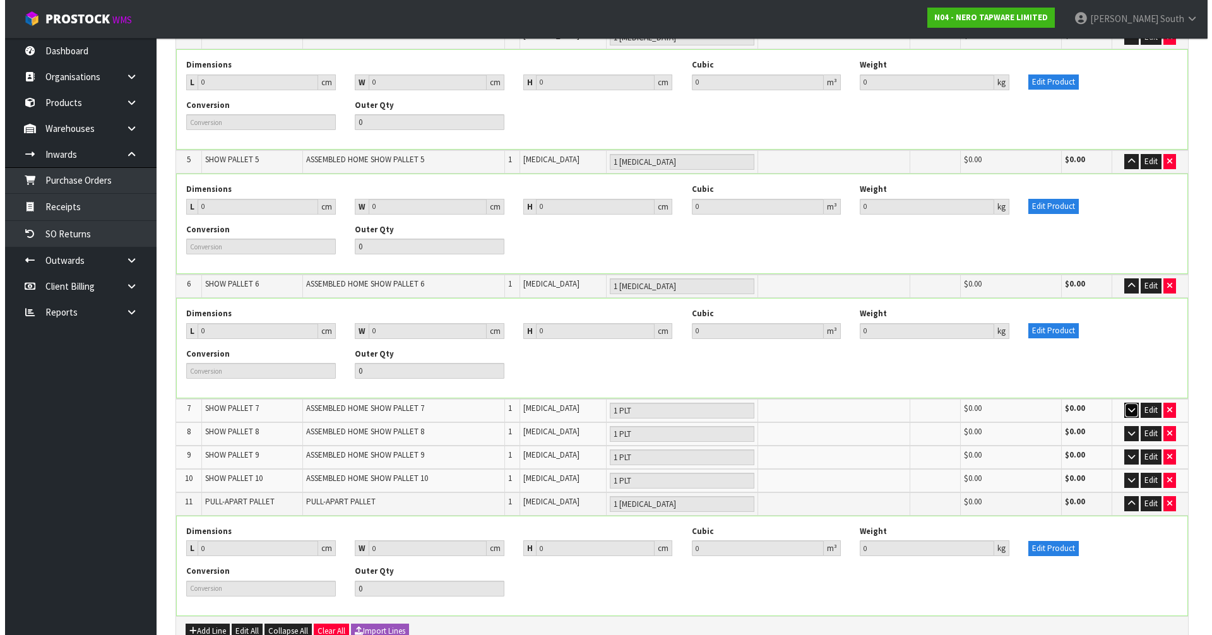
scroll to position [631, 0]
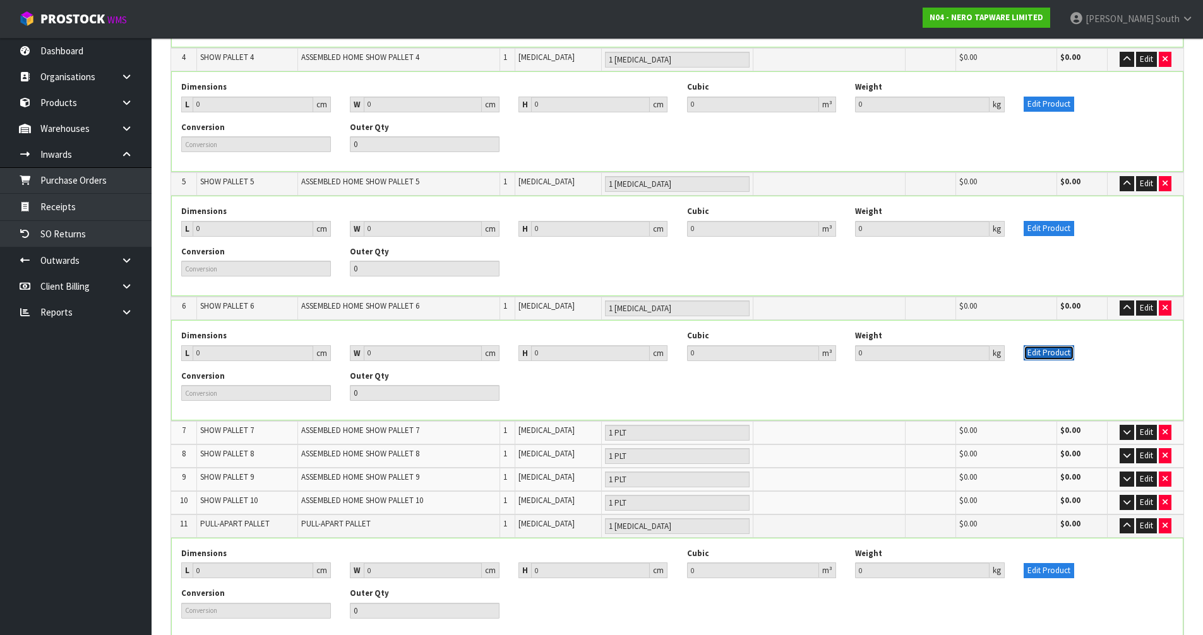
click at [1067, 345] on button "Edit Product" at bounding box center [1049, 352] width 51 height 15
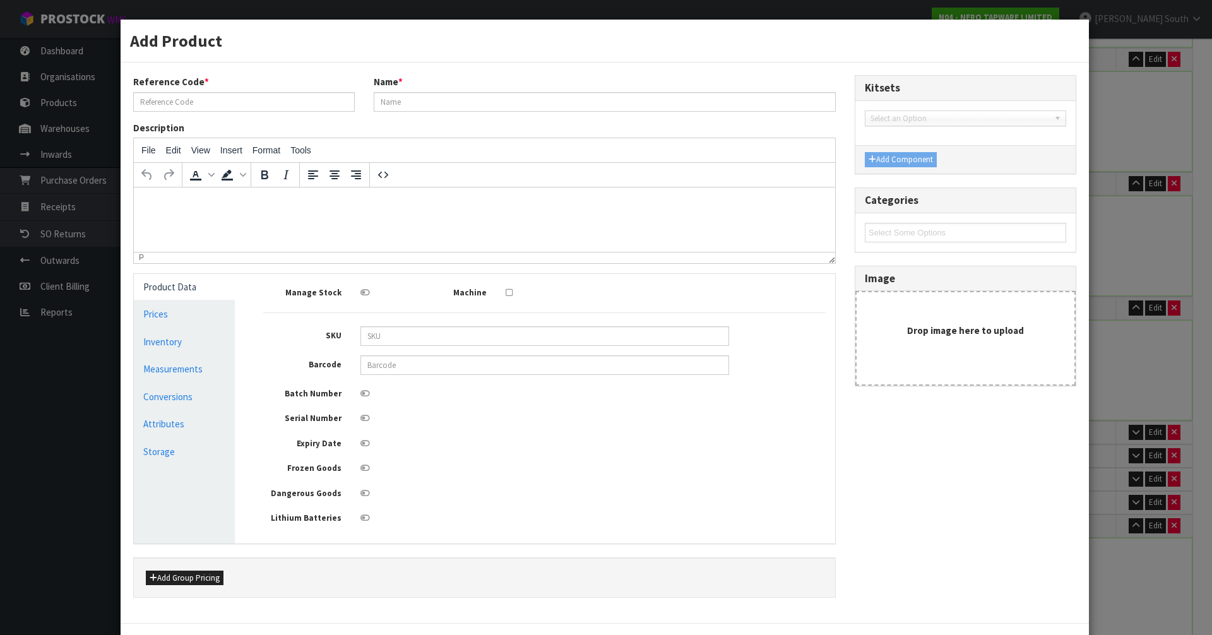
type input "SHOW PALLET 6"
type input "ASSEMBLED HOME SHOW PALLET 6"
type input "0"
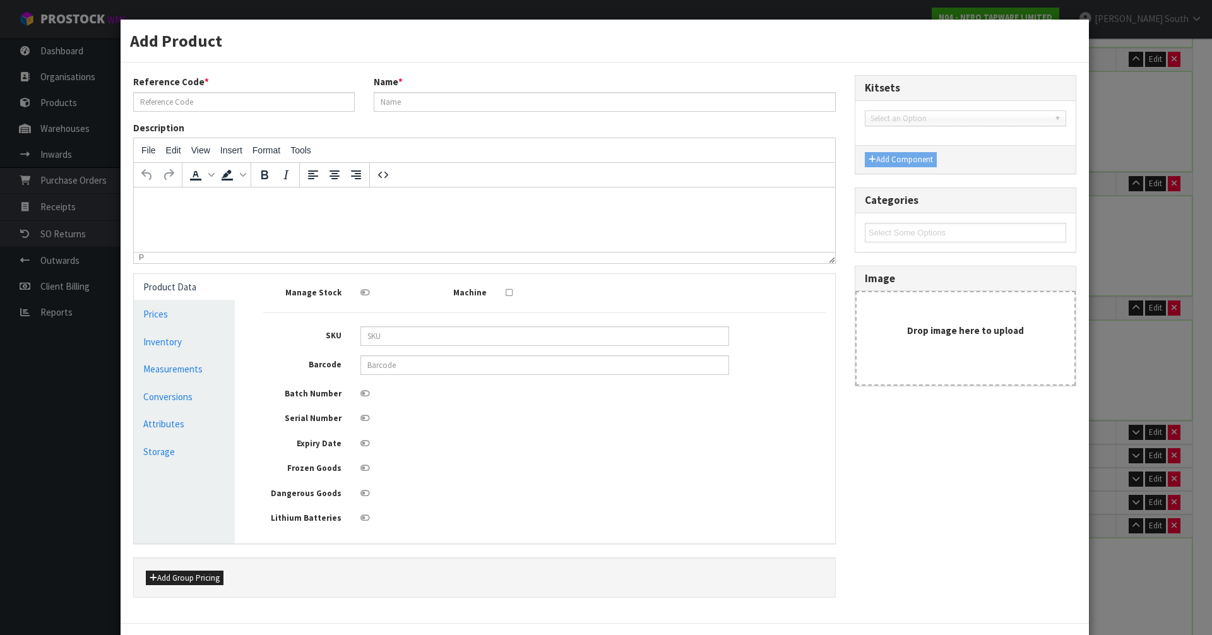
type input "0"
click at [184, 362] on link "Measurements" at bounding box center [184, 369] width 101 height 26
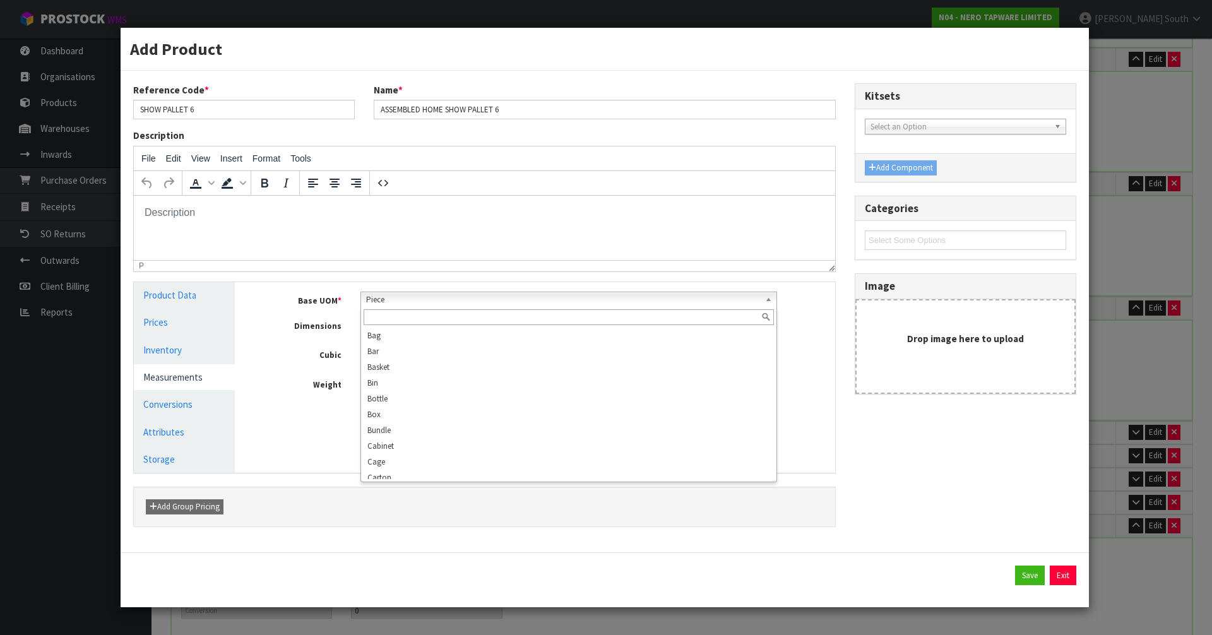
click at [423, 296] on span "Piece" at bounding box center [563, 299] width 395 height 15
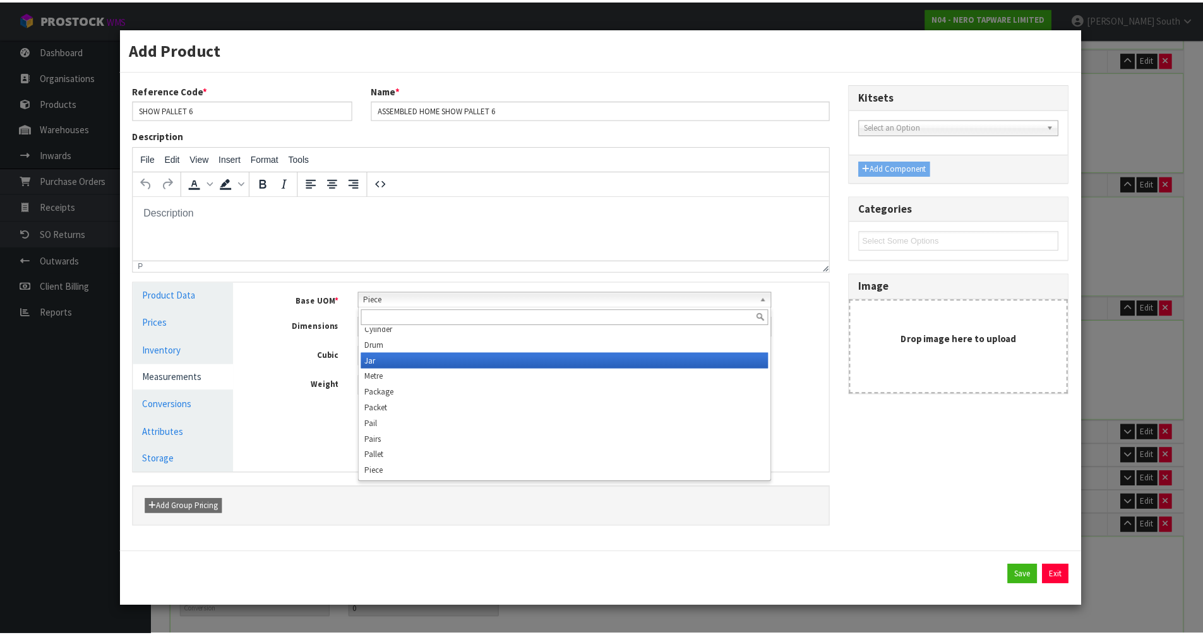
scroll to position [237, 0]
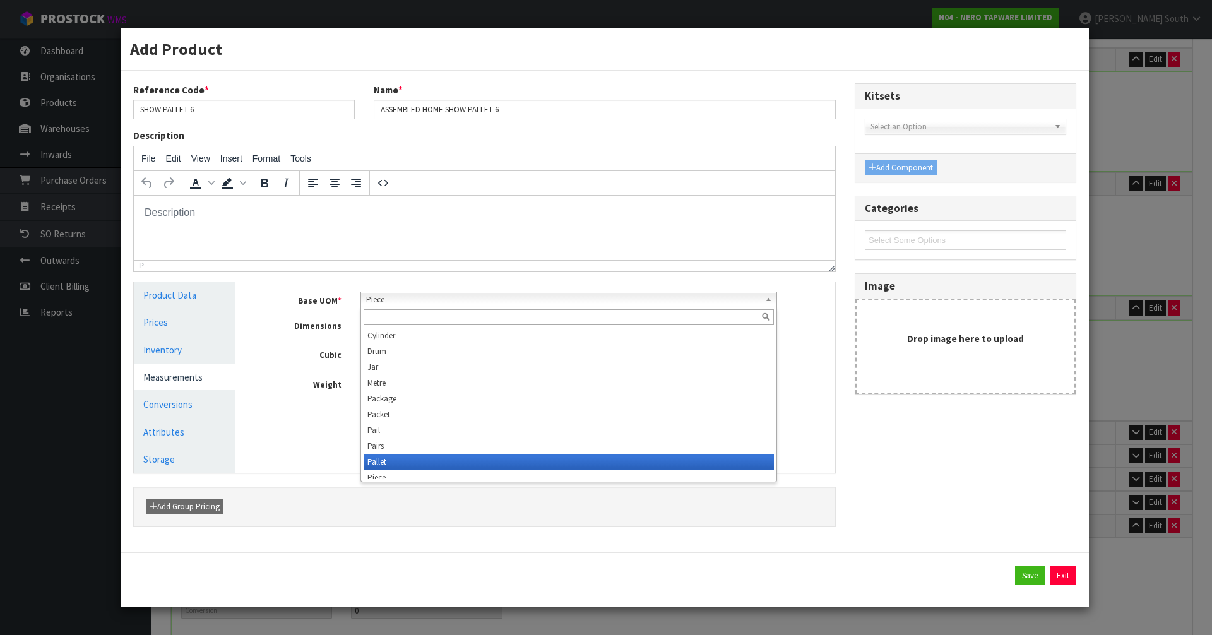
click at [390, 459] on li "Pallet" at bounding box center [569, 462] width 411 height 16
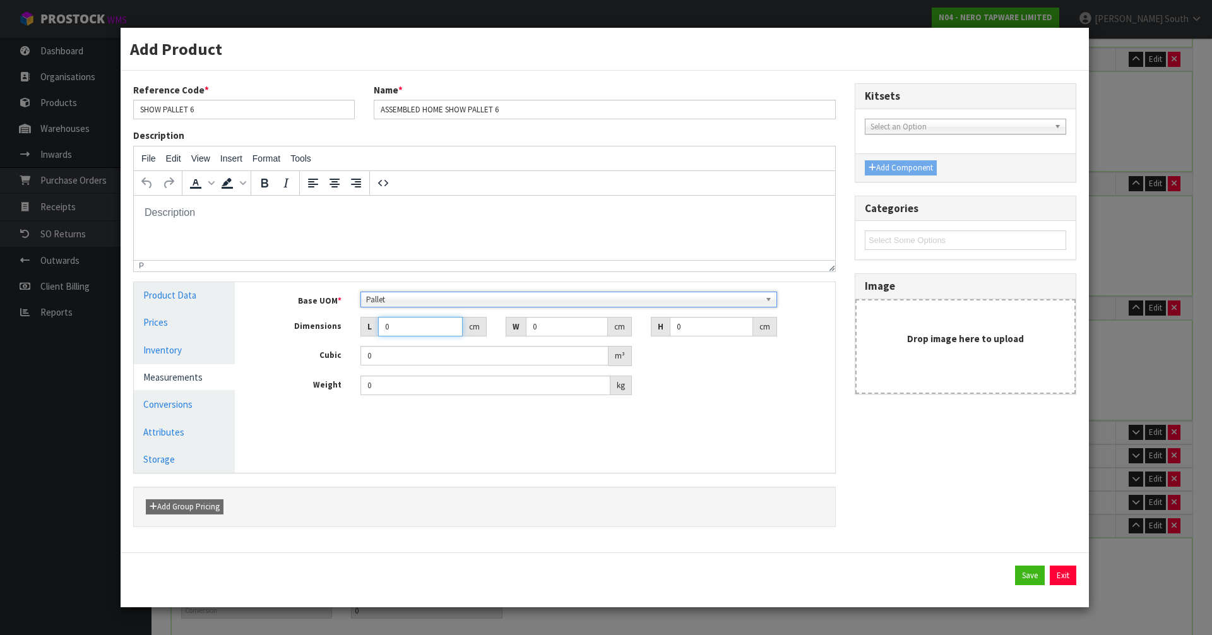
drag, startPoint x: 396, startPoint y: 334, endPoint x: 360, endPoint y: 333, distance: 36.0
click at [361, 333] on div "L 0 cm" at bounding box center [424, 327] width 126 height 20
type input "0.000001"
type input "245"
drag, startPoint x: 542, startPoint y: 329, endPoint x: 483, endPoint y: 338, distance: 60.1
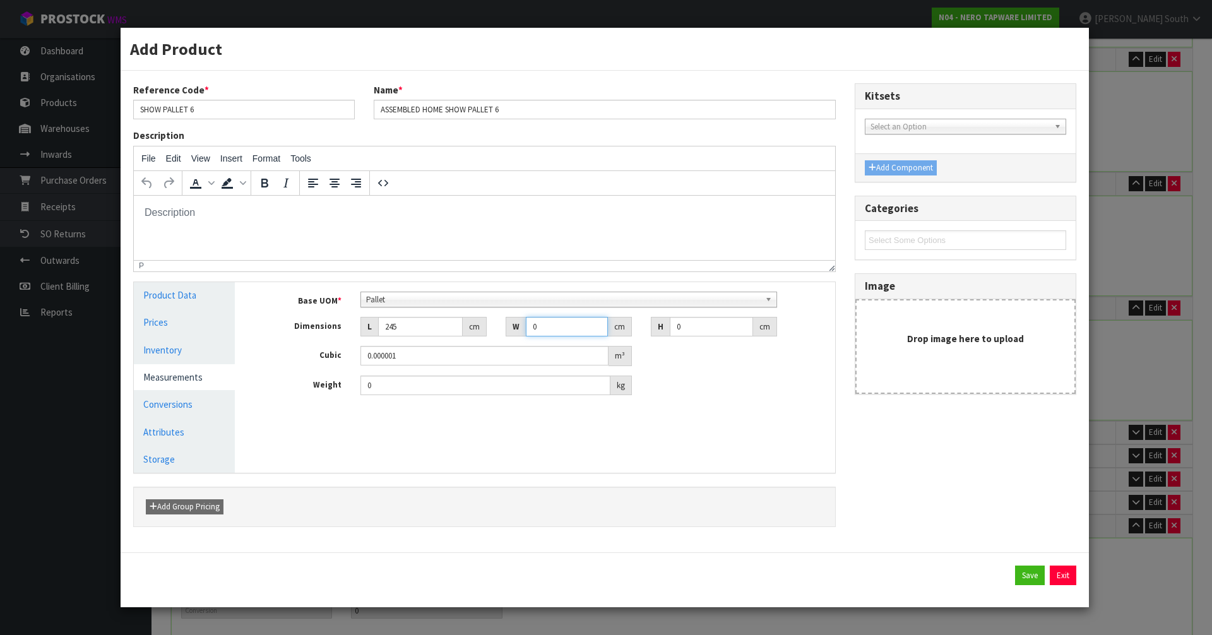
click at [483, 338] on div "Base UOM * Bag Bar Basket Bin Bottle Box Bundle Cabinet Cage Carton Case Coil C…" at bounding box center [544, 344] width 563 height 104
type input "155"
drag, startPoint x: 700, startPoint y: 332, endPoint x: 583, endPoint y: 331, distance: 116.2
click at [594, 325] on div "Dimensions L 245 cm W 155 cm H 0 cm" at bounding box center [545, 327] width 582 height 20
type input "1"
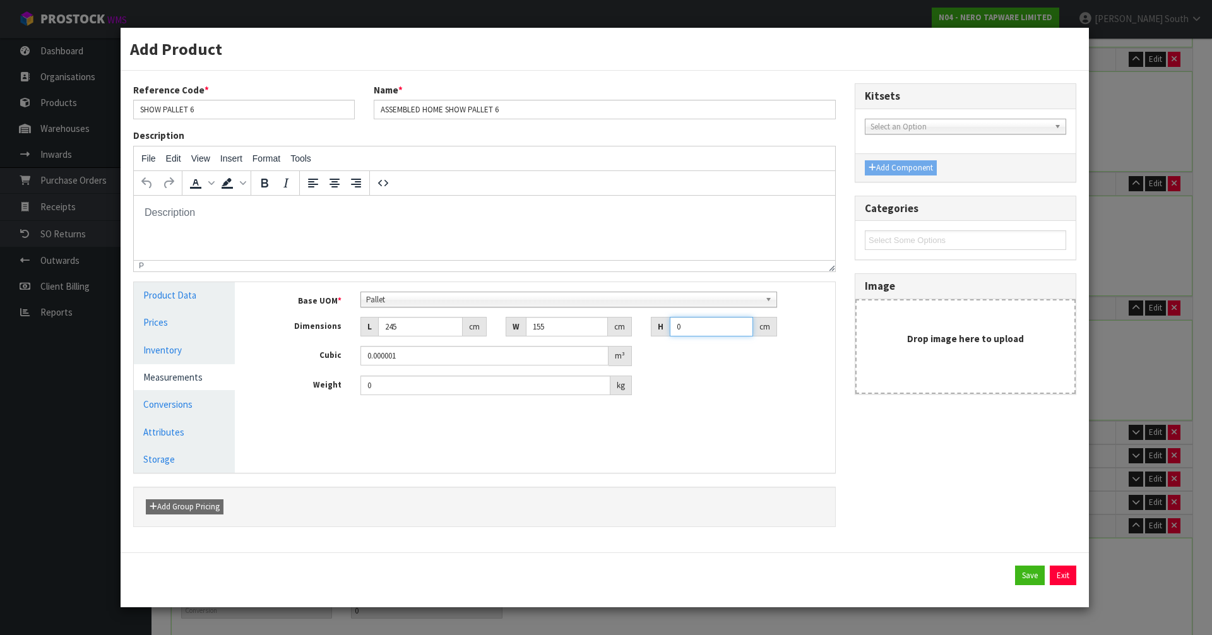
type input "0.037975"
type input "11"
type input "0.417725"
type input "113"
type input "4.291175"
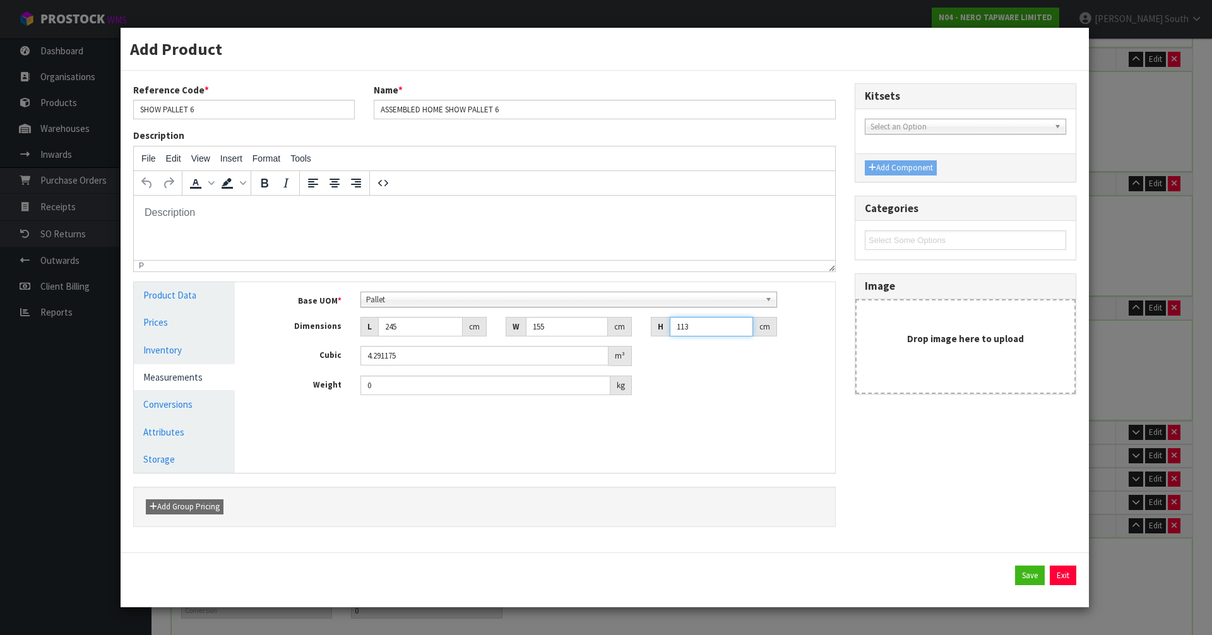
type input "113"
drag, startPoint x: 426, startPoint y: 376, endPoint x: 350, endPoint y: 386, distance: 75.8
click at [351, 386] on div "0 kg" at bounding box center [496, 386] width 290 height 20
type input "295"
click at [1027, 580] on button "Save" at bounding box center [1030, 576] width 30 height 20
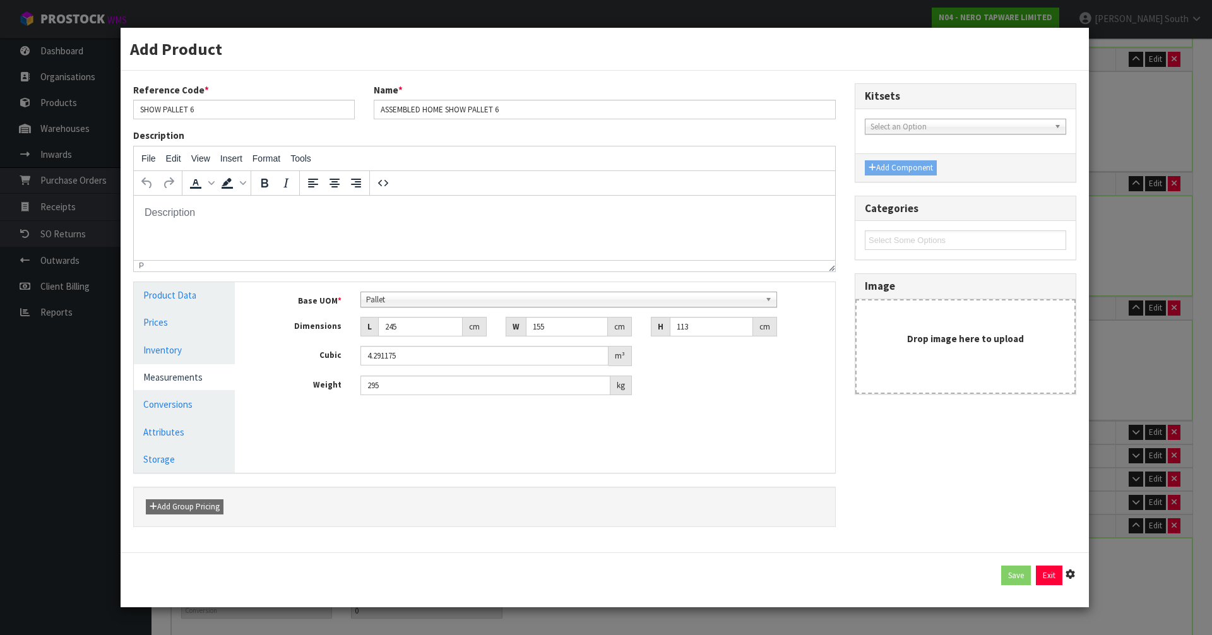
type input "1 PLT"
type input "245"
type input "155"
type input "113"
type input "4.291175"
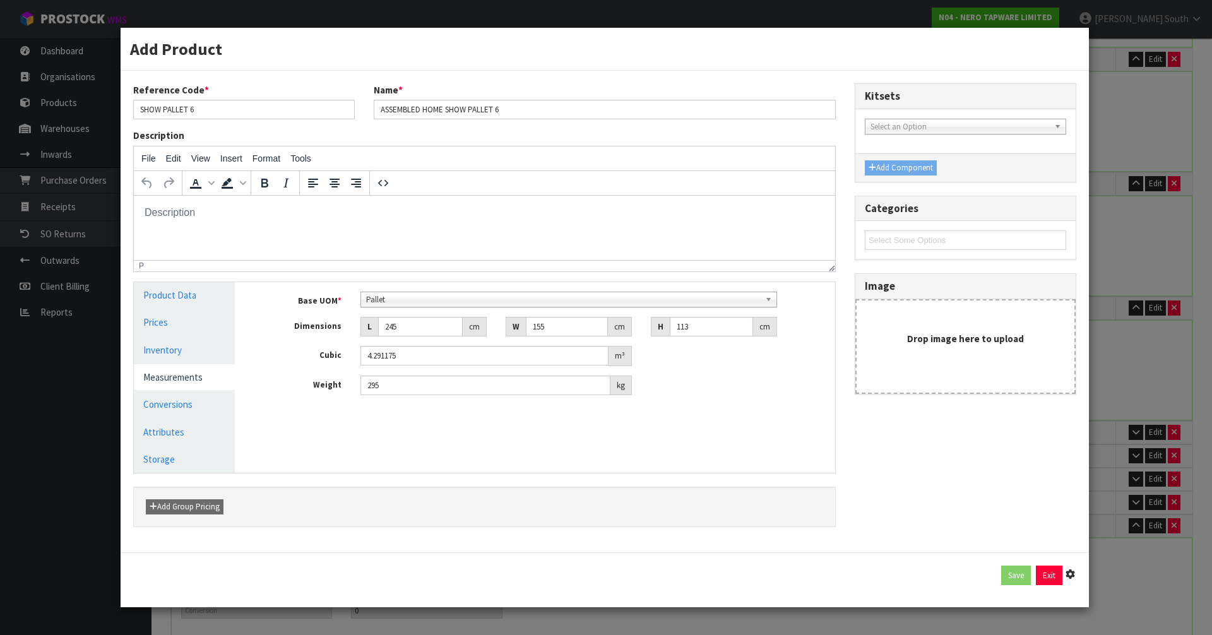
type input "295"
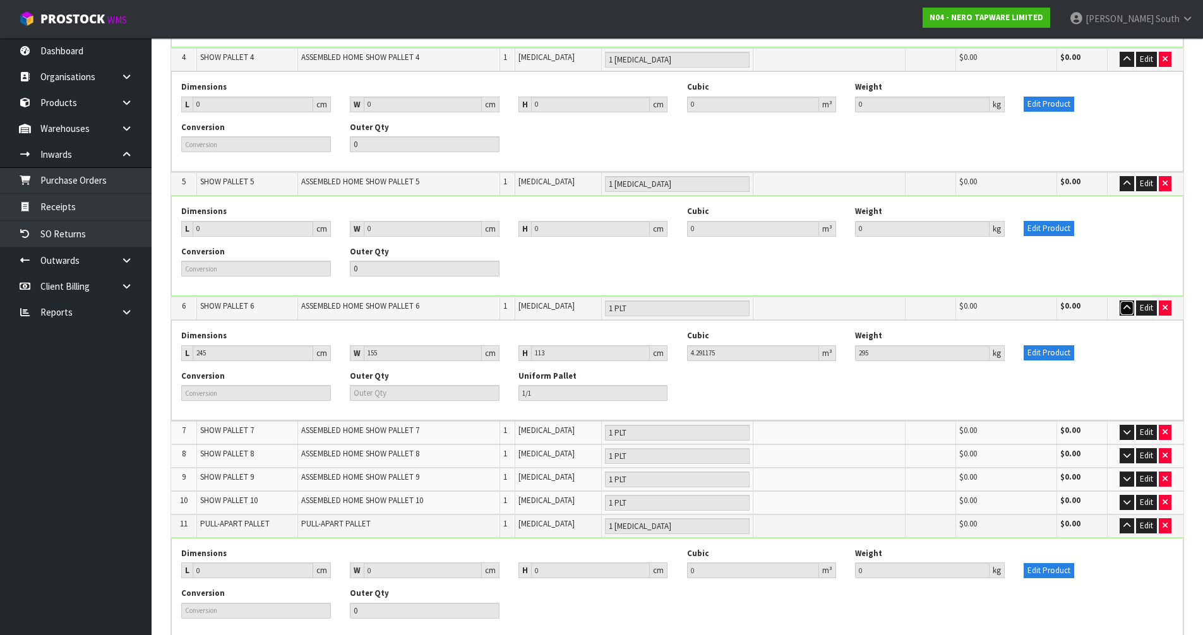
click at [1127, 304] on icon "button" at bounding box center [1126, 308] width 7 height 8
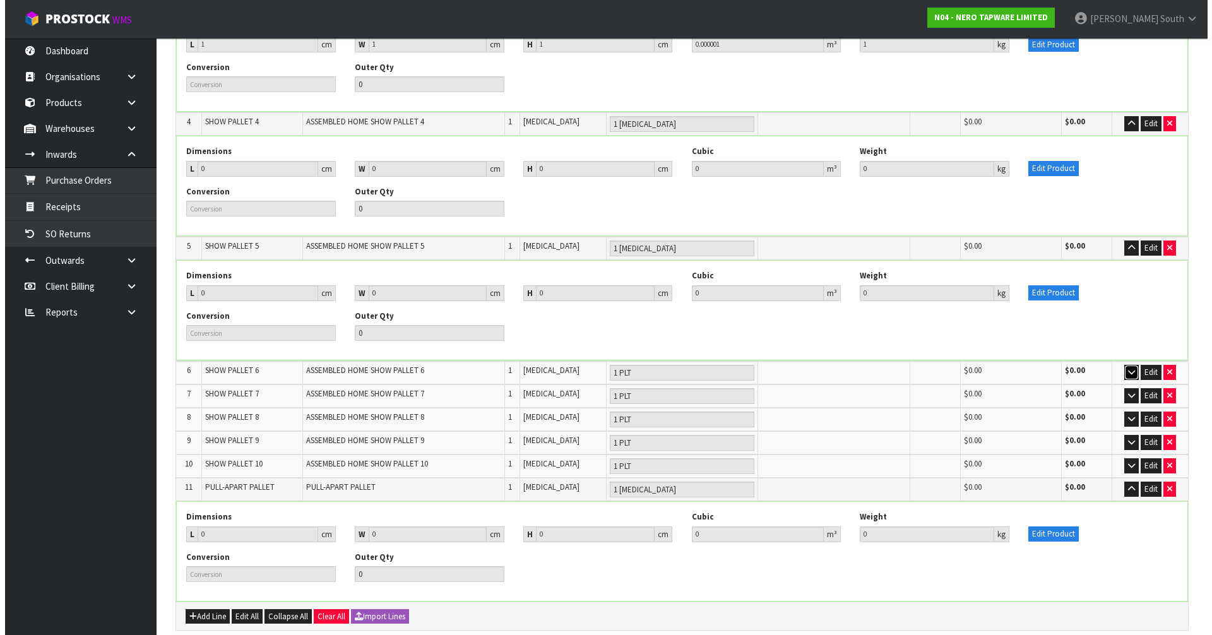
scroll to position [505, 0]
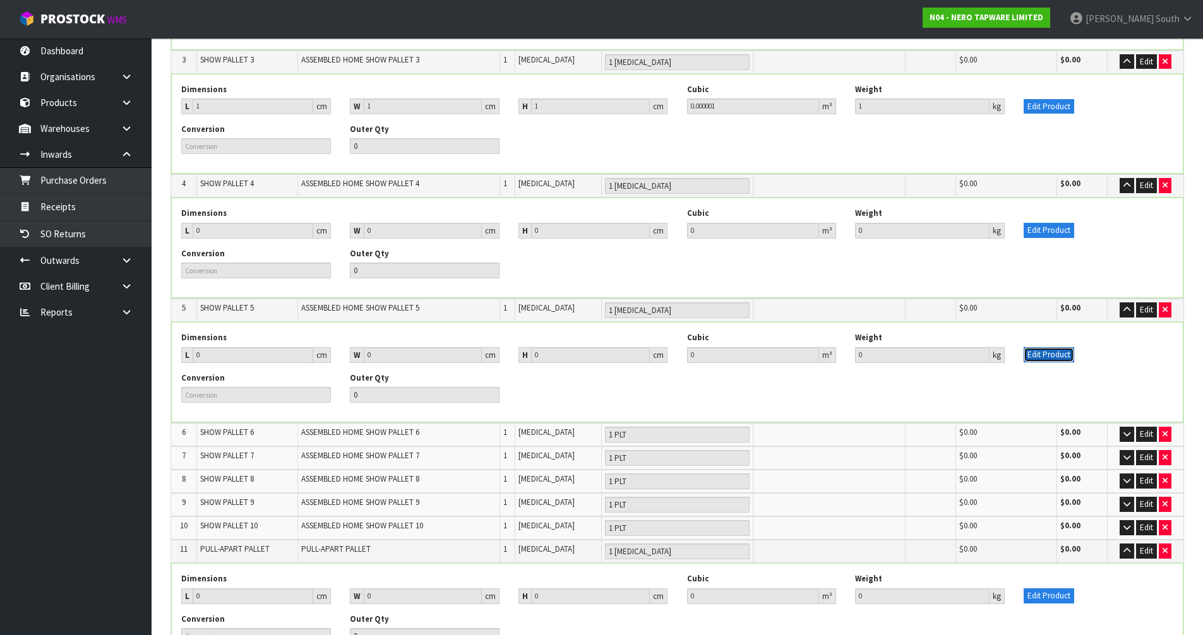
click at [1058, 347] on button "Edit Product" at bounding box center [1049, 354] width 51 height 15
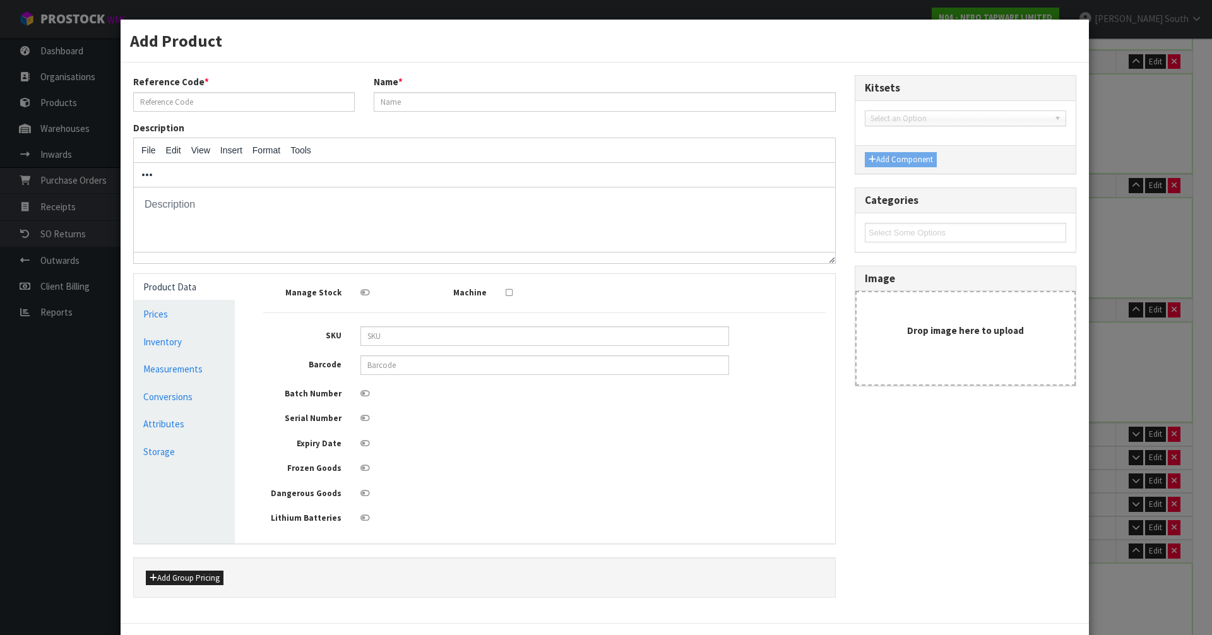
scroll to position [0, 0]
type input "SHOW PALLET 5"
type input "ASSEMBLED HOME SHOW PALLET 5"
type input "0"
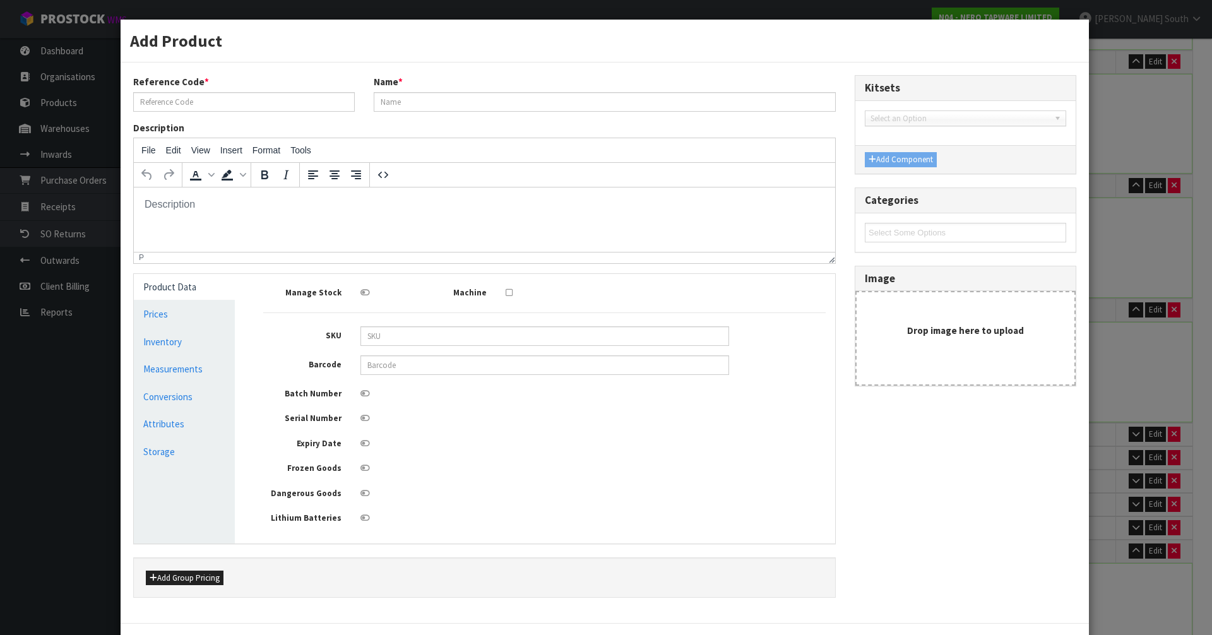
type input "0"
click at [177, 368] on link "Measurements" at bounding box center [184, 369] width 101 height 26
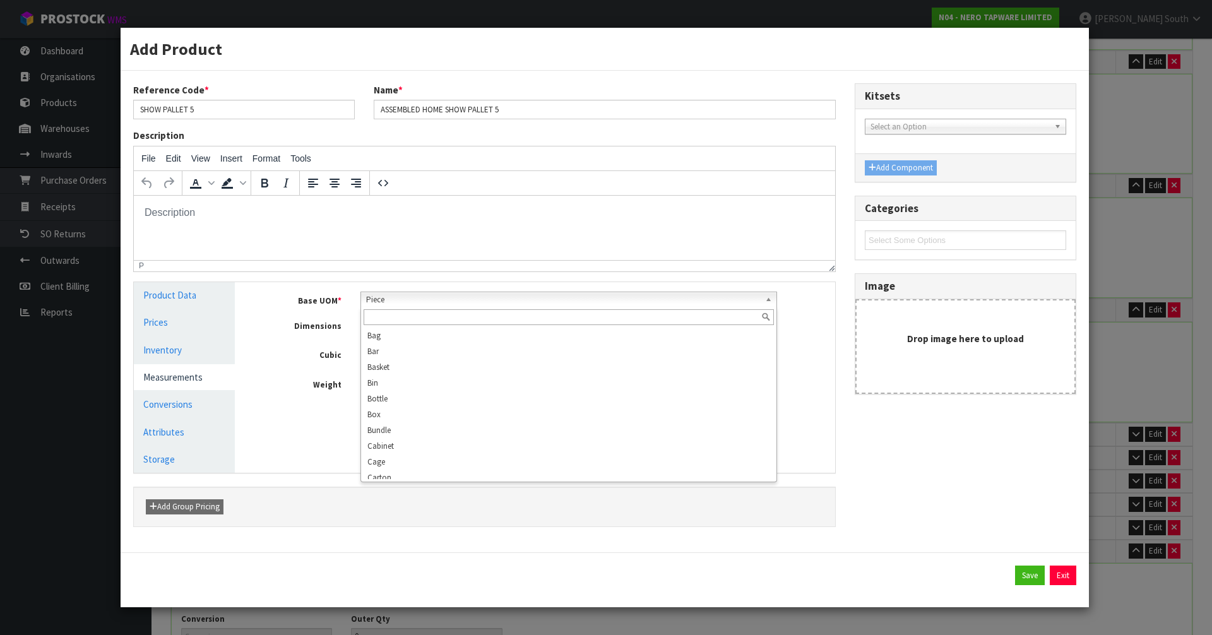
click at [462, 299] on span "Piece" at bounding box center [563, 299] width 395 height 15
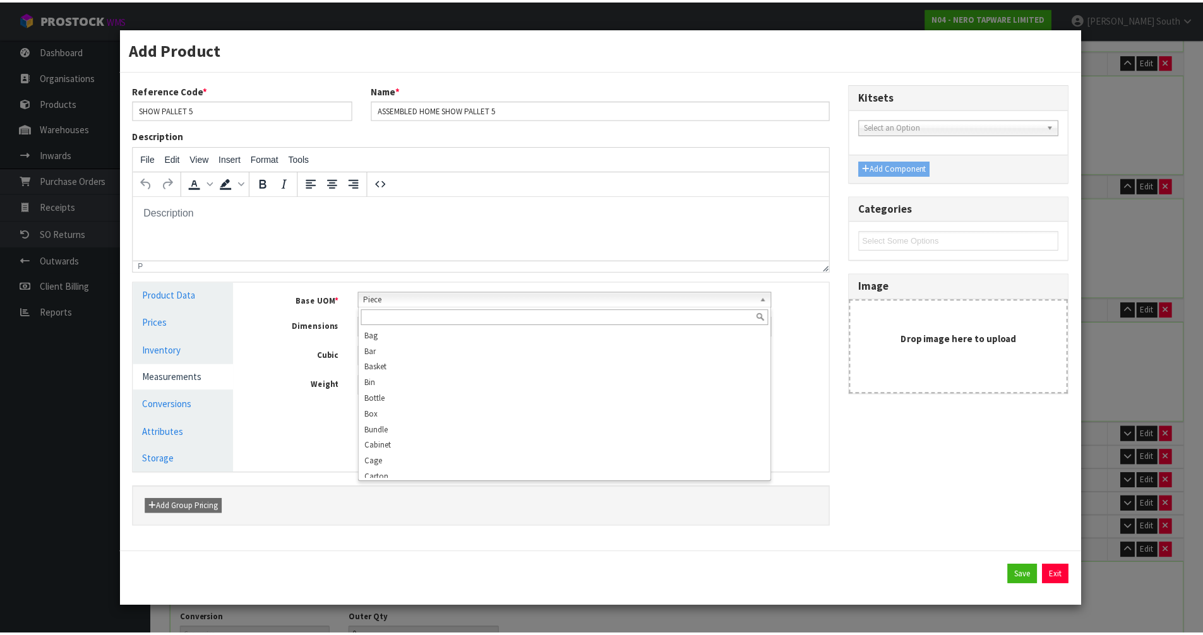
scroll to position [243, 0]
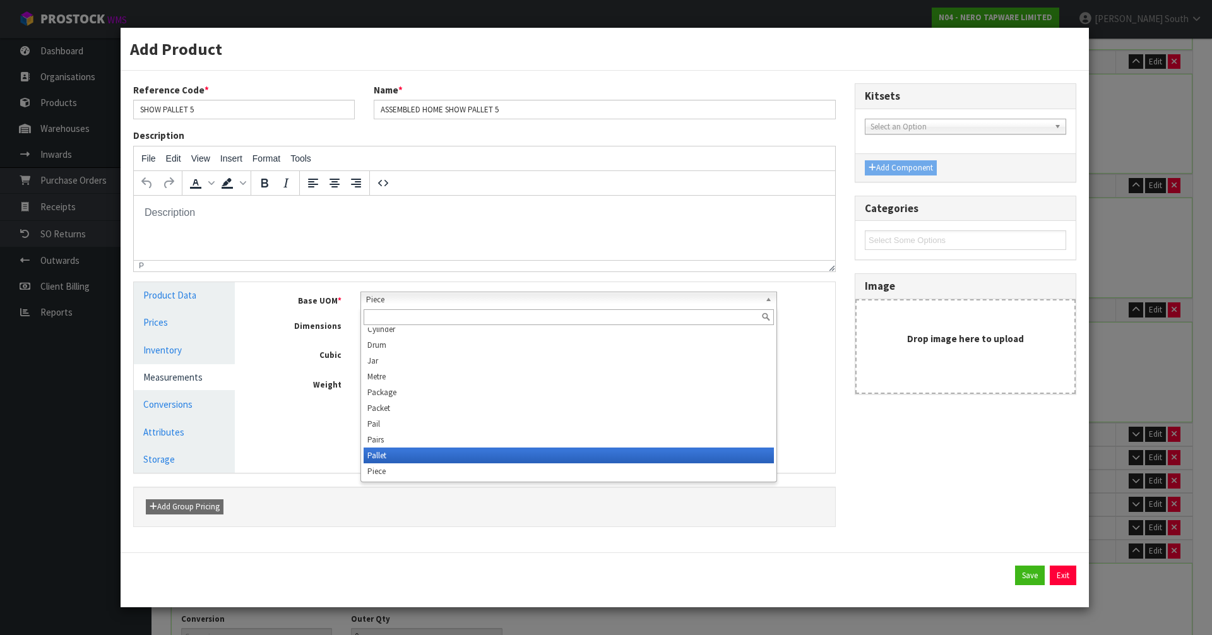
click at [404, 449] on li "Pallet" at bounding box center [569, 456] width 411 height 16
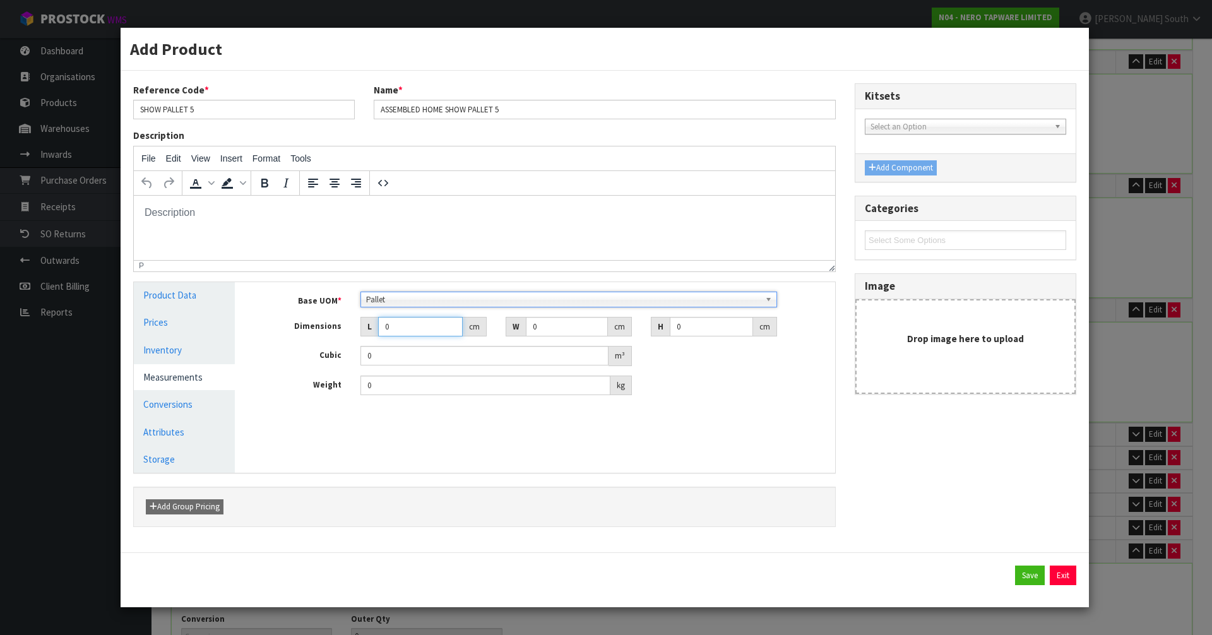
click at [419, 325] on input "0" at bounding box center [420, 327] width 85 height 20
drag, startPoint x: 441, startPoint y: 374, endPoint x: 326, endPoint y: 383, distance: 115.2
click at [326, 383] on div "Base UOM * Bag Bar Basket Bin Bottle Box Bundle Cabinet Cage Carton Case Coil C…" at bounding box center [544, 344] width 563 height 104
click at [433, 389] on input "0" at bounding box center [486, 386] width 250 height 20
drag, startPoint x: 433, startPoint y: 389, endPoint x: 350, endPoint y: 388, distance: 82.1
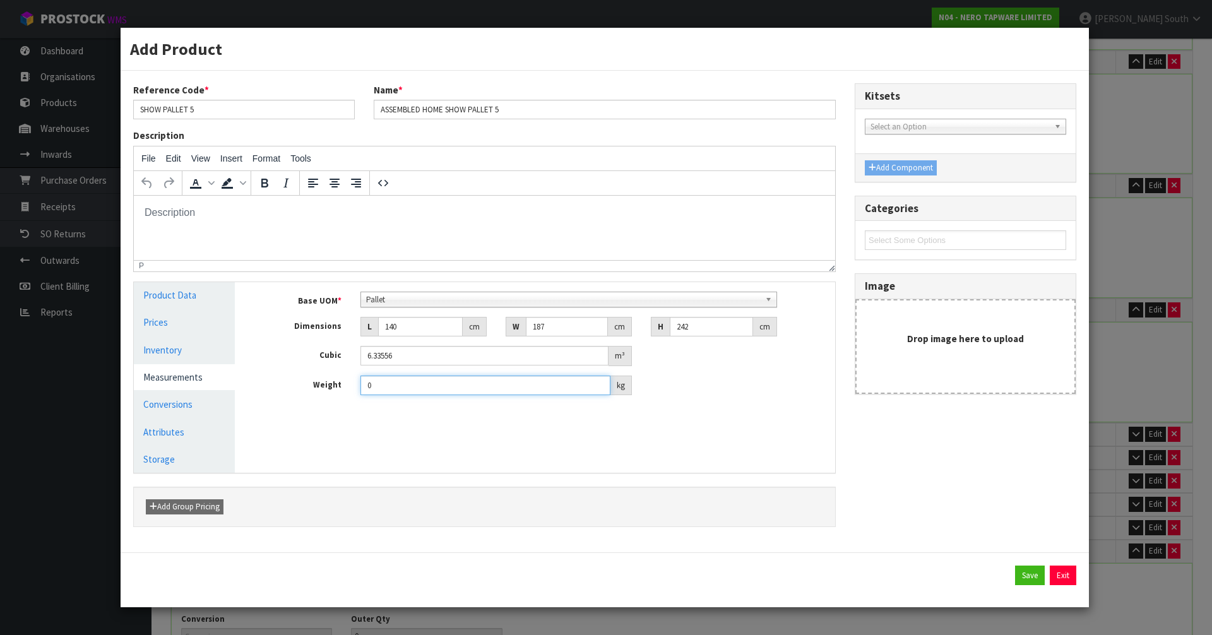
click at [351, 388] on div "0 kg" at bounding box center [496, 386] width 290 height 20
click at [1034, 571] on button "Save" at bounding box center [1030, 576] width 30 height 20
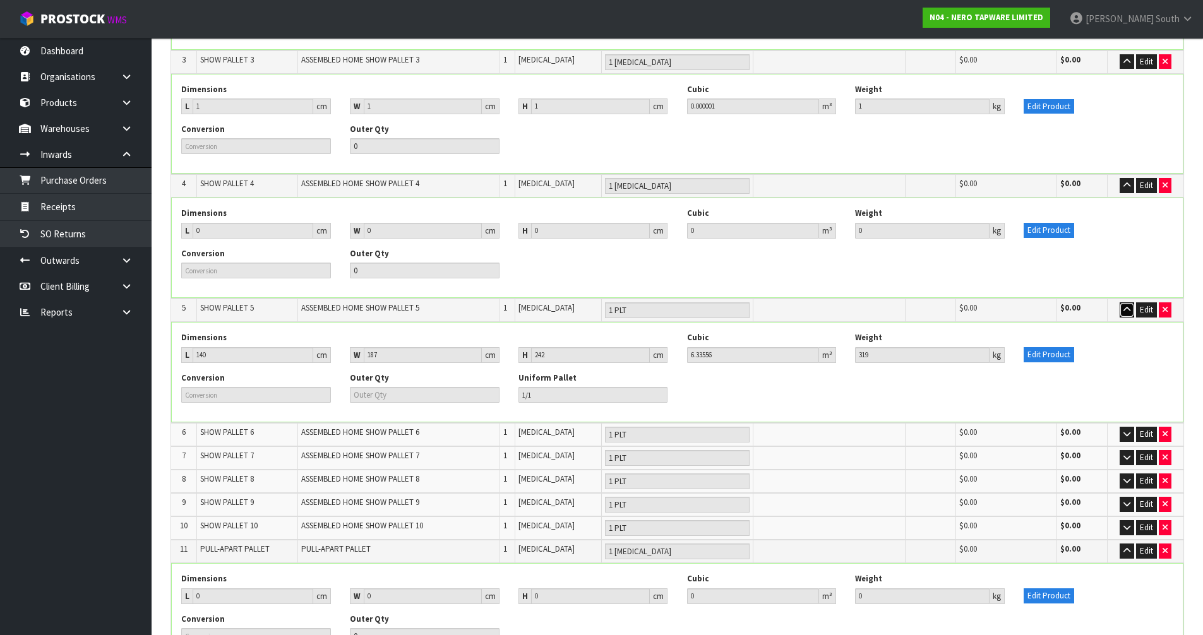
click at [1123, 306] on icon "button" at bounding box center [1126, 310] width 7 height 8
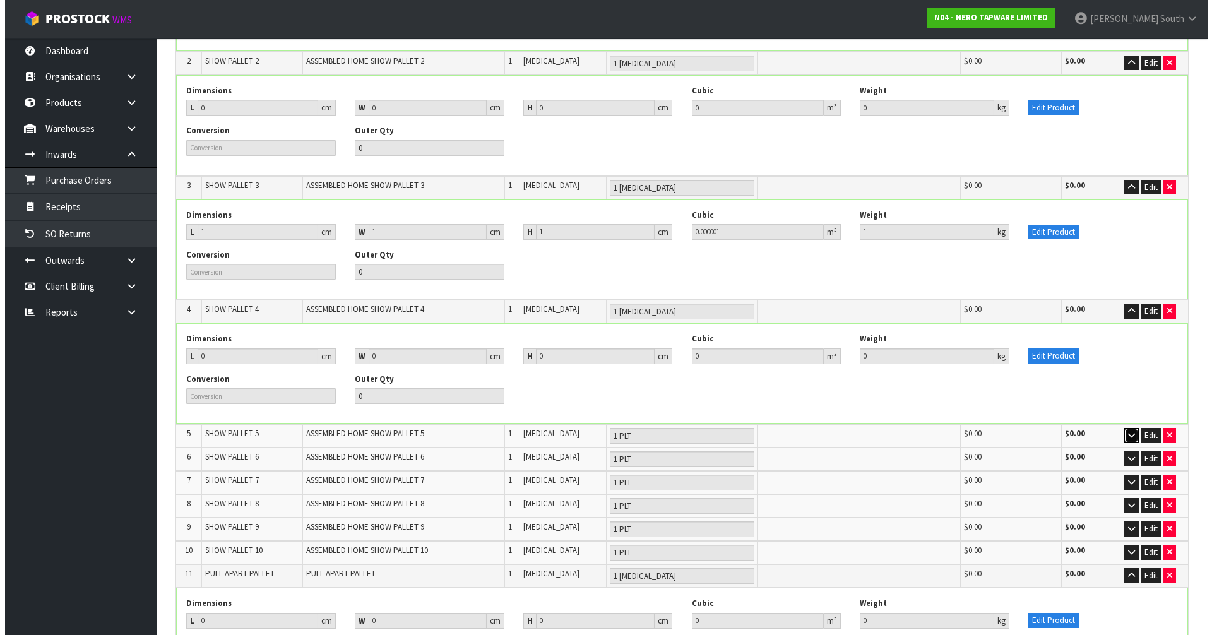
scroll to position [379, 0]
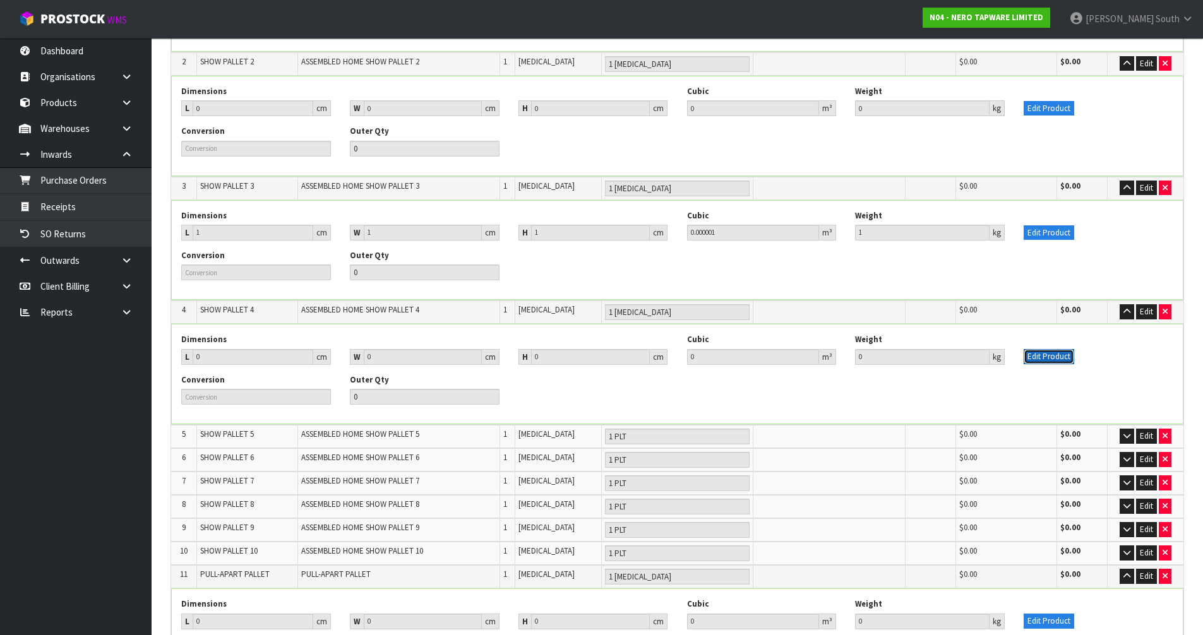
click at [1053, 351] on button "Edit Product" at bounding box center [1049, 356] width 51 height 15
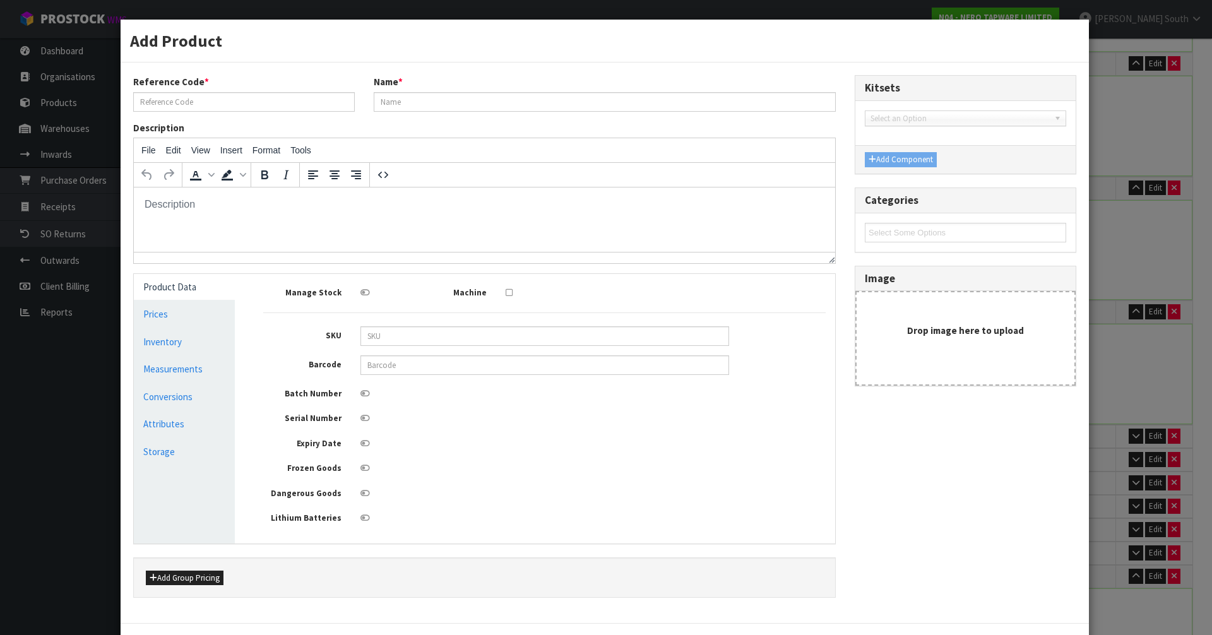
scroll to position [0, 0]
click at [178, 375] on link "Measurements" at bounding box center [184, 369] width 101 height 26
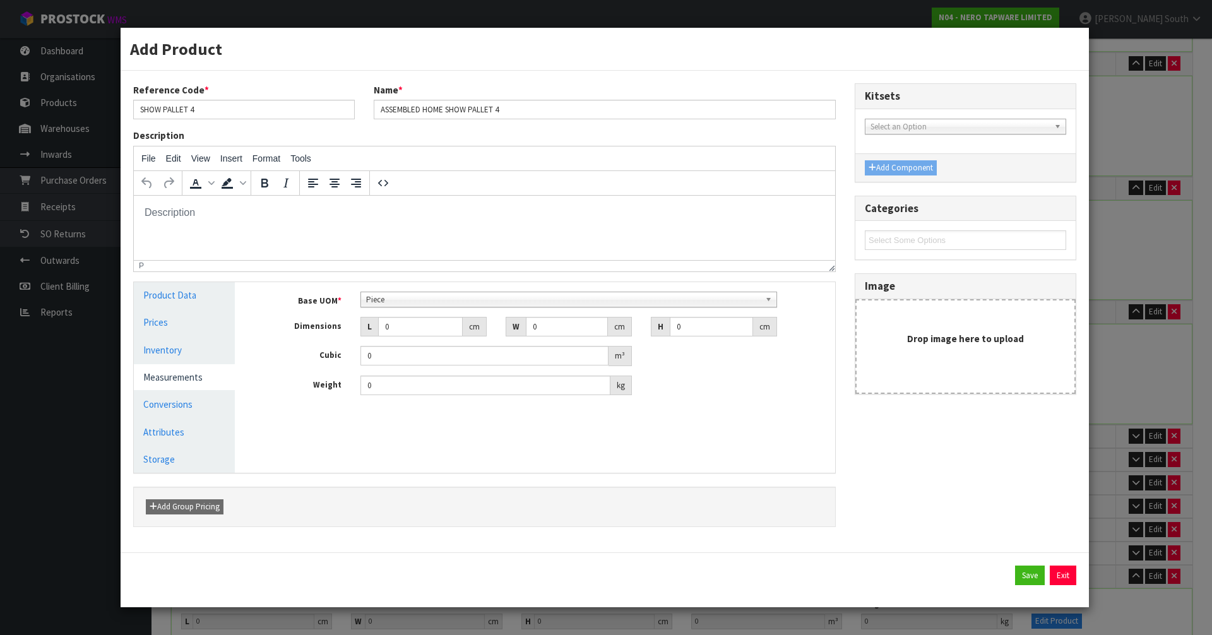
click at [449, 304] on span "Piece" at bounding box center [563, 299] width 395 height 15
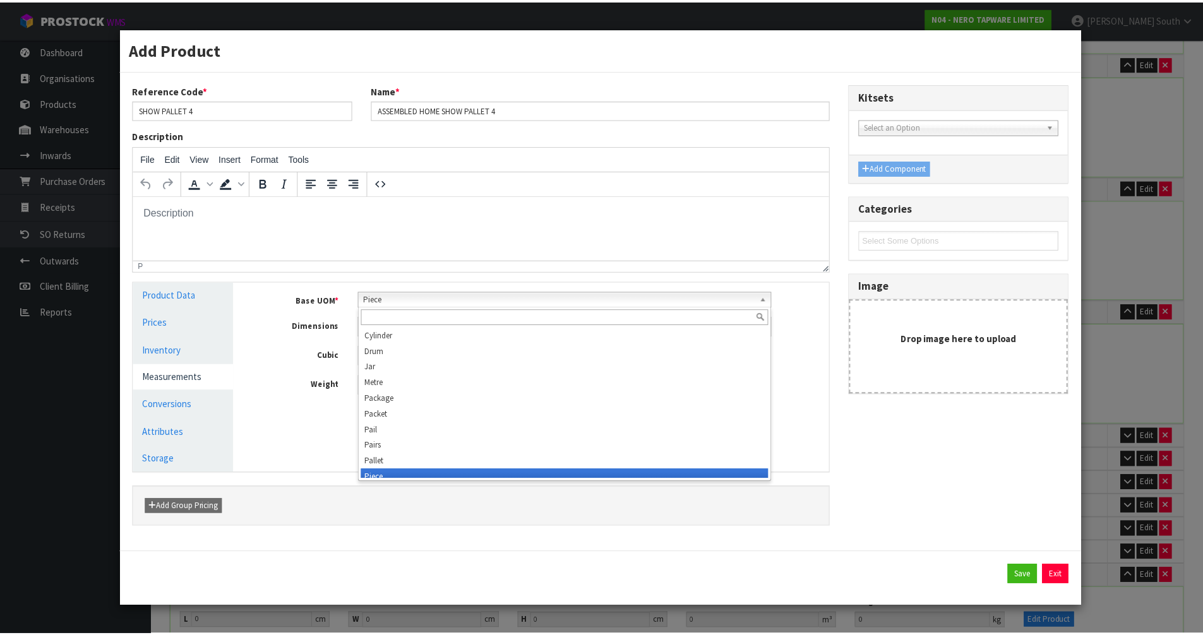
scroll to position [243, 0]
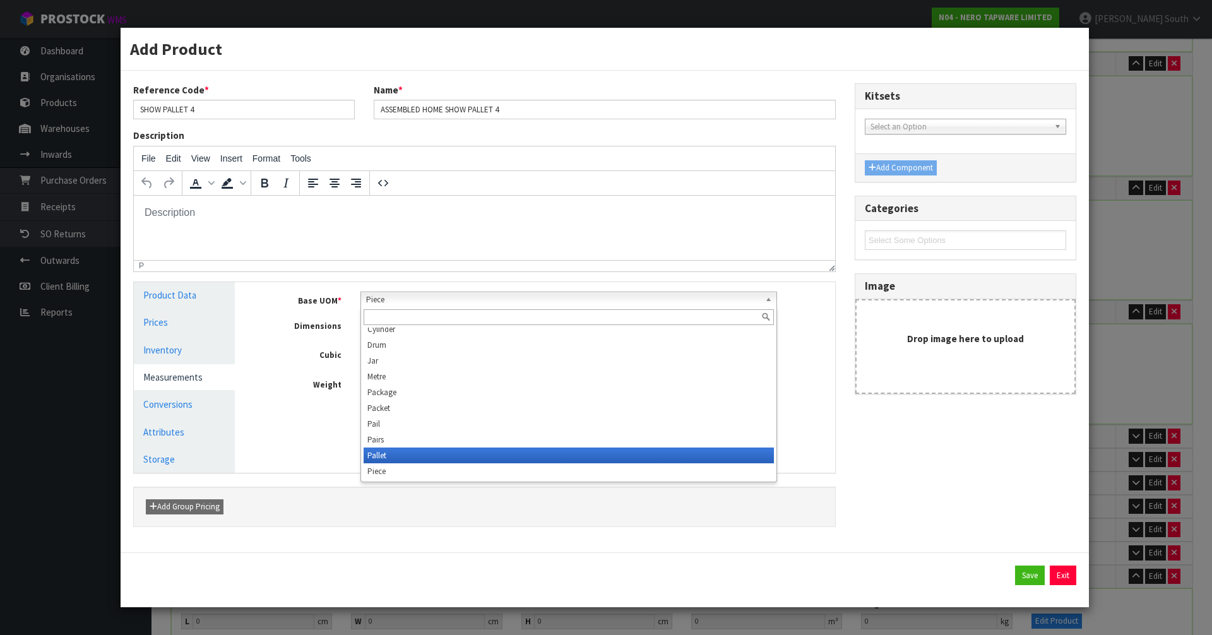
click at [389, 450] on li "Pallet" at bounding box center [569, 456] width 411 height 16
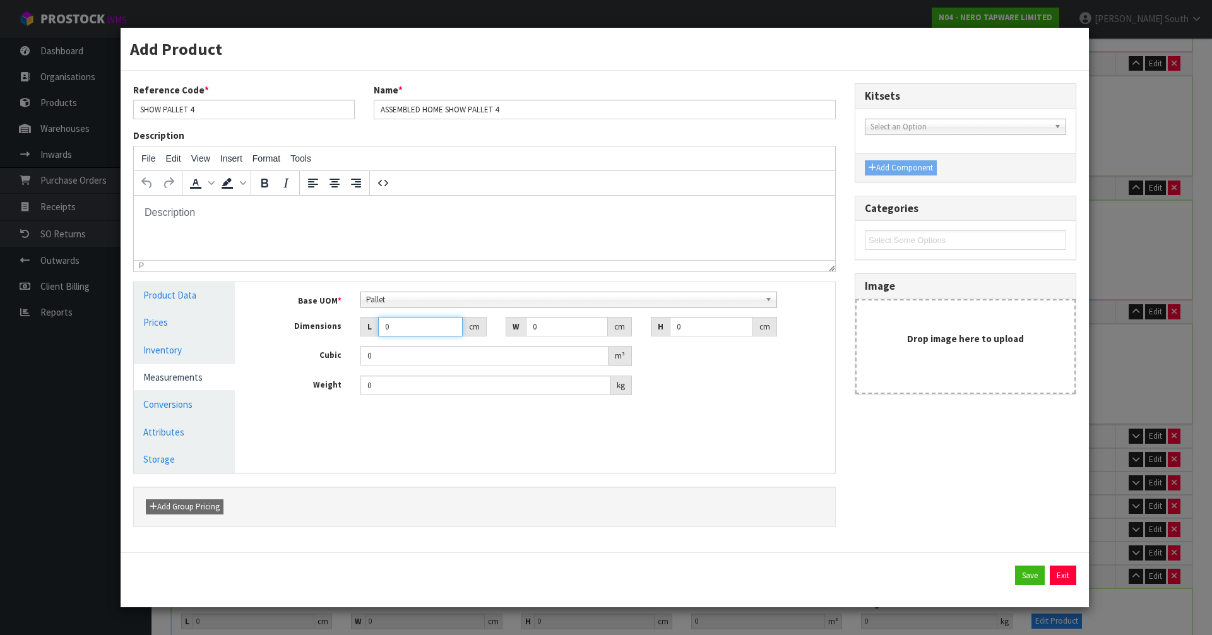
drag, startPoint x: 425, startPoint y: 330, endPoint x: 357, endPoint y: 326, distance: 67.6
click at [357, 330] on div "L 0 cm" at bounding box center [423, 327] width 145 height 20
drag, startPoint x: 400, startPoint y: 386, endPoint x: 349, endPoint y: 387, distance: 51.2
click at [349, 387] on div "Weight 0 kg" at bounding box center [545, 386] width 582 height 20
click at [1024, 568] on button "Save" at bounding box center [1030, 576] width 30 height 20
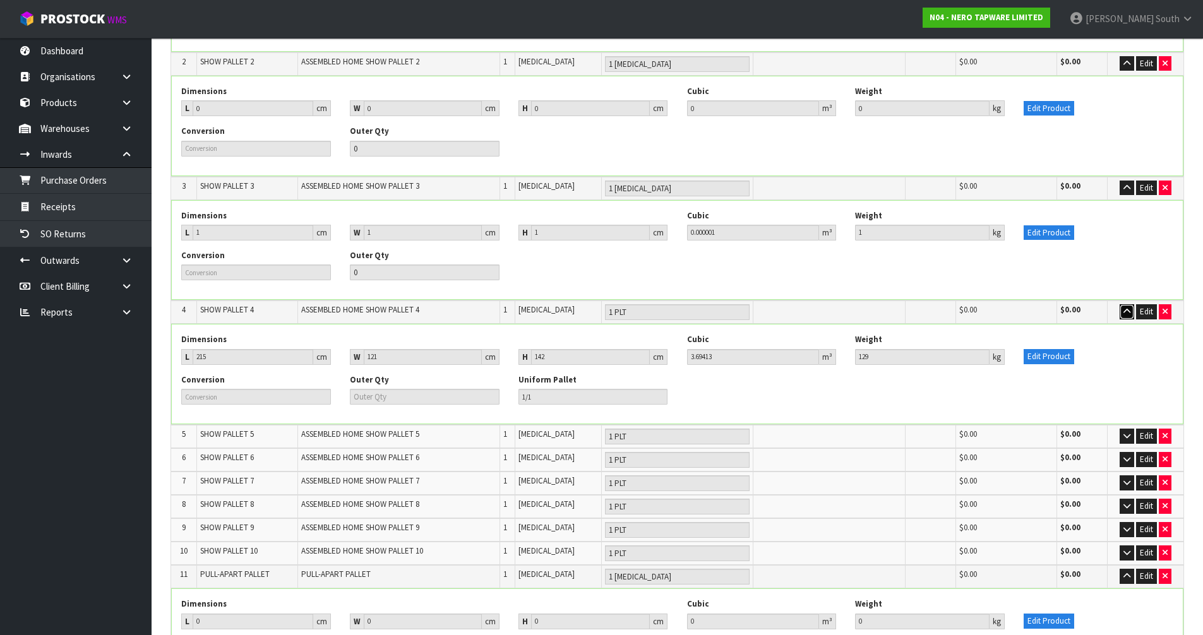
click at [1130, 308] on icon "button" at bounding box center [1126, 312] width 7 height 8
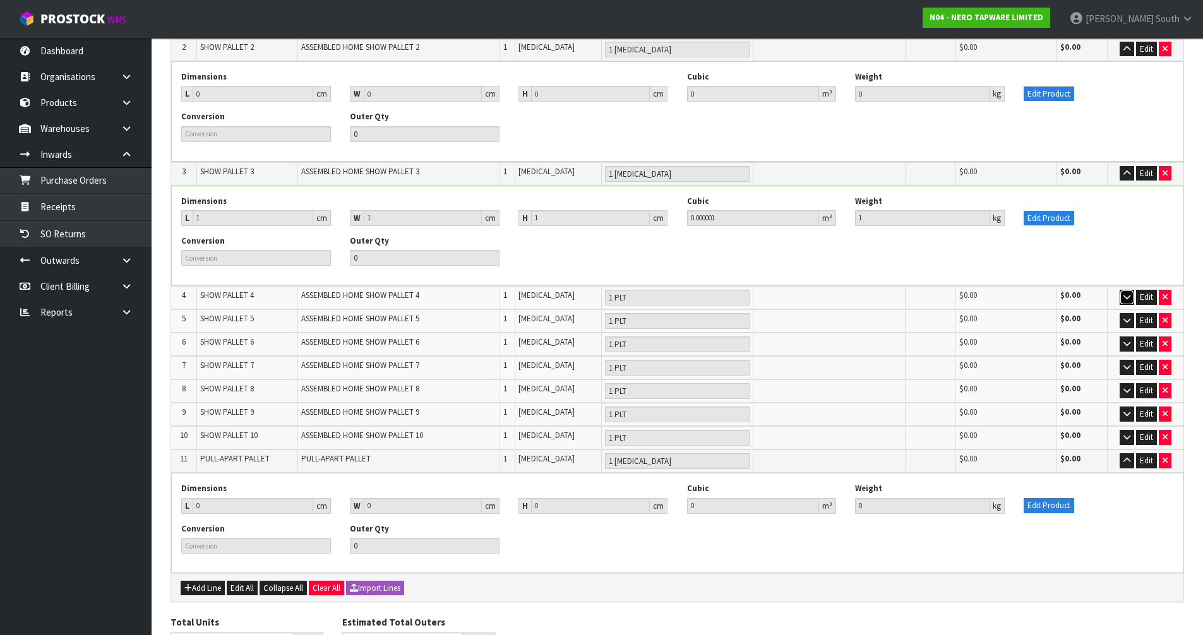
scroll to position [455, 0]
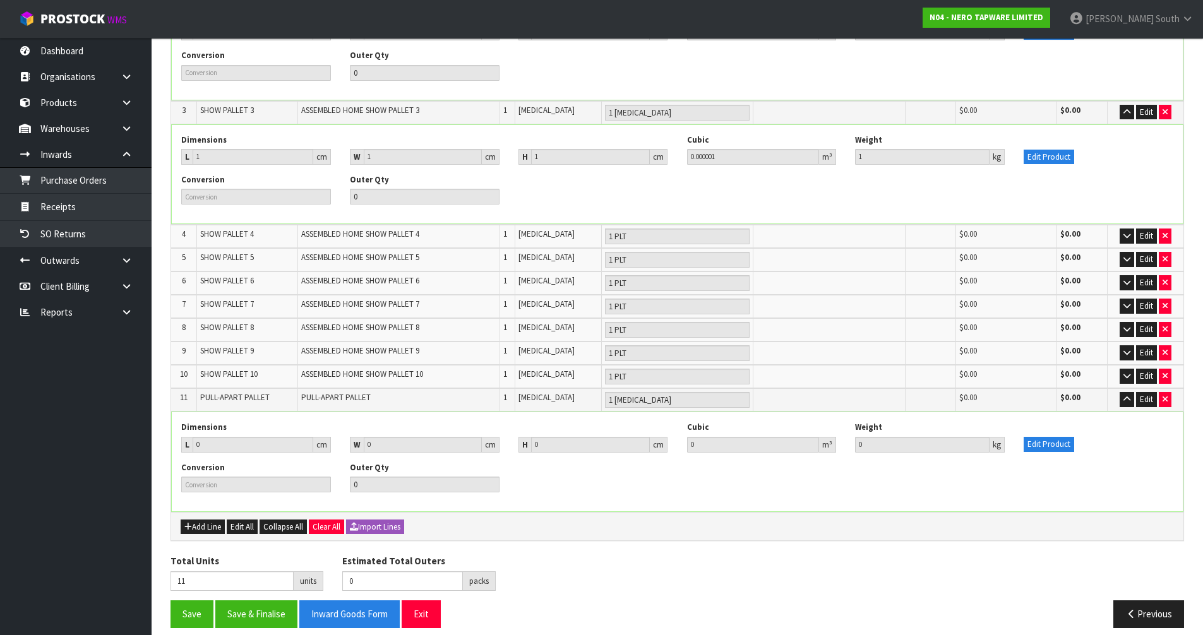
click at [929, 487] on div "Conversion Outer Qty 0" at bounding box center [677, 482] width 1011 height 40
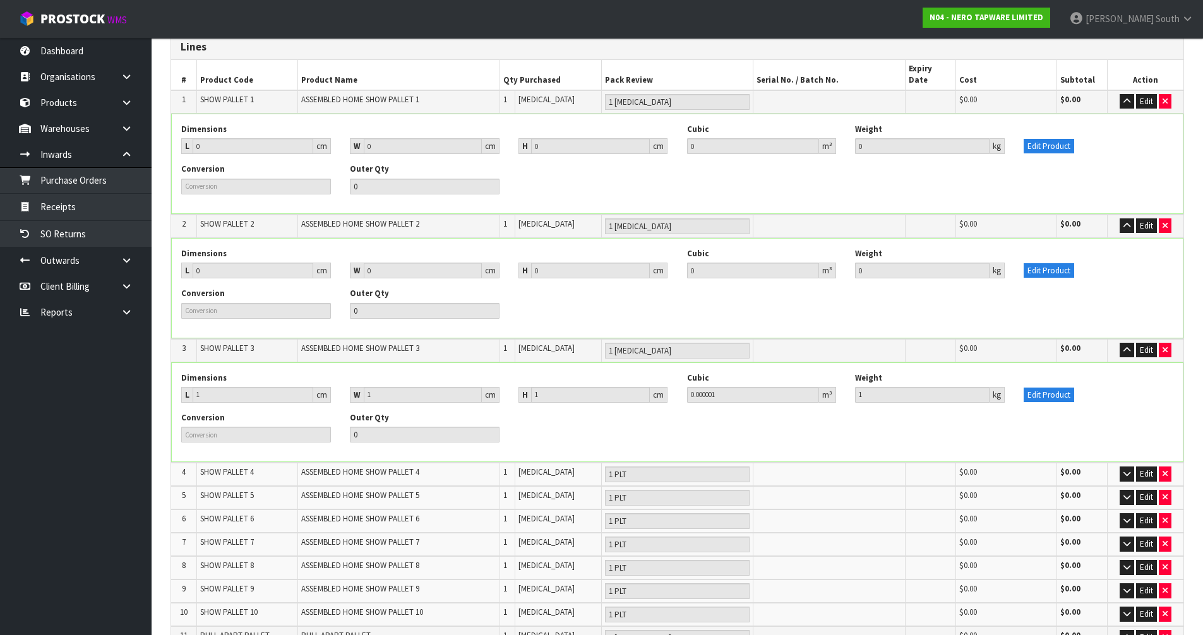
scroll to position [202, 0]
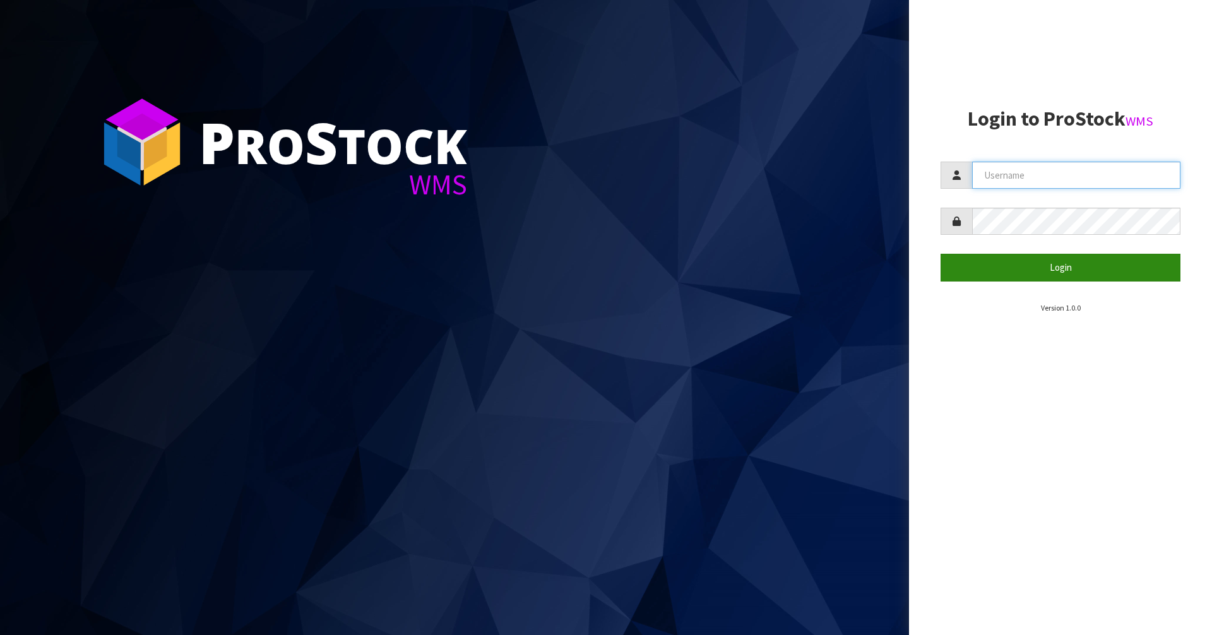
type input "[PERSON_NAME]"
click at [1061, 260] on button "Login" at bounding box center [1061, 267] width 240 height 27
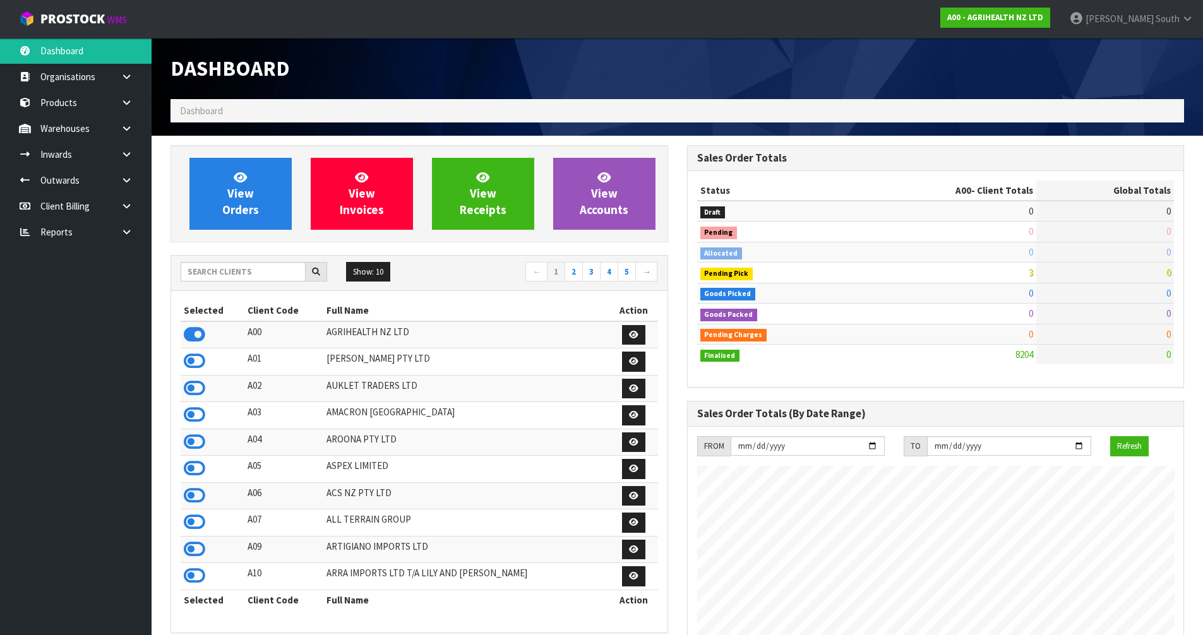
scroll to position [957, 516]
click at [237, 270] on input "text" at bounding box center [243, 272] width 125 height 20
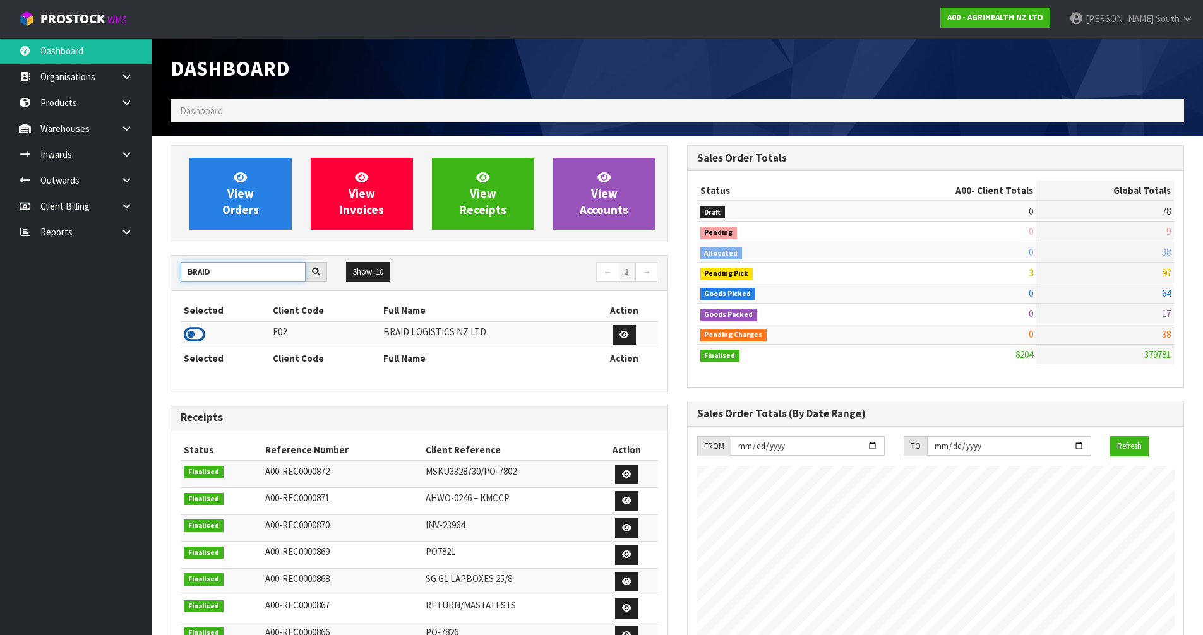
type input "BRAID"
click at [194, 334] on icon at bounding box center [194, 334] width 21 height 19
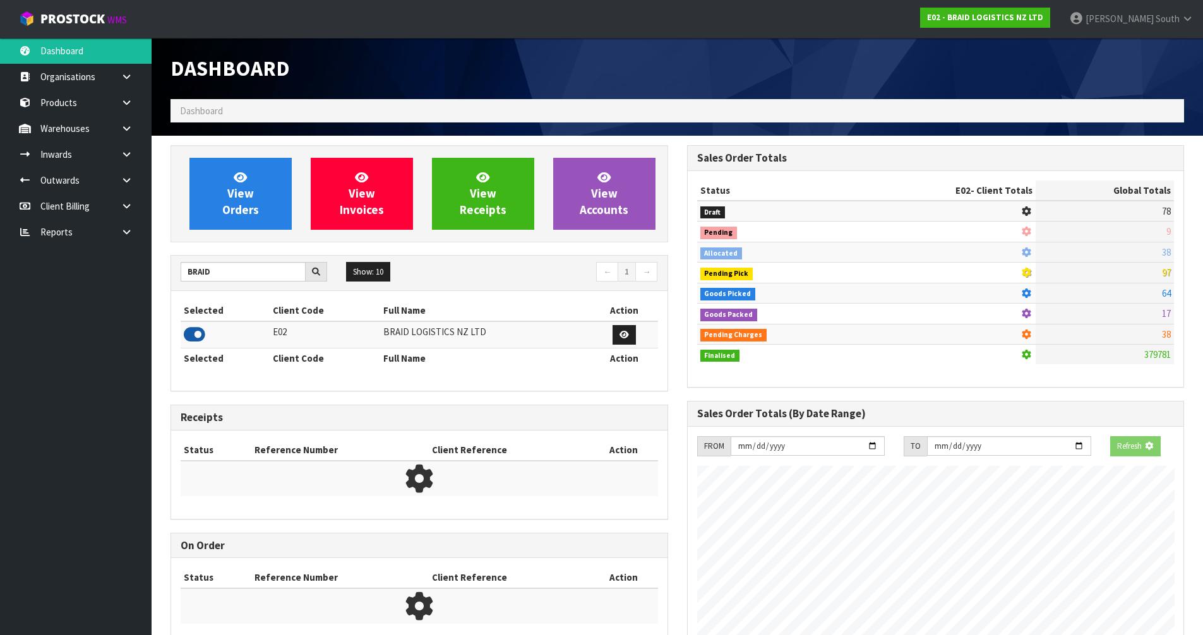
scroll to position [813, 516]
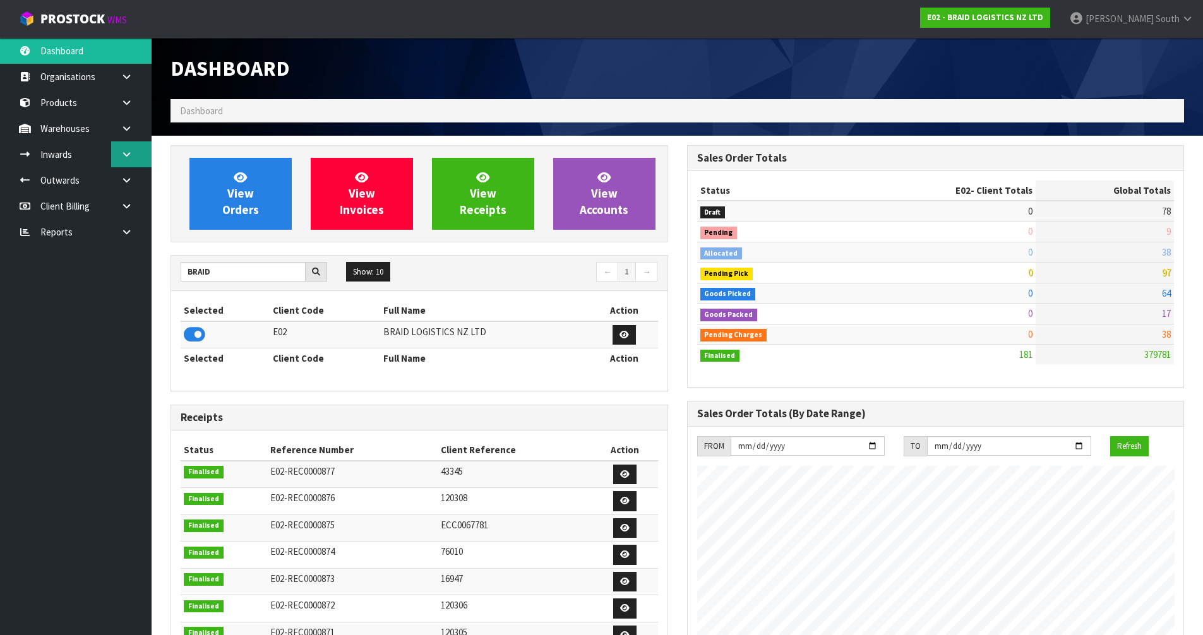
click at [133, 161] on link at bounding box center [131, 154] width 40 height 26
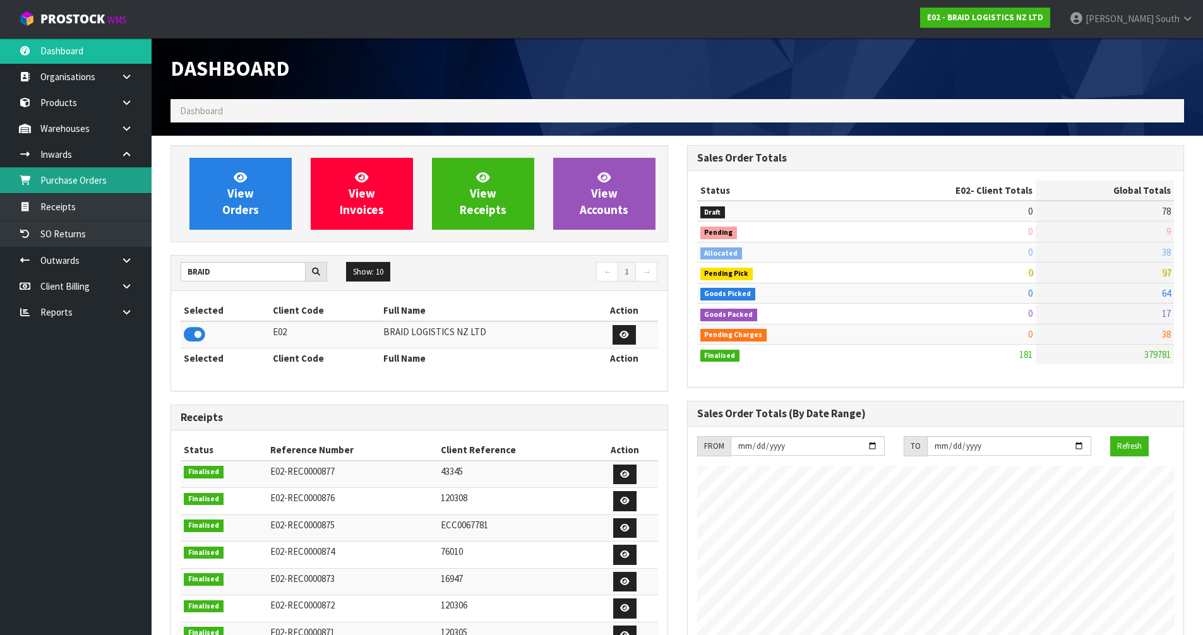
click at [105, 182] on link "Purchase Orders" at bounding box center [76, 180] width 152 height 26
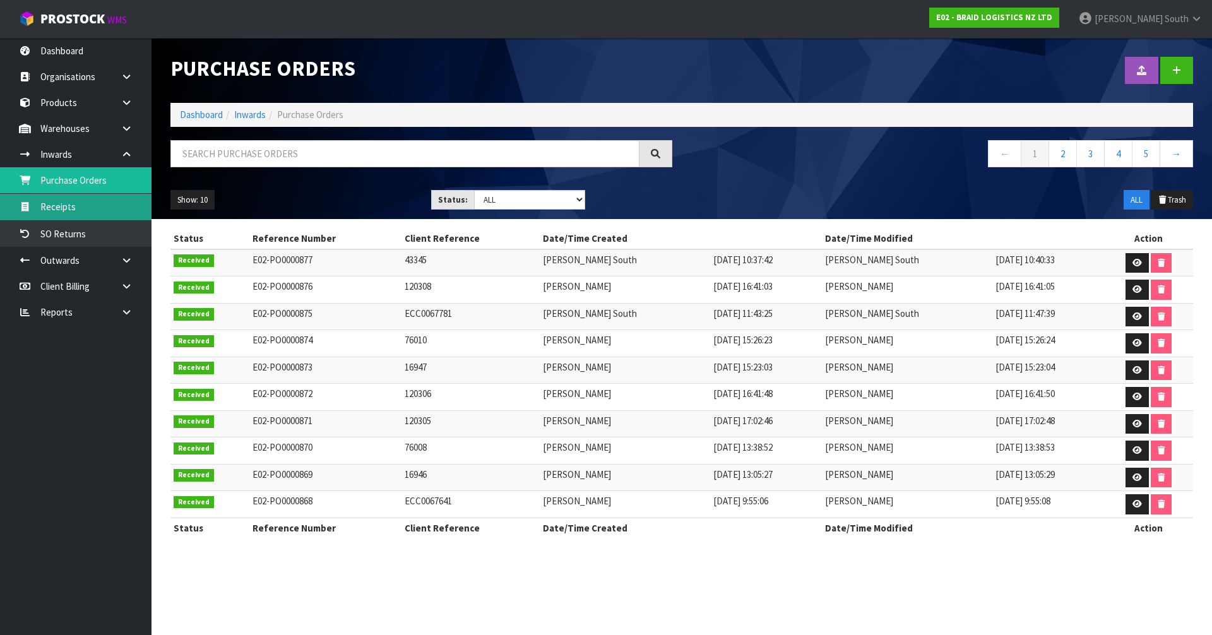
click at [106, 213] on link "Receipts" at bounding box center [76, 207] width 152 height 26
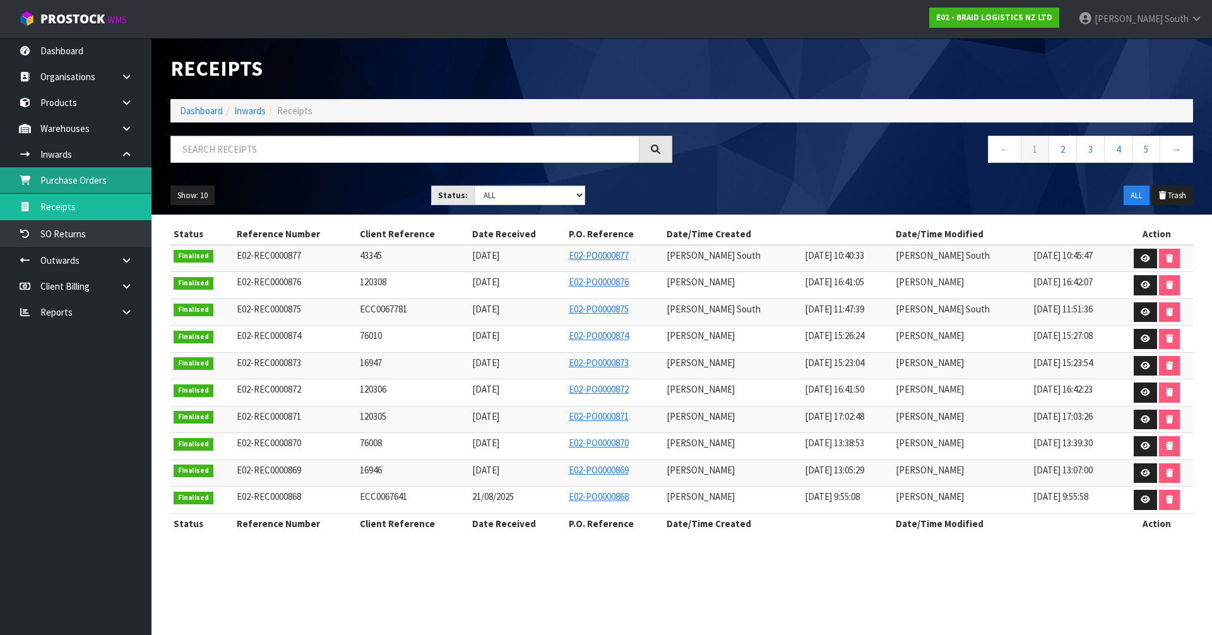
click at [125, 179] on link "Purchase Orders" at bounding box center [76, 180] width 152 height 26
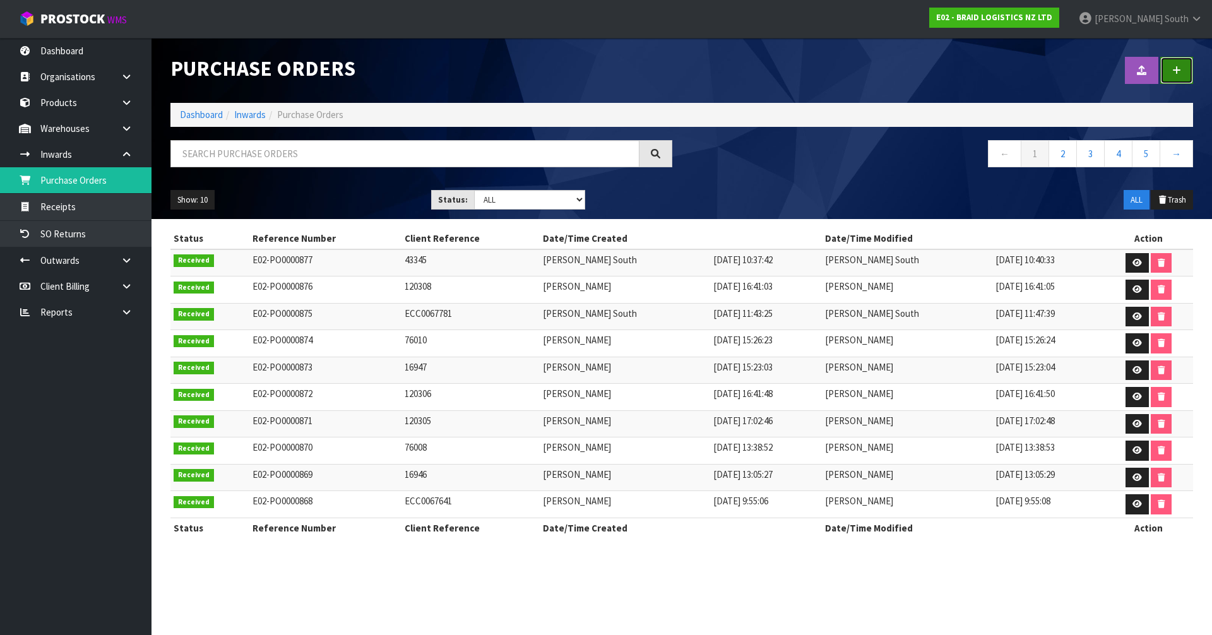
click at [1170, 70] on link at bounding box center [1177, 70] width 33 height 27
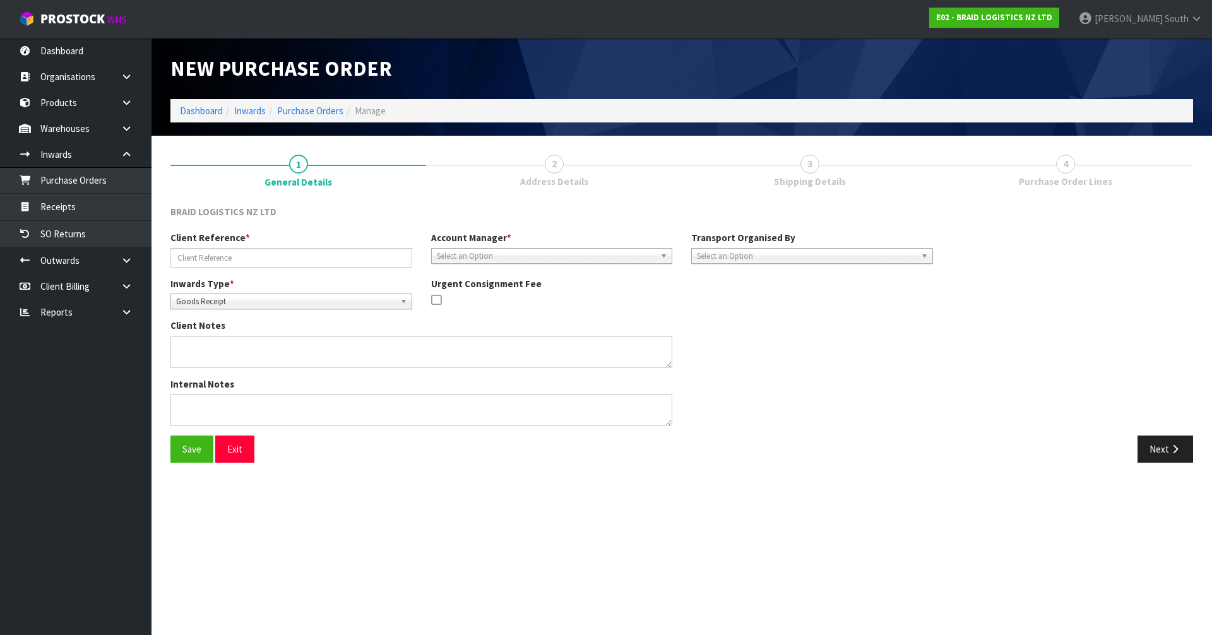
click at [308, 272] on div "Client Reference * Account Manager * Zubair Moolla Rod Giles Kirsty Giles Trace…" at bounding box center [552, 253] width 782 height 45
click at [314, 259] on input "text" at bounding box center [292, 258] width 242 height 20
type input "43346"
click at [511, 258] on span "Select an Option" at bounding box center [546, 256] width 219 height 15
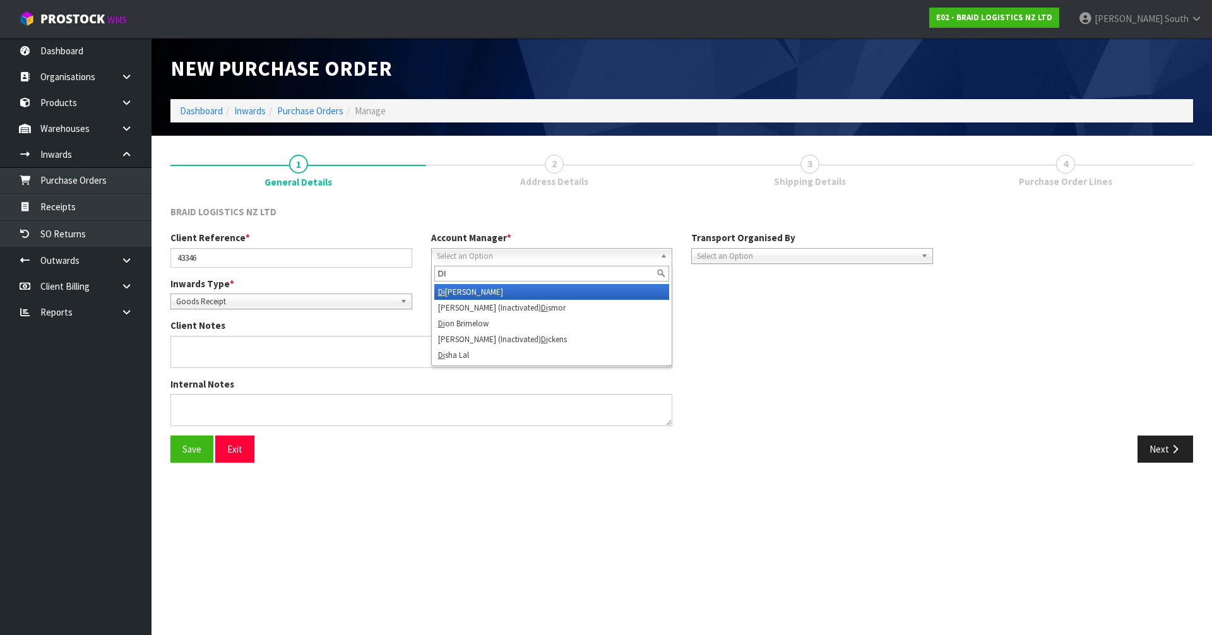
type input "DI"
click at [491, 285] on li "Di vjot Kaur" at bounding box center [552, 292] width 236 height 16
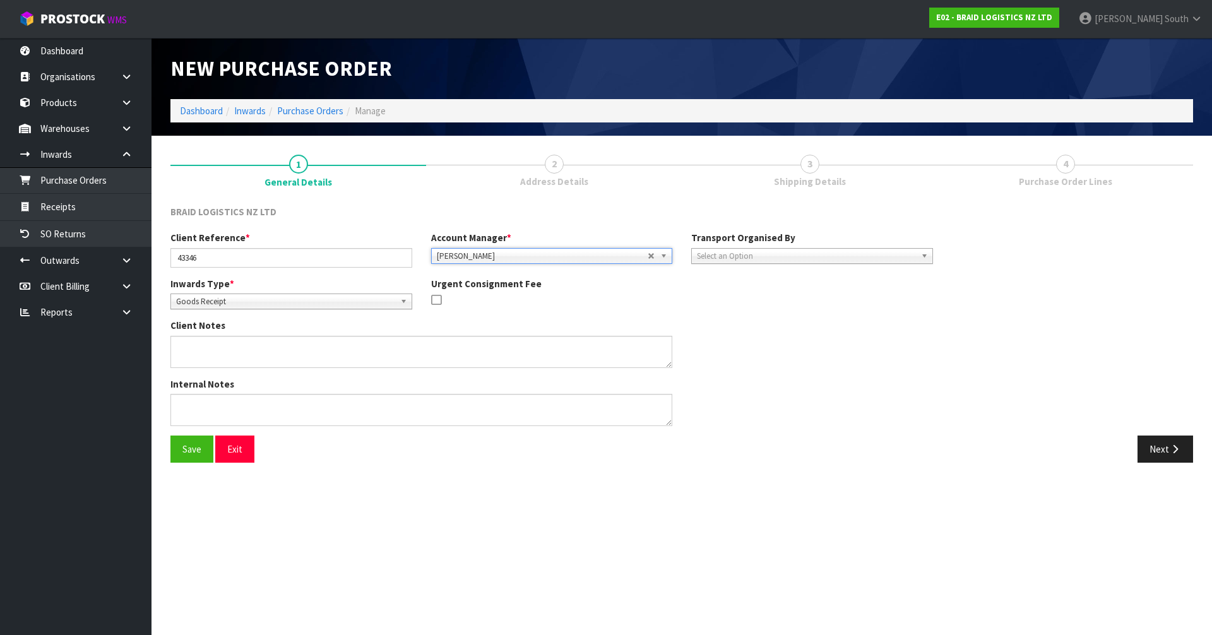
click at [752, 313] on div "Inwards Type * Goods Receipt Goods Returned Goods Receipt Urgent Consignment Fee" at bounding box center [552, 298] width 782 height 42
click at [773, 262] on span "Select an Option" at bounding box center [806, 256] width 219 height 15
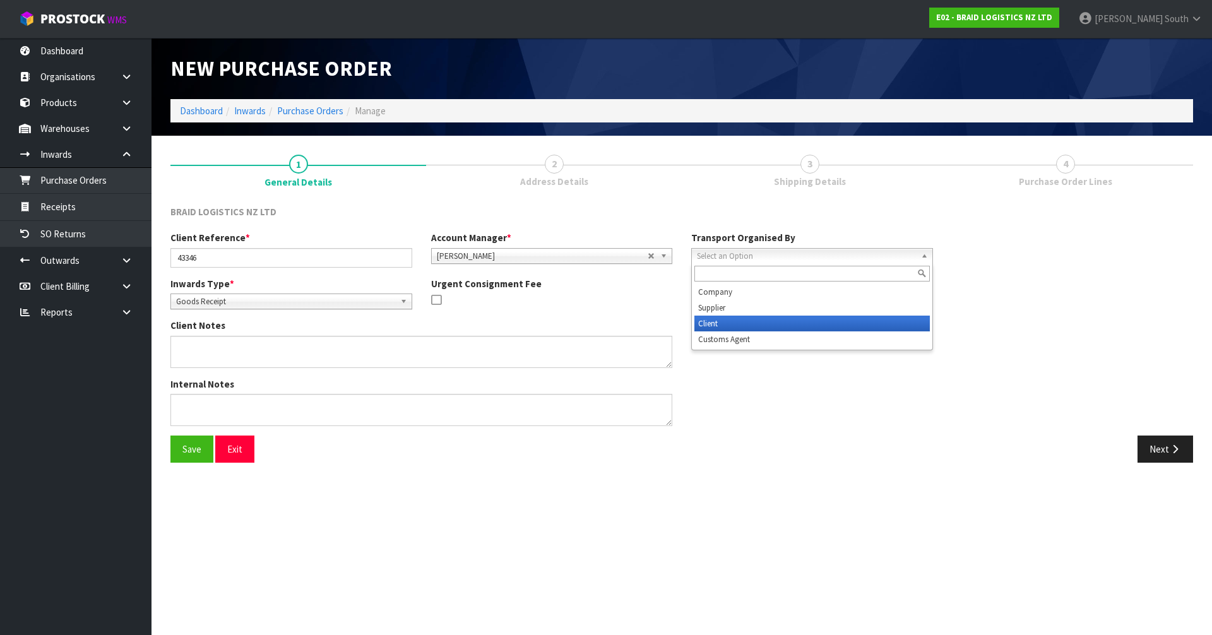
click at [736, 322] on li "Client" at bounding box center [813, 324] width 236 height 16
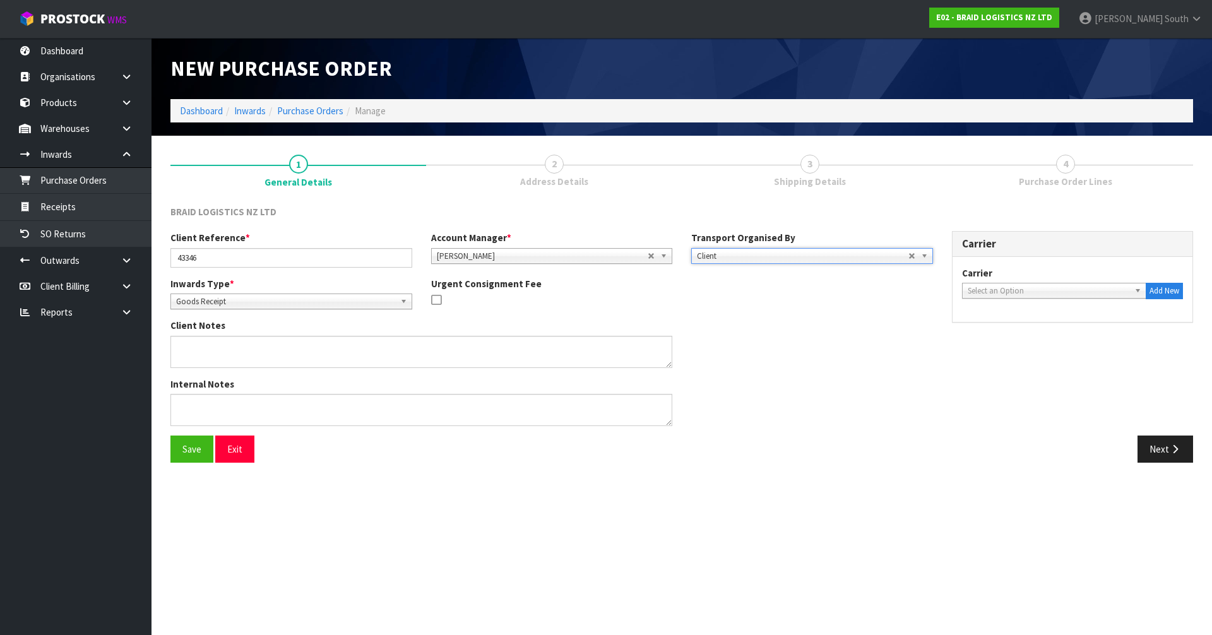
click at [815, 368] on div "Client Notes" at bounding box center [552, 348] width 782 height 58
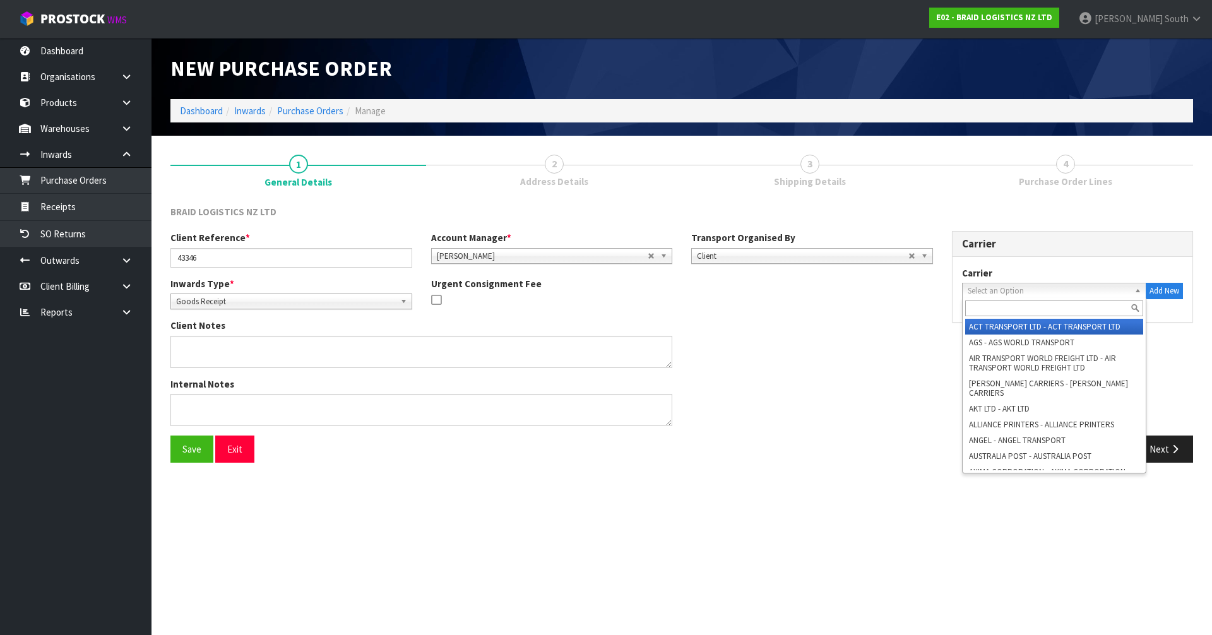
click at [1043, 294] on span "Select an Option" at bounding box center [1049, 291] width 162 height 15
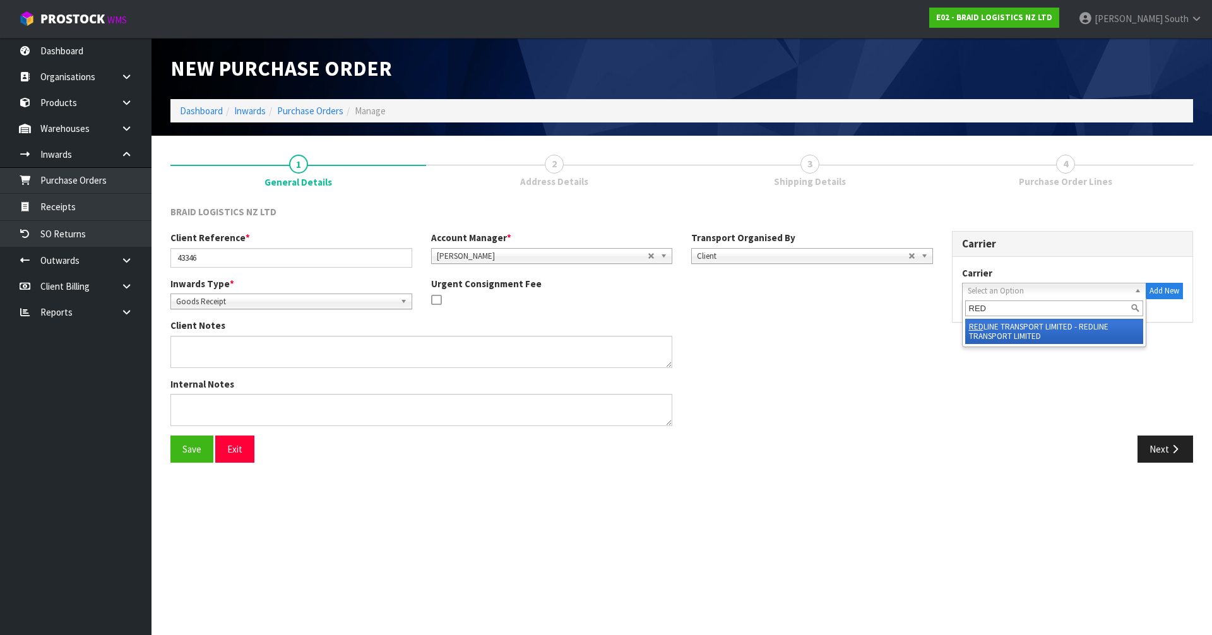
type input "RED"
click at [1027, 326] on li "RED LINE TRANSPORT LIMITED - REDLINE TRANSPORT LIMITED" at bounding box center [1055, 331] width 179 height 25
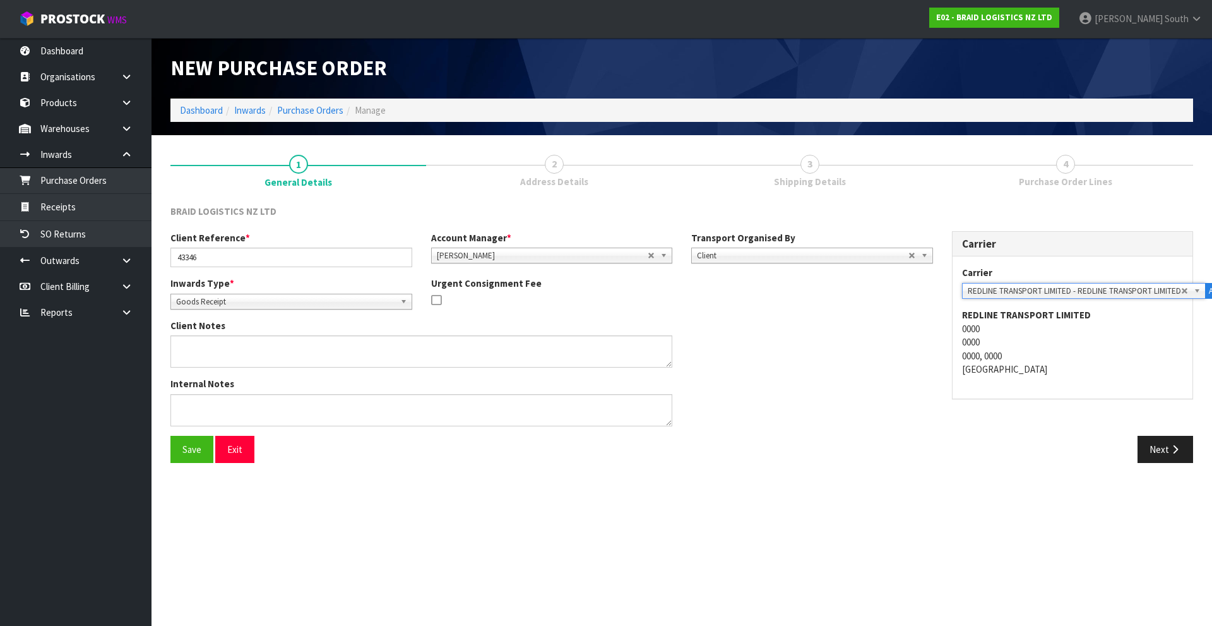
click at [931, 357] on div "Client Notes" at bounding box center [552, 348] width 782 height 58
click at [194, 448] on button "Save" at bounding box center [192, 449] width 43 height 27
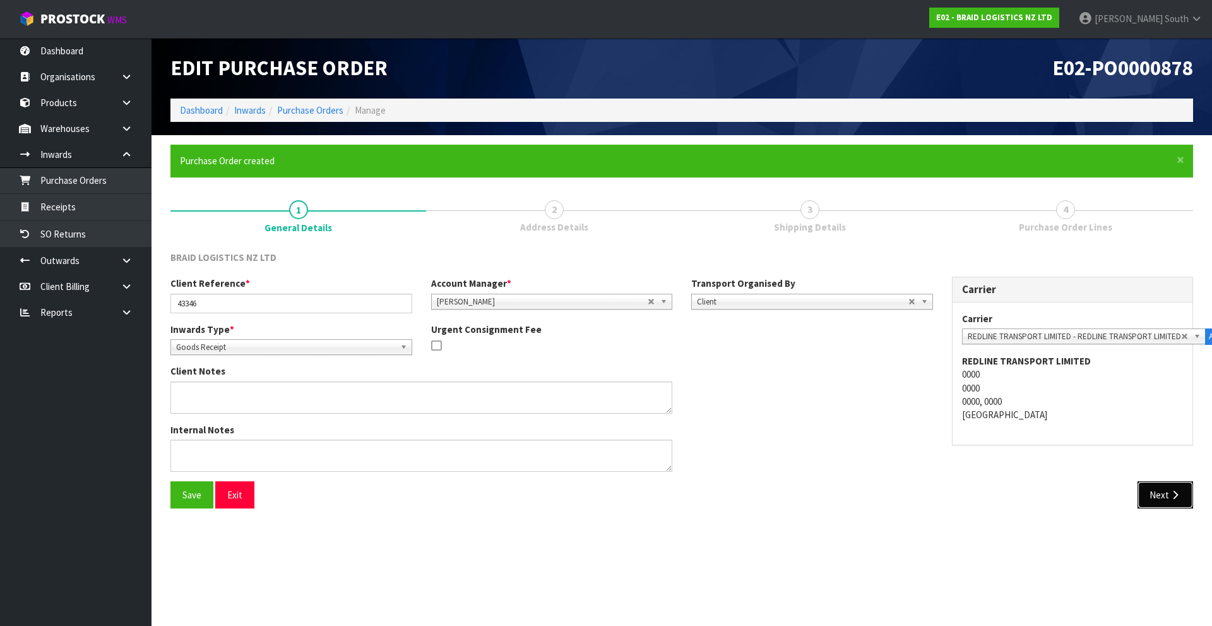
click at [1156, 488] on button "Next" at bounding box center [1166, 494] width 56 height 27
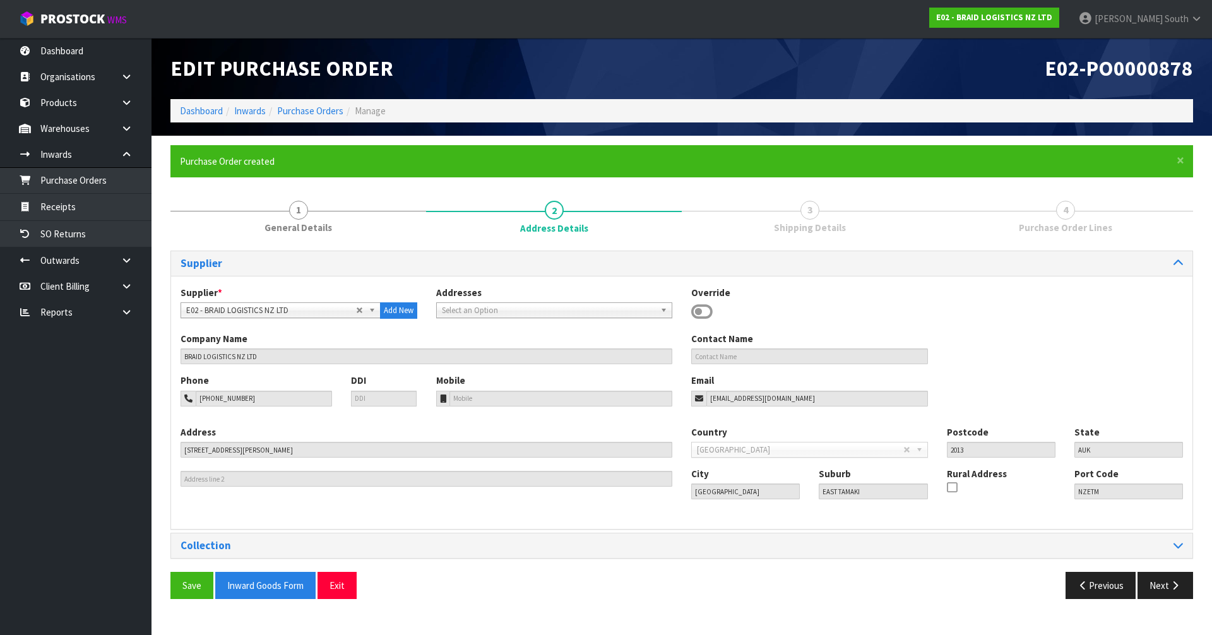
click at [1173, 601] on div "Save Inward Goods Form Exit Previous Next" at bounding box center [682, 590] width 1042 height 37
click at [1172, 595] on button "Next" at bounding box center [1166, 585] width 56 height 27
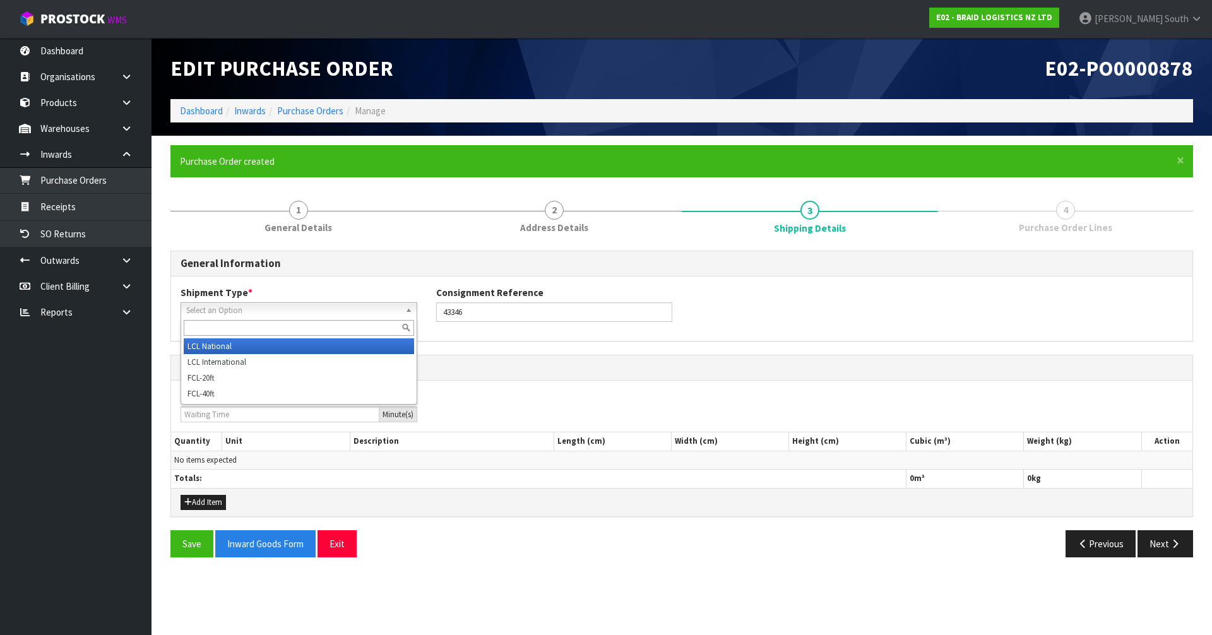
click at [323, 304] on span "Select an Option" at bounding box center [293, 310] width 214 height 15
click at [231, 345] on li "LCL National" at bounding box center [299, 346] width 230 height 16
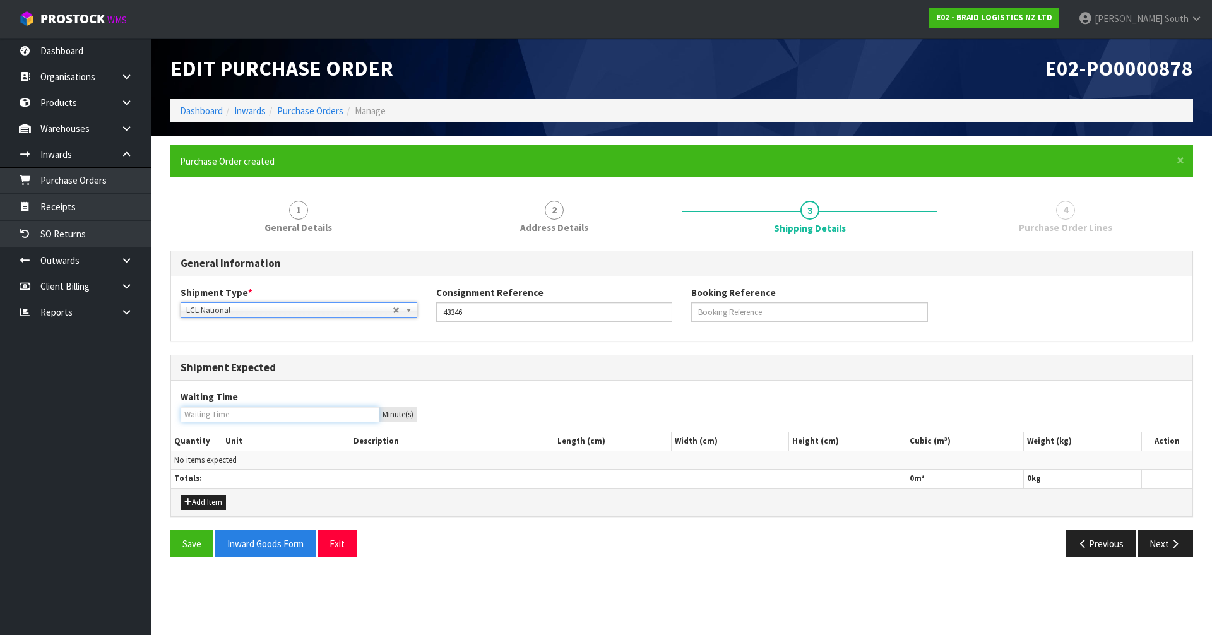
click at [253, 412] on input "number" at bounding box center [280, 415] width 199 height 16
click at [560, 529] on div "General Information Shipment Type * LCL National LCL International FCL-20ft FCL…" at bounding box center [682, 409] width 1023 height 316
click at [195, 504] on button "Add Item" at bounding box center [203, 502] width 45 height 15
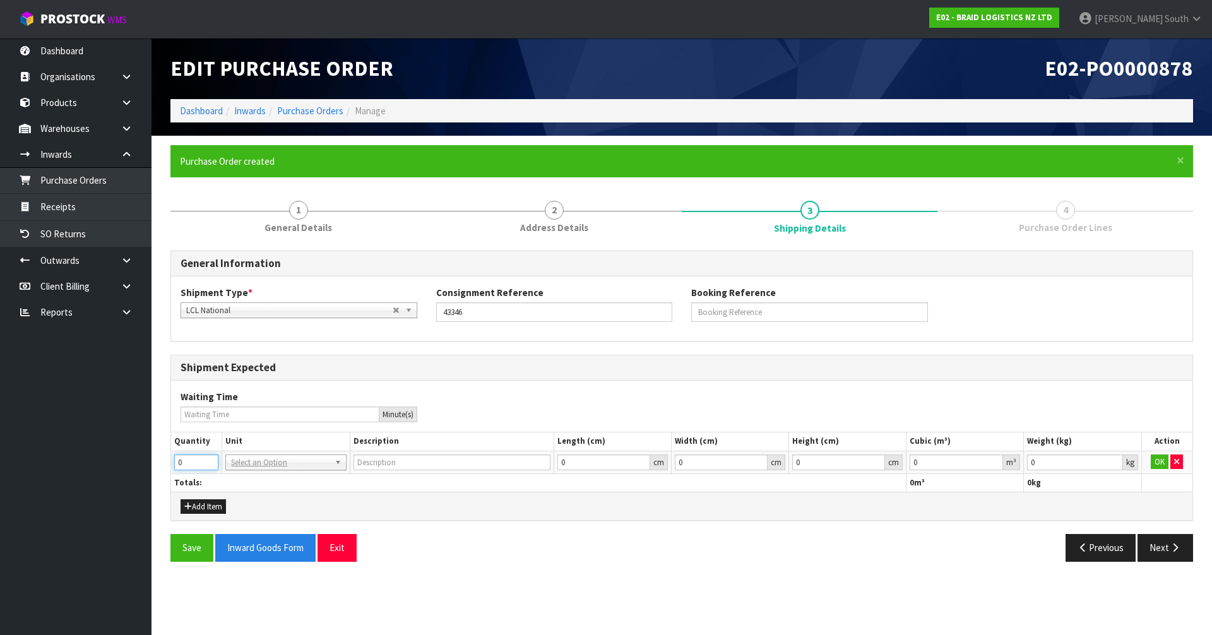
drag, startPoint x: 199, startPoint y: 460, endPoint x: 147, endPoint y: 461, distance: 51.8
click at [147, 461] on body "Toggle navigation ProStock WMS E02 - BRAID LOGISTICS NZ LTD Zachary South Logou…" at bounding box center [606, 317] width 1212 height 635
type input "7"
click at [292, 453] on td "BAG BAR BSK BIN BTL BOX BDL CAB CGE CTN CSE COI CRA CRT CBE CYL DRM JAR MTR PKG…" at bounding box center [286, 462] width 128 height 23
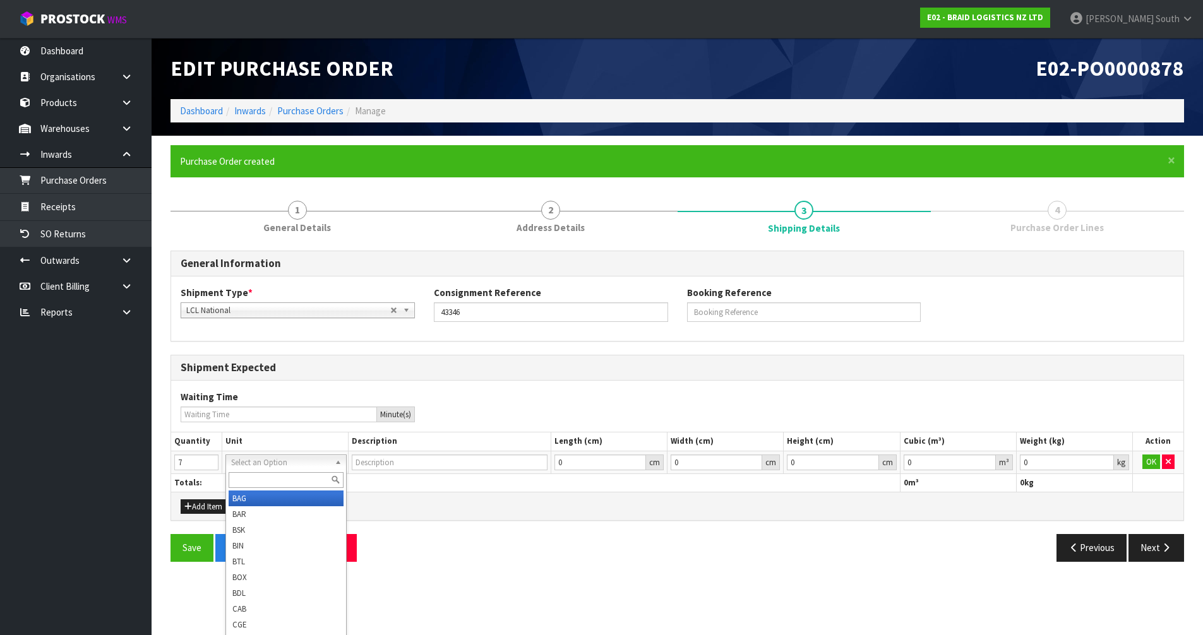
type input "BAG"
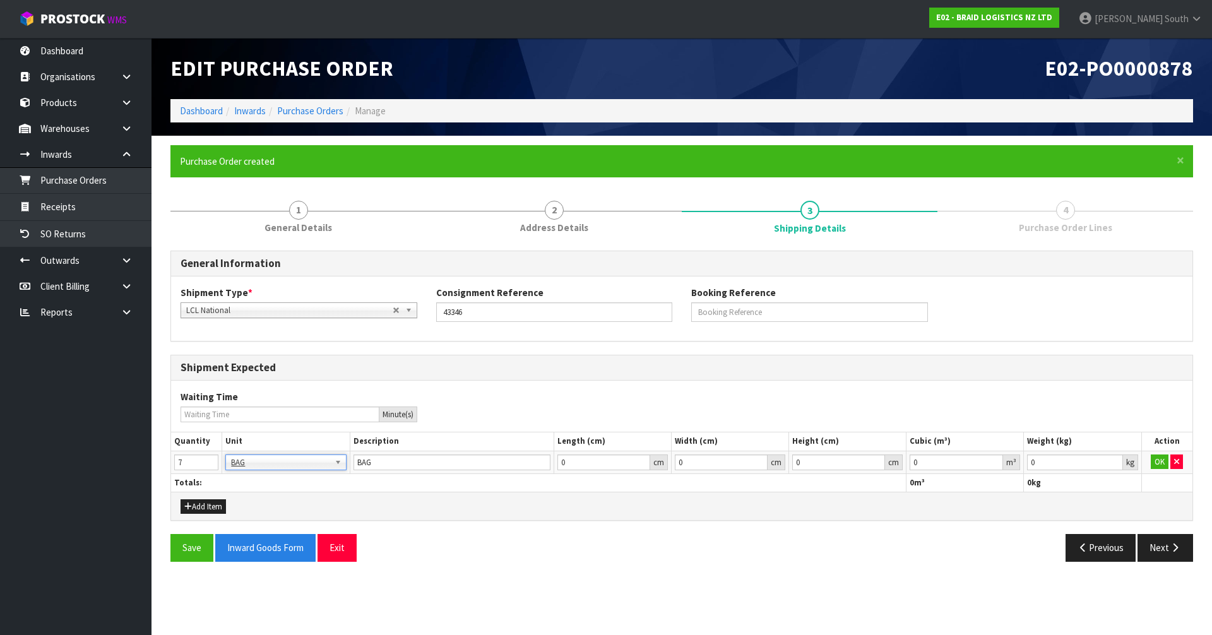
click at [560, 535] on div "Save Inward Goods Form Exit" at bounding box center [421, 547] width 521 height 27
type input "0.001"
click at [1118, 460] on input "0.001" at bounding box center [1074, 463] width 95 height 16
type input "0.000001"
click at [996, 457] on input "0.000001" at bounding box center [956, 463] width 93 height 16
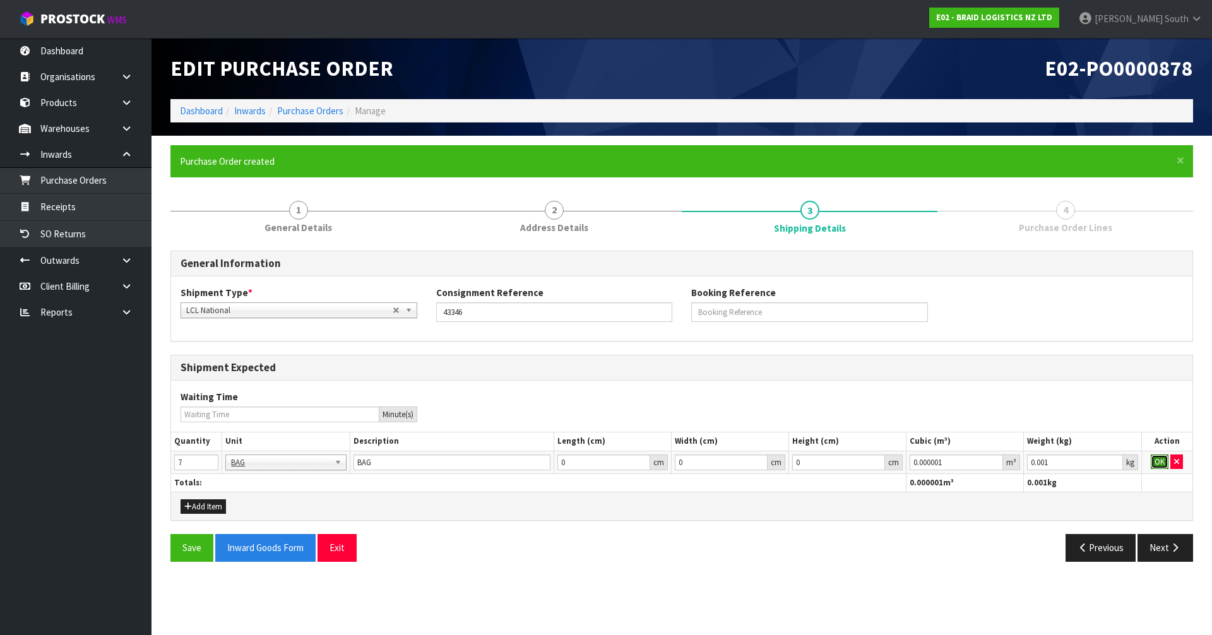
click at [1164, 462] on button "OK" at bounding box center [1160, 462] width 18 height 15
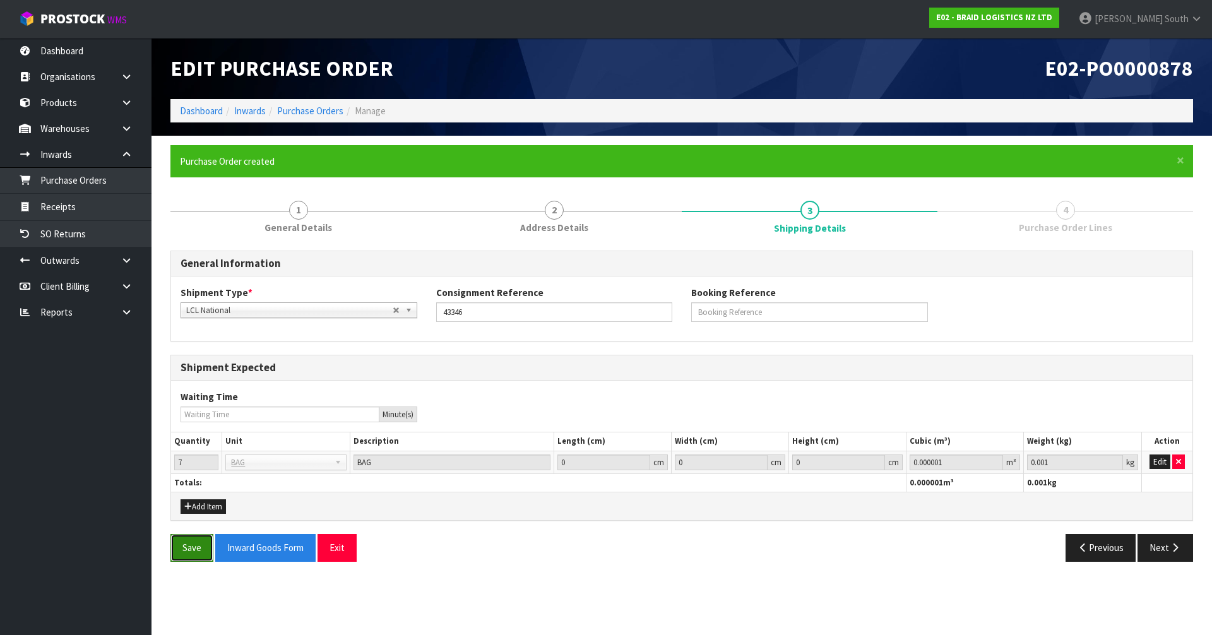
click at [174, 539] on button "Save" at bounding box center [192, 547] width 43 height 27
click at [1152, 544] on button "Next" at bounding box center [1166, 547] width 56 height 27
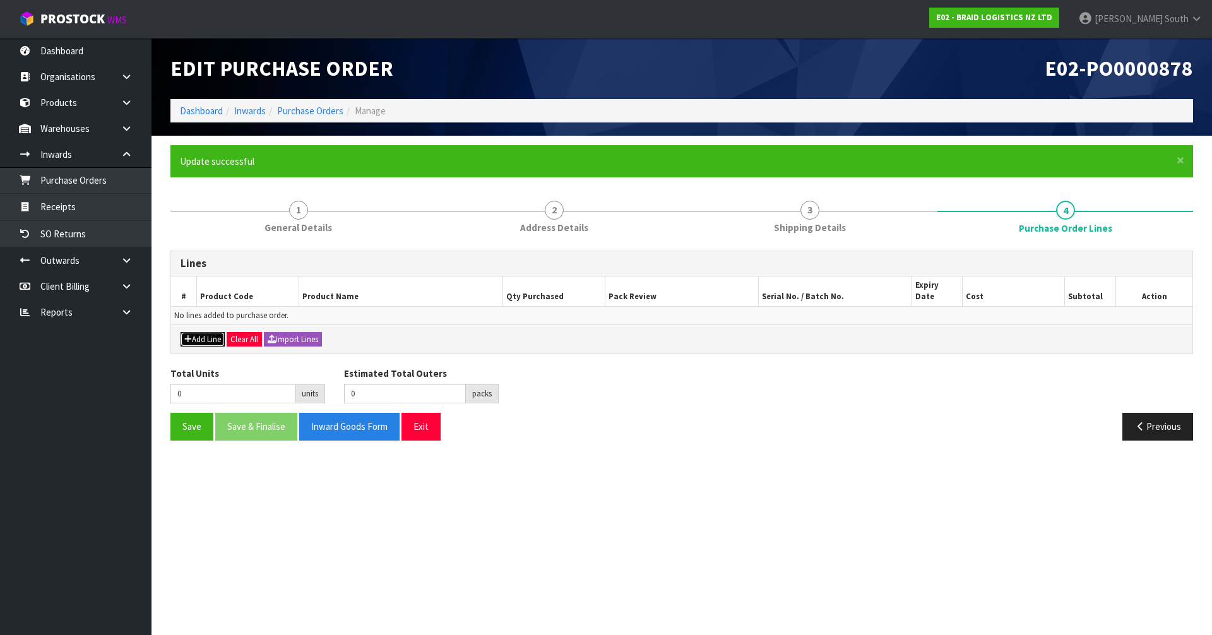
click at [191, 332] on button "Add Line" at bounding box center [203, 339] width 44 height 15
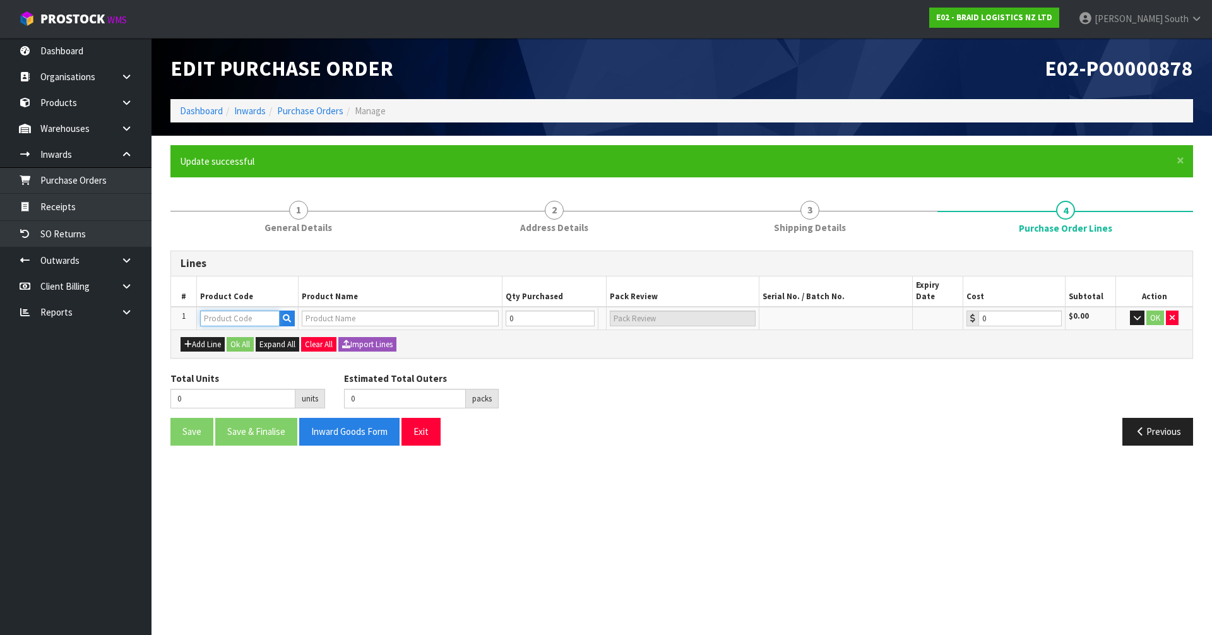
click at [234, 311] on input "text" at bounding box center [240, 319] width 80 height 16
click at [290, 314] on icon "button" at bounding box center [287, 318] width 8 height 8
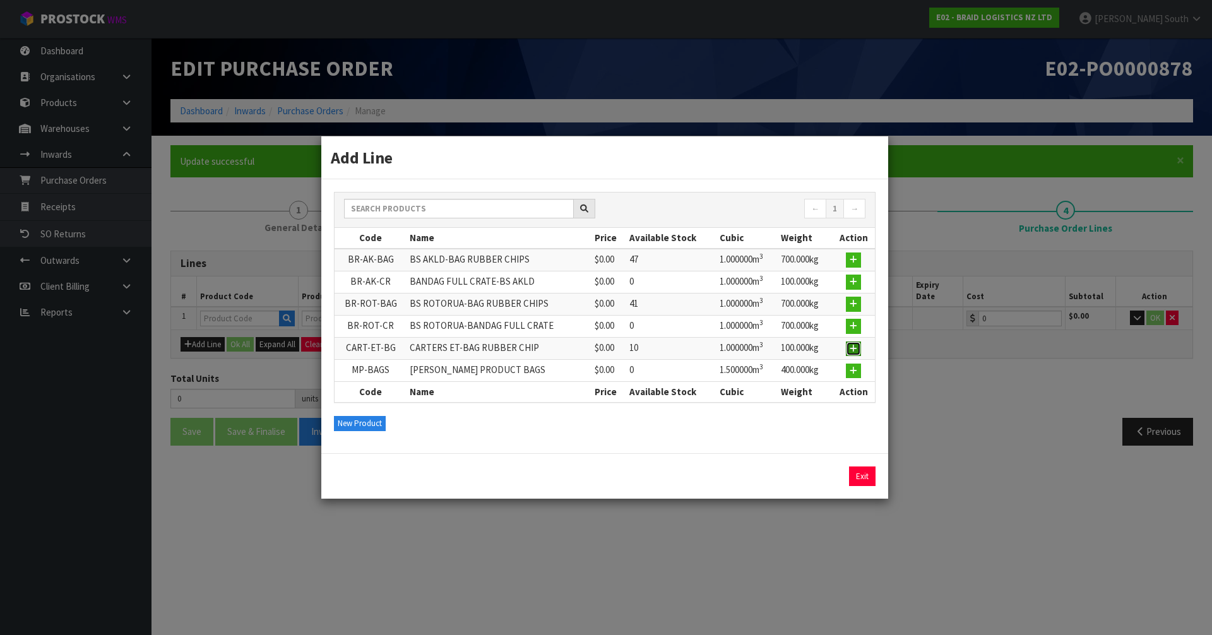
click at [858, 345] on icon "button" at bounding box center [854, 349] width 8 height 8
type input "CART-ET-BG"
type input "CARTERS ET-BAG RUBBER CHIP"
type input "0.00"
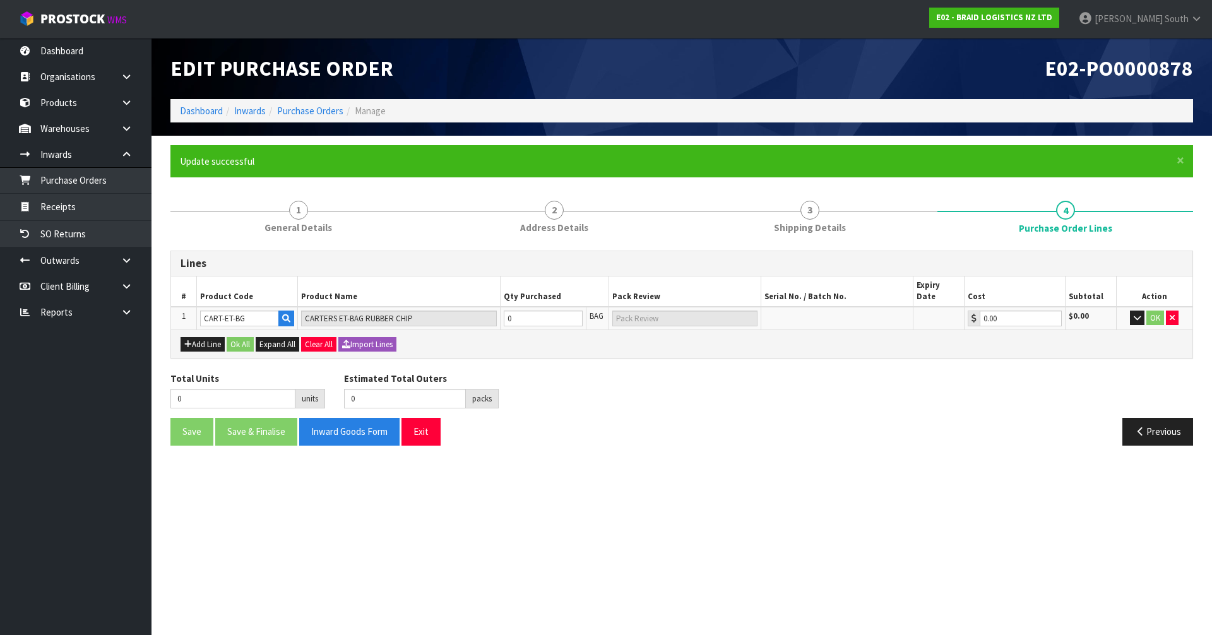
click at [950, 393] on div "Total Units 0 units Estimated Total Outers 0 packs Estimated Total Pallets 0 pa…" at bounding box center [682, 395] width 1042 height 46
drag, startPoint x: 521, startPoint y: 300, endPoint x: 399, endPoint y: 296, distance: 121.9
click at [400, 307] on tr "1 CART-ET-BG CARTERS ET-BAG RUBBER CHIP 0 BAG 0.00 $0.00 OK" at bounding box center [682, 318] width 1022 height 23
type input "7"
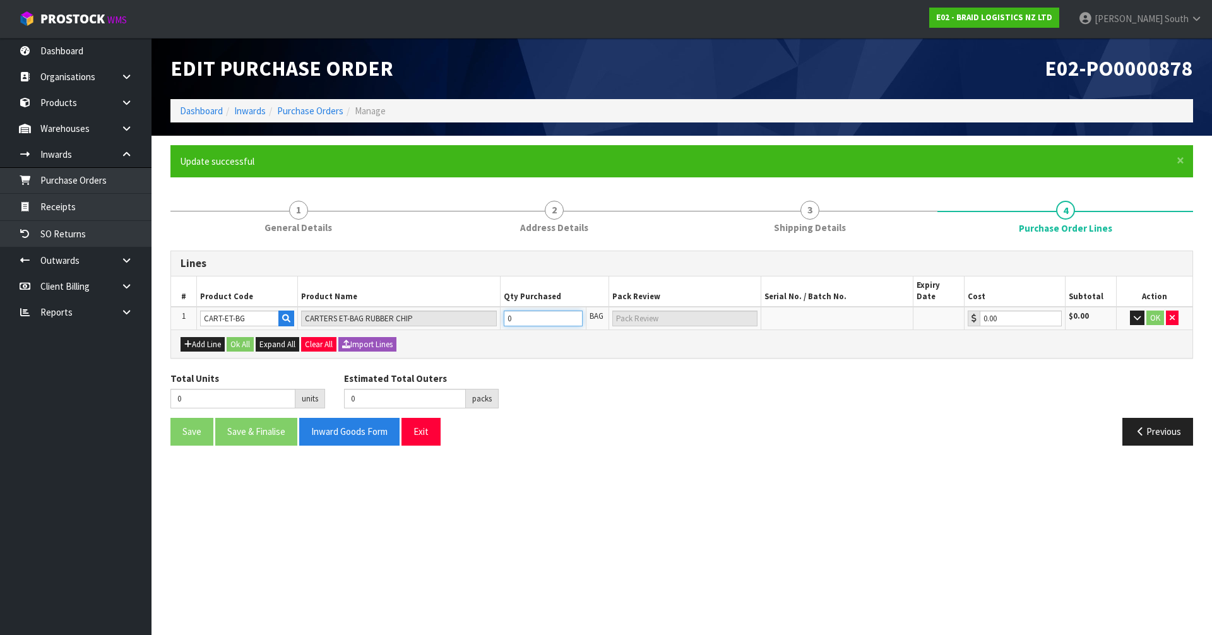
type input "7 PLT"
type input "7"
click at [789, 383] on div "Total Units 7 units Estimated Total Outers 0 packs Estimated Total Pallets 0 pa…" at bounding box center [682, 395] width 1042 height 46
click at [1159, 311] on button "OK" at bounding box center [1156, 318] width 18 height 15
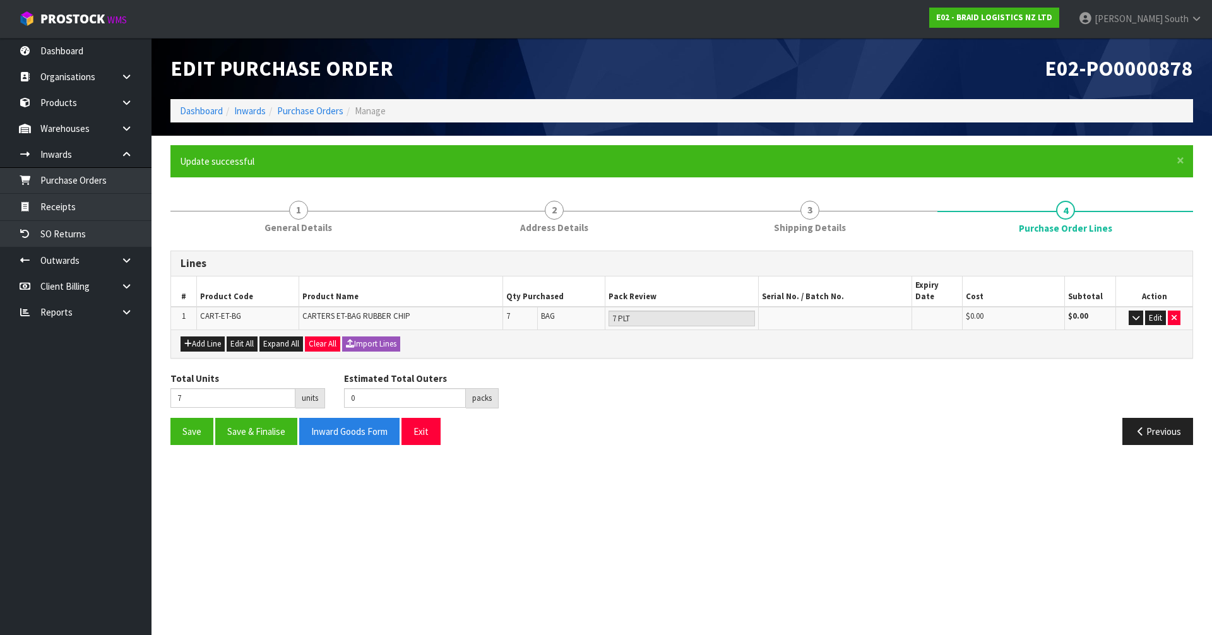
click at [651, 421] on div "Save Save & Finalise Inward Goods Form Exit" at bounding box center [421, 431] width 521 height 27
click at [174, 426] on button "Save" at bounding box center [192, 431] width 43 height 27
click at [1138, 314] on icon "button" at bounding box center [1136, 318] width 7 height 8
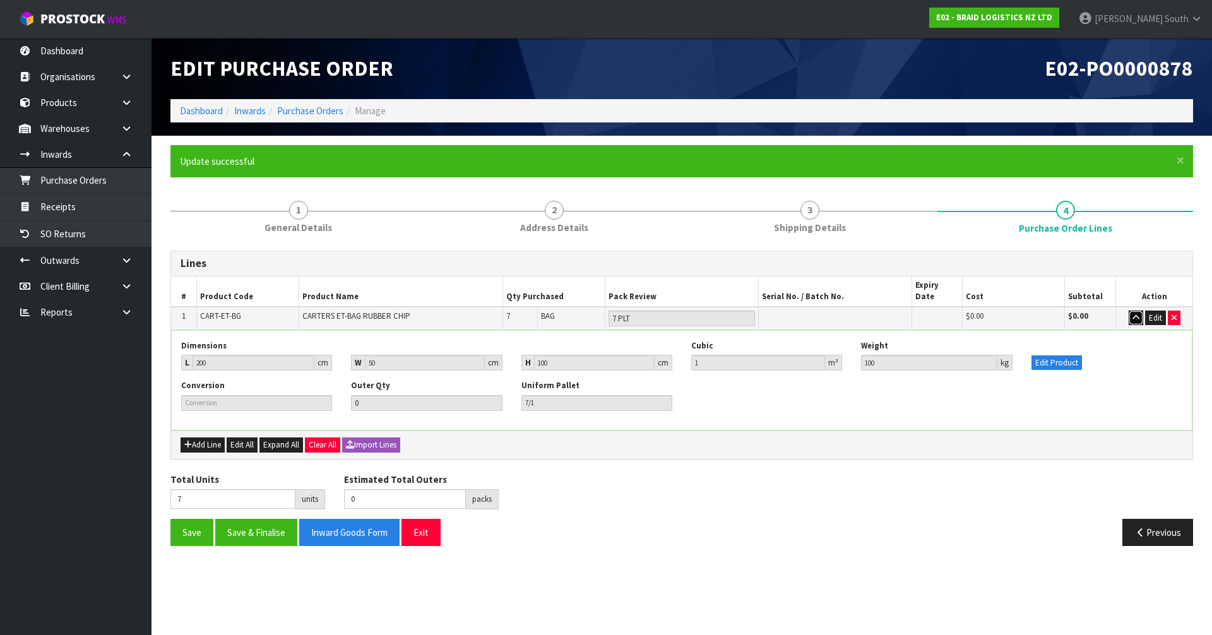
click at [1138, 314] on icon "button" at bounding box center [1136, 318] width 7 height 8
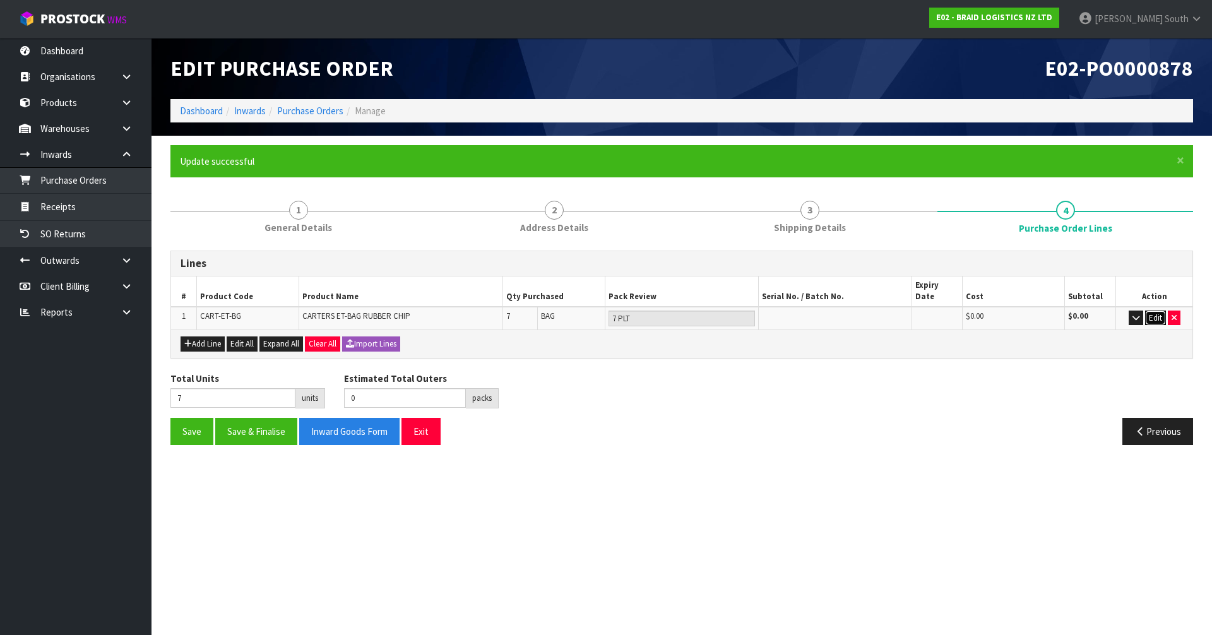
click at [1154, 311] on button "Edit" at bounding box center [1156, 318] width 21 height 15
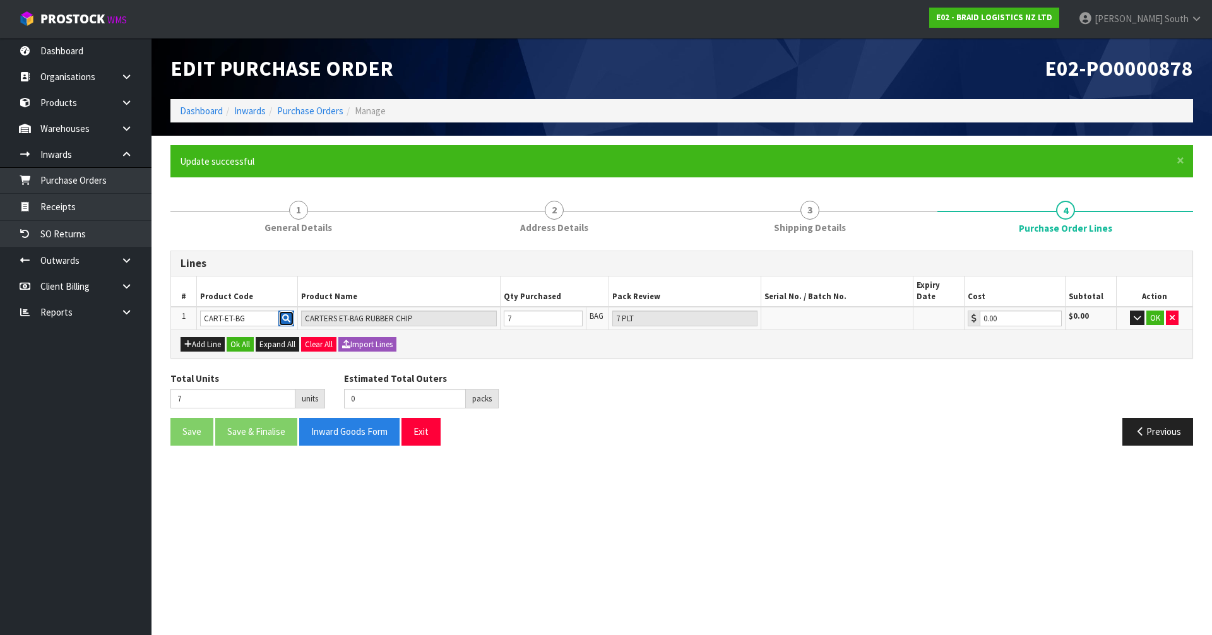
click at [287, 314] on icon "button" at bounding box center [286, 318] width 8 height 8
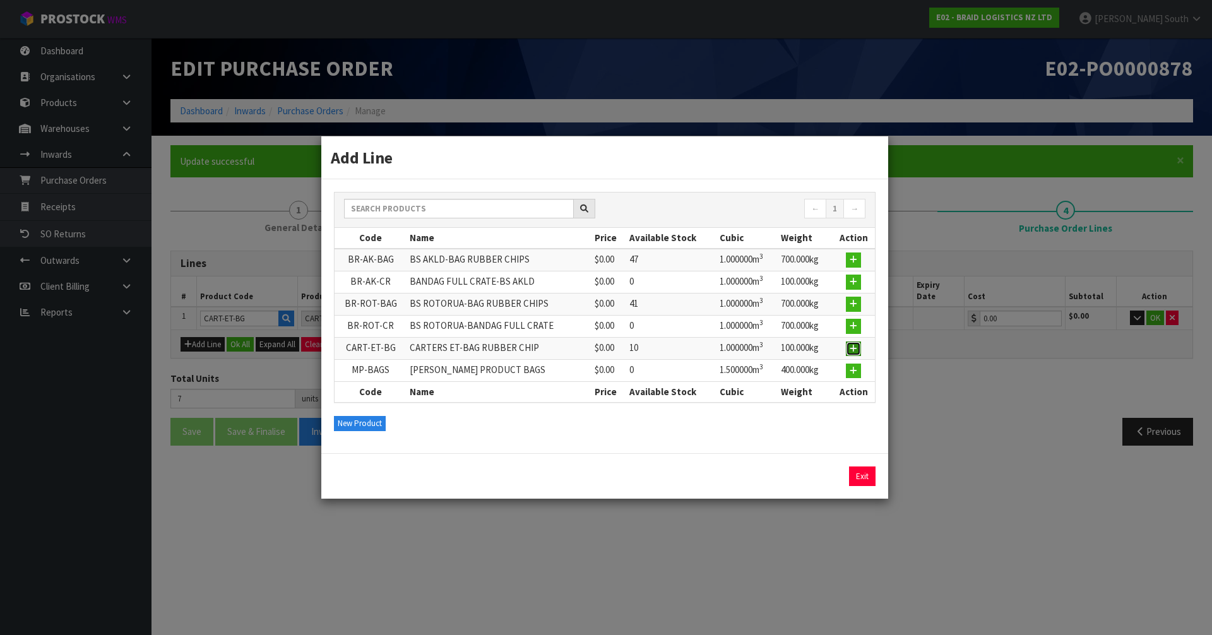
click at [854, 354] on button "button" at bounding box center [853, 349] width 15 height 15
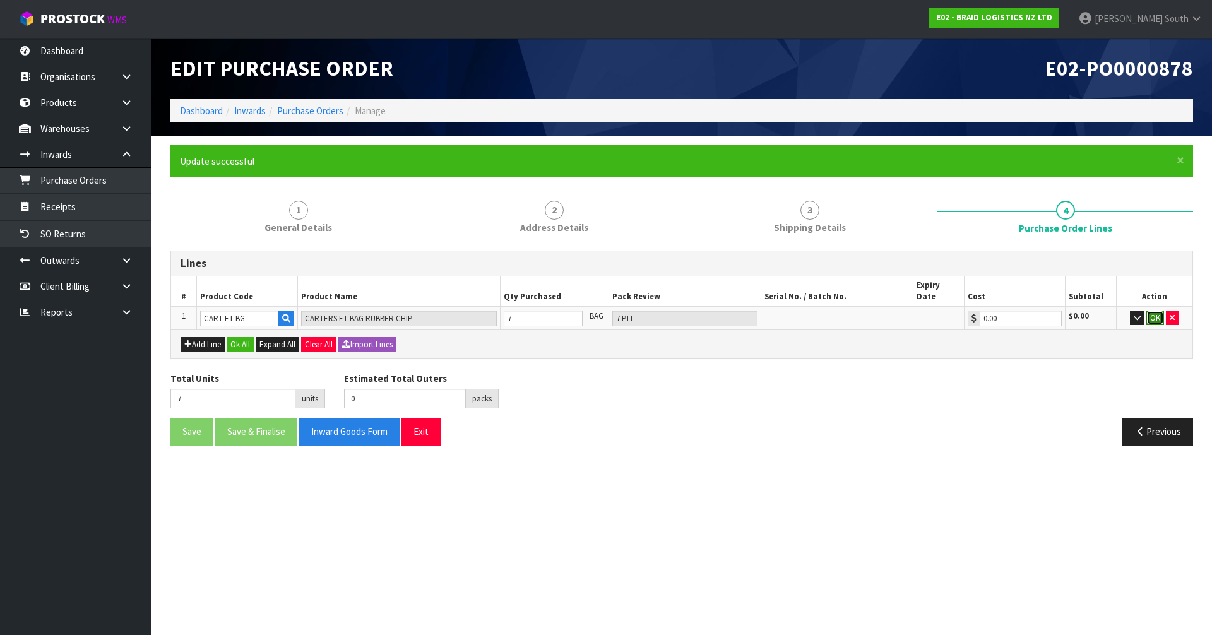
click at [1152, 311] on button "OK" at bounding box center [1156, 318] width 18 height 15
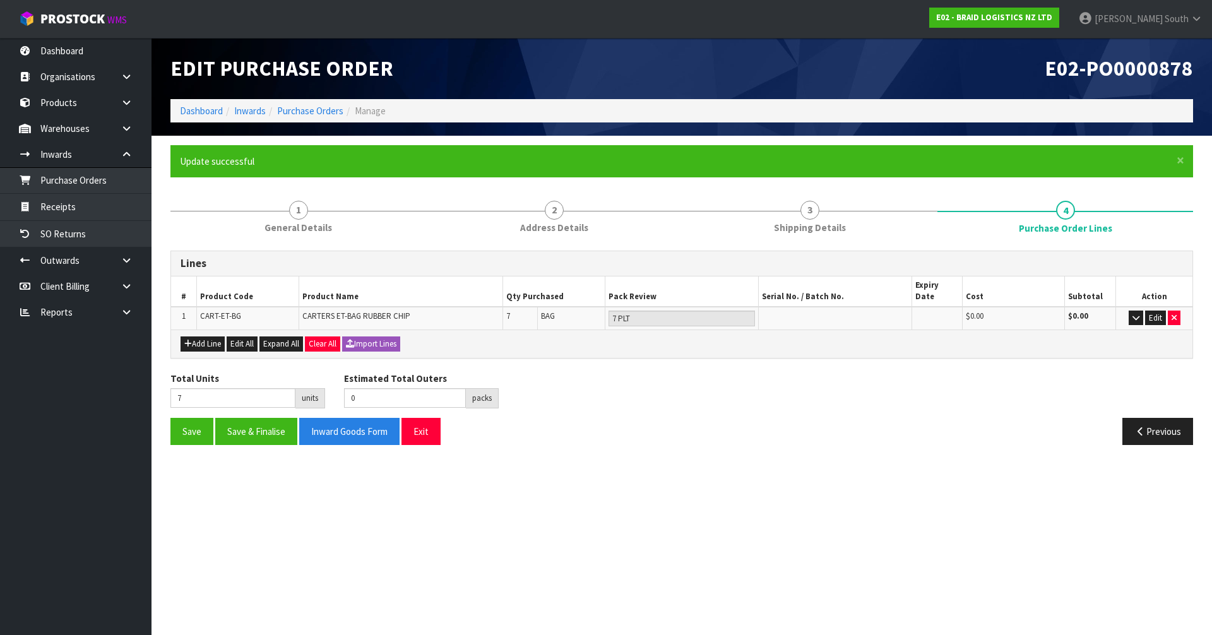
click at [897, 356] on div "Lines # Product Code Product Name Qty Purchased Pack Review Serial No. / Batch …" at bounding box center [682, 353] width 1023 height 204
click at [878, 418] on div "Previous" at bounding box center [942, 431] width 521 height 27
click at [191, 418] on button "Save" at bounding box center [192, 431] width 43 height 27
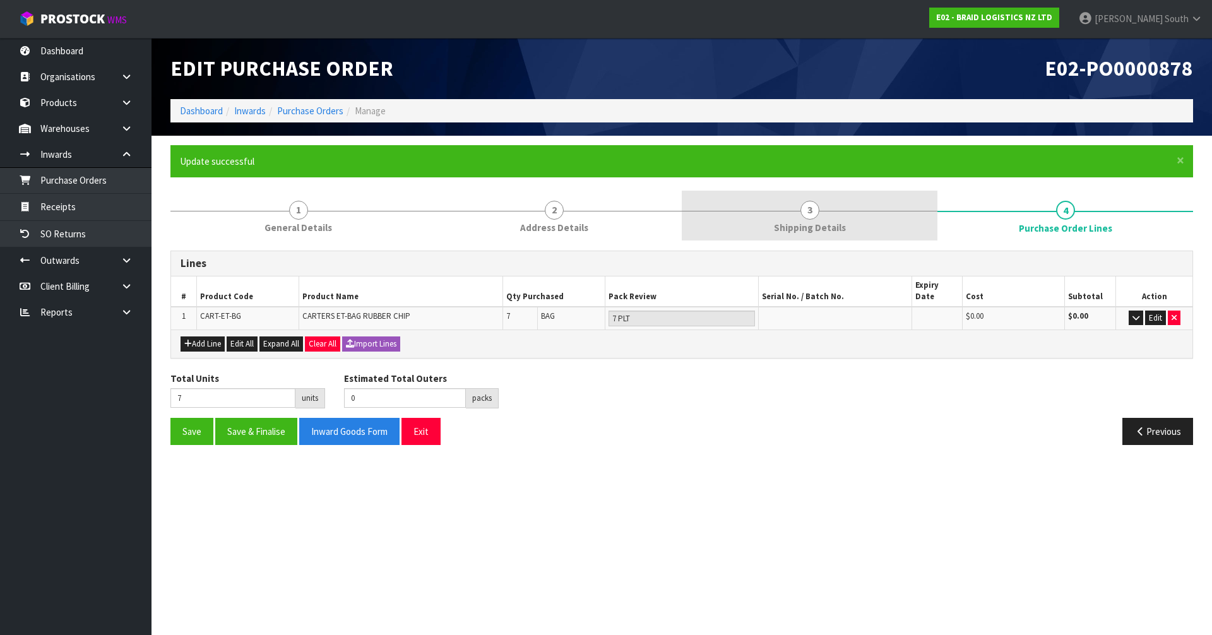
click at [774, 228] on link "3 Shipping Details" at bounding box center [810, 216] width 256 height 50
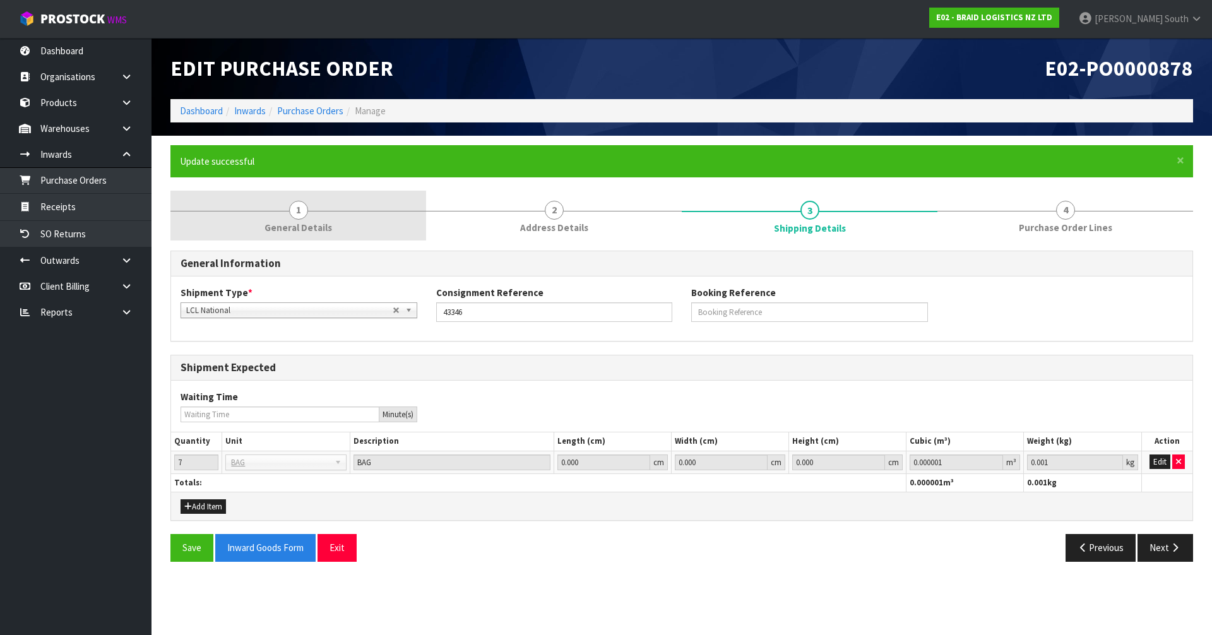
drag, startPoint x: 273, startPoint y: 221, endPoint x: 292, endPoint y: 220, distance: 19.6
click at [274, 221] on span "General Details" at bounding box center [299, 227] width 68 height 13
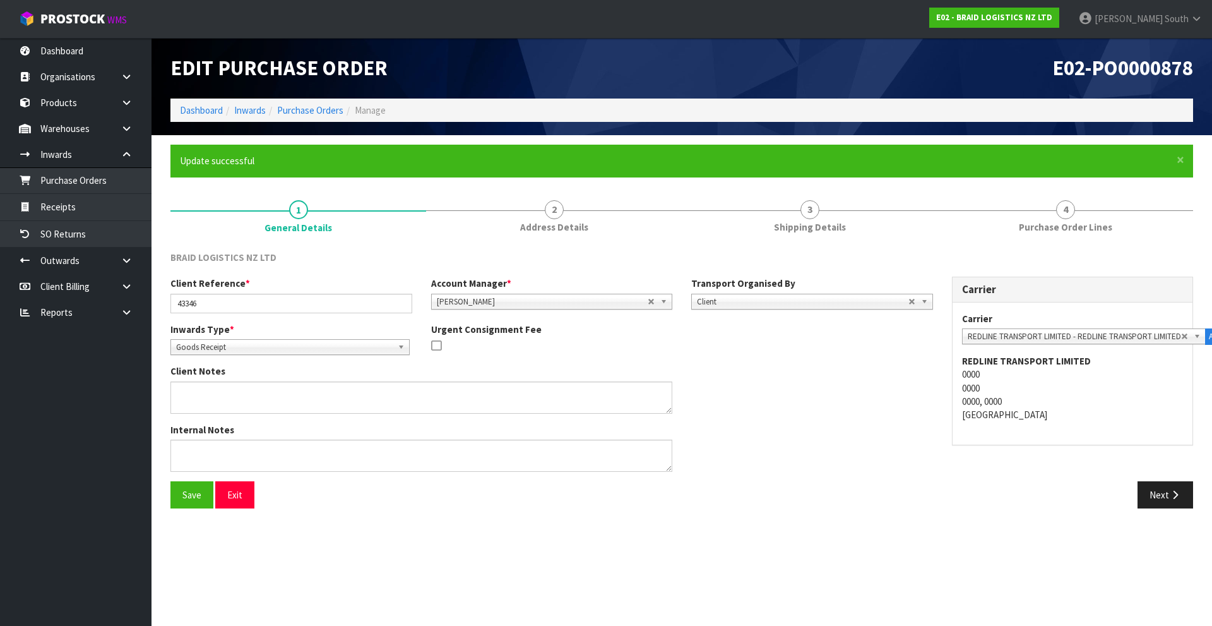
click at [505, 488] on div "Save Exit" at bounding box center [421, 494] width 521 height 27
click at [75, 192] on link "Purchase Orders" at bounding box center [76, 180] width 152 height 26
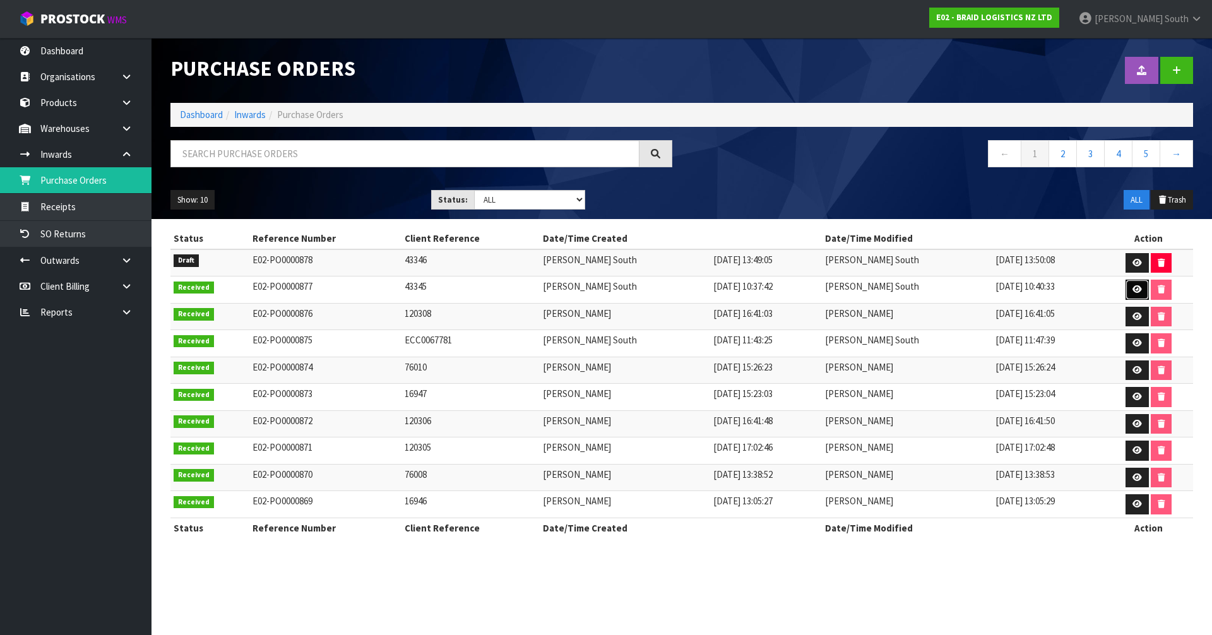
click at [1128, 288] on link at bounding box center [1137, 290] width 23 height 20
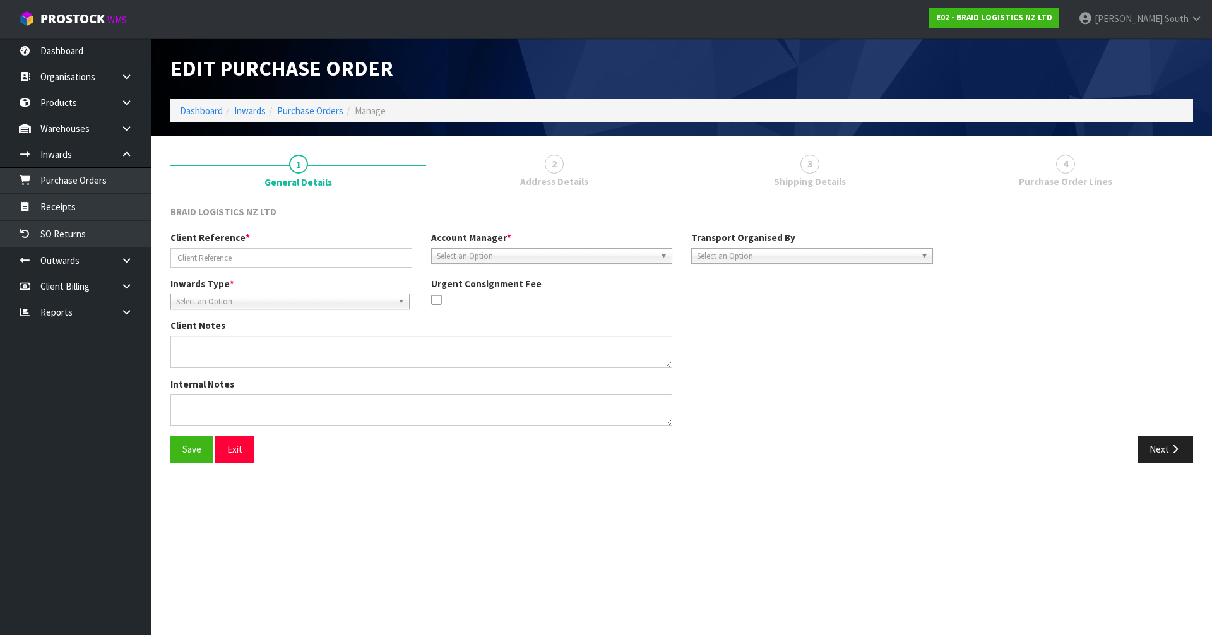
type input "43345"
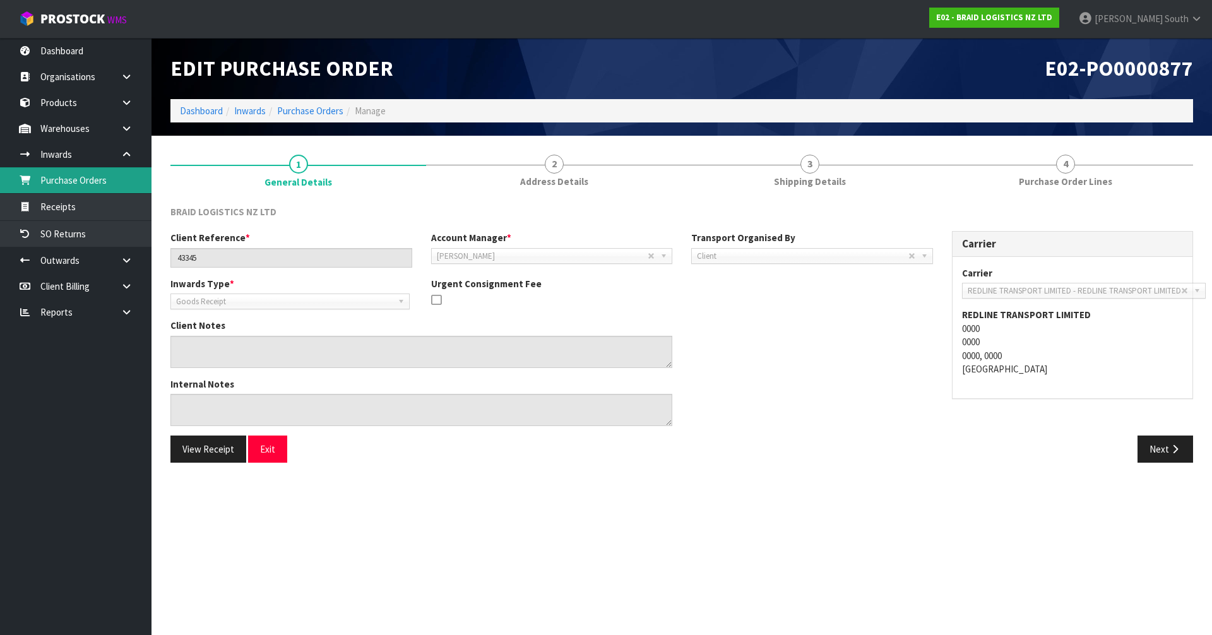
click at [98, 186] on link "Purchase Orders" at bounding box center [76, 180] width 152 height 26
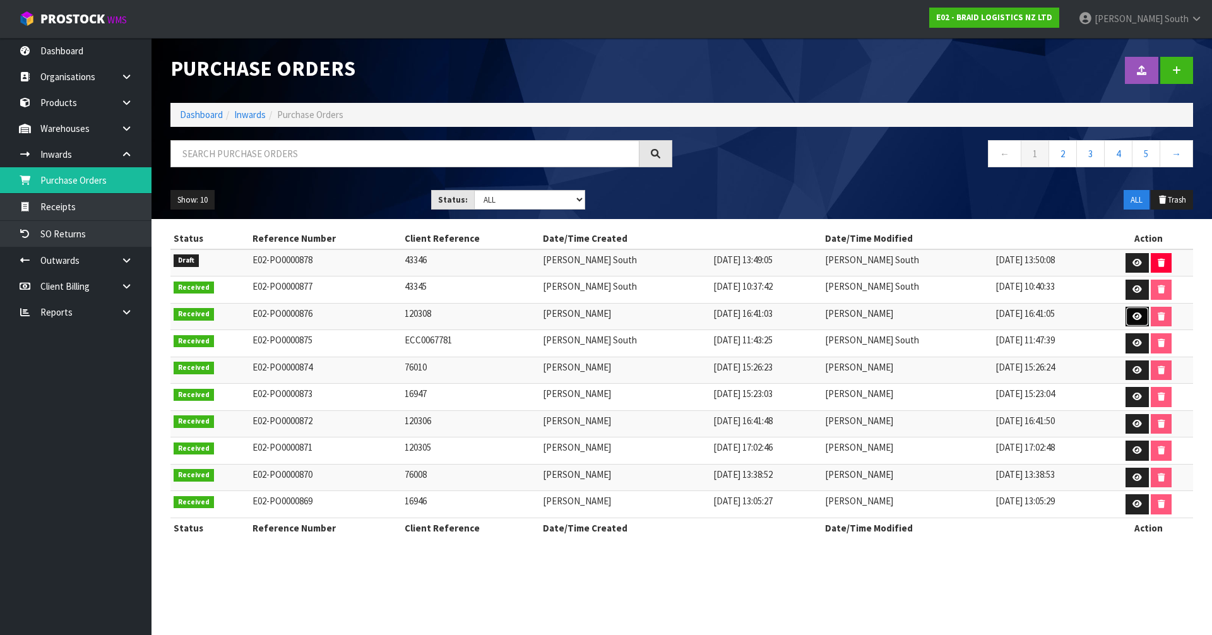
click at [1138, 321] on link at bounding box center [1137, 317] width 23 height 20
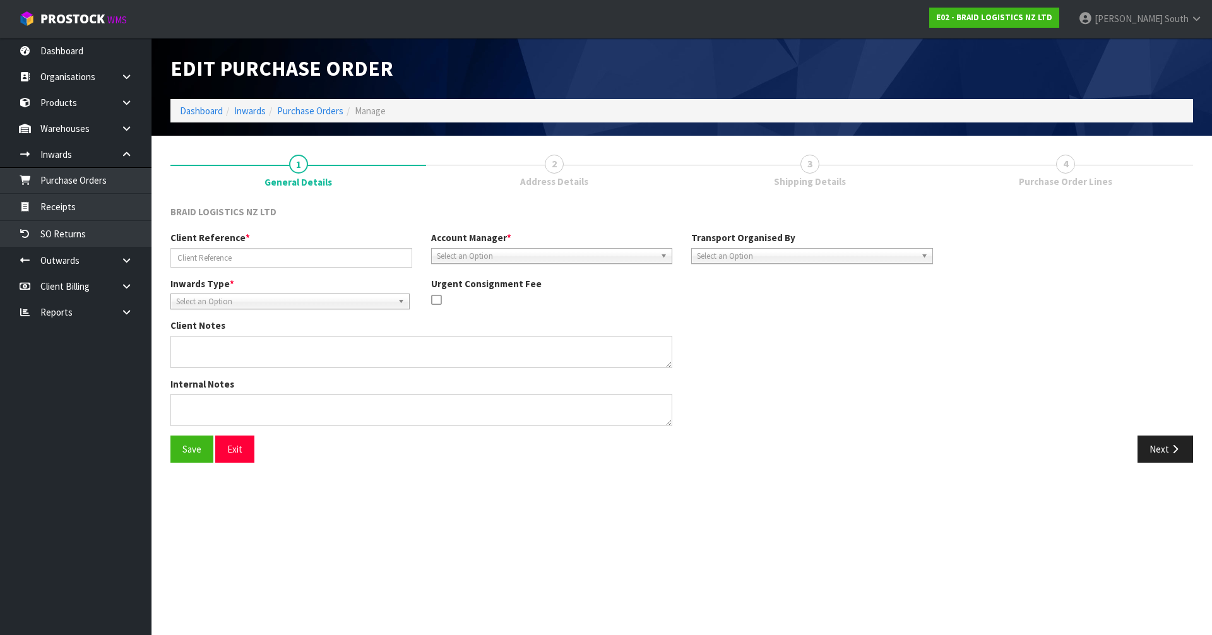
type input "120308"
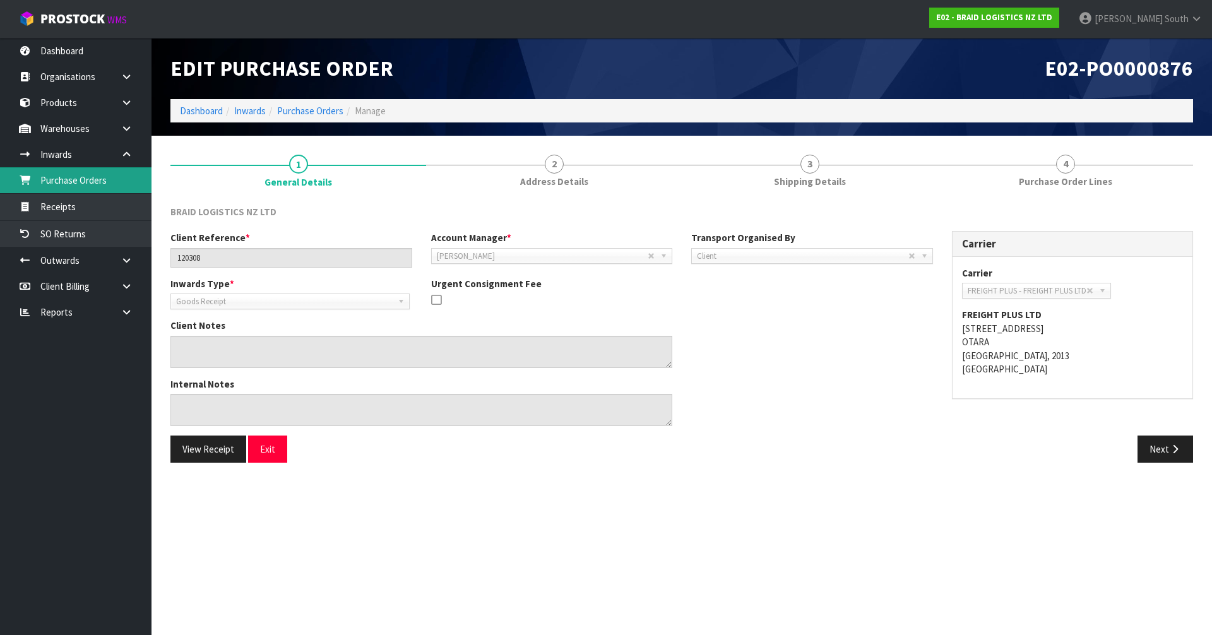
click at [100, 193] on link "Purchase Orders" at bounding box center [76, 180] width 152 height 26
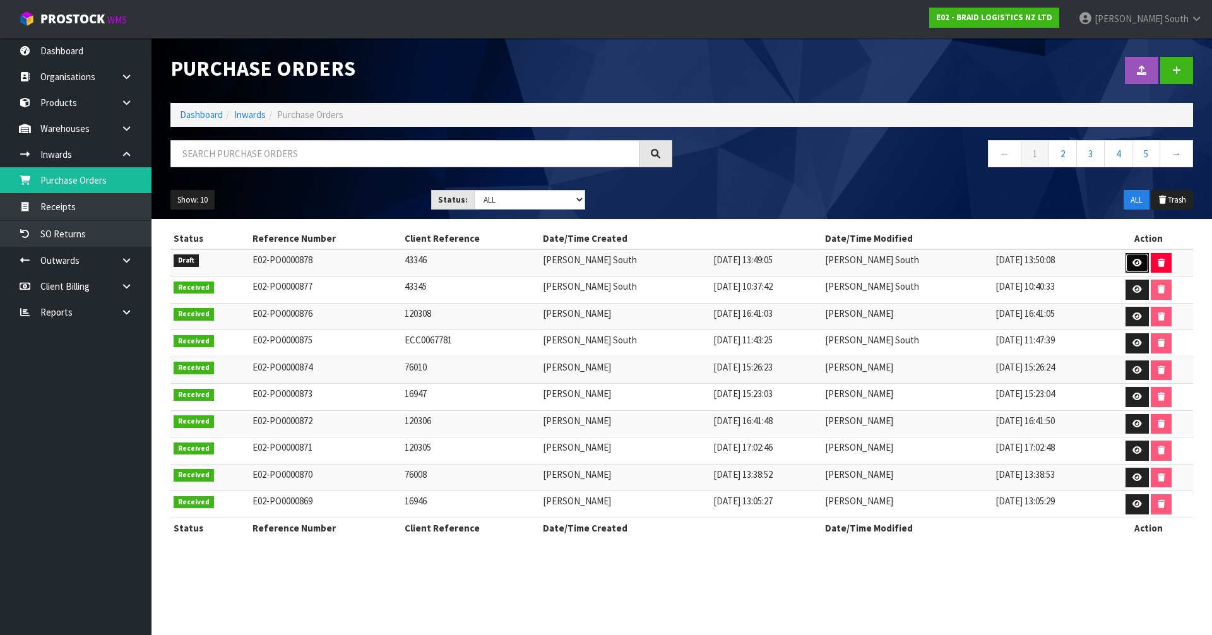
click at [1126, 263] on link at bounding box center [1137, 263] width 23 height 20
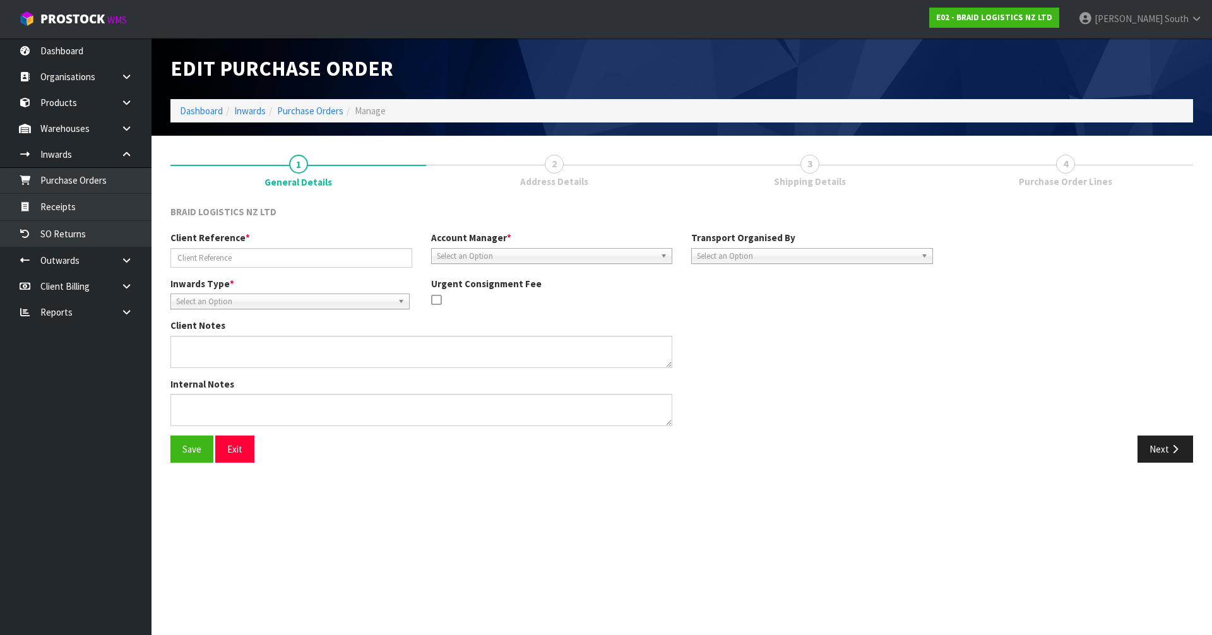
type input "43346"
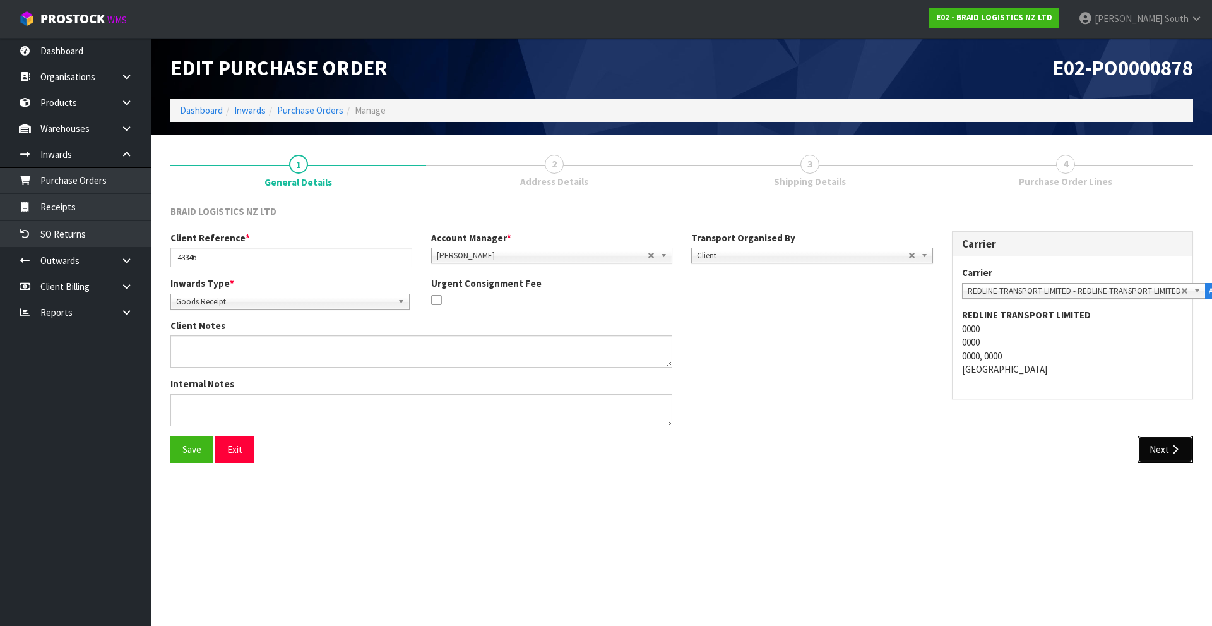
click at [1149, 455] on button "Next" at bounding box center [1166, 449] width 56 height 27
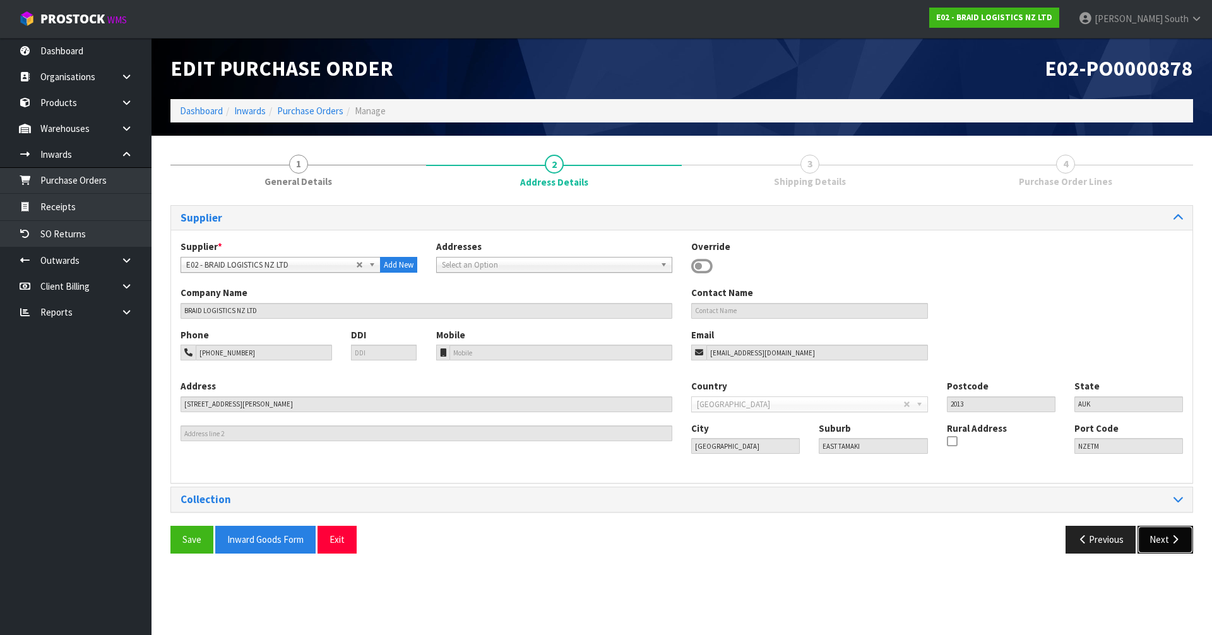
click at [1166, 533] on button "Next" at bounding box center [1166, 539] width 56 height 27
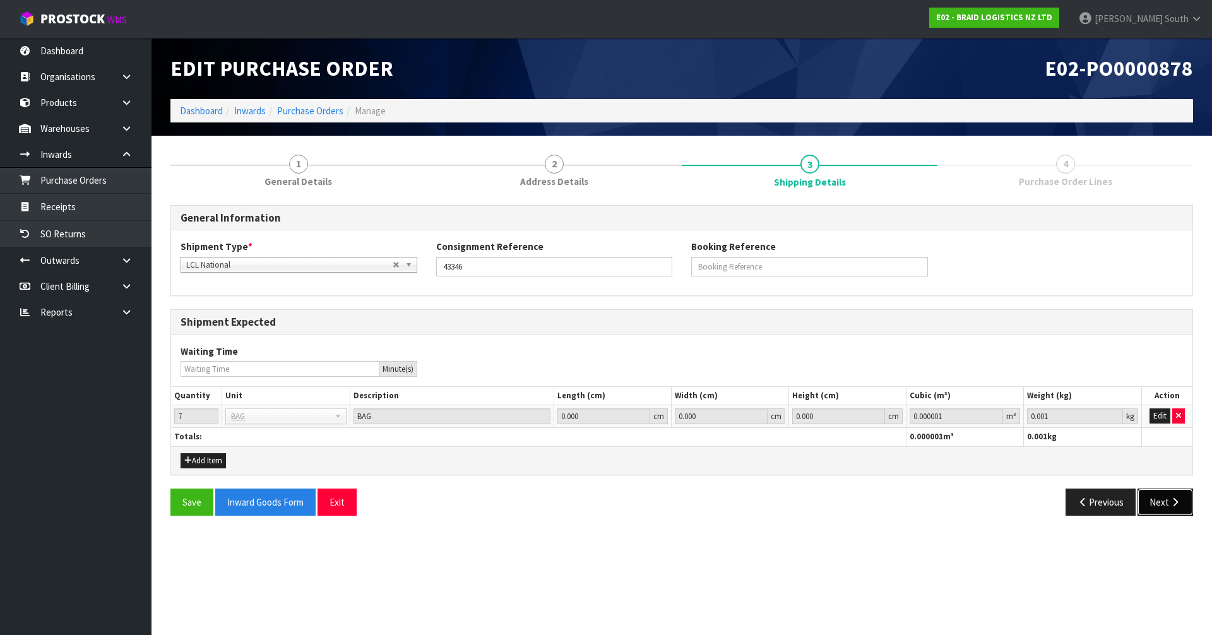
click at [1178, 515] on button "Next" at bounding box center [1166, 502] width 56 height 27
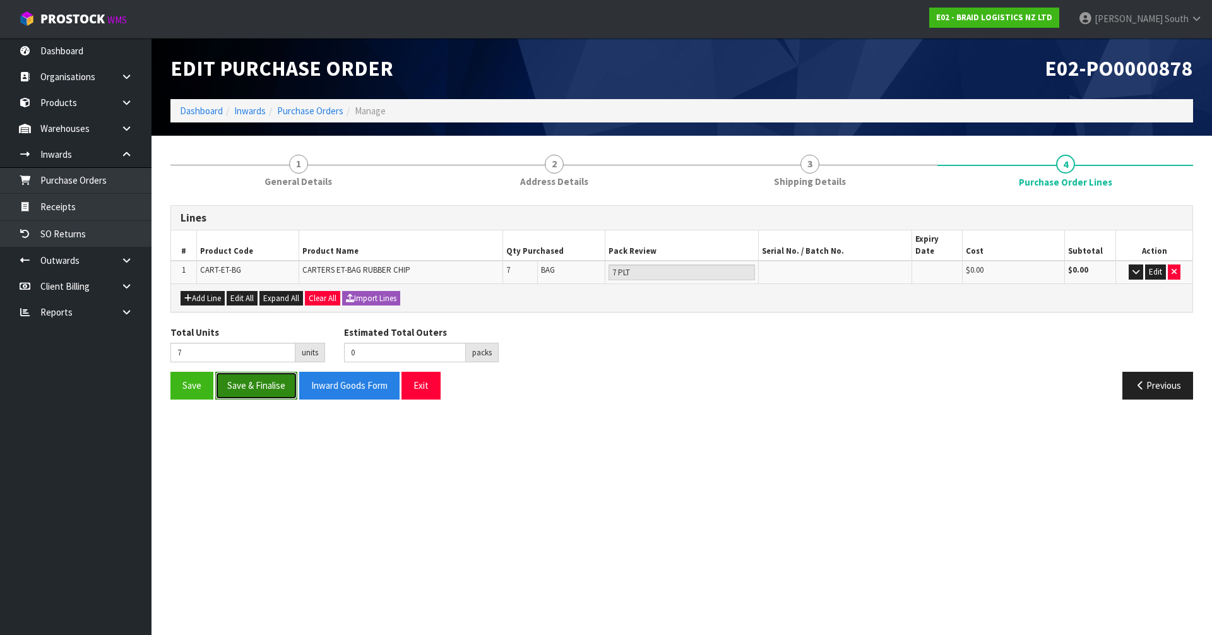
click at [236, 376] on button "Save & Finalise" at bounding box center [256, 385] width 82 height 27
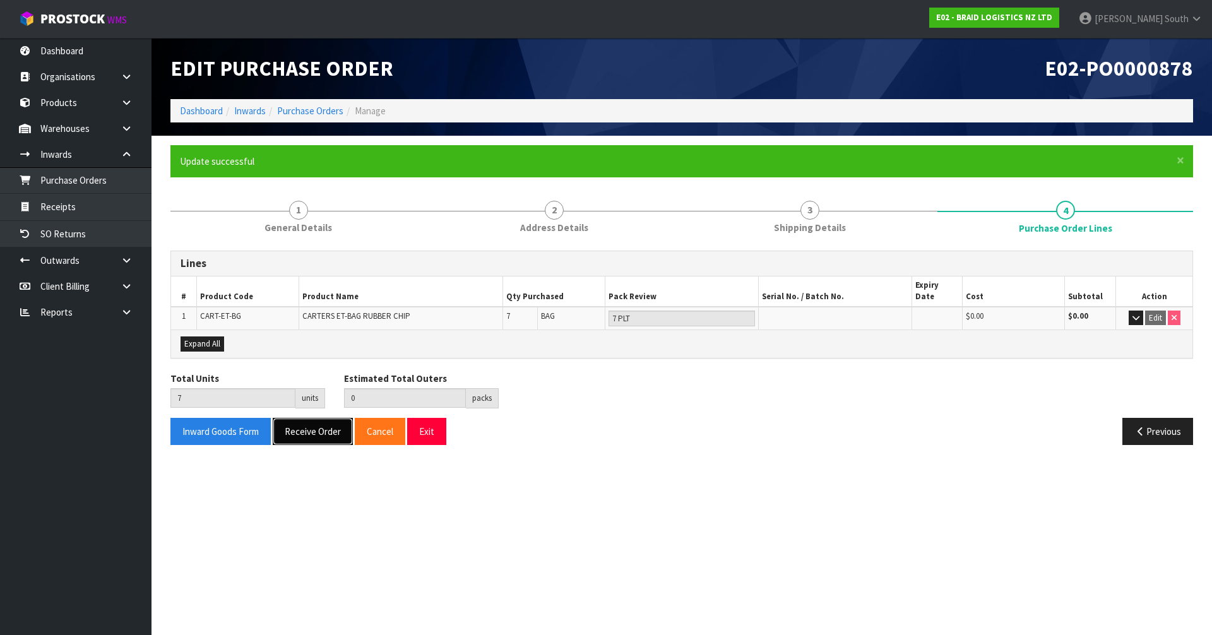
click at [296, 424] on button "Receive Order" at bounding box center [313, 431] width 80 height 27
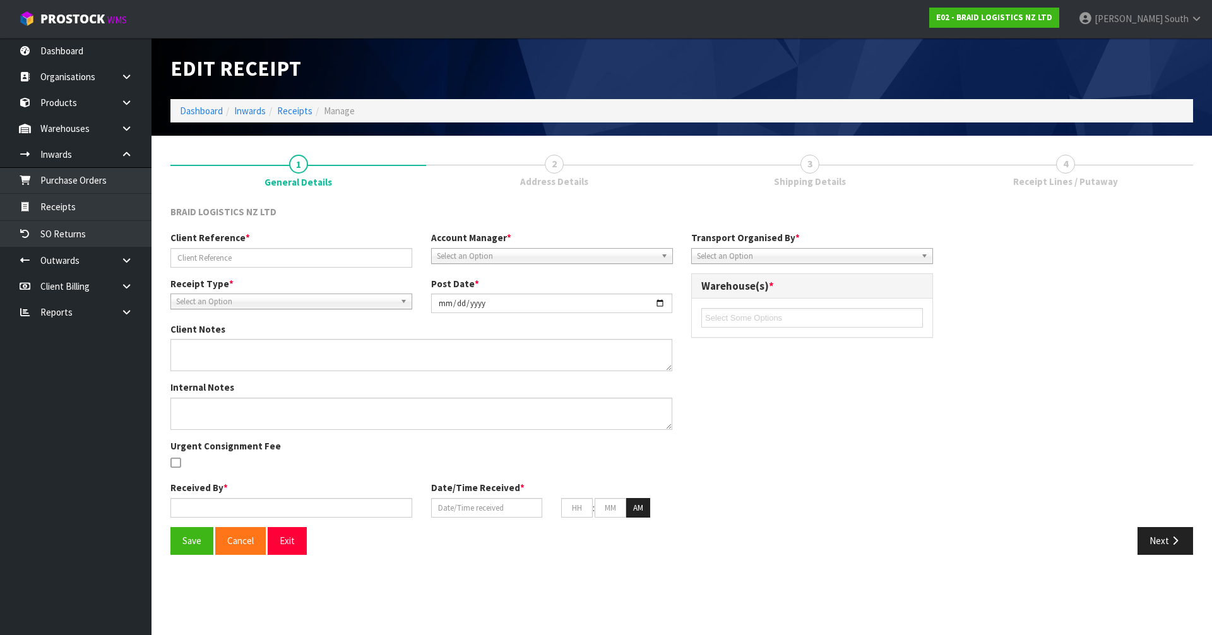
type input "43346"
type input "2025-09-04"
type input "[PERSON_NAME] South"
type input "04/09/2025"
type input "01"
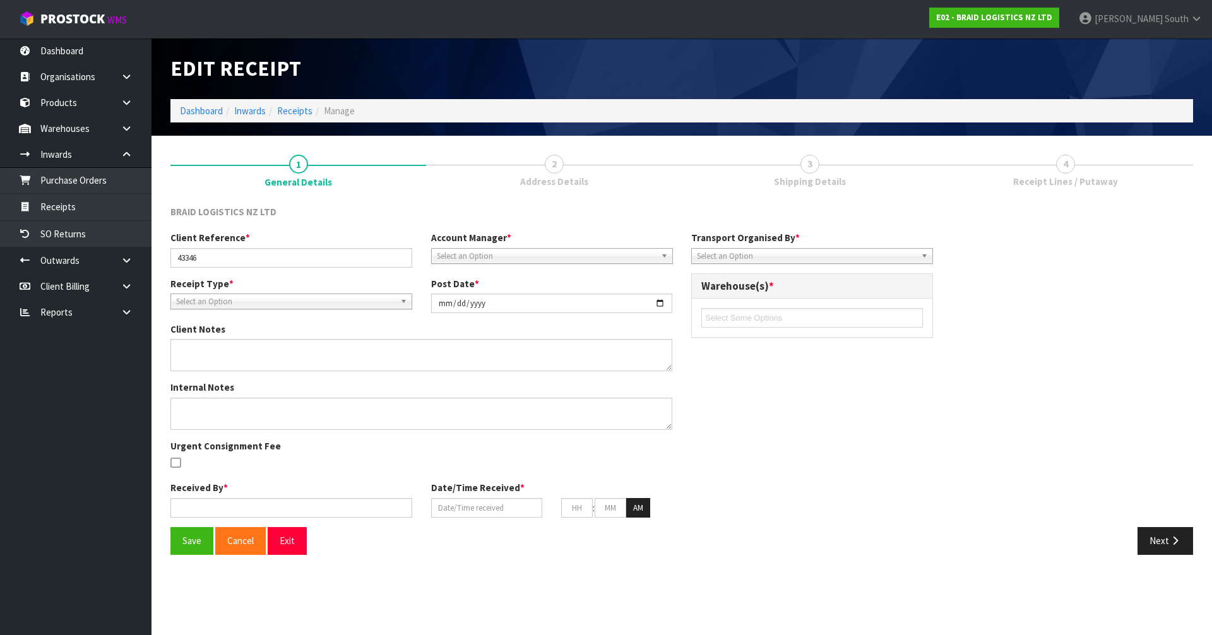
type input "50"
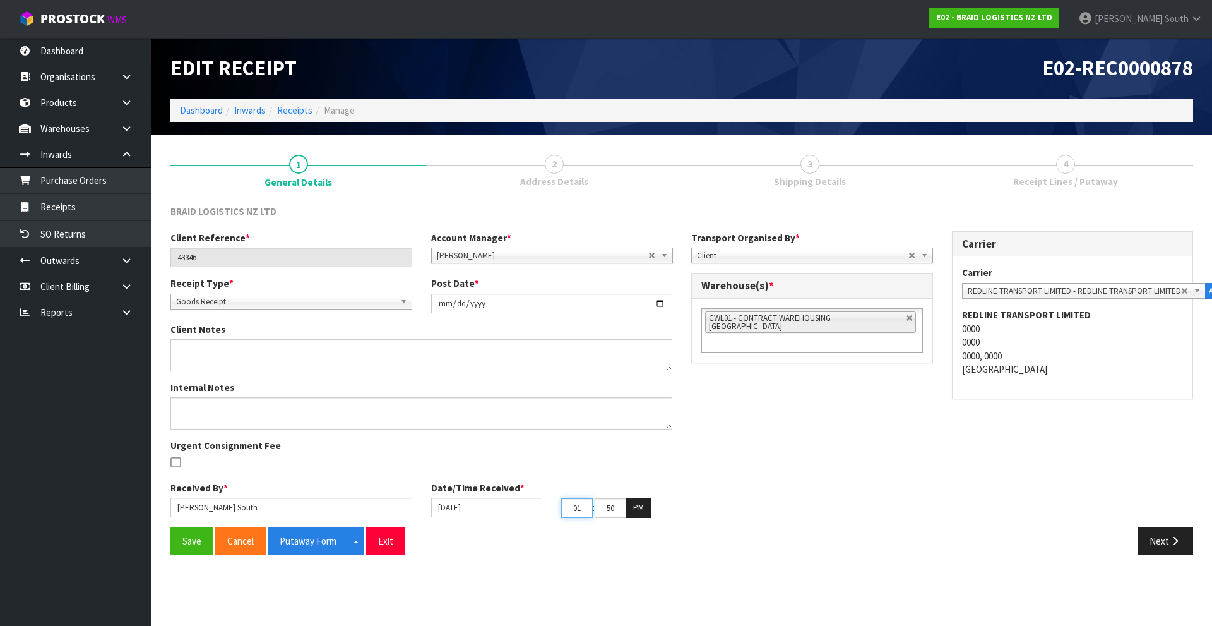
drag, startPoint x: 585, startPoint y: 510, endPoint x: 561, endPoint y: 514, distance: 24.4
click at [561, 514] on input "01" at bounding box center [577, 508] width 32 height 20
type input "11"
drag, startPoint x: 609, startPoint y: 508, endPoint x: 647, endPoint y: 509, distance: 37.3
click at [647, 509] on tr "11 : 50 : 36 PM" at bounding box center [606, 508] width 90 height 20
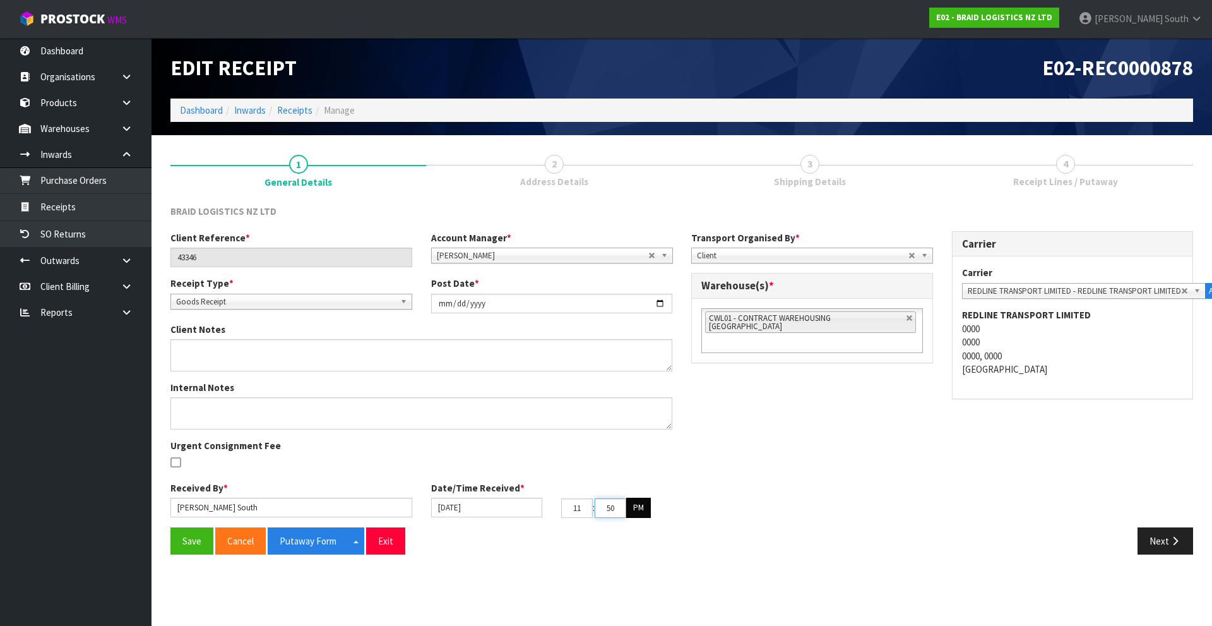
type input "5"
type input "04/09/2025"
click at [637, 509] on button "PM" at bounding box center [638, 508] width 25 height 20
click at [751, 513] on div "Client Reference * 43346 Account Manager * Zubair Moolla Rod Giles Kirsty Giles…" at bounding box center [682, 379] width 1042 height 296
click at [712, 495] on div "Client Reference * 43346 Account Manager * Zubair Moolla Rod Giles Kirsty Giles…" at bounding box center [682, 379] width 1042 height 296
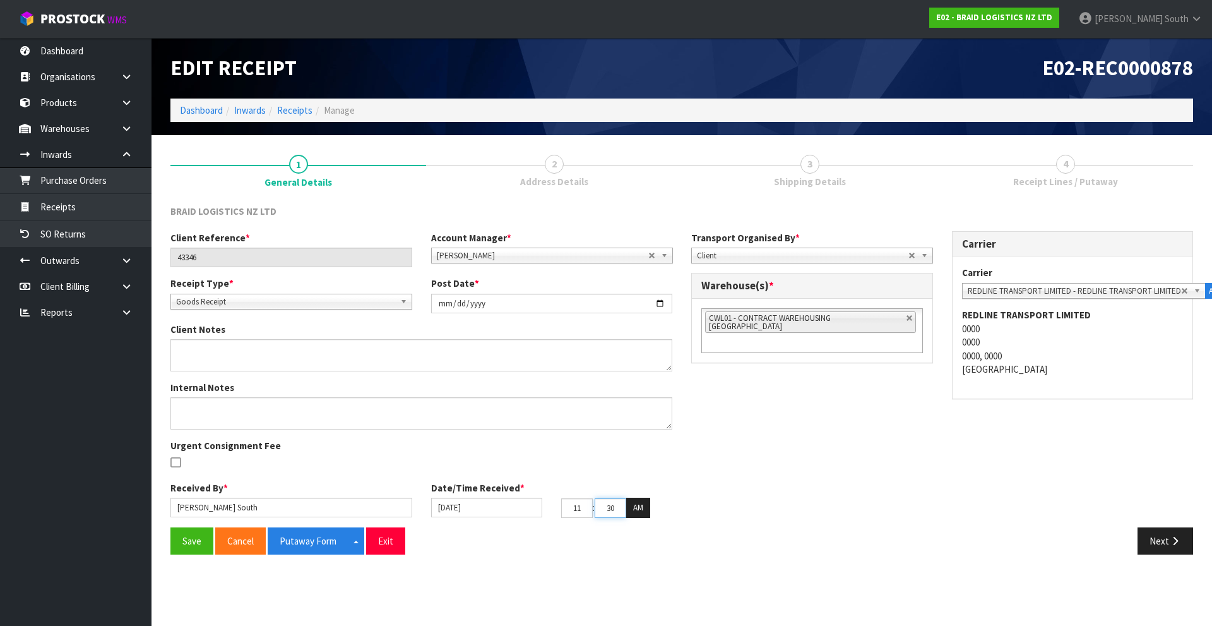
drag, startPoint x: 618, startPoint y: 501, endPoint x: 595, endPoint y: 503, distance: 22.8
click at [595, 503] on tr "11 : 30 : 36 AM" at bounding box center [605, 508] width 89 height 20
type input "2"
type input "04/09/2025"
type input "15"
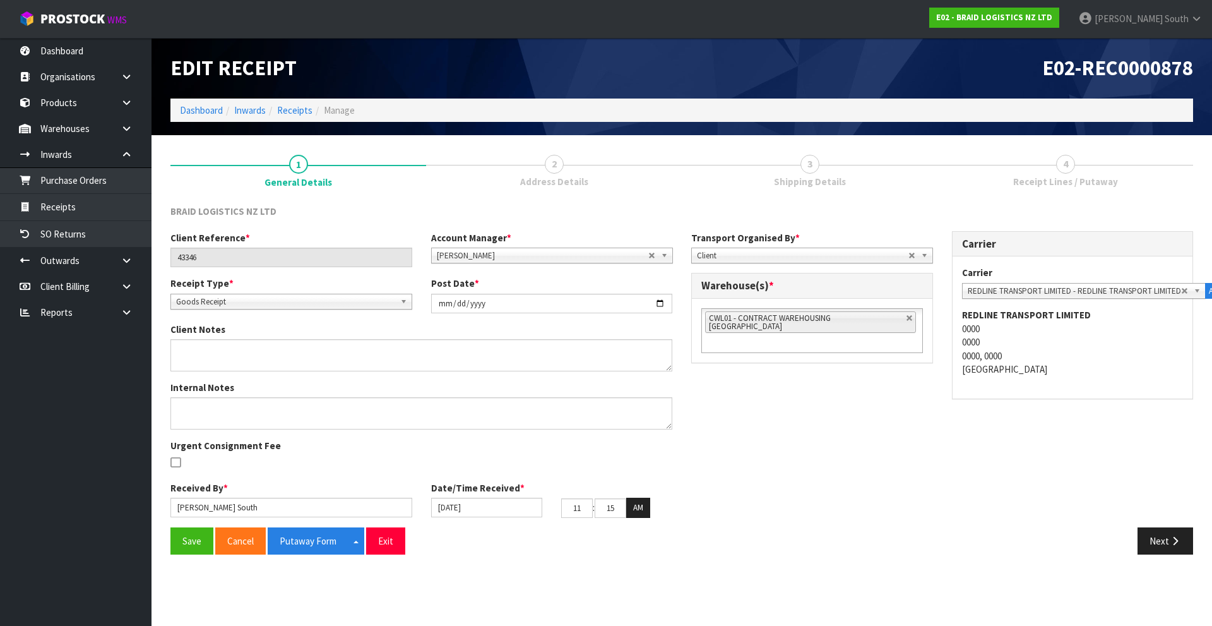
click at [728, 472] on div "Client Reference * 43346 Account Manager * Zubair Moolla Rod Giles Kirsty Giles…" at bounding box center [682, 379] width 1042 height 296
click at [616, 511] on input "15" at bounding box center [611, 508] width 32 height 20
click at [677, 494] on div "Date/Time Received * 04/09/2025 11 : 15 : 36 AM" at bounding box center [552, 499] width 261 height 37
click at [706, 468] on div "Client Reference * 43346 Account Manager * Zubair Moolla Rod Giles Kirsty Giles…" at bounding box center [682, 379] width 1042 height 296
click at [919, 473] on div "Client Reference * 43346 Account Manager * Zubair Moolla Rod Giles Kirsty Giles…" at bounding box center [682, 379] width 1042 height 296
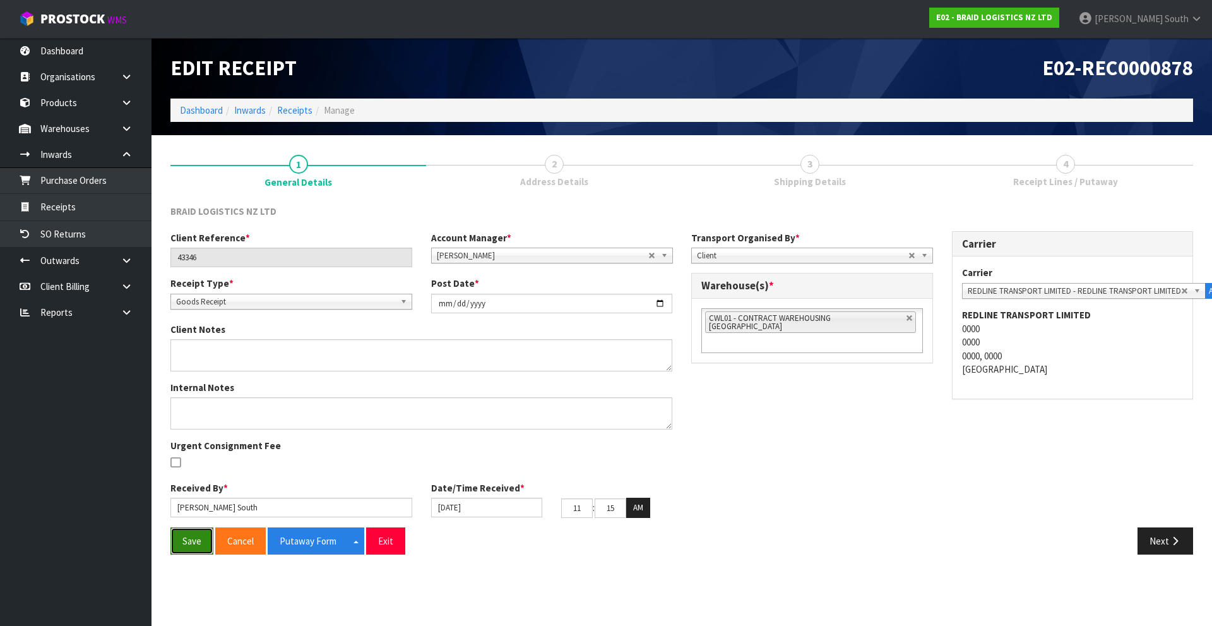
click at [179, 542] on button "Save" at bounding box center [192, 540] width 43 height 27
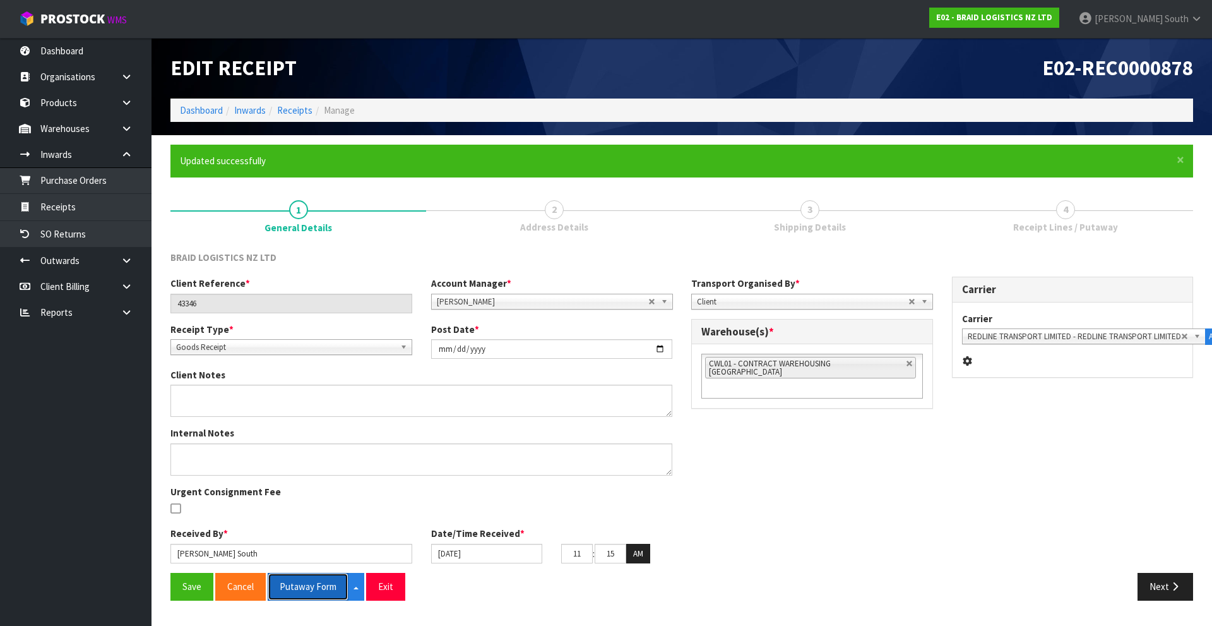
click at [315, 575] on button "Putaway Form" at bounding box center [308, 586] width 81 height 27
click at [897, 451] on div "Client Reference * 43346 Account Manager * Zubair Moolla Rod Giles Kirsty Giles…" at bounding box center [682, 425] width 1042 height 296
click at [1151, 582] on button "Next" at bounding box center [1166, 586] width 56 height 27
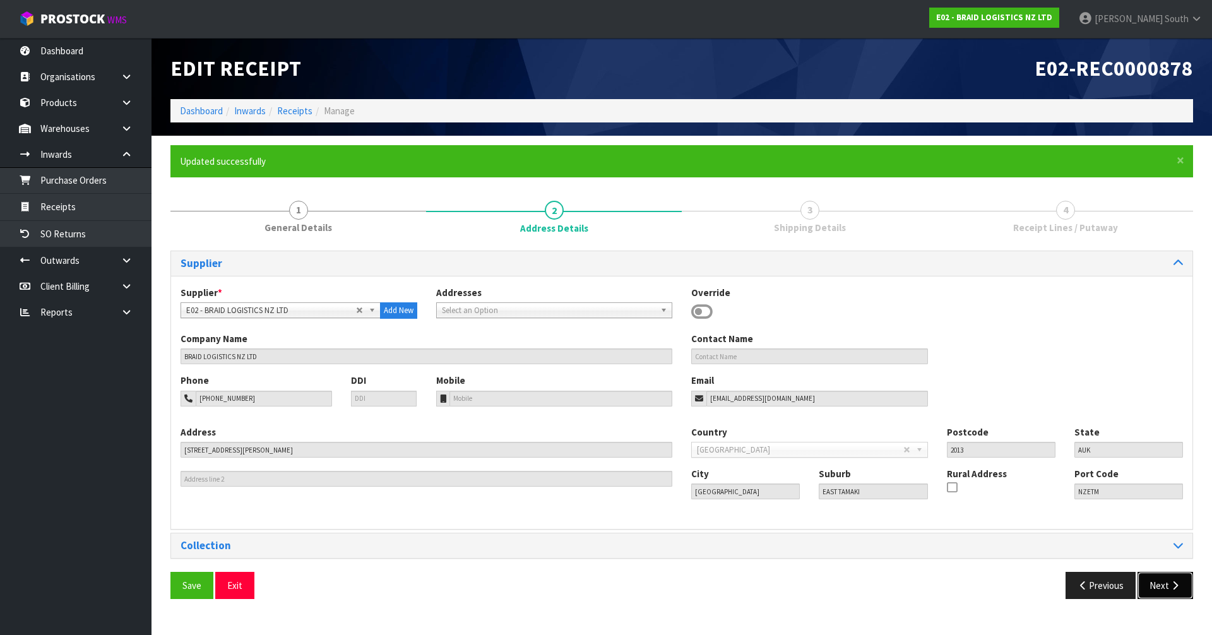
click at [1181, 582] on icon "button" at bounding box center [1176, 585] width 12 height 9
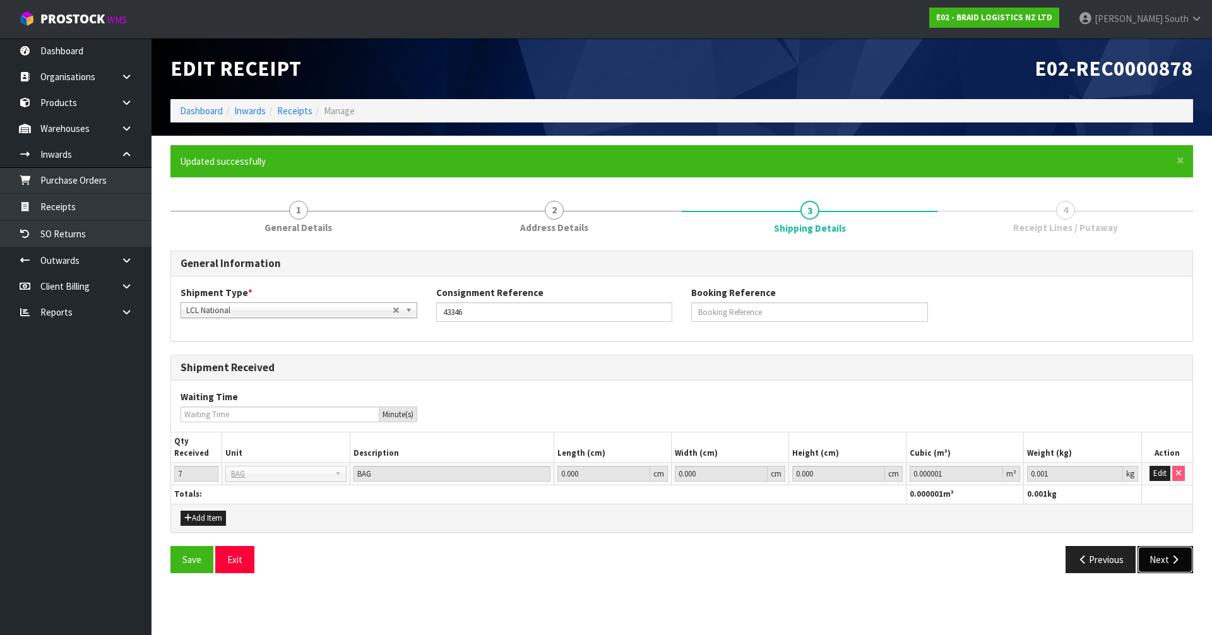
click at [1167, 560] on button "Next" at bounding box center [1166, 559] width 56 height 27
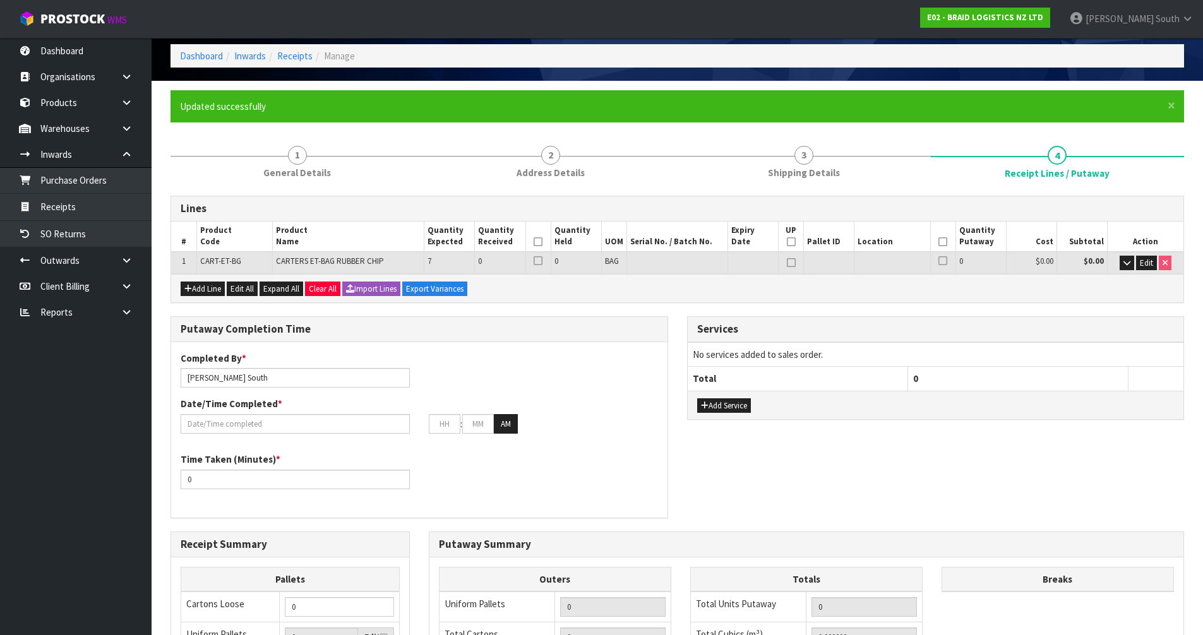
scroll to position [189, 0]
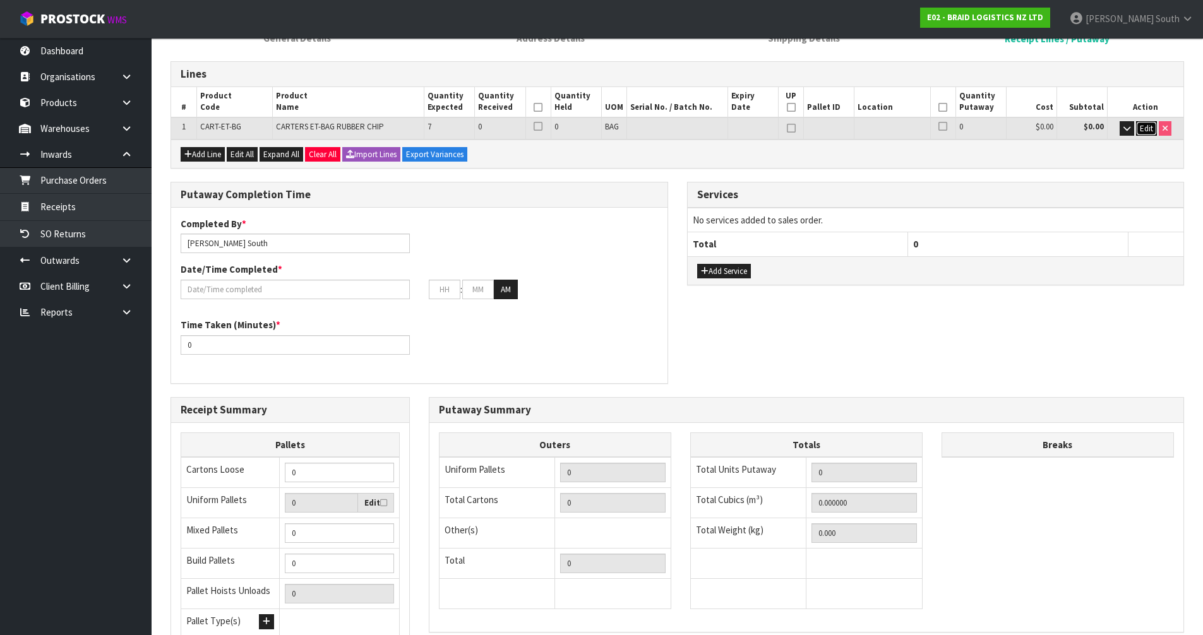
click at [1147, 128] on span "Edit" at bounding box center [1146, 128] width 13 height 11
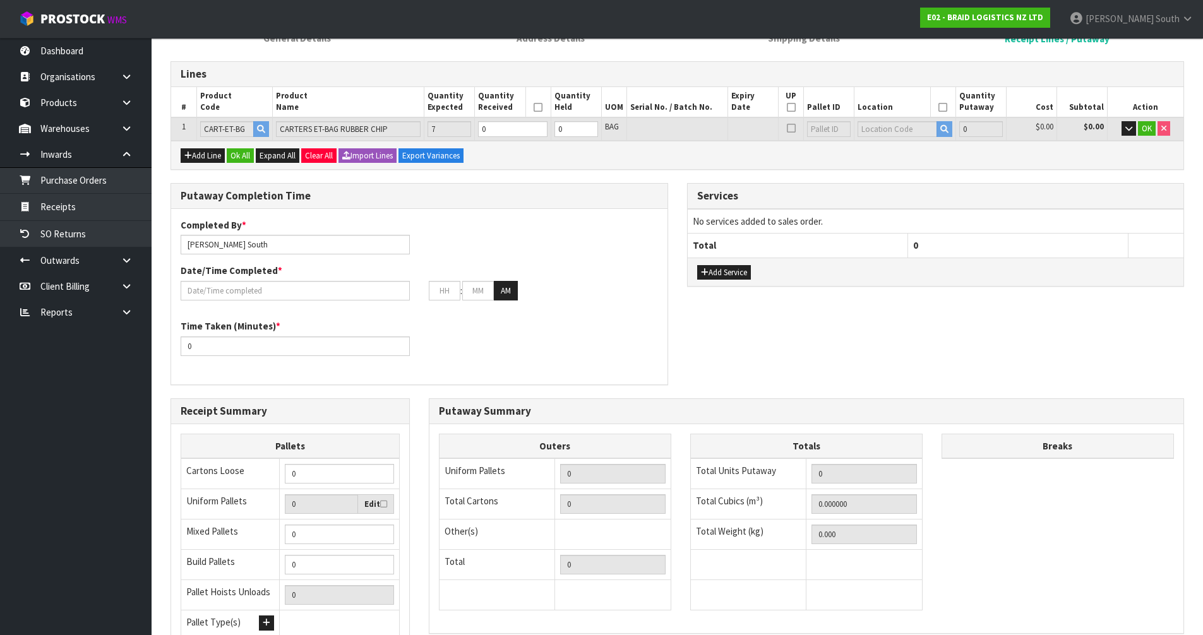
click at [790, 107] on icon at bounding box center [791, 107] width 9 height 1
type input "1"
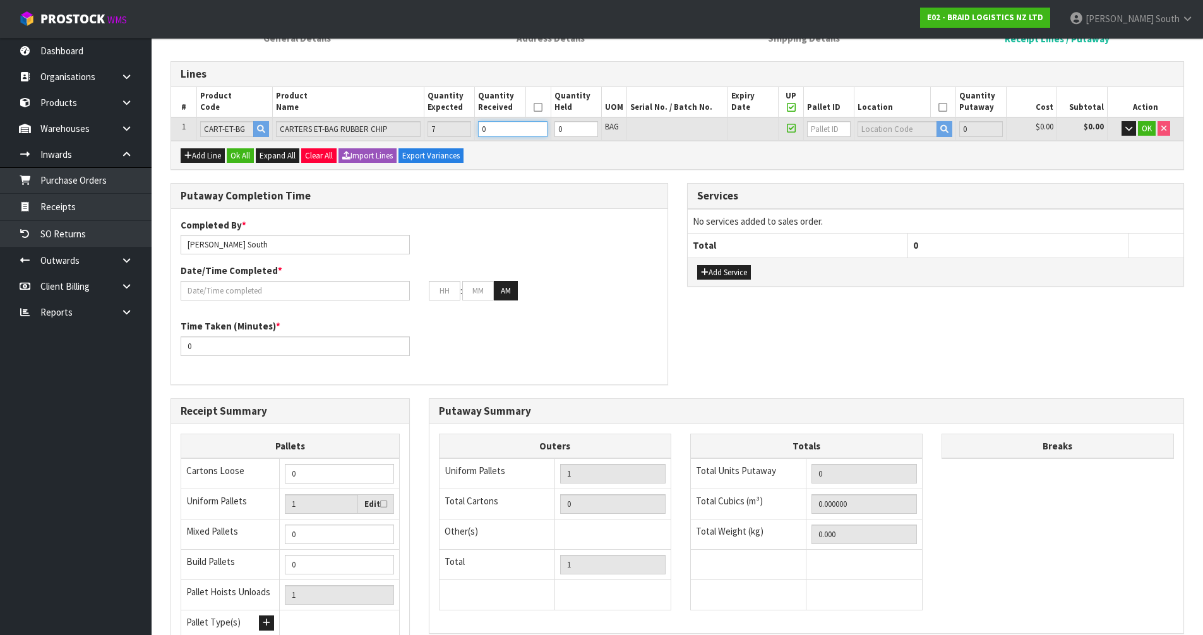
click at [436, 130] on tr "1 CART-ET-BG CARTERS ET-BAG RUBBER CHIP 7 0 0 BAG 0 $0.00 $0.00 OK" at bounding box center [677, 128] width 1012 height 23
type input "7"
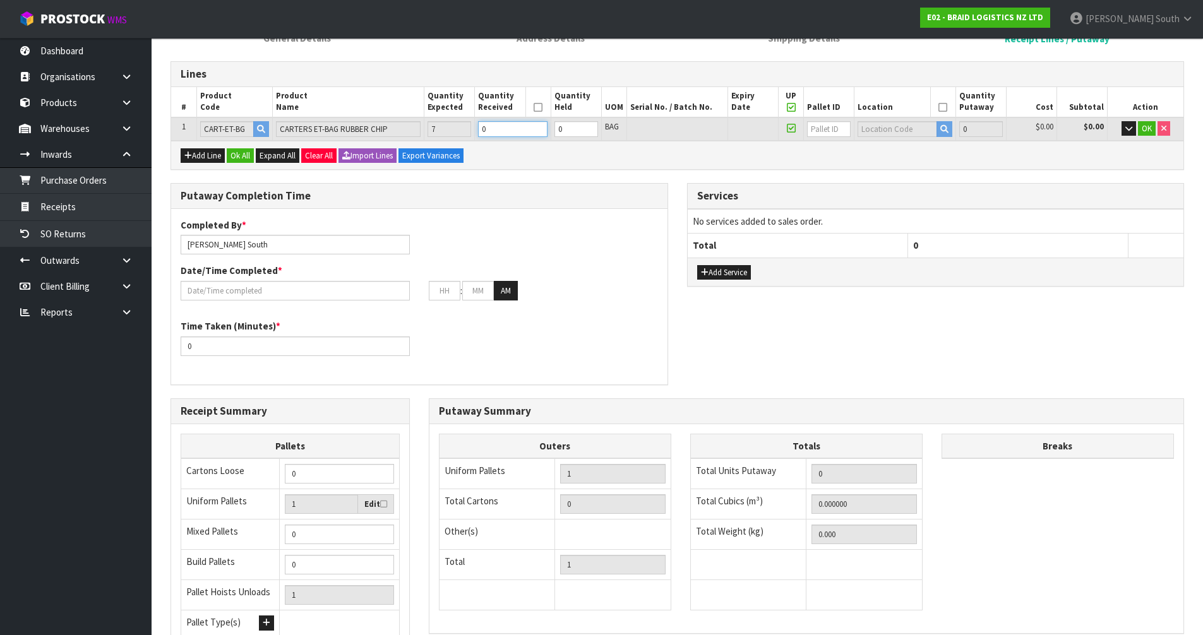
type input "7"
type input "700"
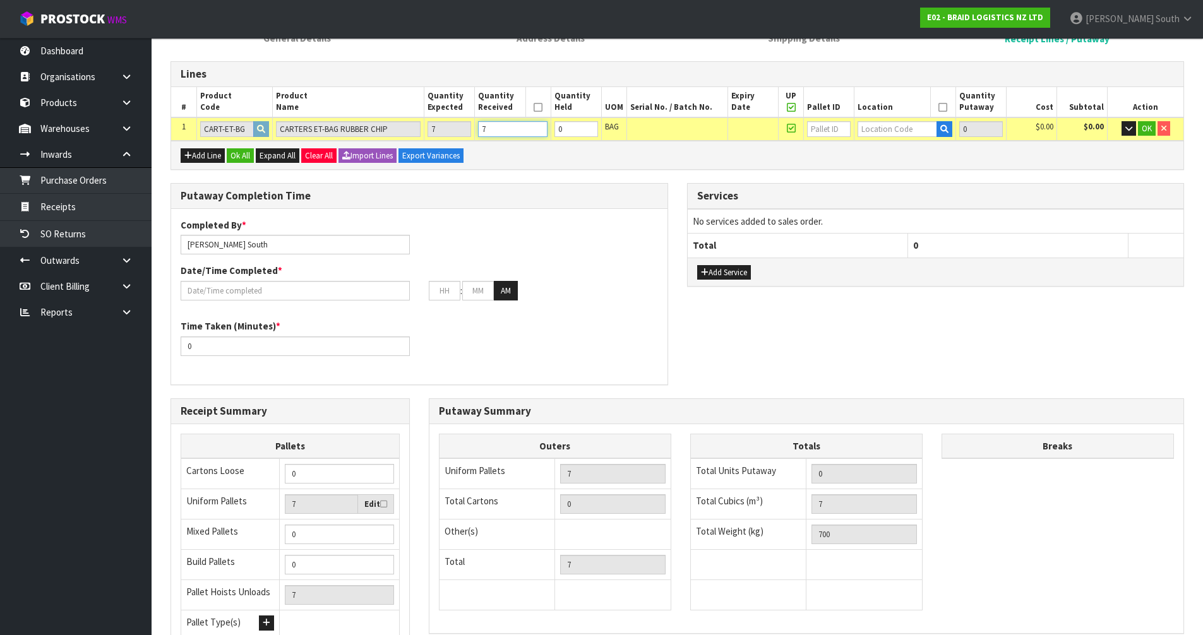
type input "7"
click at [879, 128] on input "text" at bounding box center [897, 129] width 79 height 16
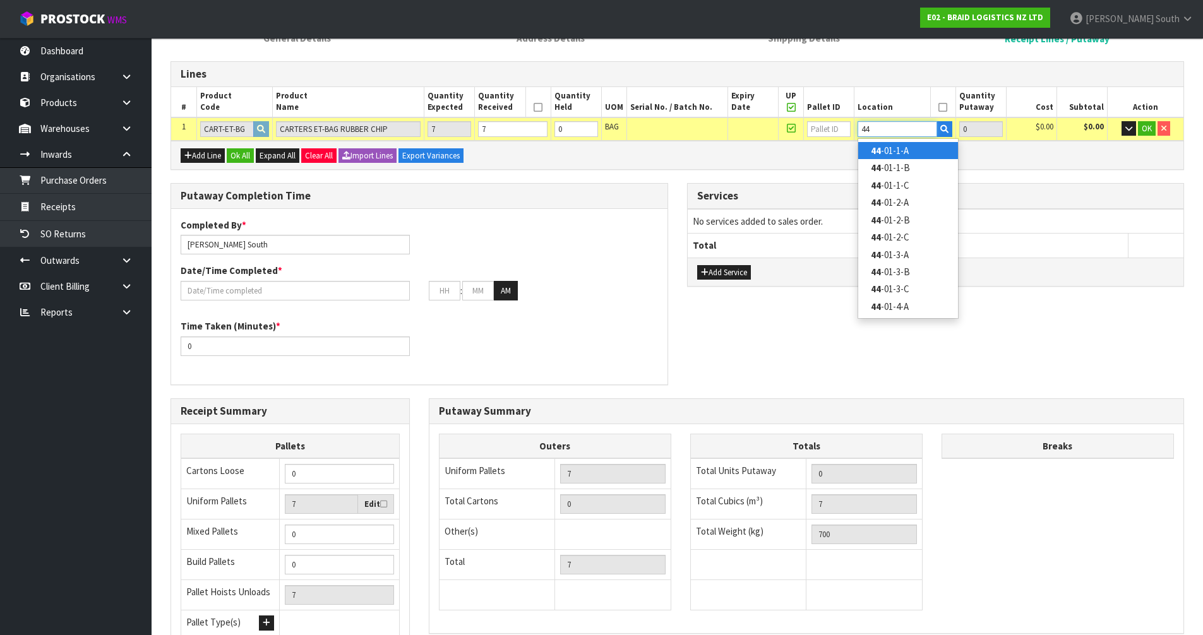
type input "44"
click at [885, 146] on link "44 -01-1-A" at bounding box center [908, 150] width 100 height 17
type input "7"
type input "44-01-1-A"
type input "7"
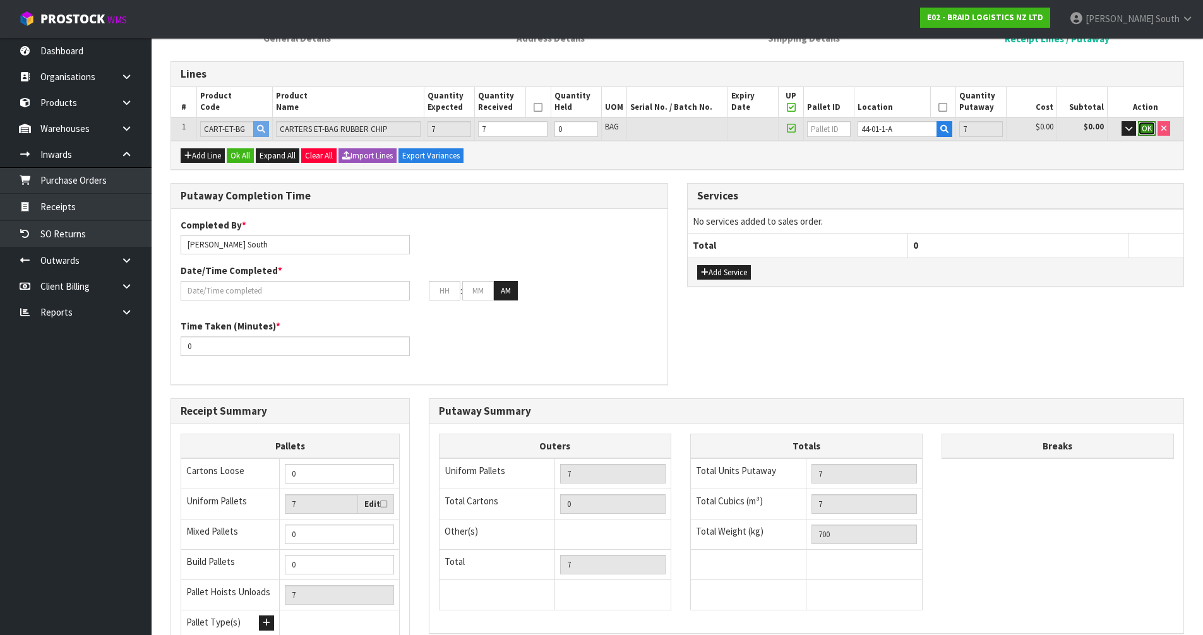
click at [1143, 130] on span "OK" at bounding box center [1147, 128] width 10 height 11
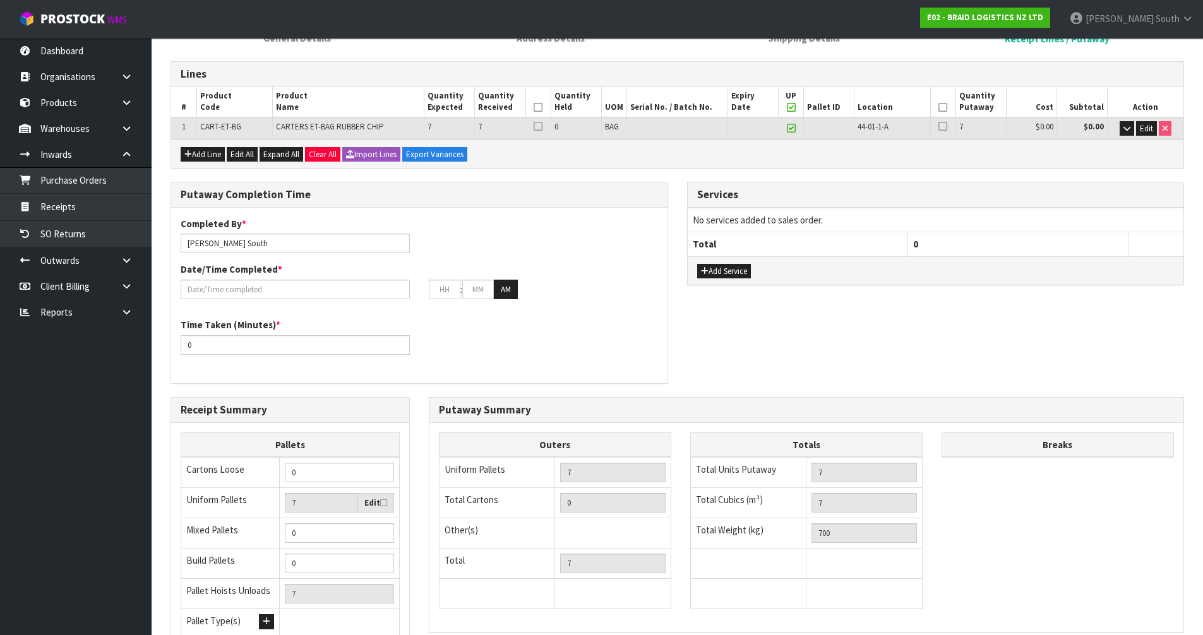
click at [939, 108] on icon at bounding box center [942, 107] width 9 height 1
click at [536, 107] on icon at bounding box center [538, 107] width 9 height 1
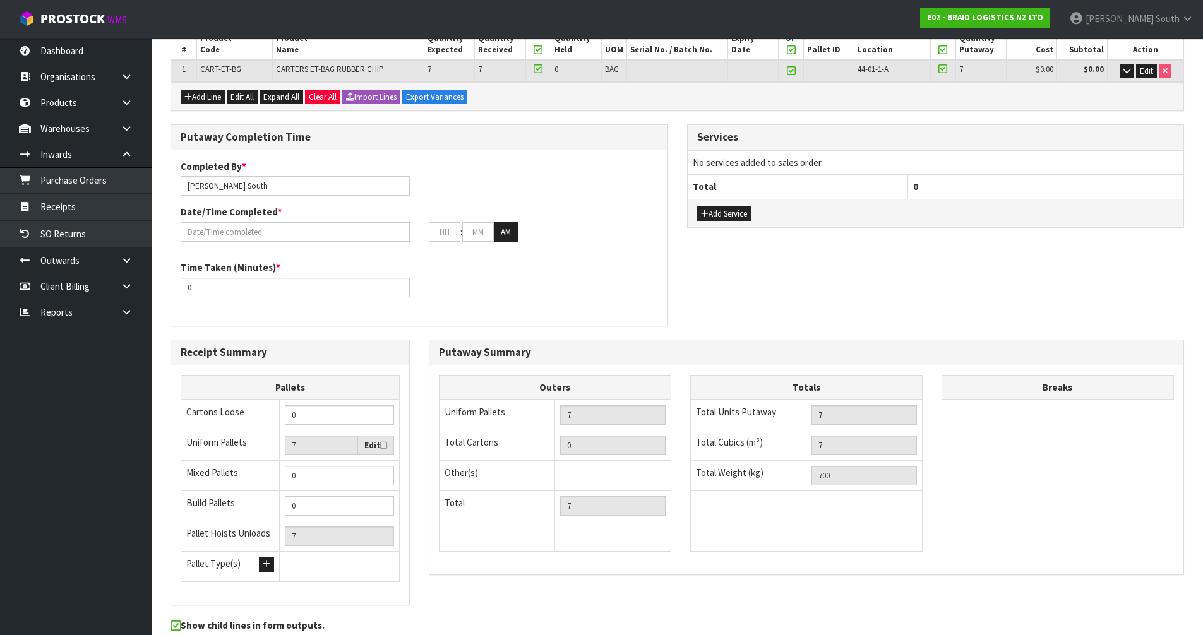
scroll to position [253, 0]
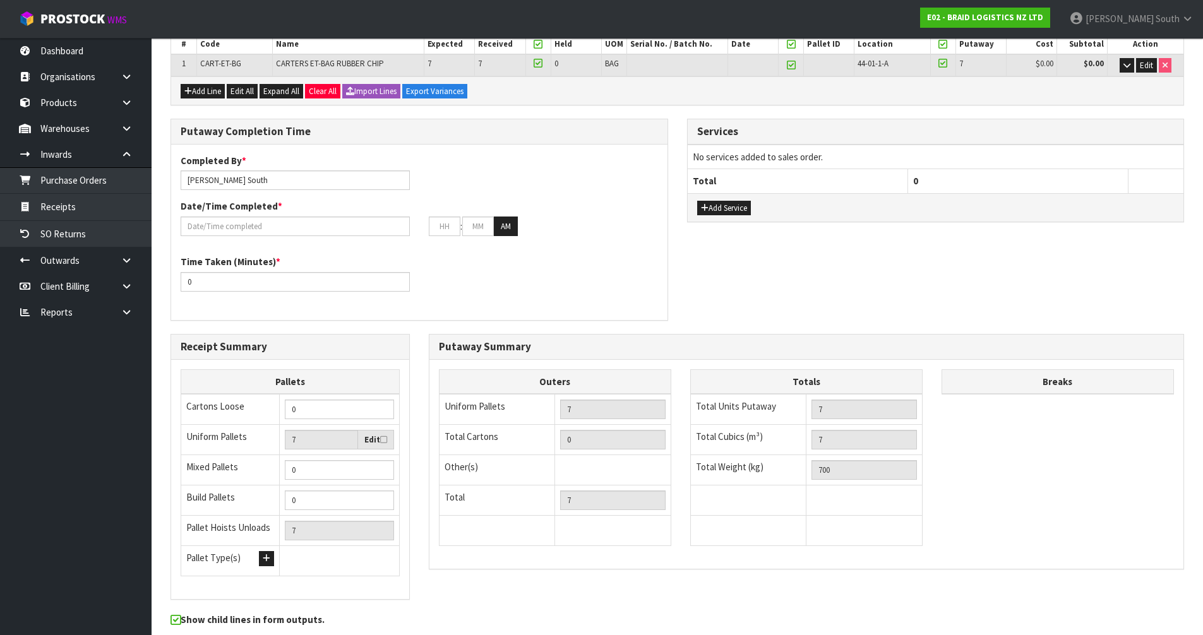
click at [505, 166] on div "Completed By * Zachary South Date/Time Completed * : : AM" at bounding box center [419, 200] width 496 height 92
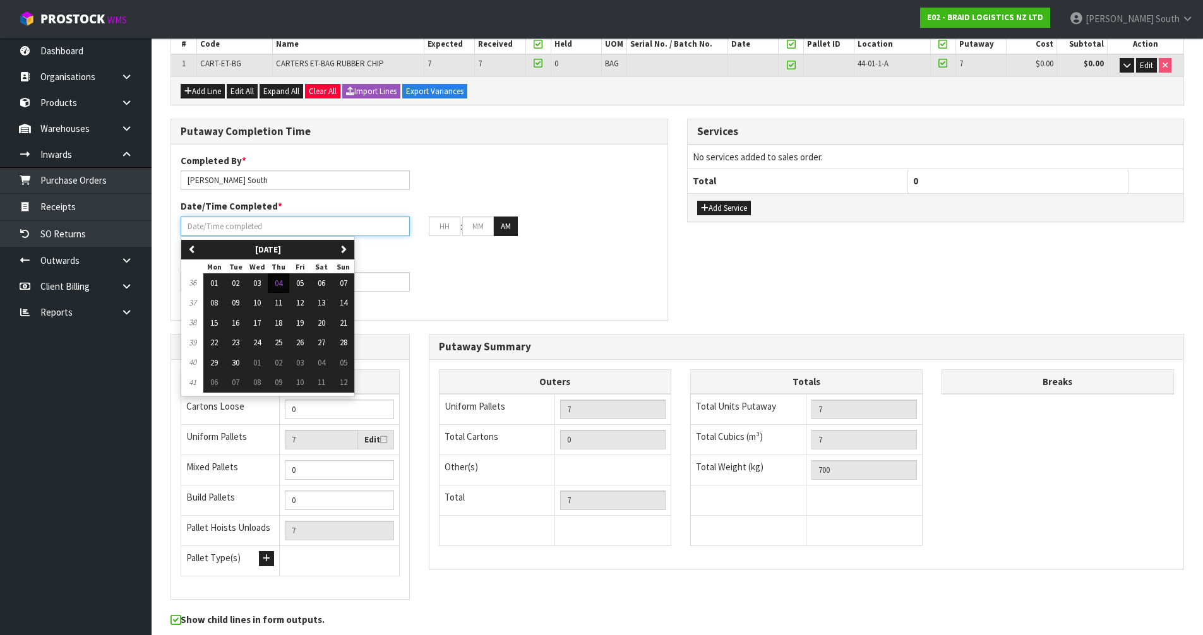
click at [252, 218] on input "text" at bounding box center [295, 227] width 229 height 20
click at [278, 279] on span "04" at bounding box center [279, 283] width 8 height 11
type input "04/09/2025"
type input "12"
type input "00"
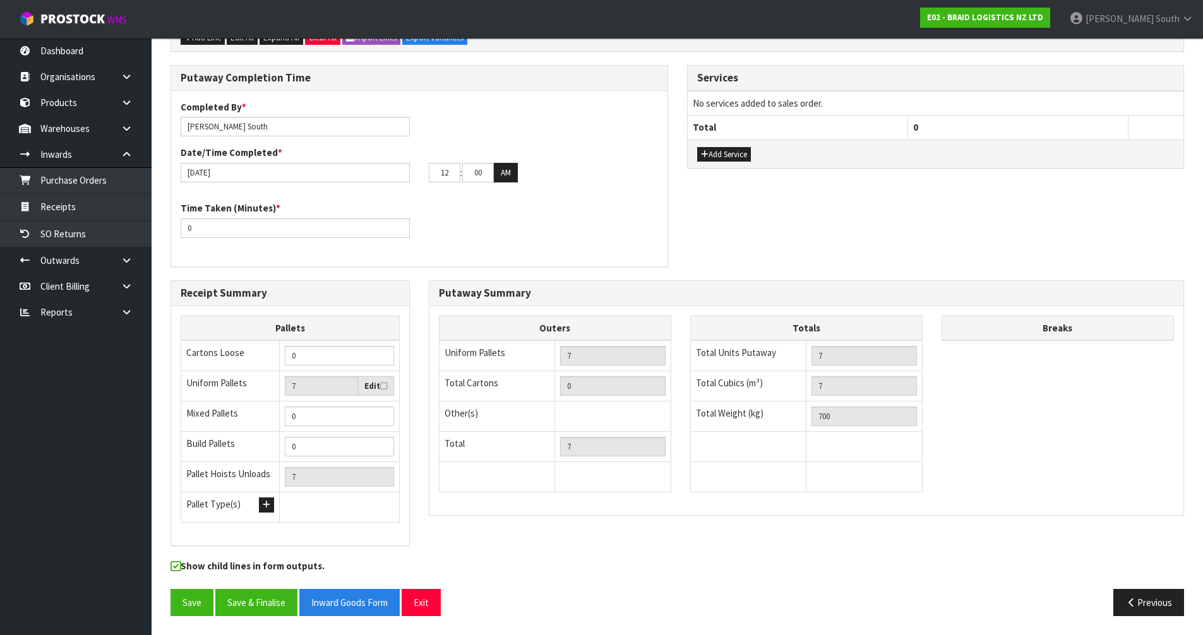
scroll to position [0, 0]
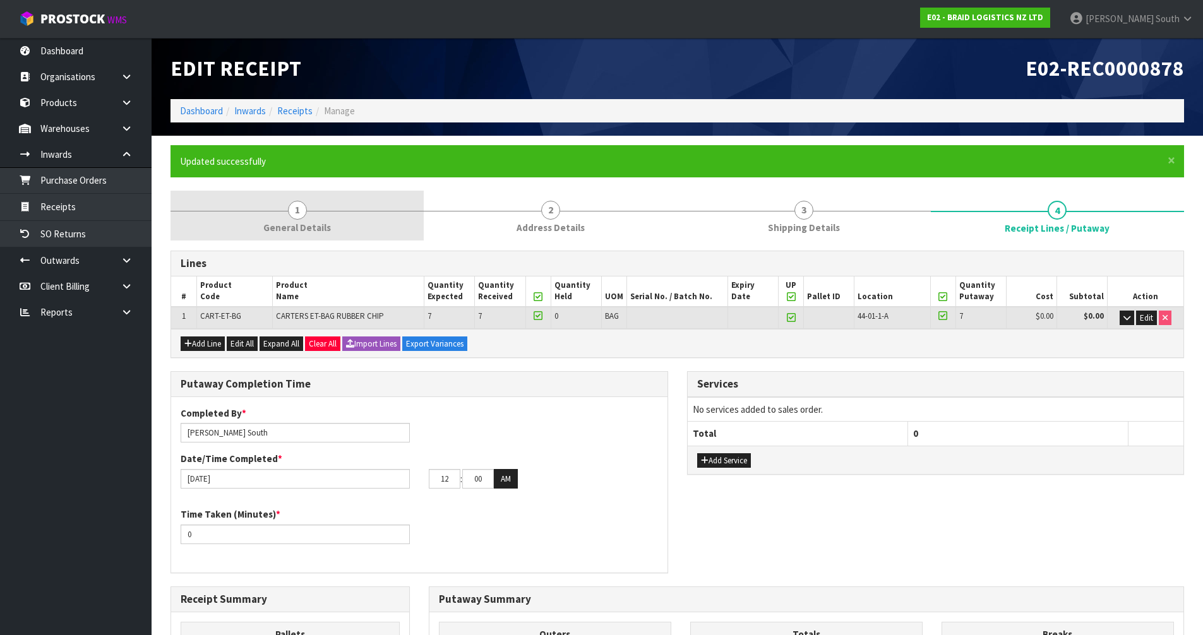
click at [303, 194] on link "1 General Details" at bounding box center [297, 216] width 253 height 50
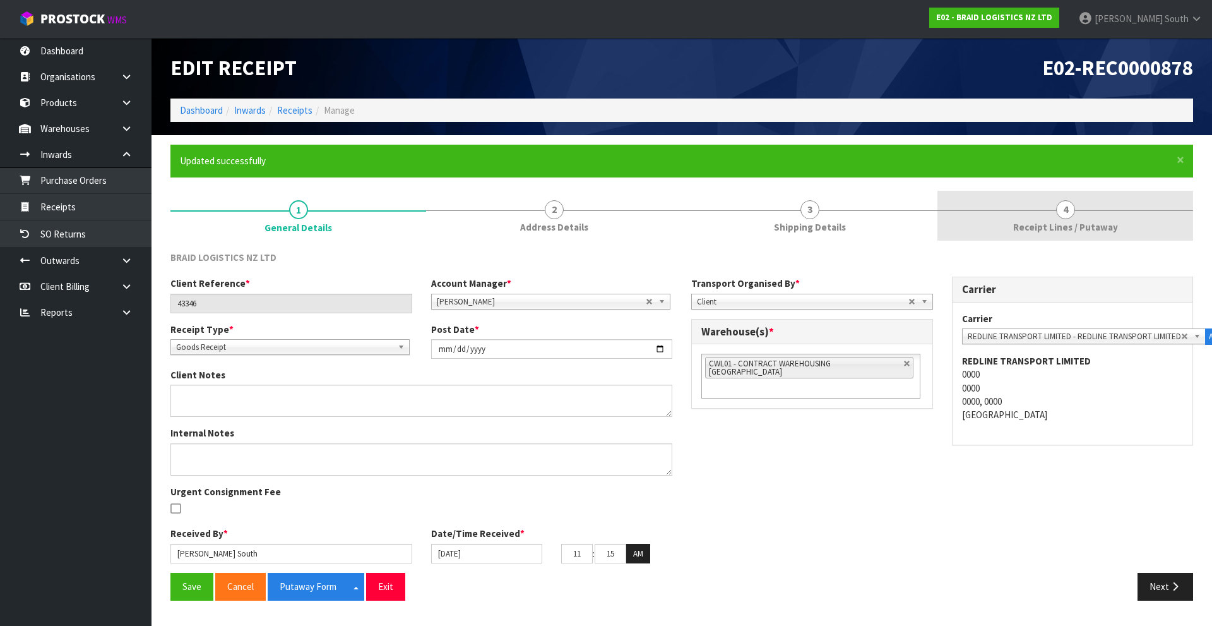
click at [1017, 231] on span "Receipt Lines / Putaway" at bounding box center [1066, 226] width 105 height 13
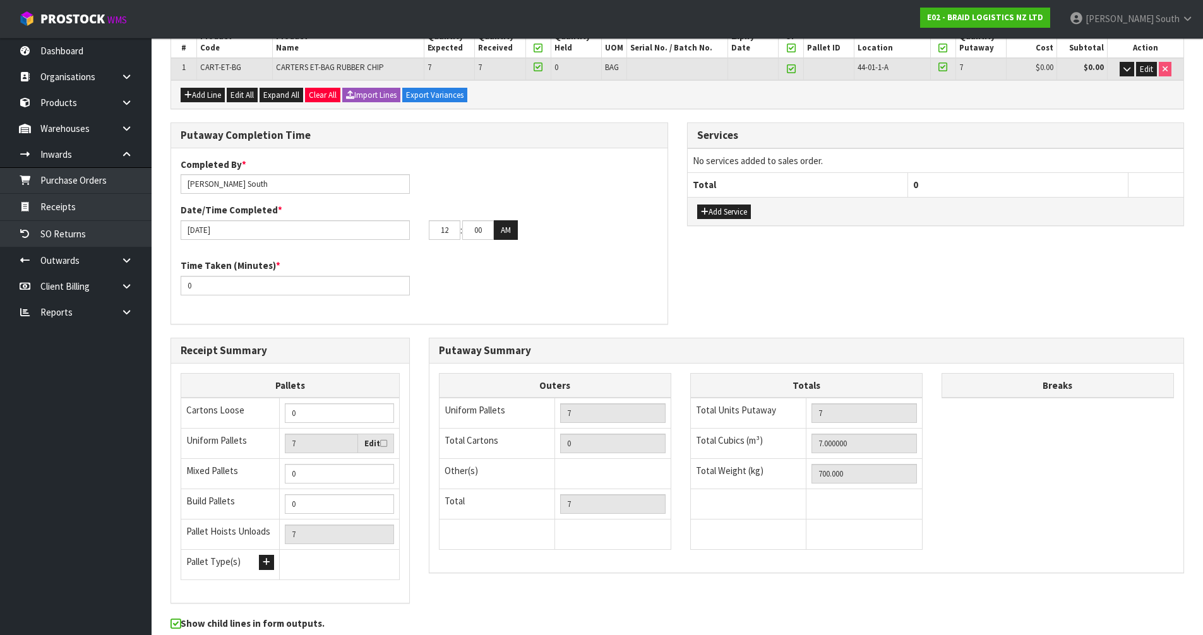
scroll to position [253, 0]
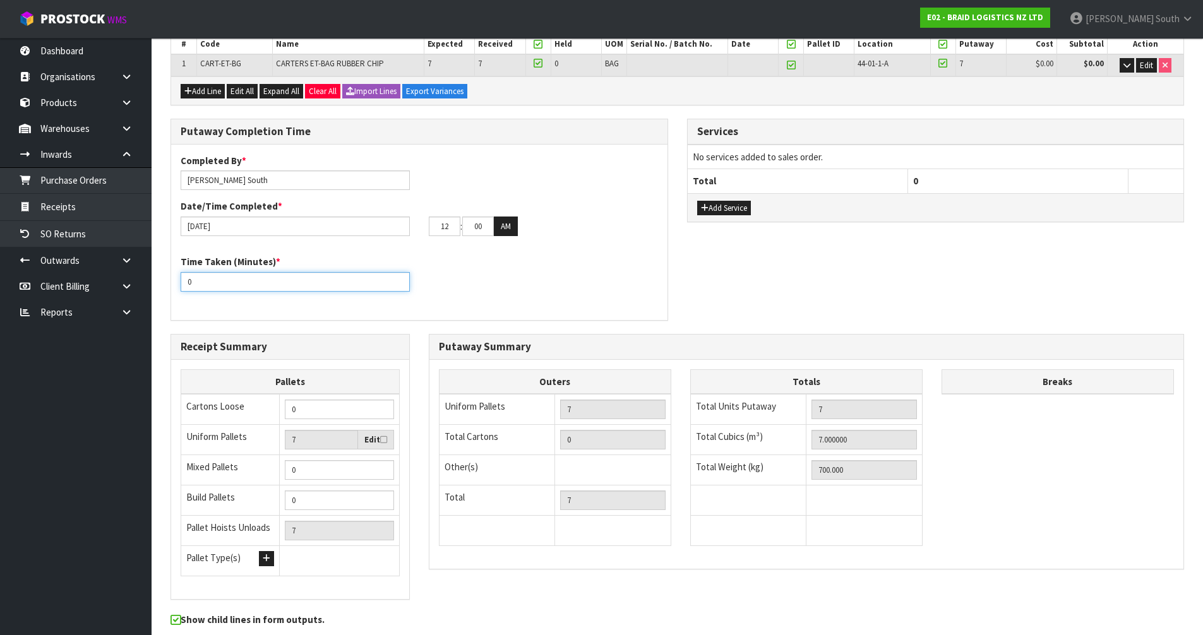
drag, startPoint x: 242, startPoint y: 289, endPoint x: 187, endPoint y: 285, distance: 55.7
click at [187, 285] on input "0" at bounding box center [295, 282] width 229 height 20
drag, startPoint x: 455, startPoint y: 230, endPoint x: 401, endPoint y: 227, distance: 54.4
click at [401, 227] on div "04/09/2025 12 : 00 : 00 AM" at bounding box center [419, 227] width 496 height 20
type input "11"
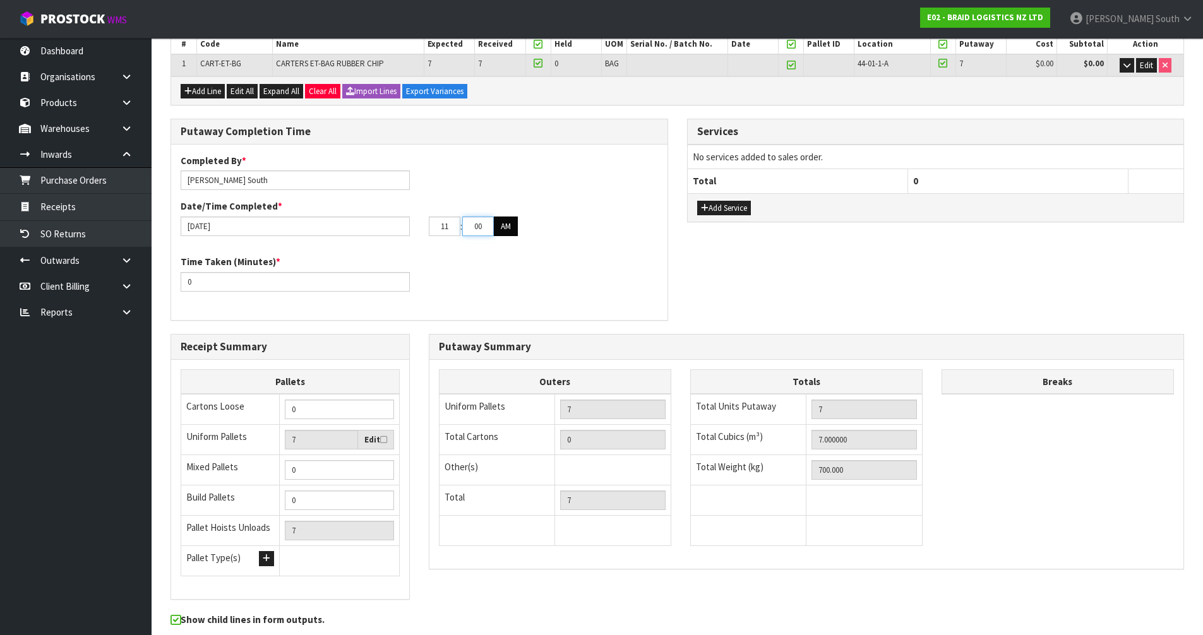
drag, startPoint x: 474, startPoint y: 231, endPoint x: 501, endPoint y: 229, distance: 26.6
click at [501, 229] on tr "11 : 00 : 00 AM" at bounding box center [473, 227] width 89 height 20
type input "30"
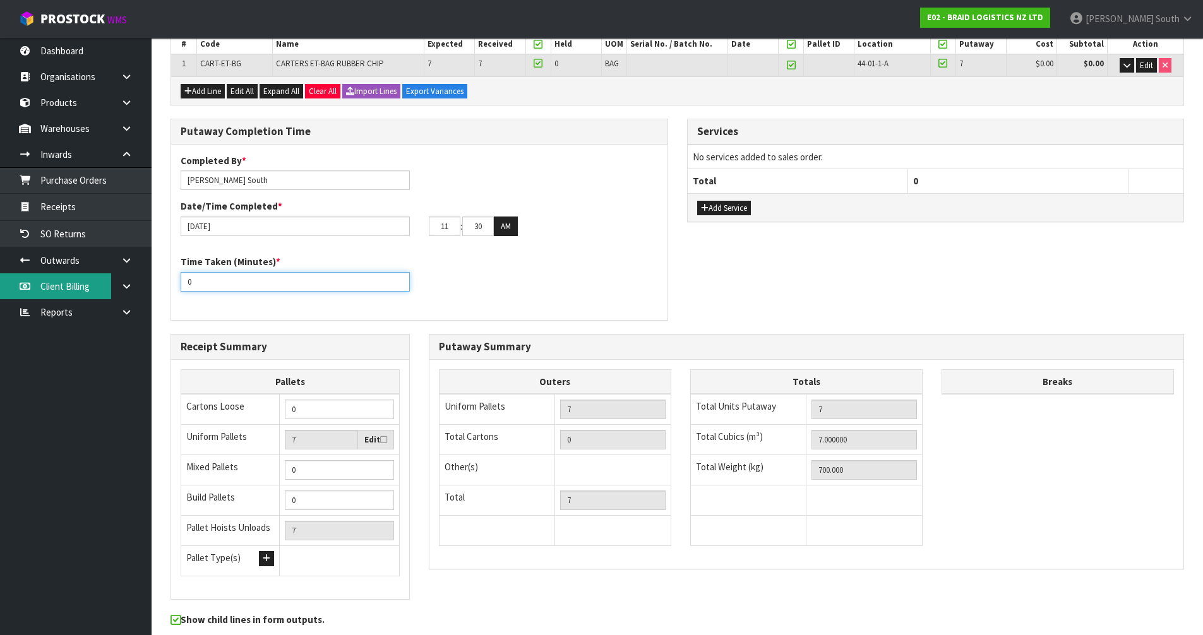
drag, startPoint x: 258, startPoint y: 275, endPoint x: 109, endPoint y: 279, distance: 149.1
click at [109, 279] on body "Toggle navigation ProStock WMS E02 - BRAID LOGISTICS NZ LTD Zachary South Logou…" at bounding box center [601, 64] width 1203 height 635
type input "15"
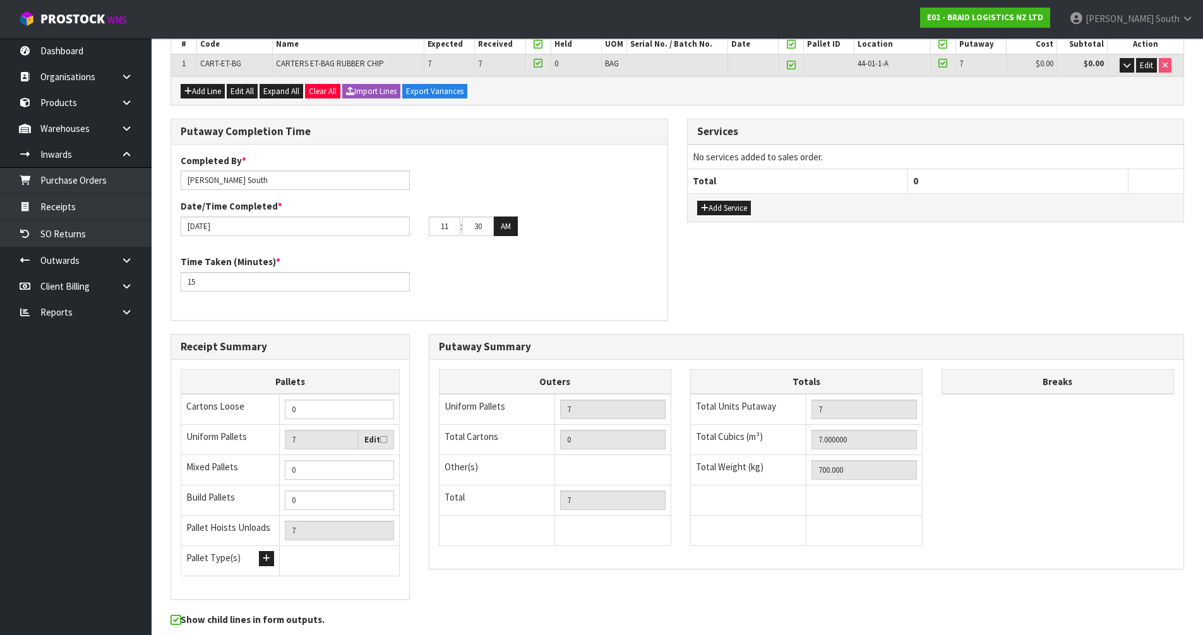
click at [439, 276] on div "Time Taken (Minutes) * 15" at bounding box center [419, 277] width 496 height 45
click at [602, 301] on div "Time Taken (Minutes) * 15" at bounding box center [419, 277] width 496 height 45
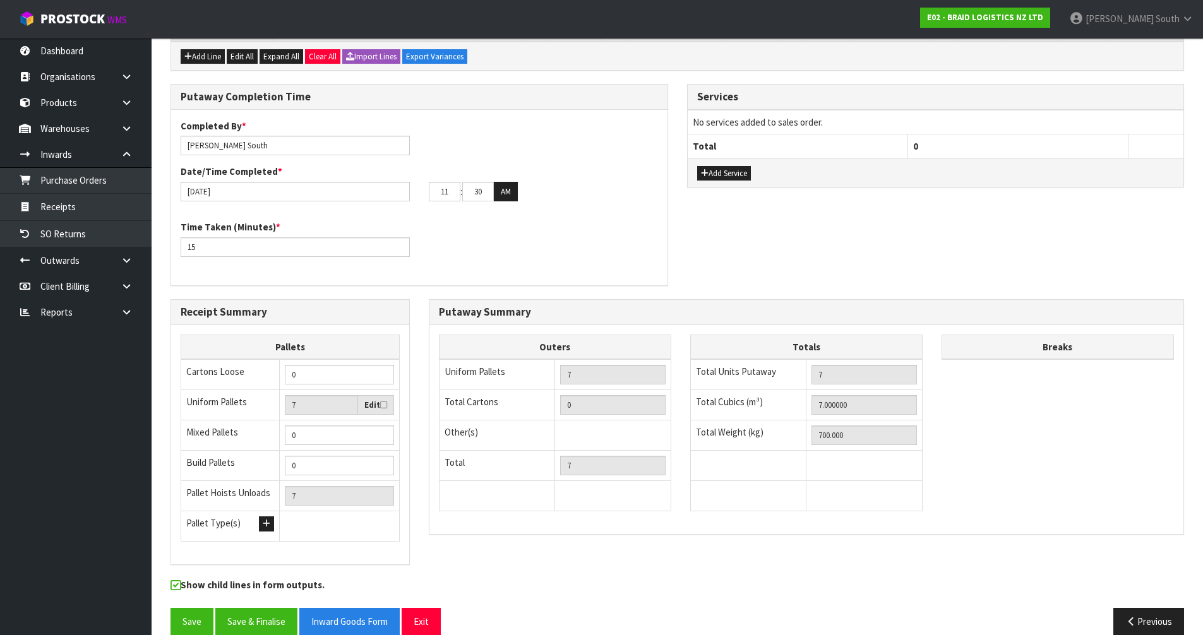
scroll to position [306, 0]
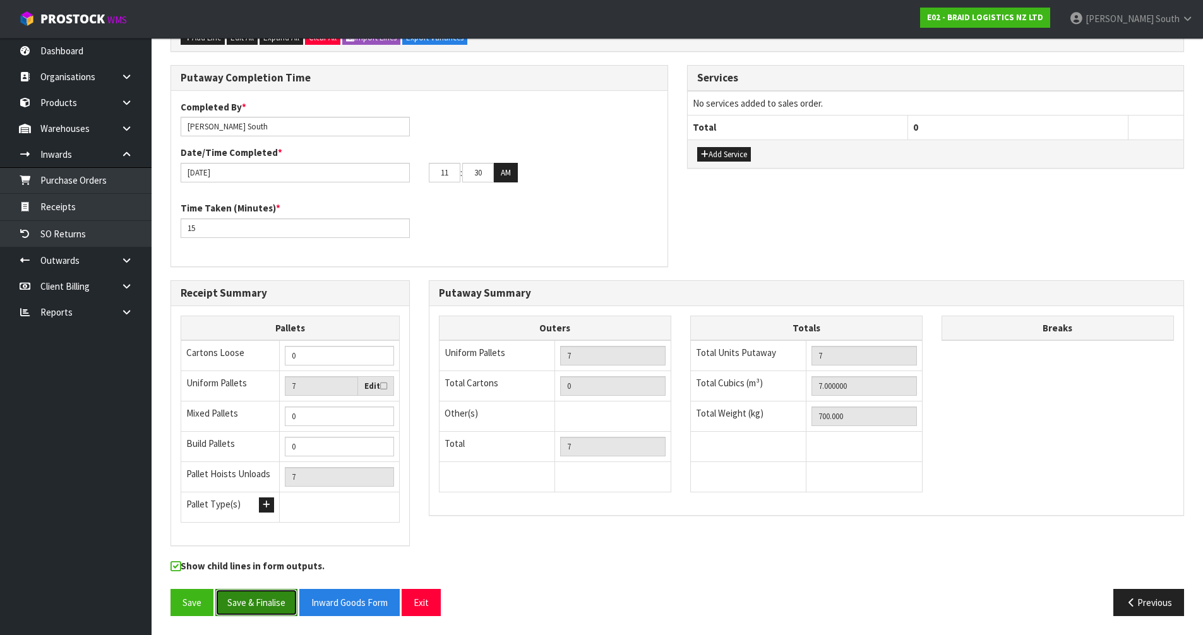
click at [285, 604] on button "Save & Finalise" at bounding box center [256, 602] width 82 height 27
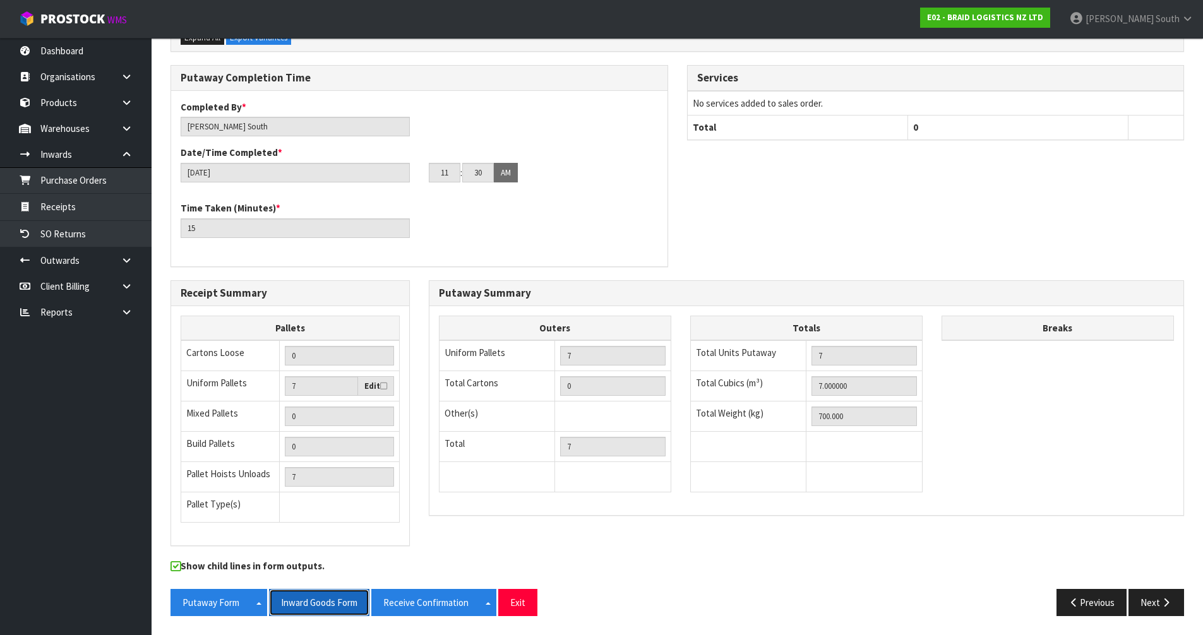
drag, startPoint x: 322, startPoint y: 602, endPoint x: 333, endPoint y: 594, distance: 14.4
click at [322, 602] on button "Inward Goods Form" at bounding box center [319, 602] width 100 height 27
drag, startPoint x: 510, startPoint y: 597, endPoint x: 527, endPoint y: 588, distance: 19.5
click at [510, 597] on button "Exit" at bounding box center [517, 602] width 39 height 27
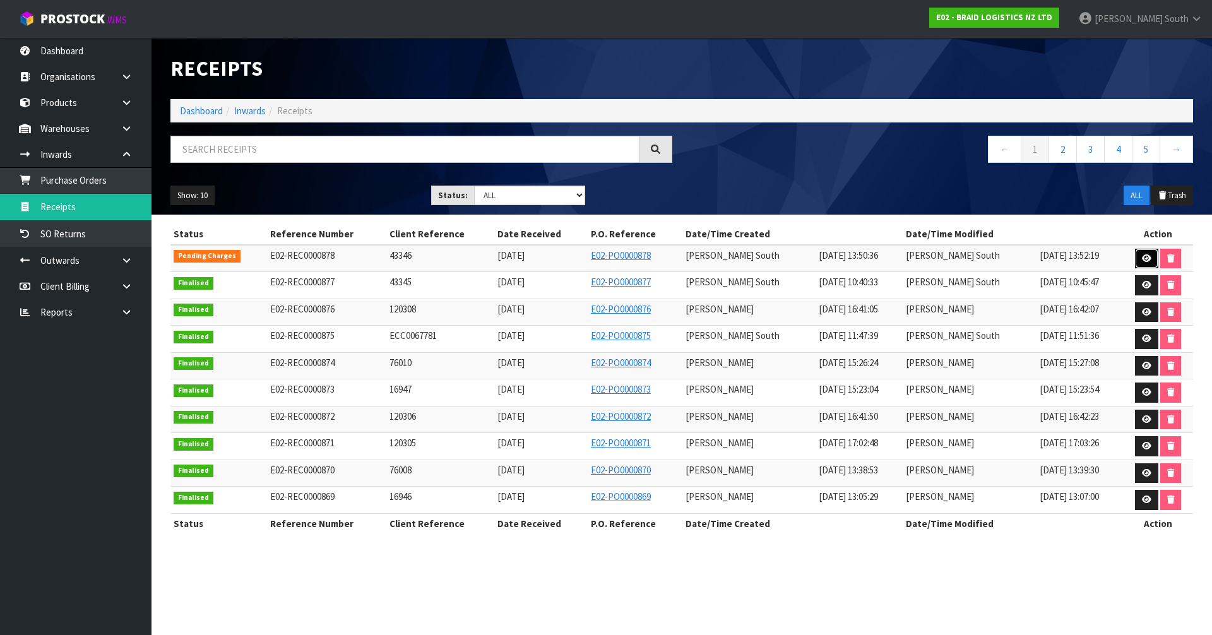
click at [1149, 256] on icon at bounding box center [1146, 258] width 9 height 8
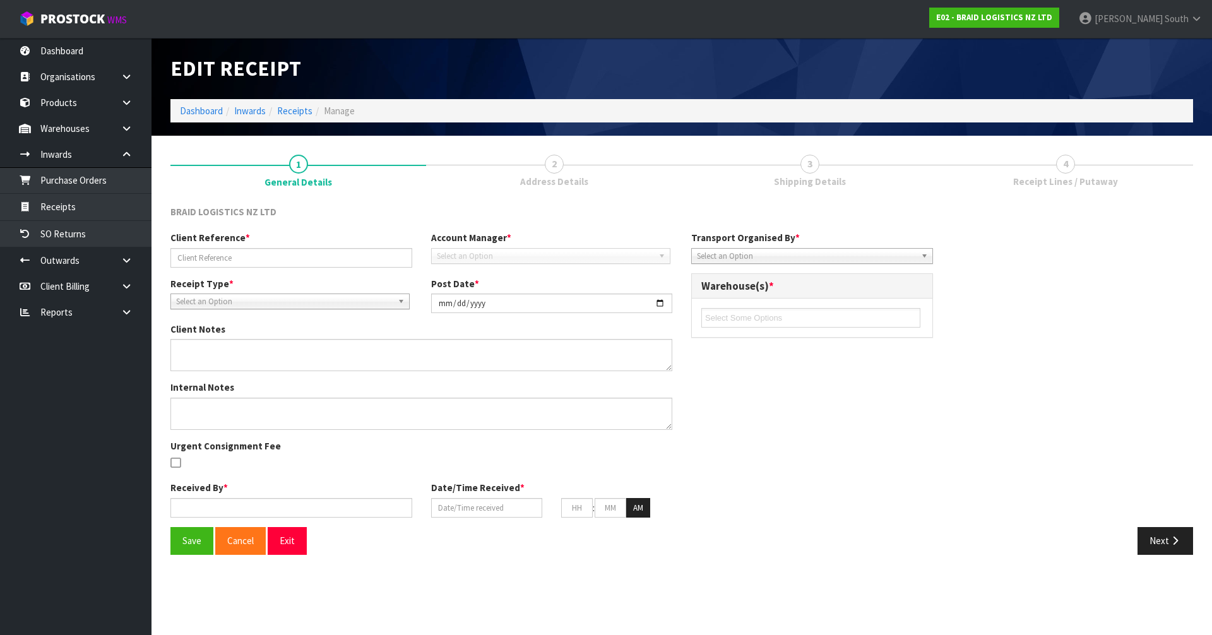
type input "43346"
type input "2025-09-04"
type input "[PERSON_NAME] South"
type input "04/09/2025"
type input "11"
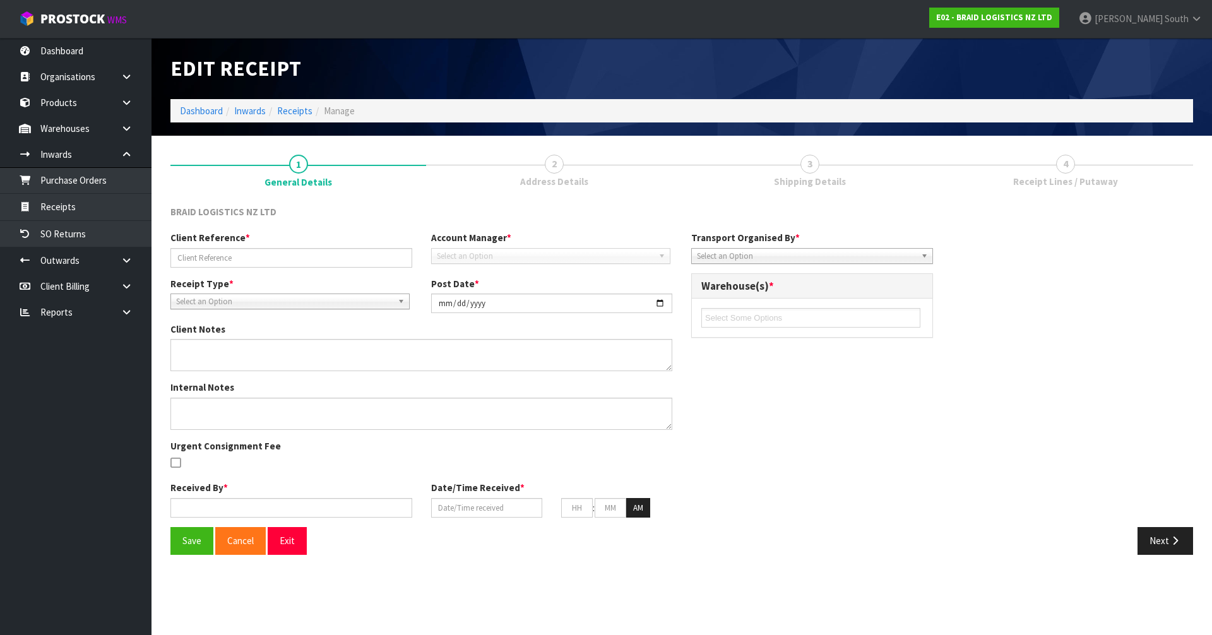
type input "15"
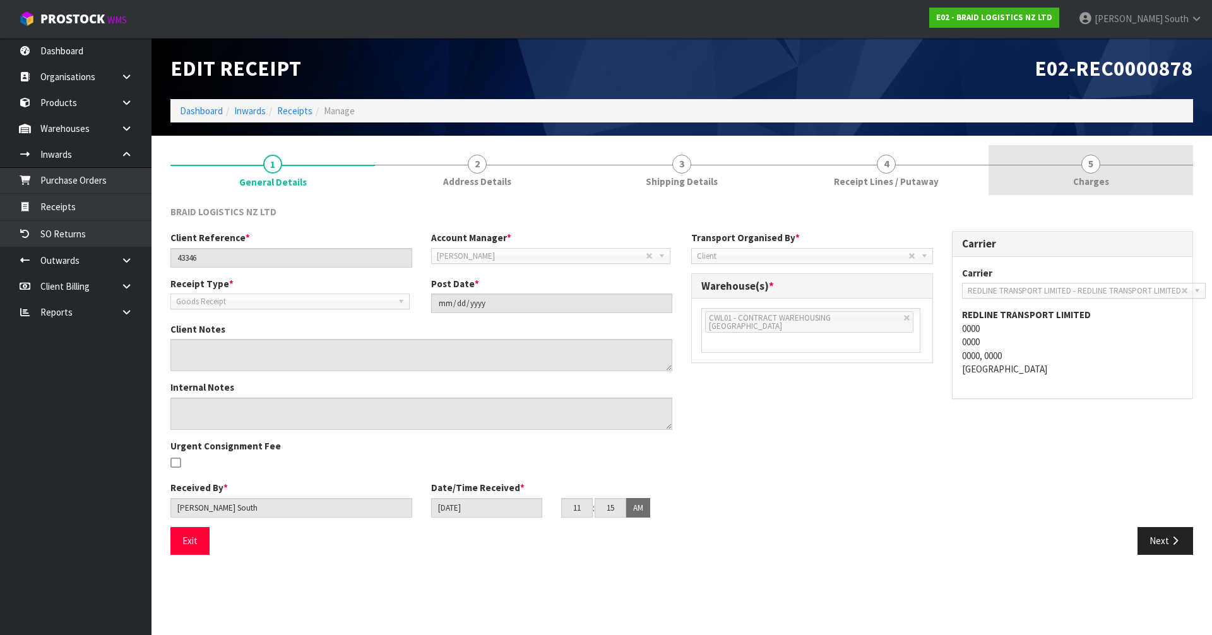
click at [1130, 163] on link "5 Charges" at bounding box center [1091, 170] width 205 height 50
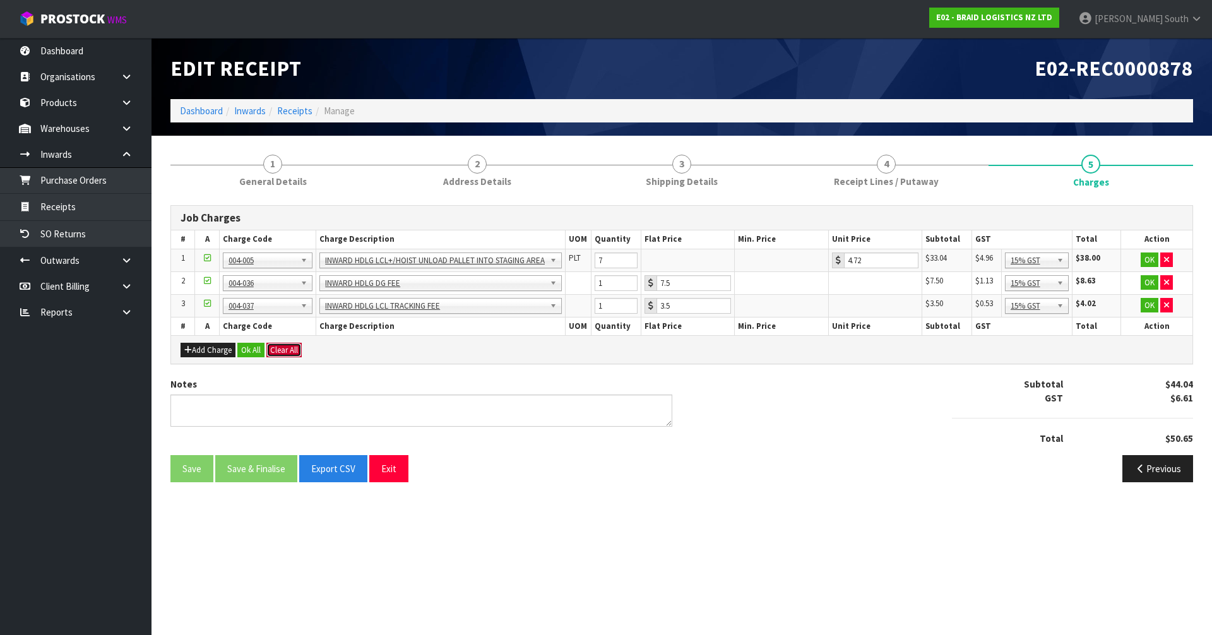
click at [279, 349] on button "Clear All" at bounding box center [283, 350] width 35 height 15
click at [301, 354] on button "Confirm Clear All" at bounding box center [297, 350] width 63 height 15
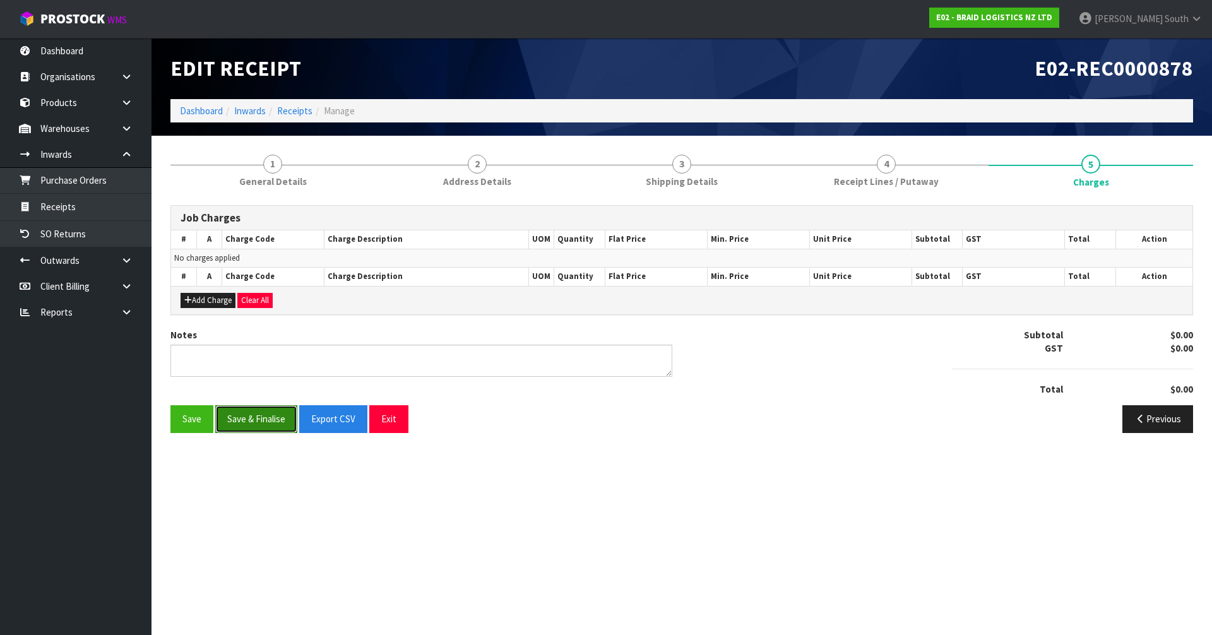
click at [234, 421] on button "Save & Finalise" at bounding box center [256, 418] width 82 height 27
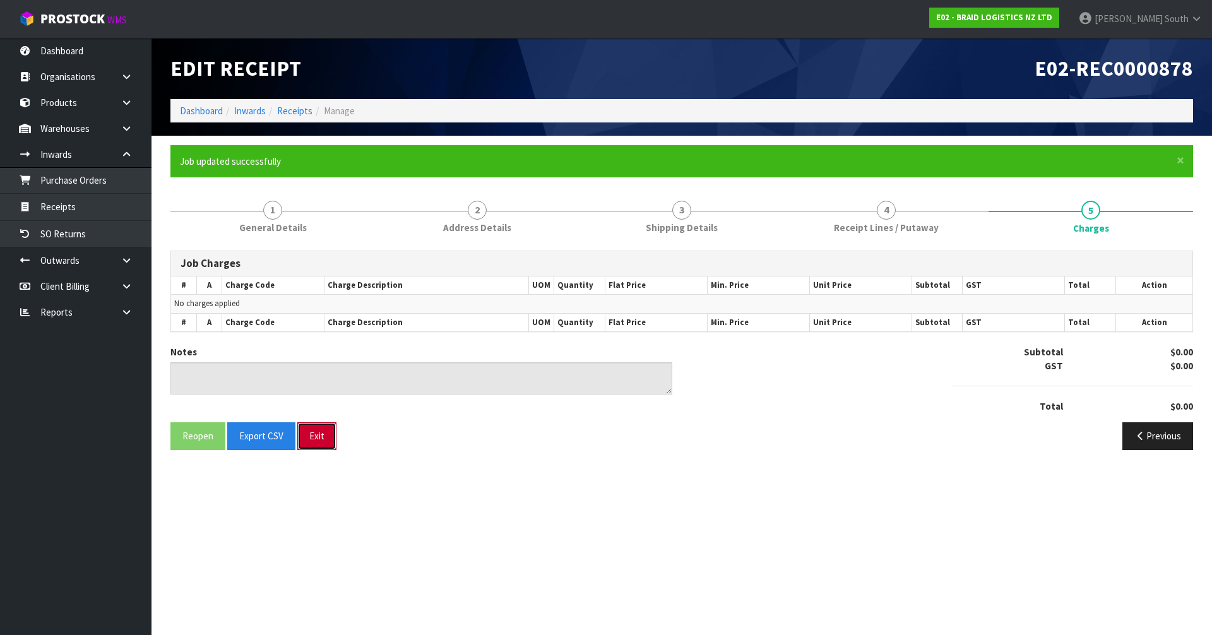
click at [325, 442] on button "Exit" at bounding box center [316, 435] width 39 height 27
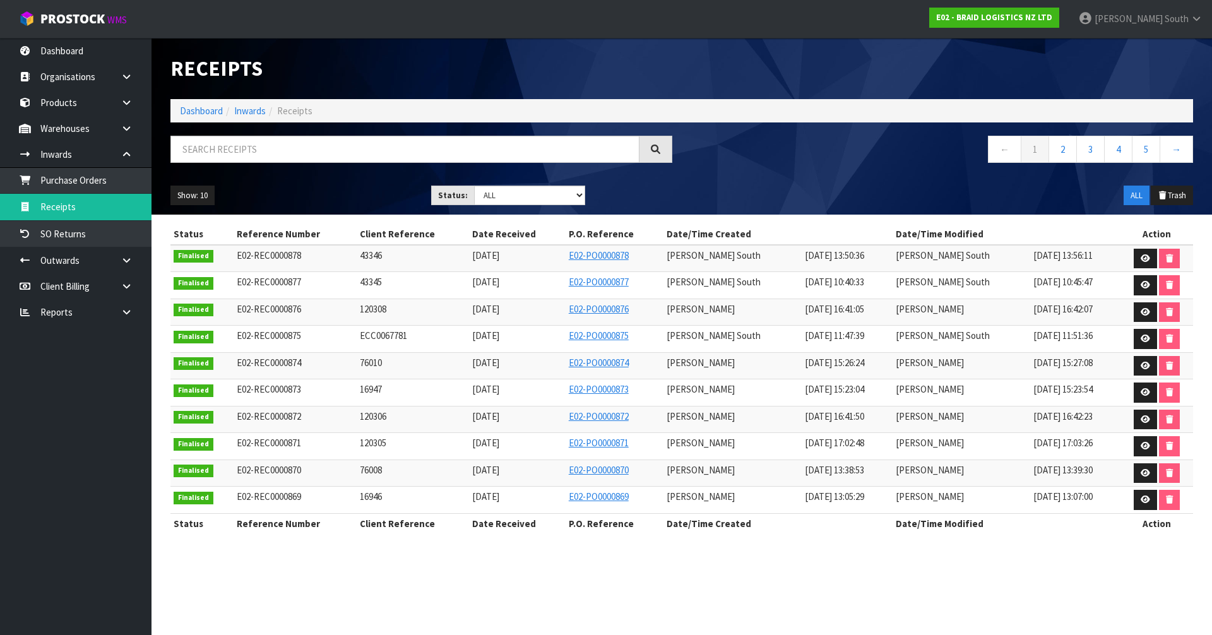
click at [784, 218] on section "Status Reference Number Client Reference Date Received P.O. Reference Date/Time…" at bounding box center [682, 386] width 1061 height 342
